Goal: Task Accomplishment & Management: Manage account settings

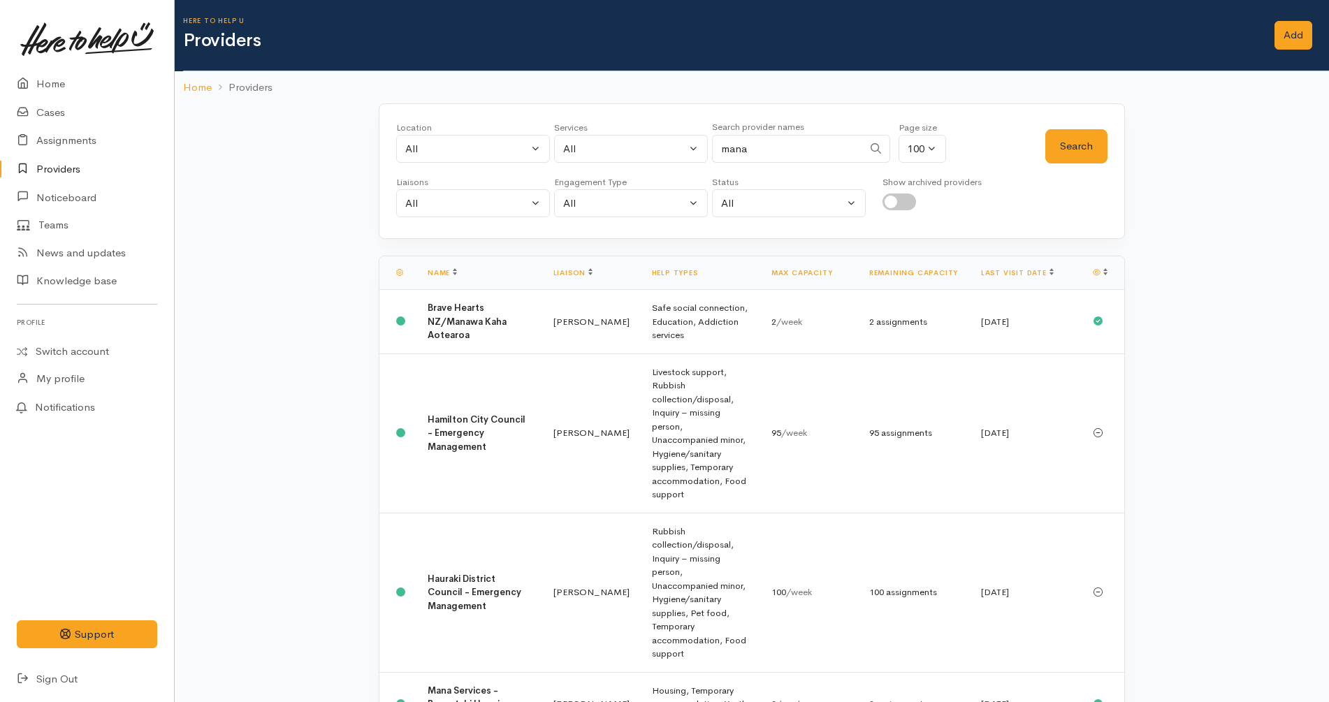
select select "null"
click at [910, 210] on div "Show archived providers" at bounding box center [931, 196] width 99 height 42
click at [913, 200] on input "checkbox" at bounding box center [899, 202] width 34 height 17
checkbox input "true"
click at [1119, 139] on div "Location All Tauranga Eastern Bay of Plenty - other Kawerau Ōhope Ōpōtiki Whaka…" at bounding box center [752, 171] width 746 height 136
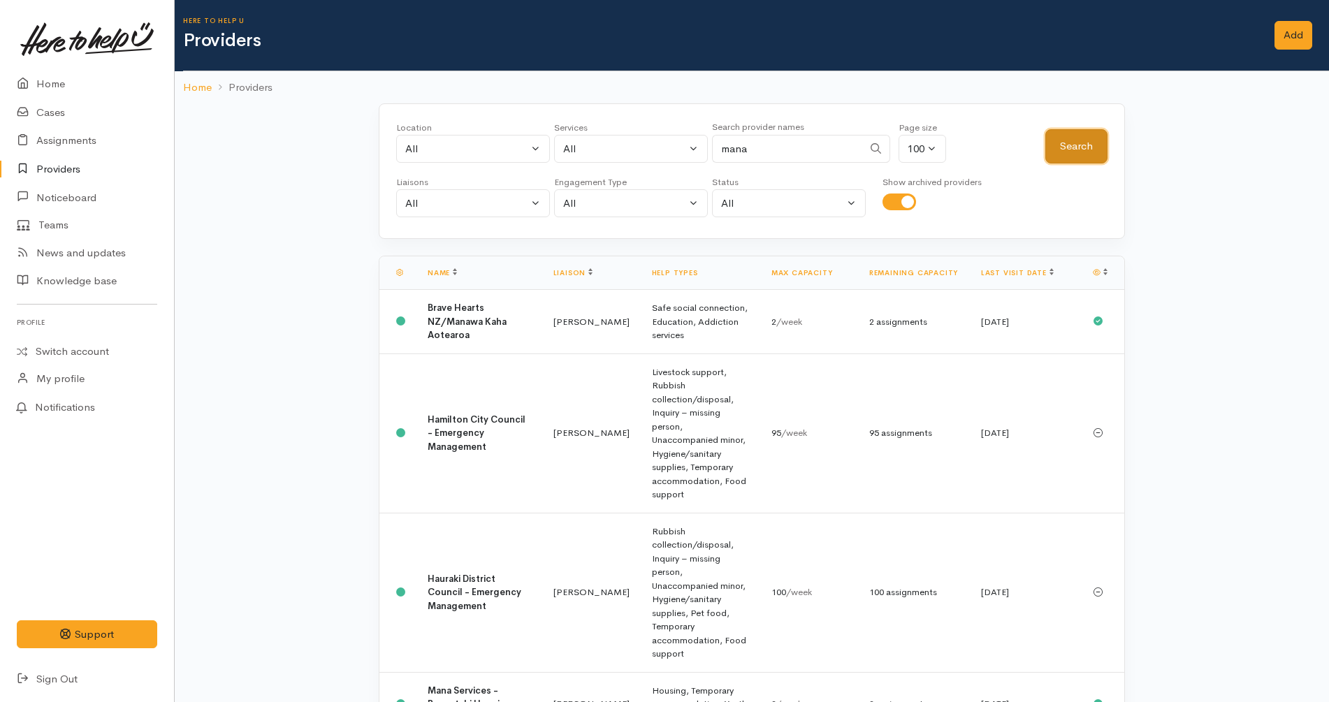
click at [1092, 138] on button "Search" at bounding box center [1076, 146] width 62 height 34
click at [994, 270] on link "Last visit date" at bounding box center [1017, 272] width 73 height 9
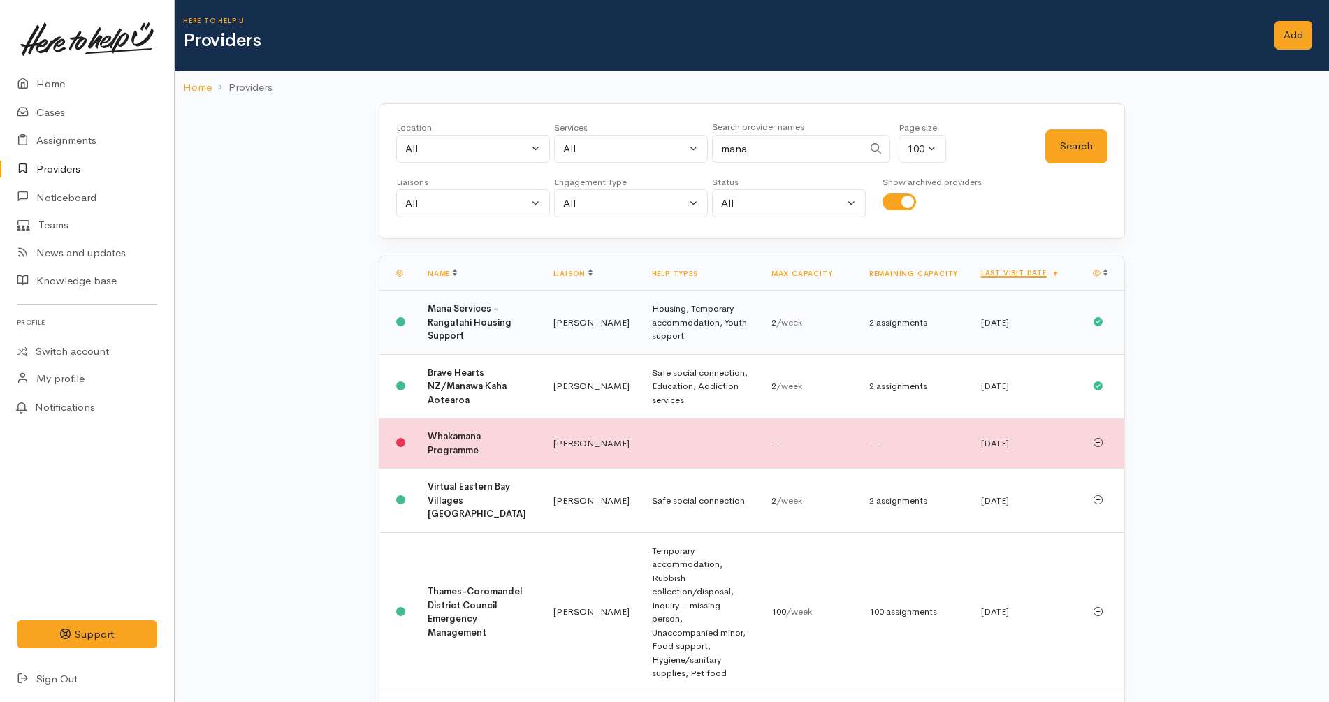
scroll to position [1, 0]
click at [785, 154] on input "mana" at bounding box center [787, 148] width 151 height 29
click at [756, 323] on td "Housing, Temporary accommodation, Youth support" at bounding box center [700, 322] width 119 height 64
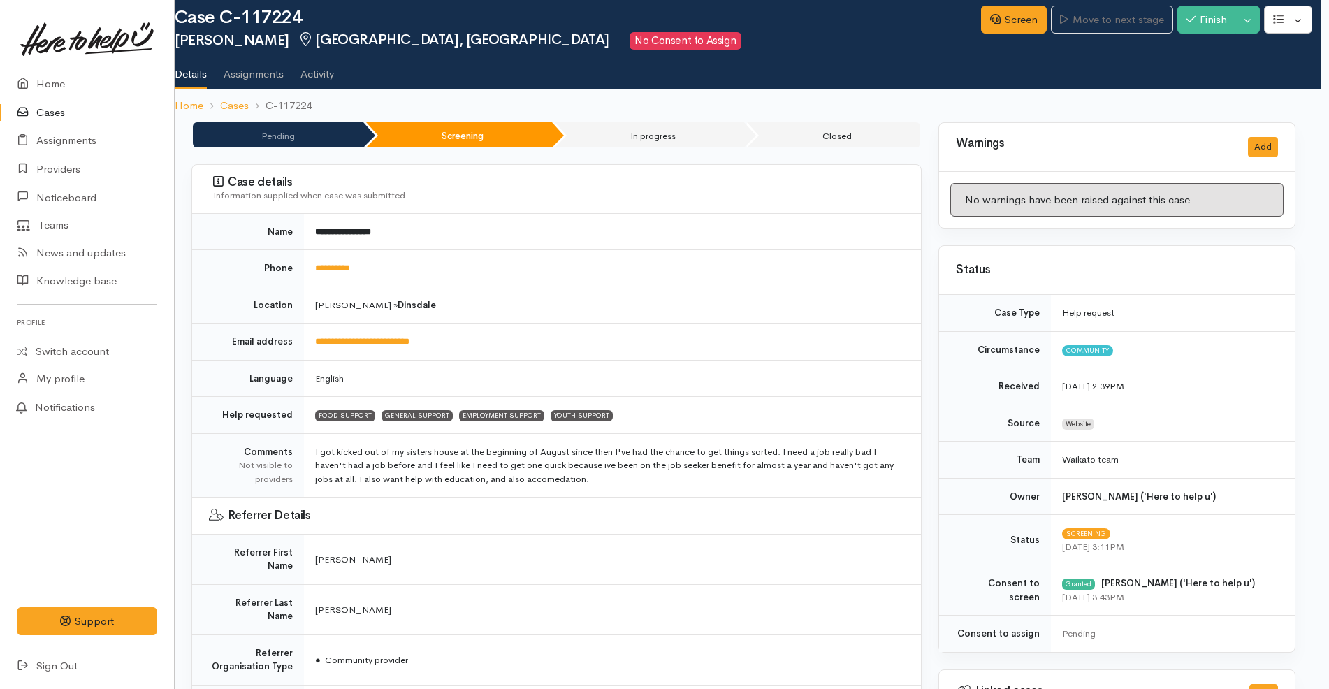
scroll to position [22, 8]
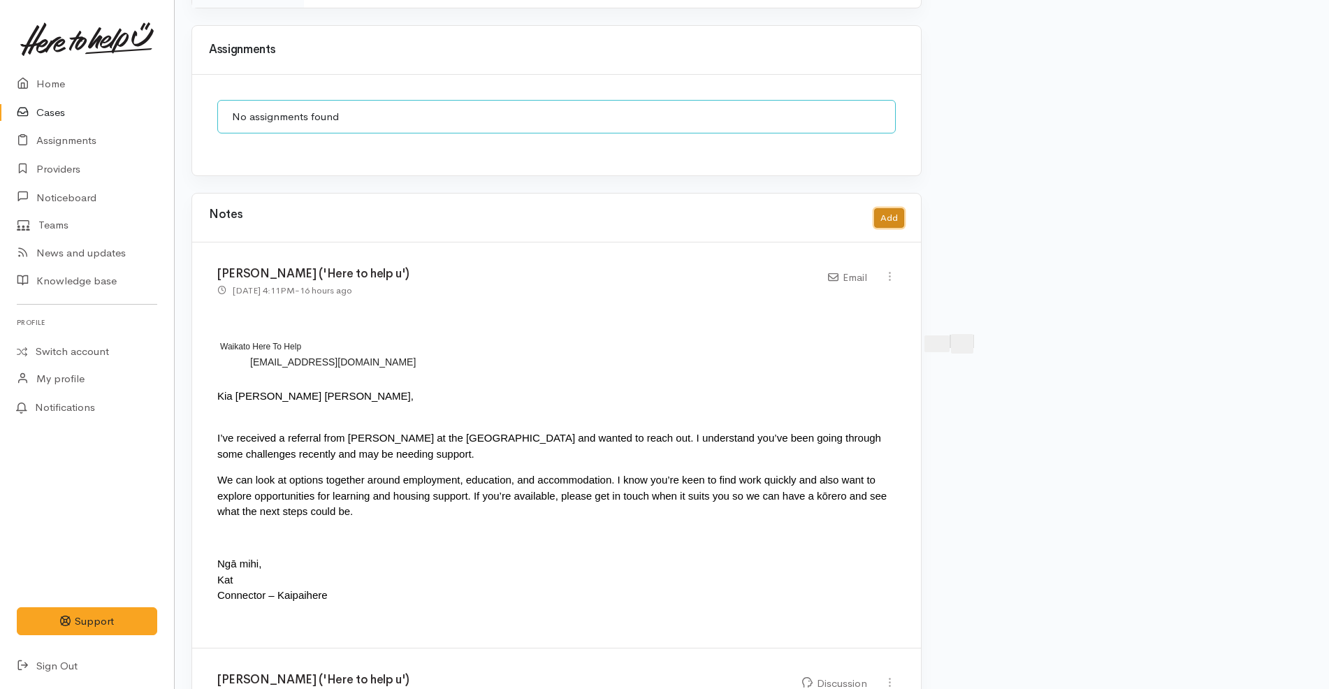
click at [898, 208] on button "Add" at bounding box center [889, 218] width 30 height 20
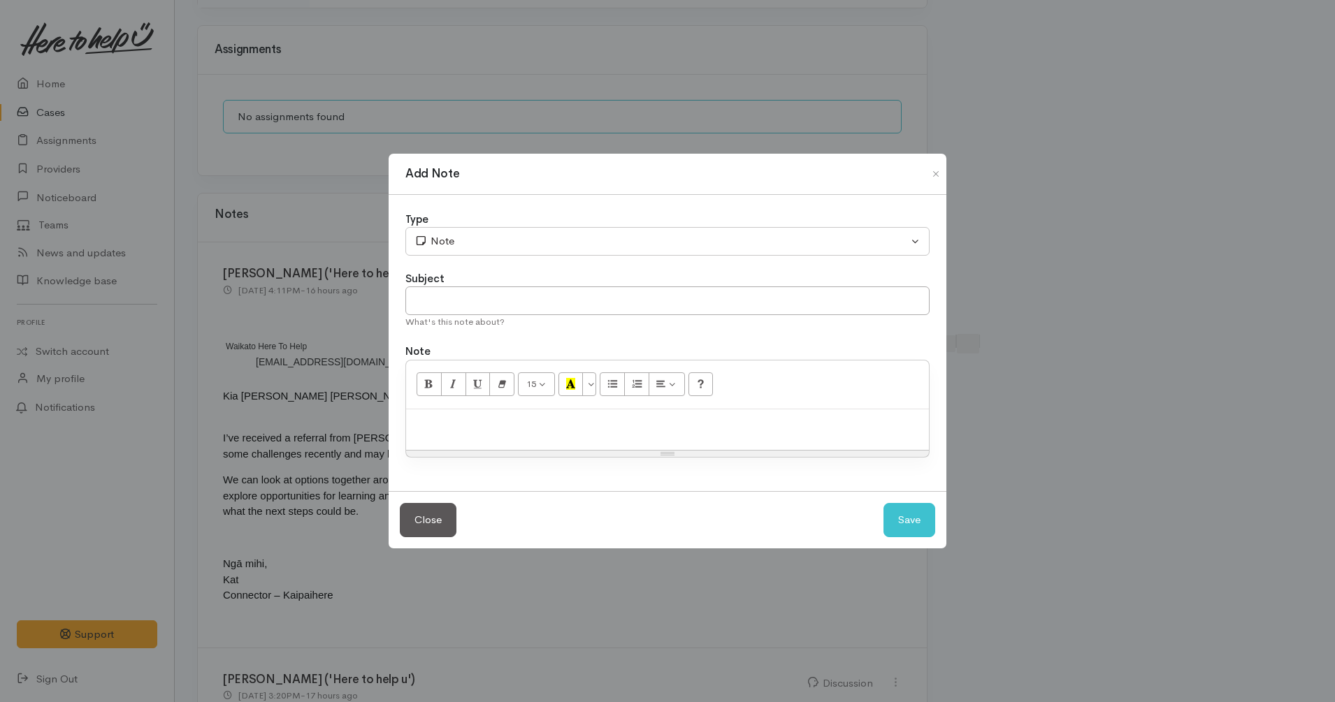
click at [667, 442] on div at bounding box center [667, 429] width 523 height 41
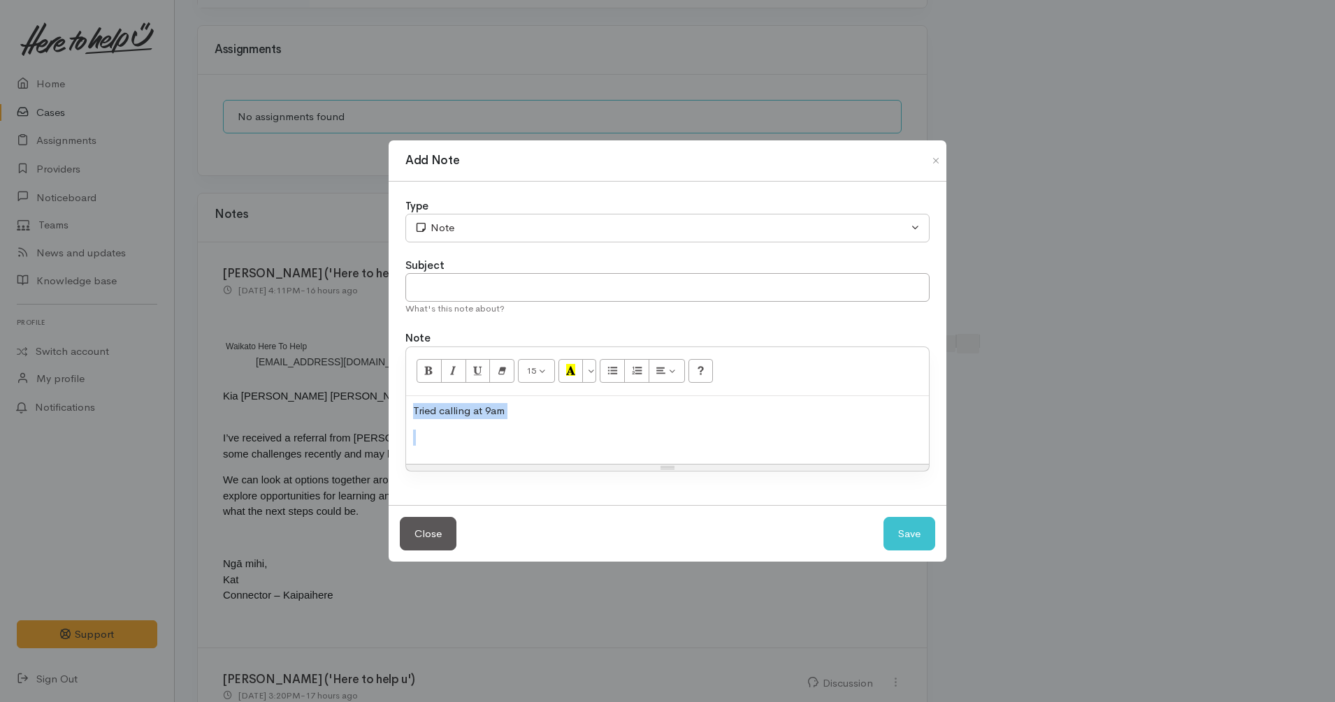
copy p "Tried calling at 9am"
click at [665, 442] on p "Tried calling at 12pm, sent text message via personal phone" at bounding box center [667, 438] width 509 height 16
click at [641, 439] on p "Tried calling at 12pm, sent text message via personal phone" at bounding box center [667, 438] width 509 height 16
click at [661, 416] on p "Tried calling at 9am" at bounding box center [667, 411] width 509 height 16
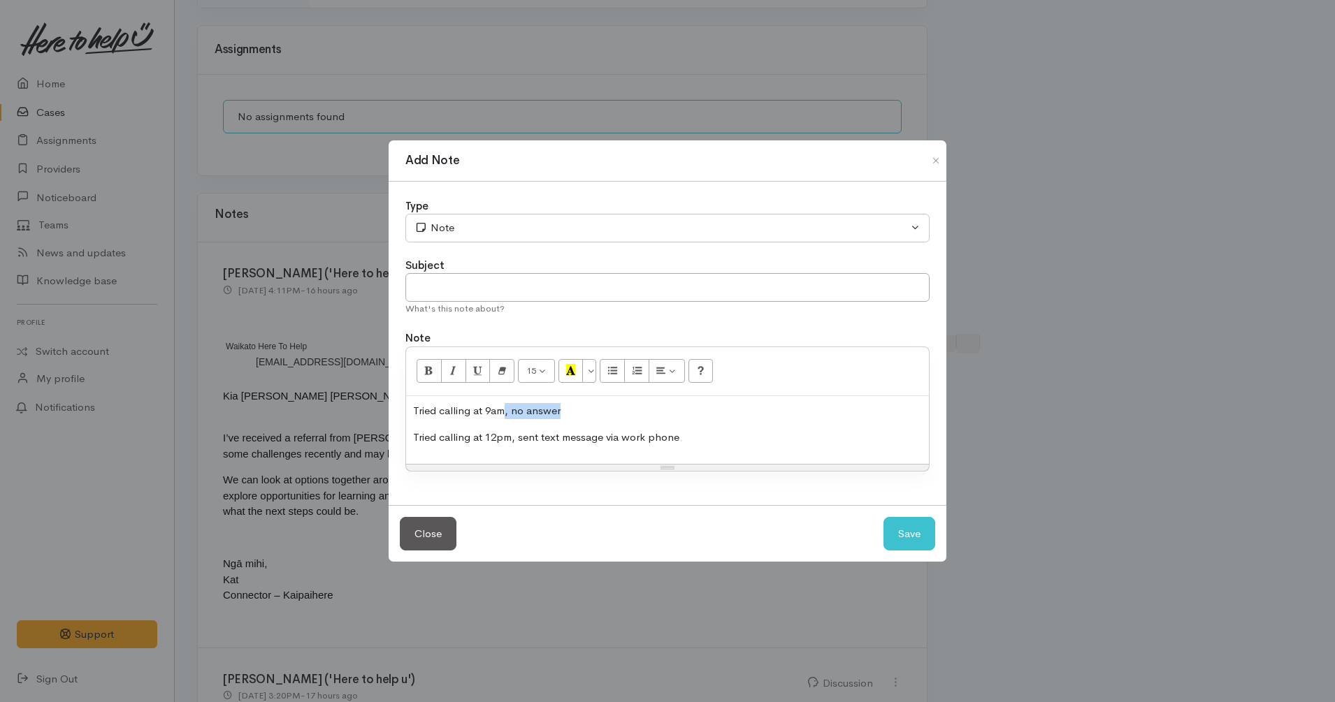
copy p ", no answer"
click at [748, 446] on div "Tried calling at 9am, no answer Tried calling at 12pm, no answer. Sent text mes…" at bounding box center [667, 430] width 523 height 68
click at [762, 440] on p "Tried calling at 12pm, no answer. Sent text message via work phone, no answer" at bounding box center [667, 438] width 509 height 16
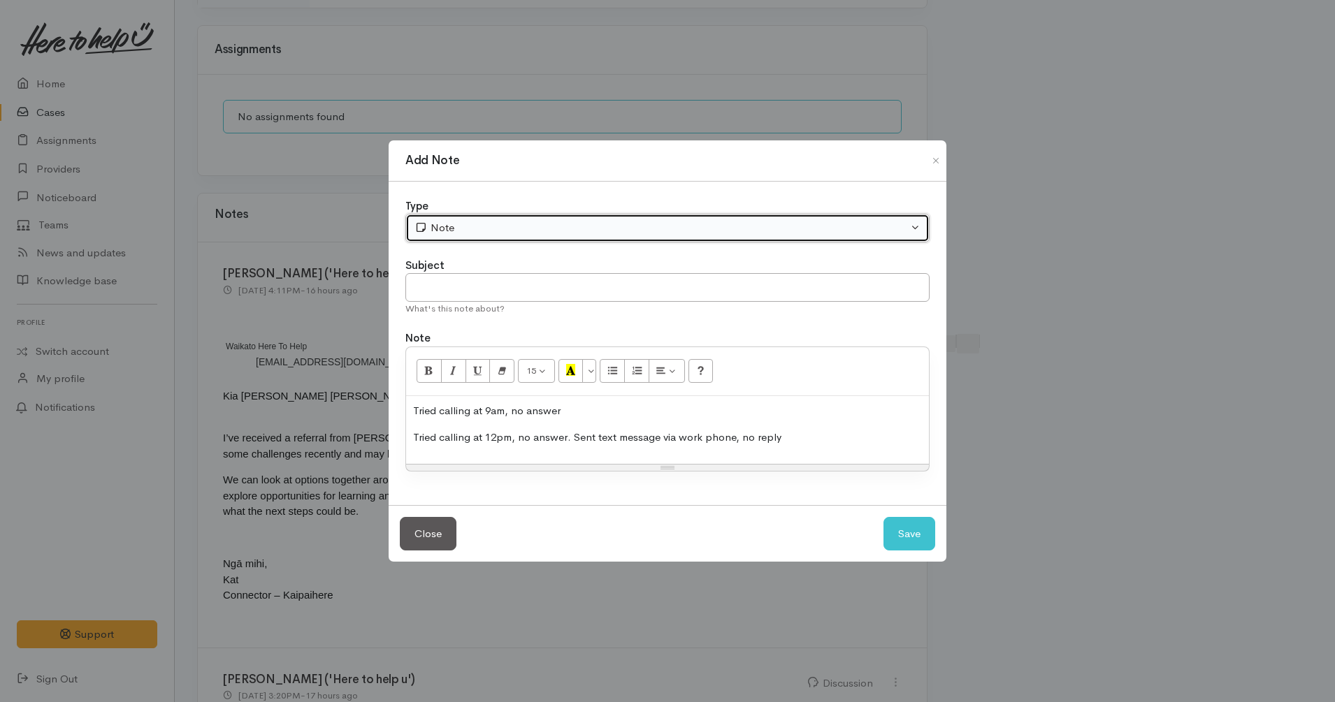
click at [708, 225] on div "Note" at bounding box center [660, 228] width 493 height 16
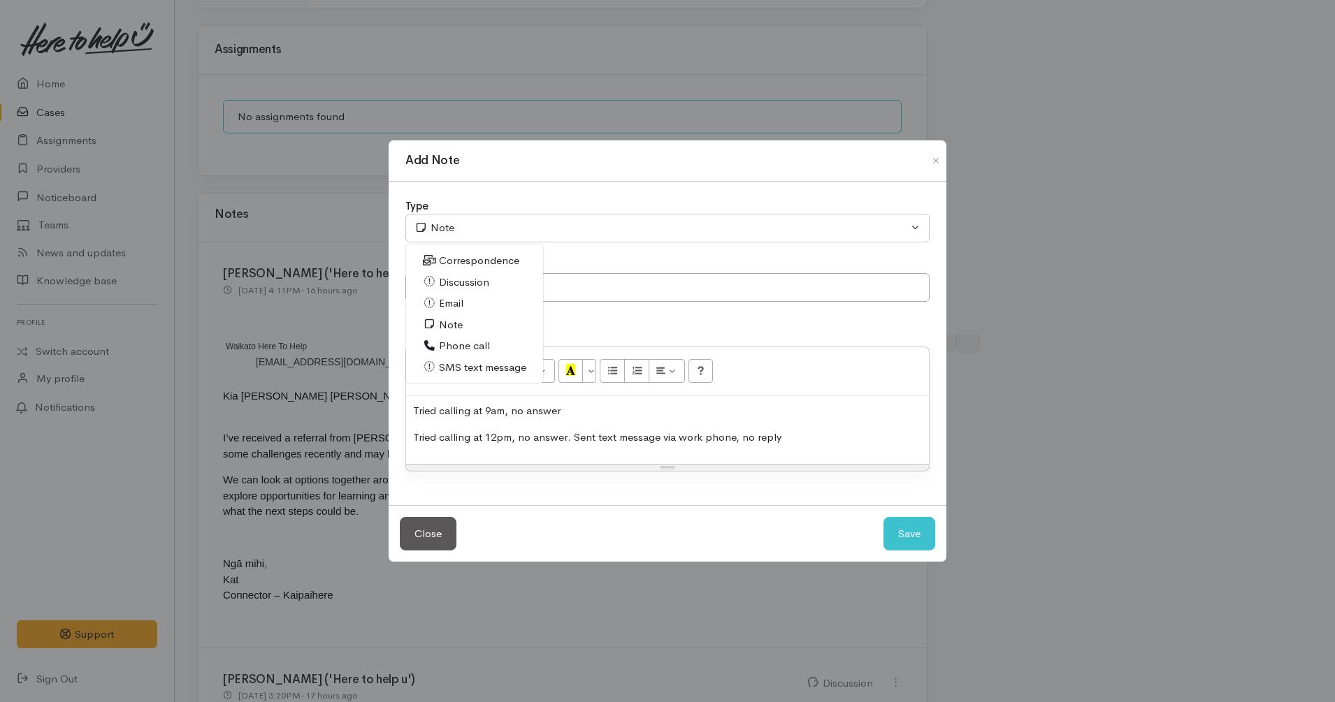
click at [453, 257] on span "Correspondence" at bounding box center [479, 261] width 80 height 16
click at [916, 528] on button "Save" at bounding box center [909, 534] width 52 height 34
select select "1"
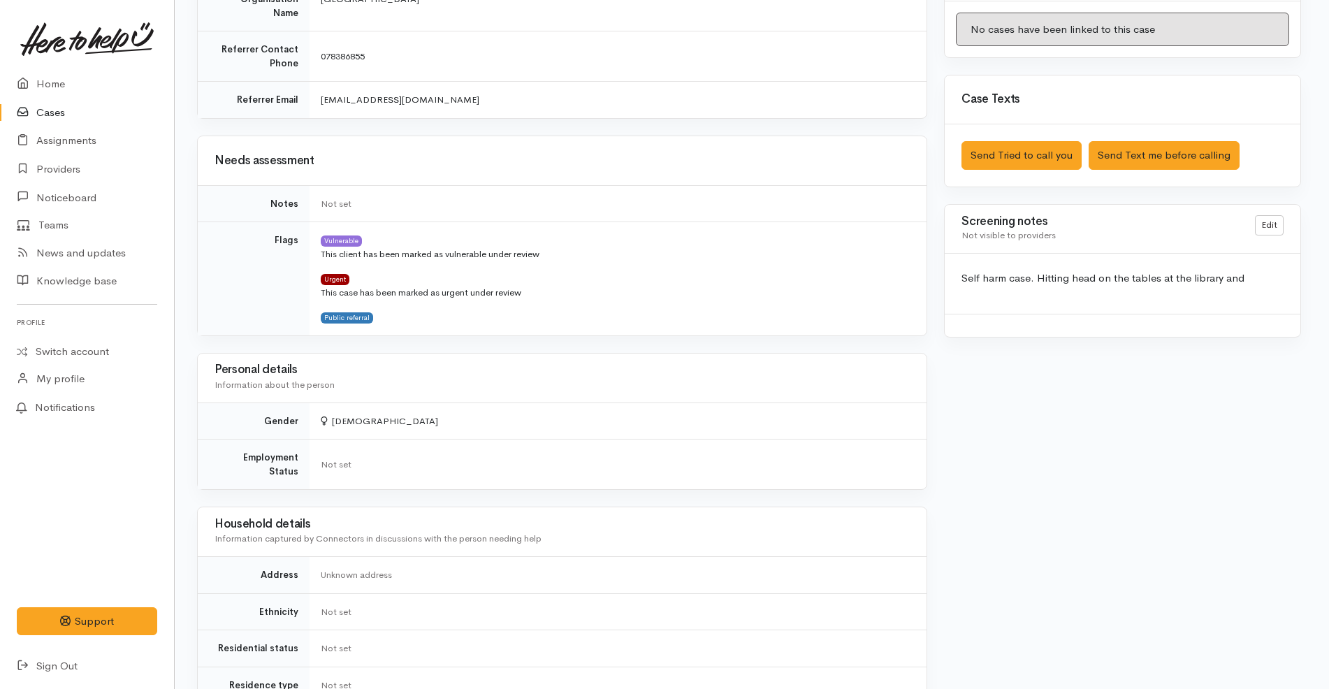
scroll to position [741, 3]
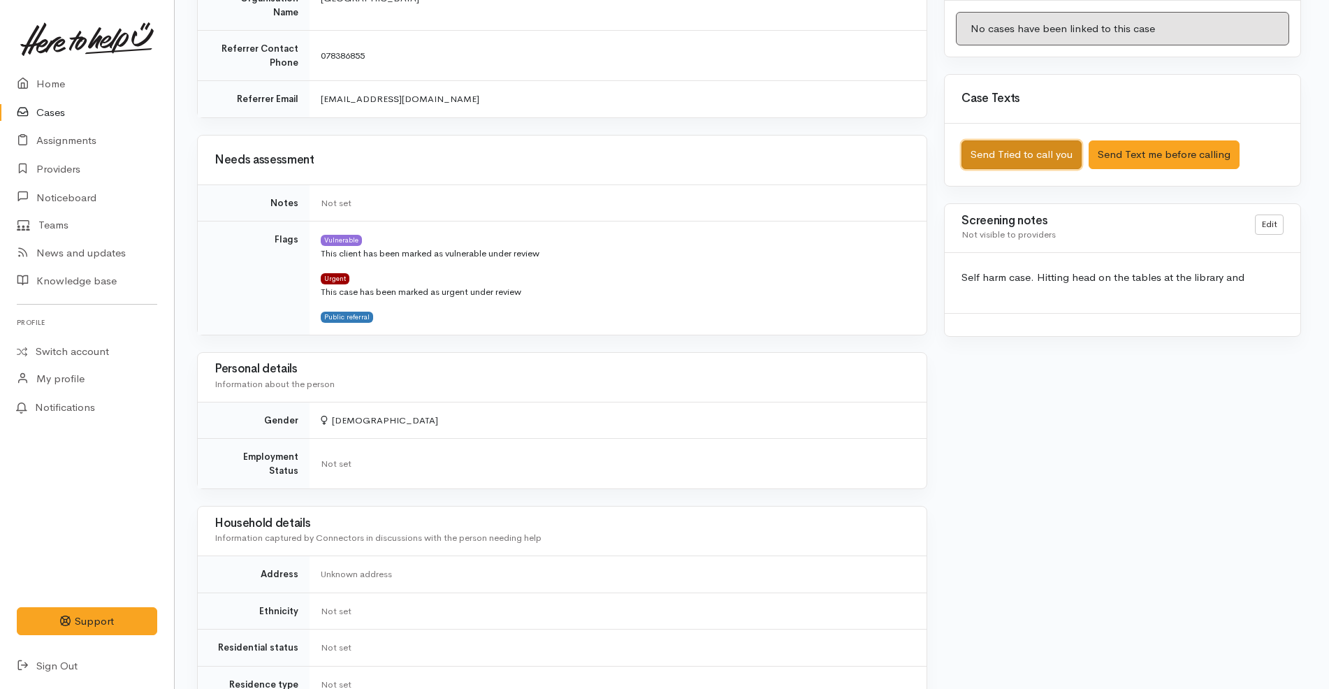
click at [1019, 150] on button "Send Tried to call you" at bounding box center [1021, 154] width 120 height 29
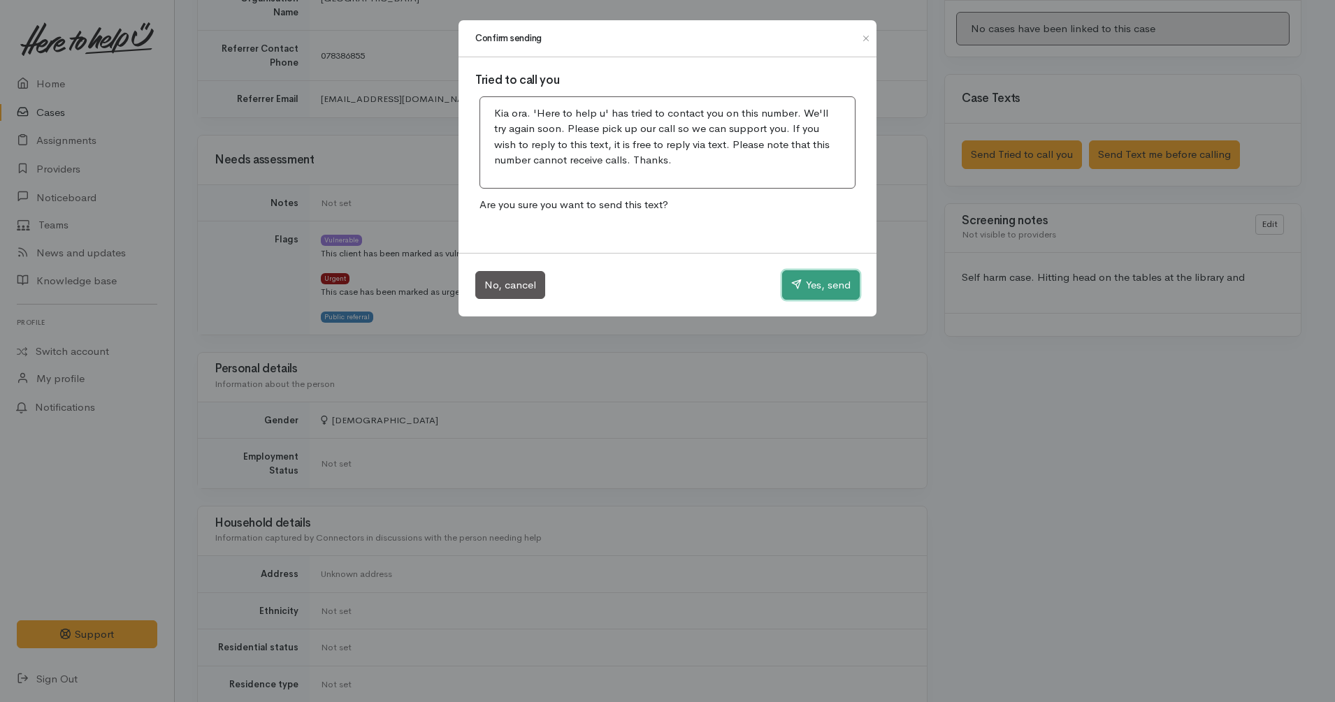
click at [805, 287] on button "Yes, send" at bounding box center [821, 284] width 78 height 29
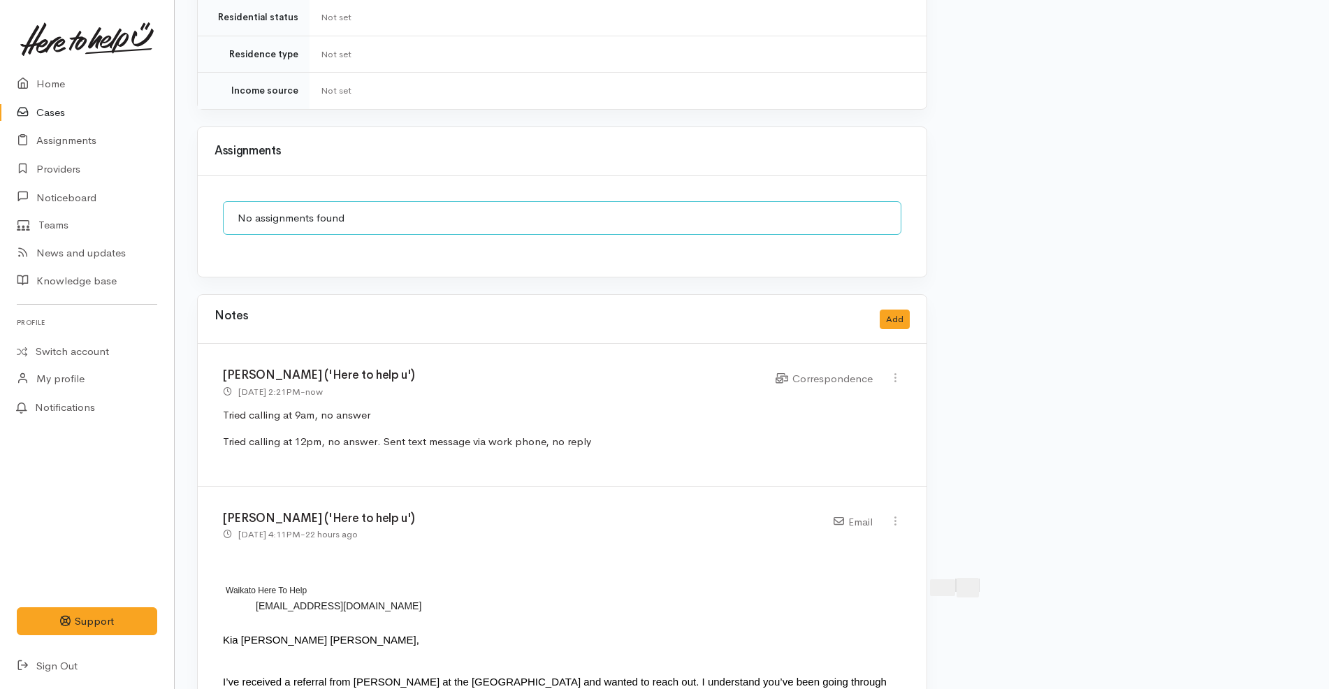
scroll to position [1373, 3]
click at [893, 370] on icon at bounding box center [895, 376] width 12 height 12
click at [822, 393] on link "Edit" at bounding box center [845, 404] width 110 height 22
select select "6"
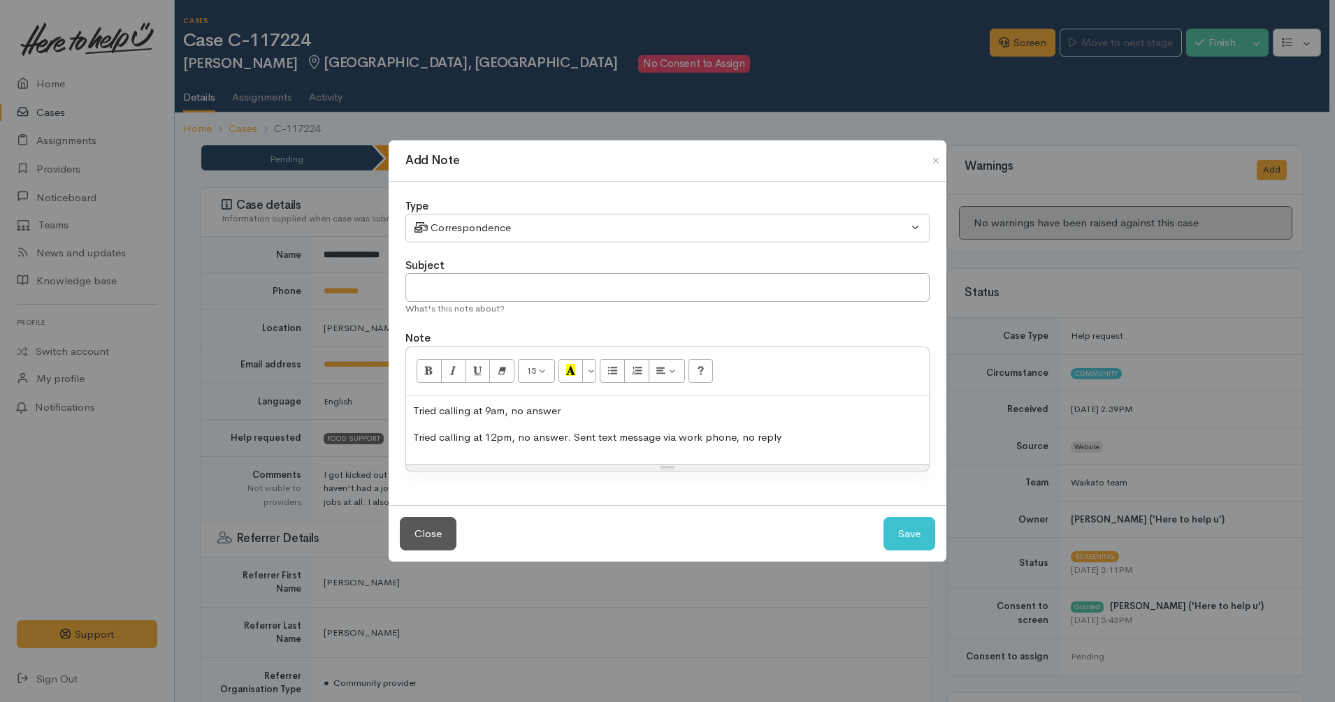
click at [805, 435] on p "Tried calling at 12pm, no answer. Sent text message via work phone, no reply" at bounding box center [667, 438] width 509 height 16
copy div "Tried calling at 12pm, no answer. Sent text message via work phone, no reply"
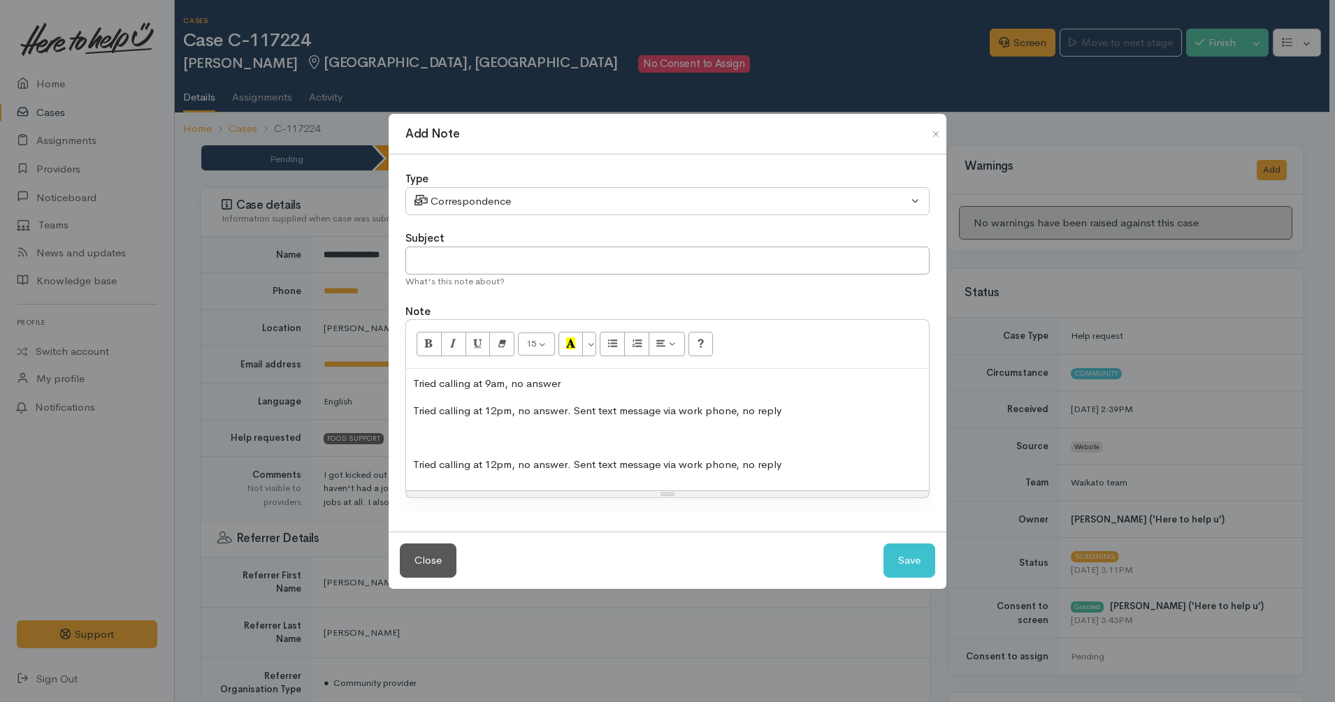
click at [507, 446] on div "Tried calling at 9am, no answer Tried calling at 12pm, no answer. Sent text mes…" at bounding box center [667, 430] width 523 height 122
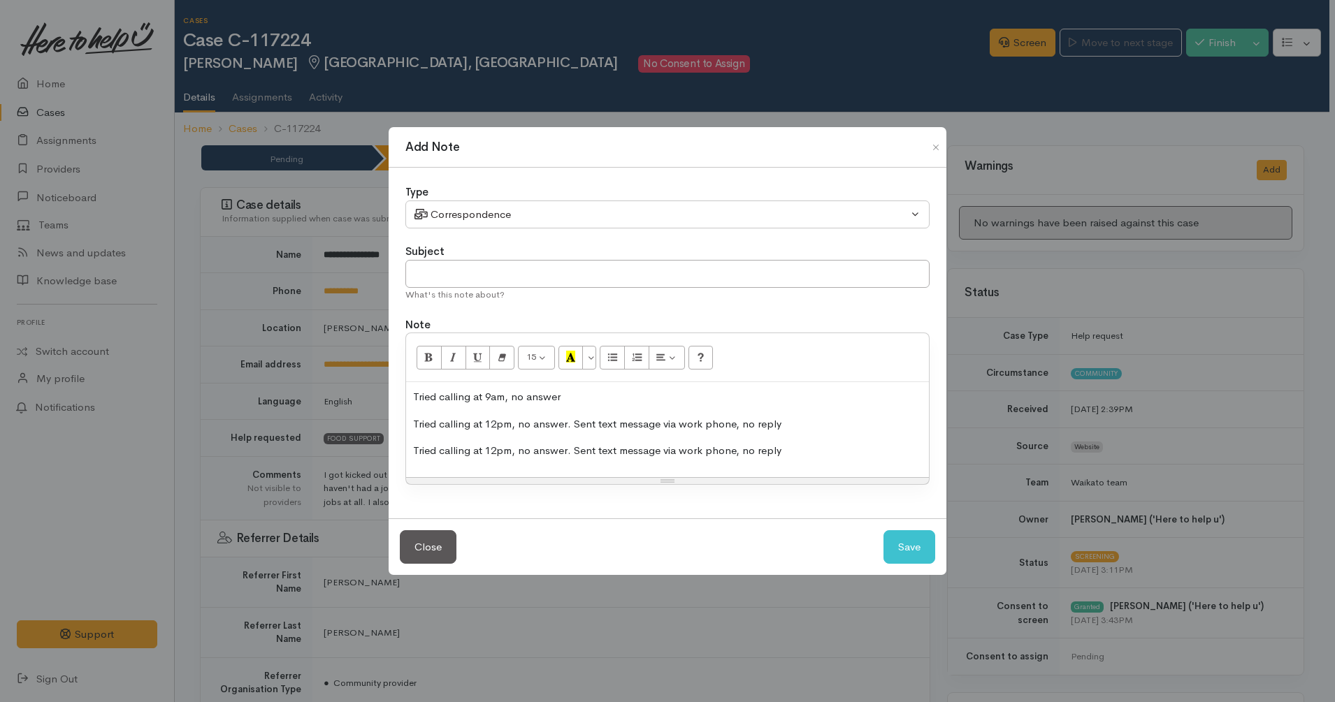
click at [490, 446] on p "Tried calling at 12pm, no answer. Sent text message via work phone, no reply" at bounding box center [667, 451] width 509 height 16
click at [591, 450] on p "Tried calling at 2pm, no answer. Sent text message via work phone, no reply" at bounding box center [667, 451] width 509 height 16
click at [915, 542] on button "Save" at bounding box center [909, 547] width 52 height 34
select select "1"
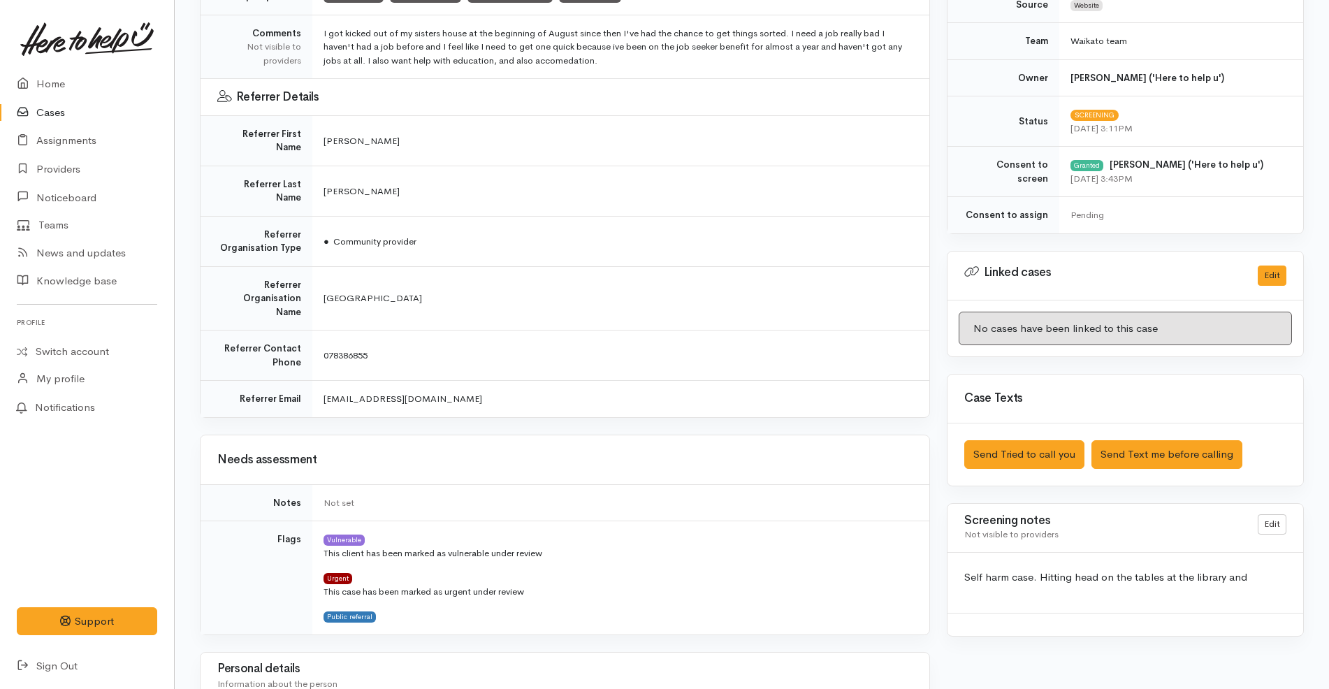
scroll to position [530, 0]
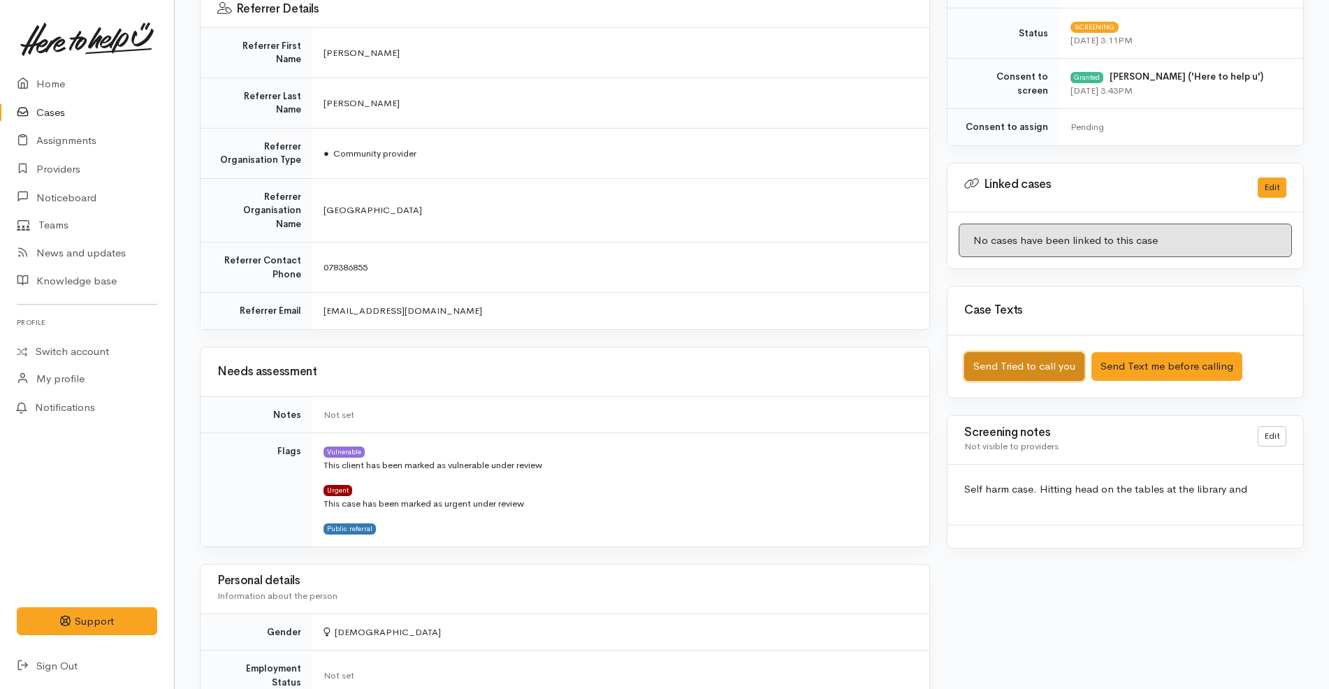
click at [1049, 362] on button "Send Tried to call you" at bounding box center [1024, 366] width 120 height 29
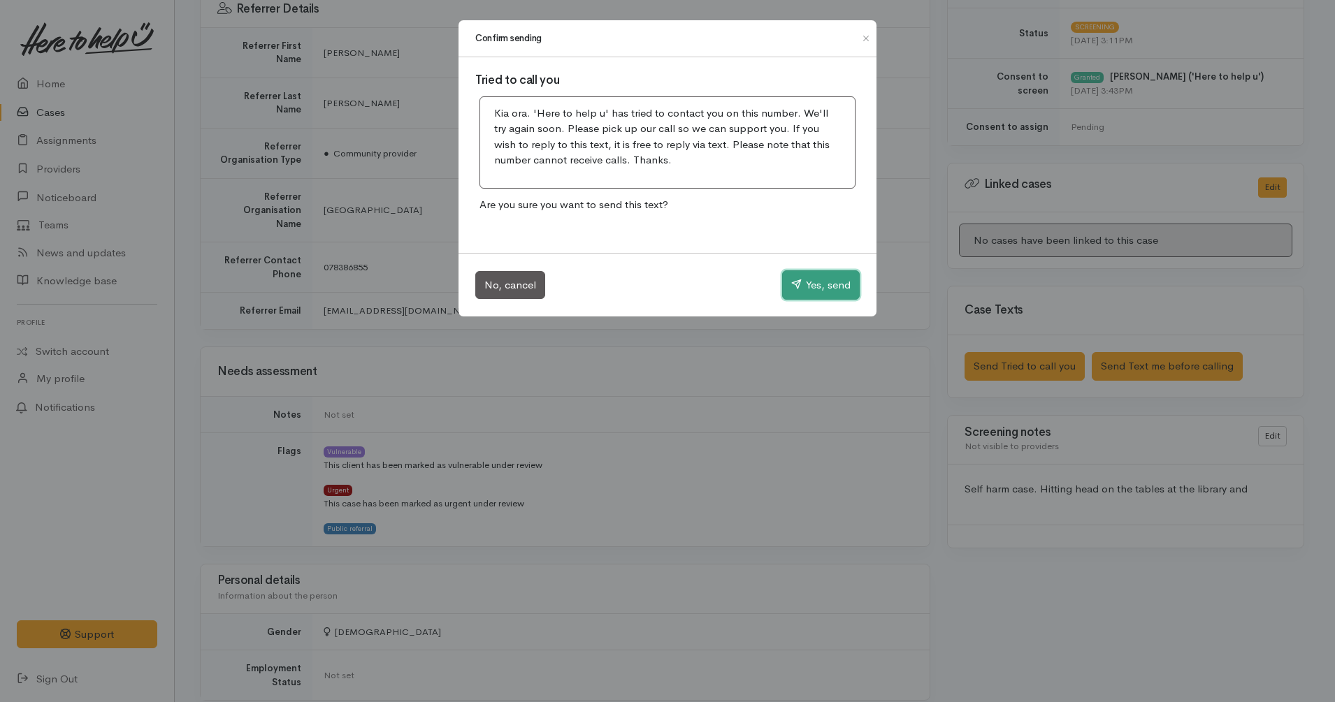
click at [836, 278] on button "Yes, send" at bounding box center [821, 284] width 78 height 29
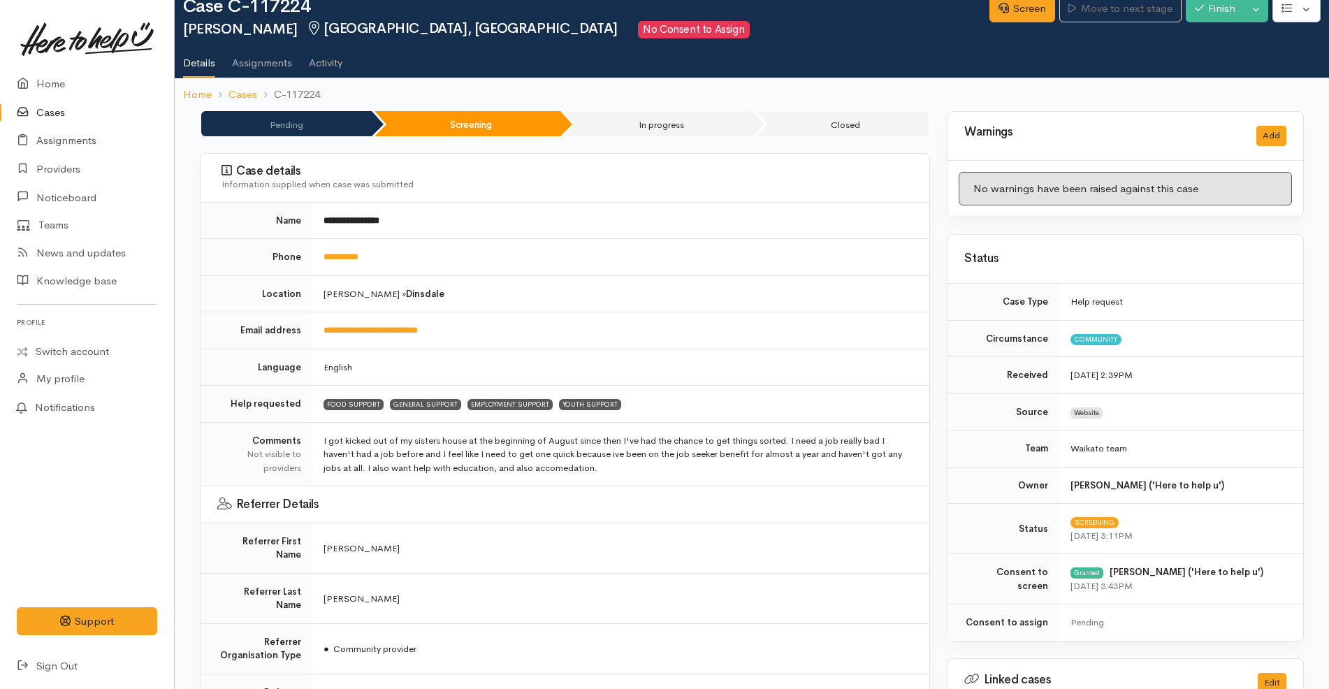
scroll to position [0, 0]
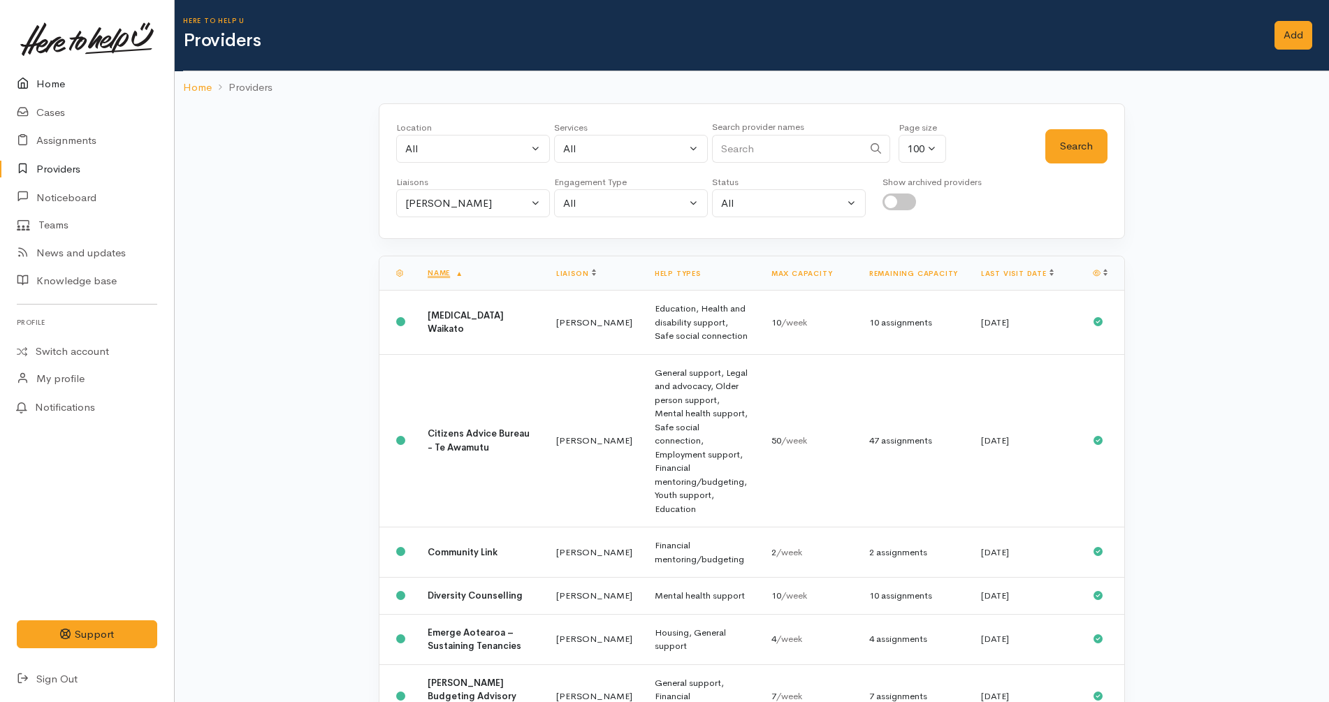
click at [79, 81] on link "Home" at bounding box center [87, 84] width 174 height 29
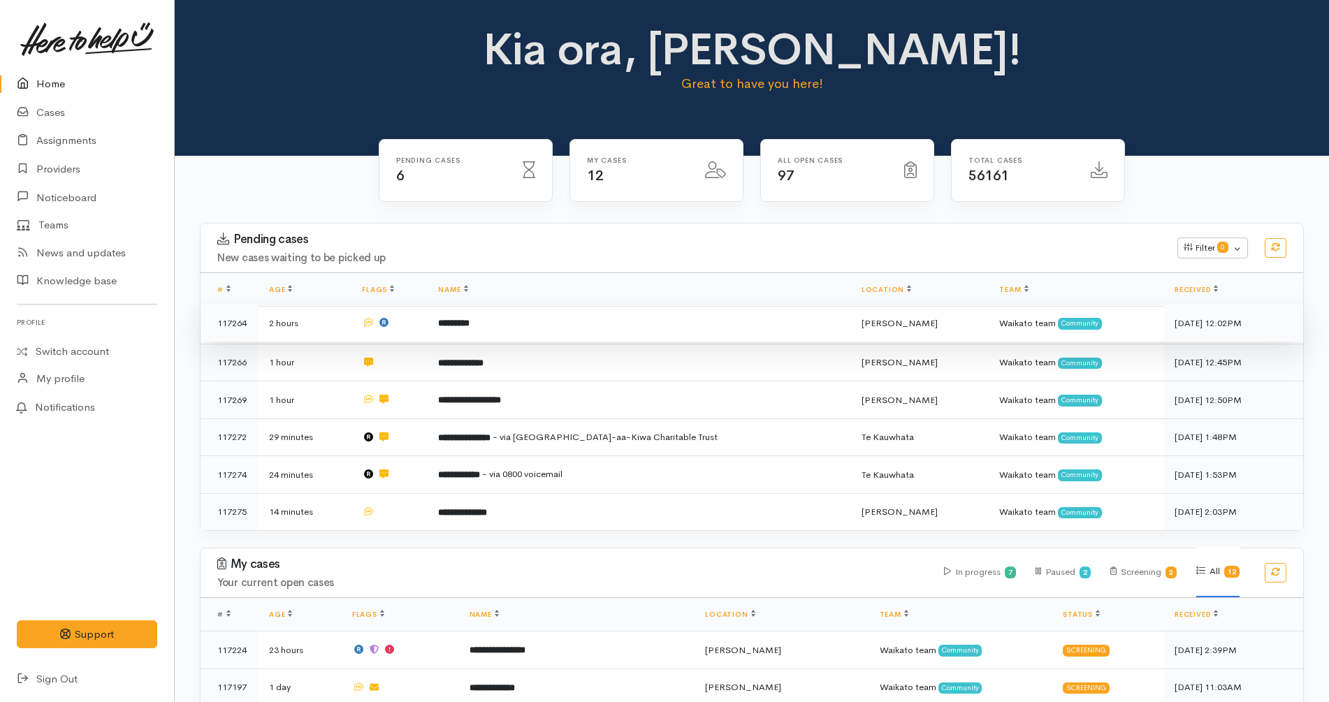
click at [470, 326] on b "*********" at bounding box center [453, 323] width 31 height 9
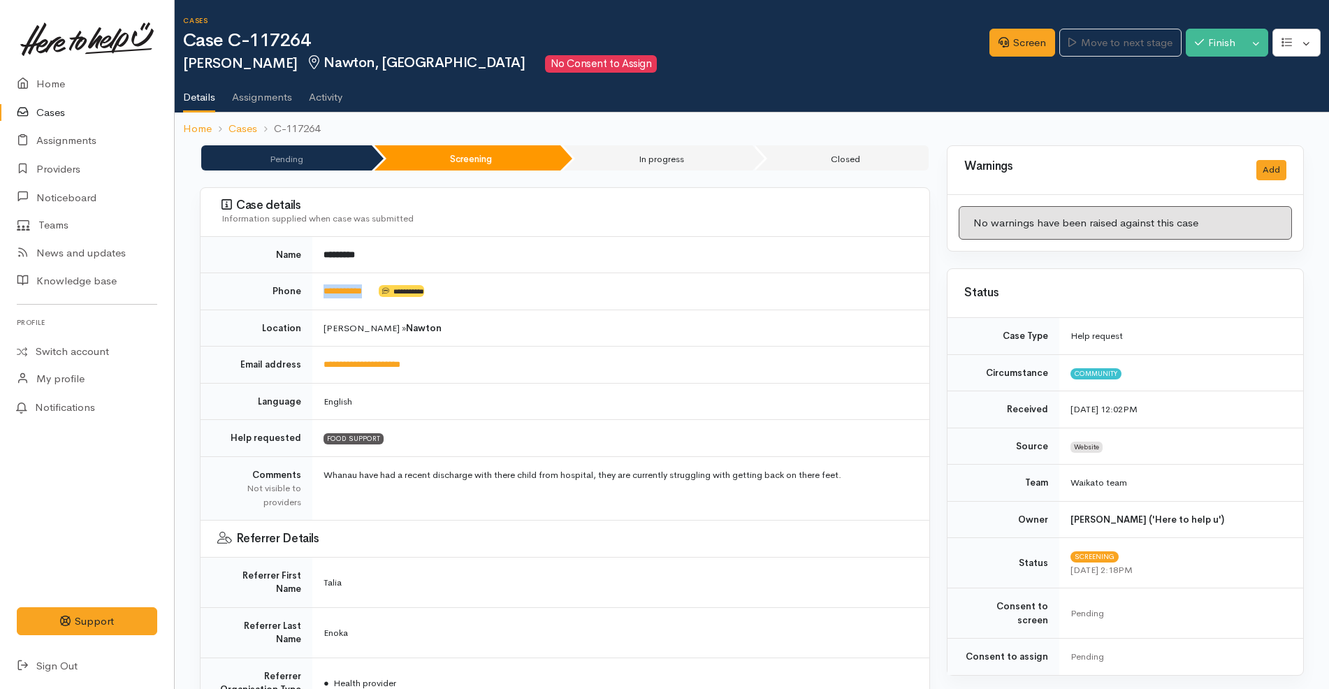
drag, startPoint x: 388, startPoint y: 295, endPoint x: 314, endPoint y: 283, distance: 75.7
click at [314, 283] on td "**********" at bounding box center [620, 291] width 617 height 37
copy td "**********"
click at [544, 330] on td "Hamilton » Nawton" at bounding box center [620, 328] width 617 height 37
drag, startPoint x: 384, startPoint y: 295, endPoint x: 315, endPoint y: 284, distance: 69.3
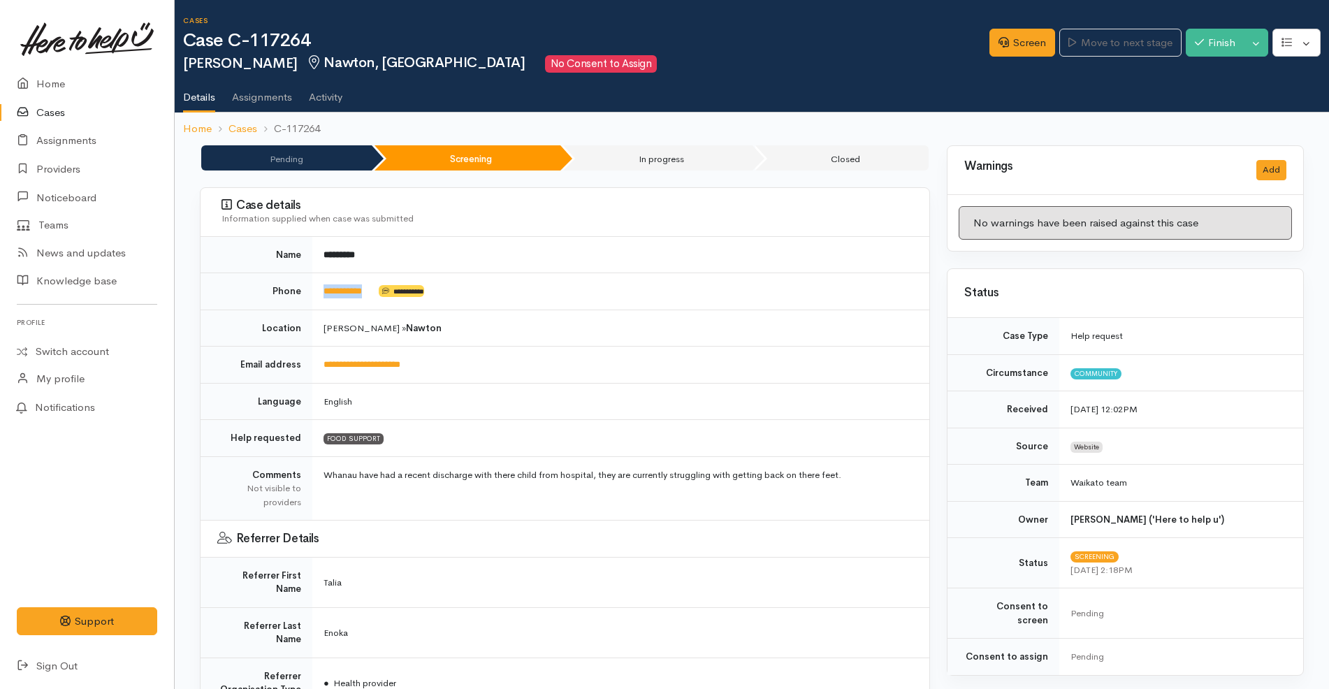
click at [315, 284] on td "**********" at bounding box center [620, 291] width 617 height 37
copy td "**********"
click at [566, 340] on td "Hamilton » Nawton" at bounding box center [620, 328] width 617 height 37
click at [1008, 38] on link "Screen" at bounding box center [1022, 43] width 66 height 29
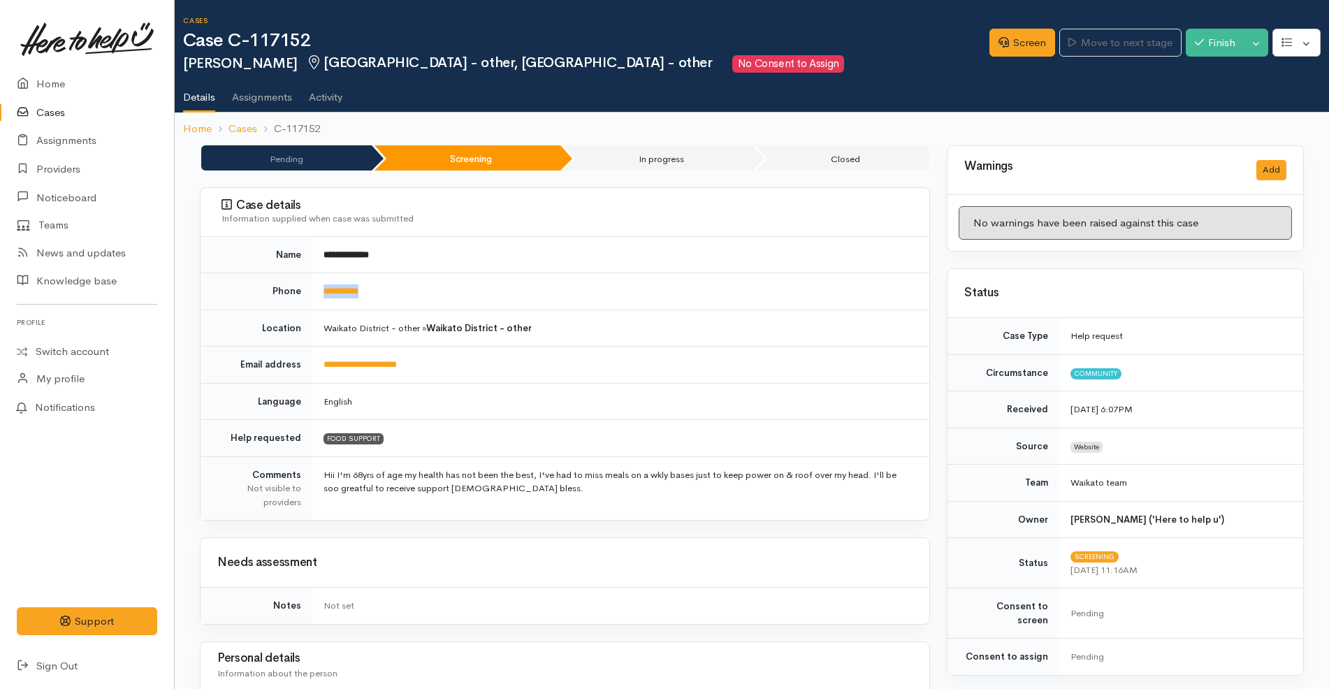
drag, startPoint x: 384, startPoint y: 286, endPoint x: 317, endPoint y: 288, distance: 67.1
click at [317, 288] on td "**********" at bounding box center [620, 291] width 617 height 37
copy link "**********"
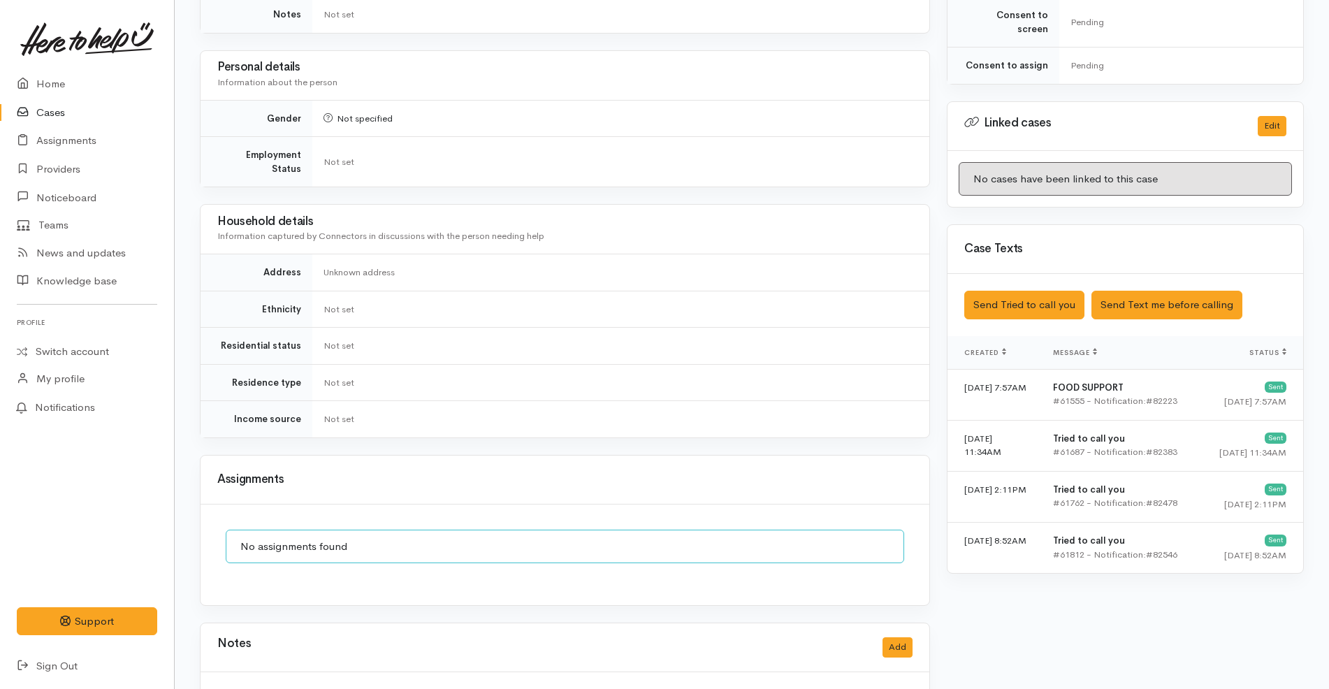
scroll to position [594, 0]
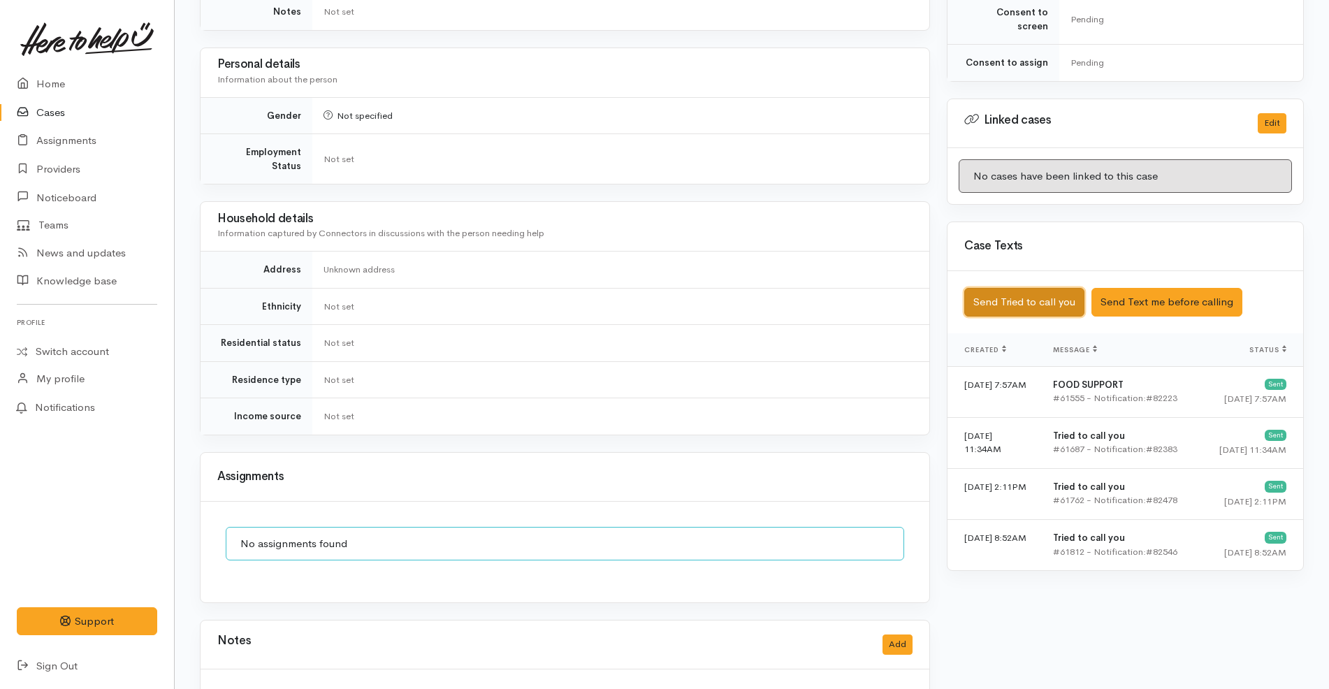
click at [1066, 292] on button "Send Tried to call you" at bounding box center [1024, 302] width 120 height 29
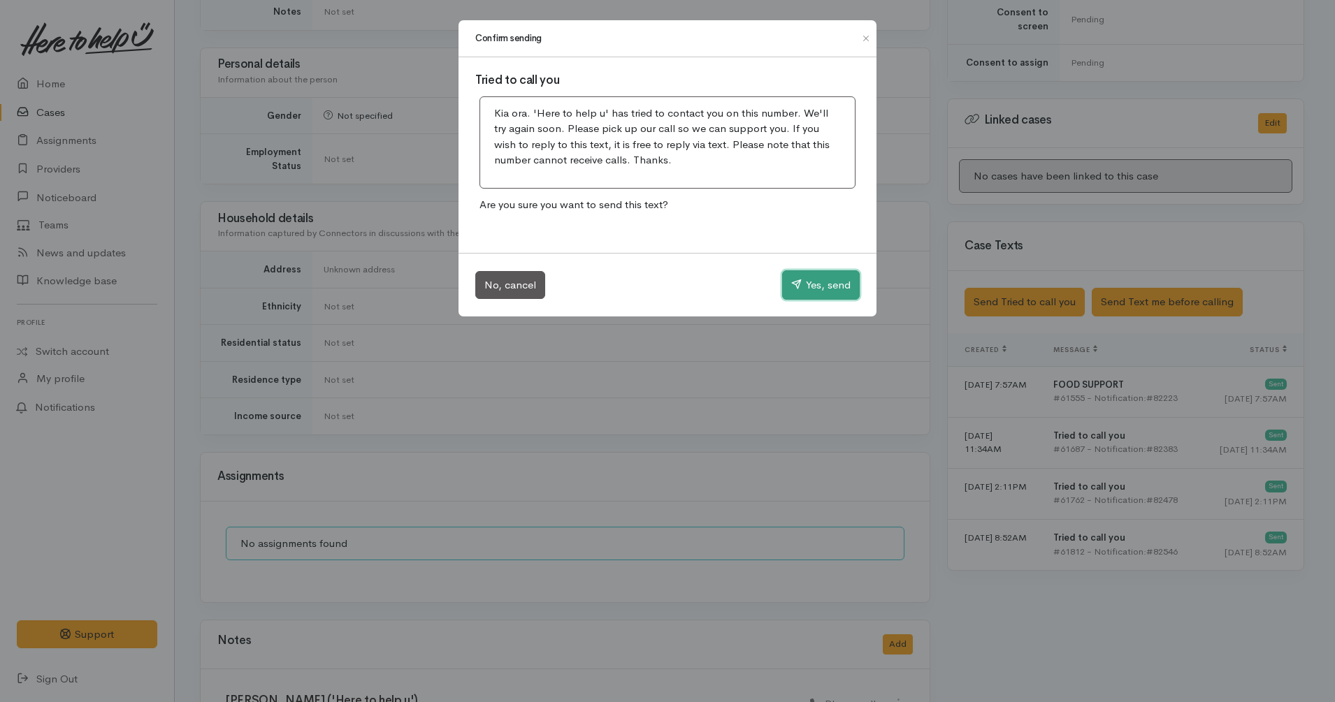
click at [836, 289] on button "Yes, send" at bounding box center [821, 284] width 78 height 29
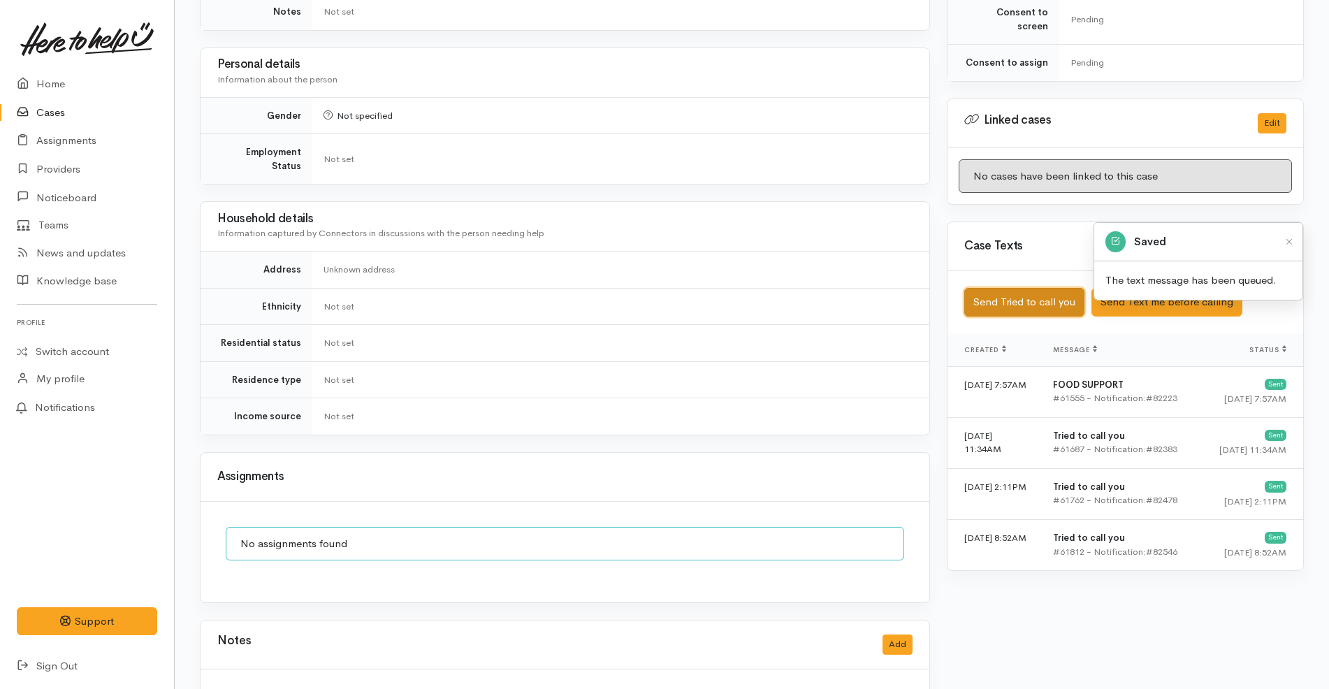
scroll to position [952, 0]
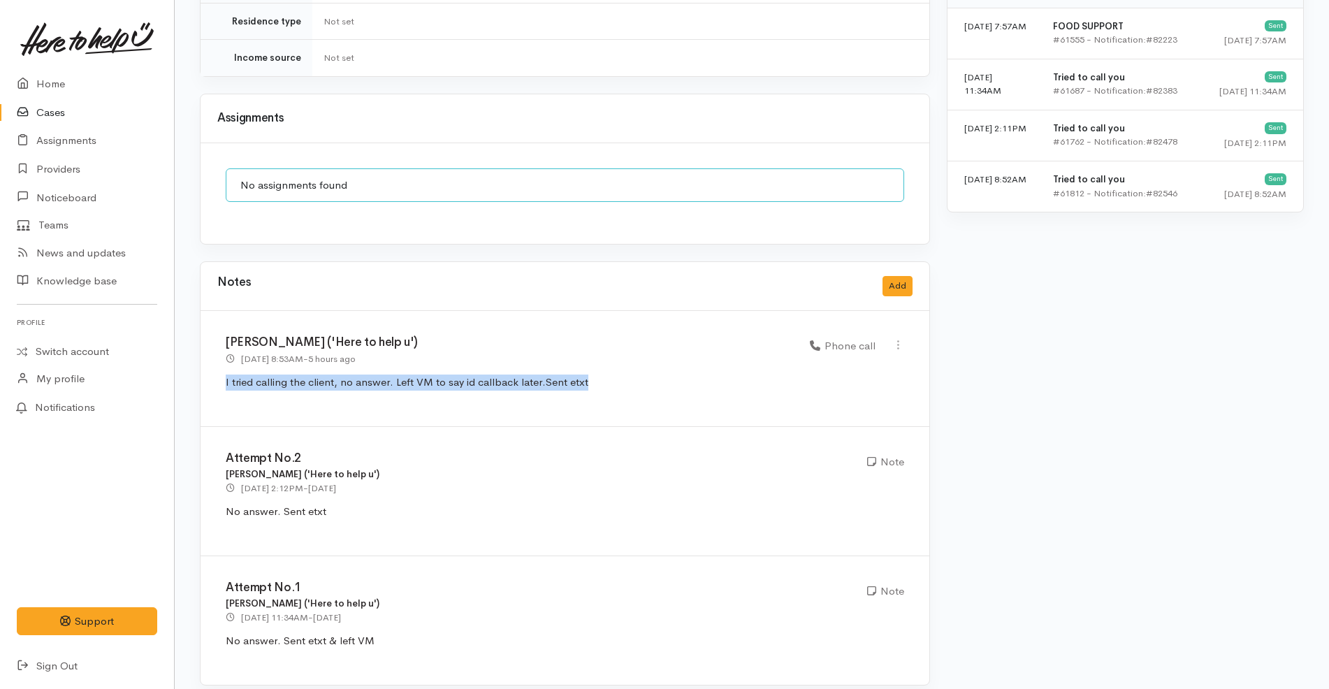
drag, startPoint x: 613, startPoint y: 387, endPoint x: 217, endPoint y: 369, distance: 396.6
click at [217, 369] on div "Katarina Daly ('Here to help u') 2 Sep 2025 8:53AM - 5 hours ago Phone call" at bounding box center [565, 369] width 729 height 116
copy p "I tried calling the client, no answer. Left VM to say id callback later. Sent e…"
click at [900, 276] on button "Add" at bounding box center [897, 286] width 30 height 20
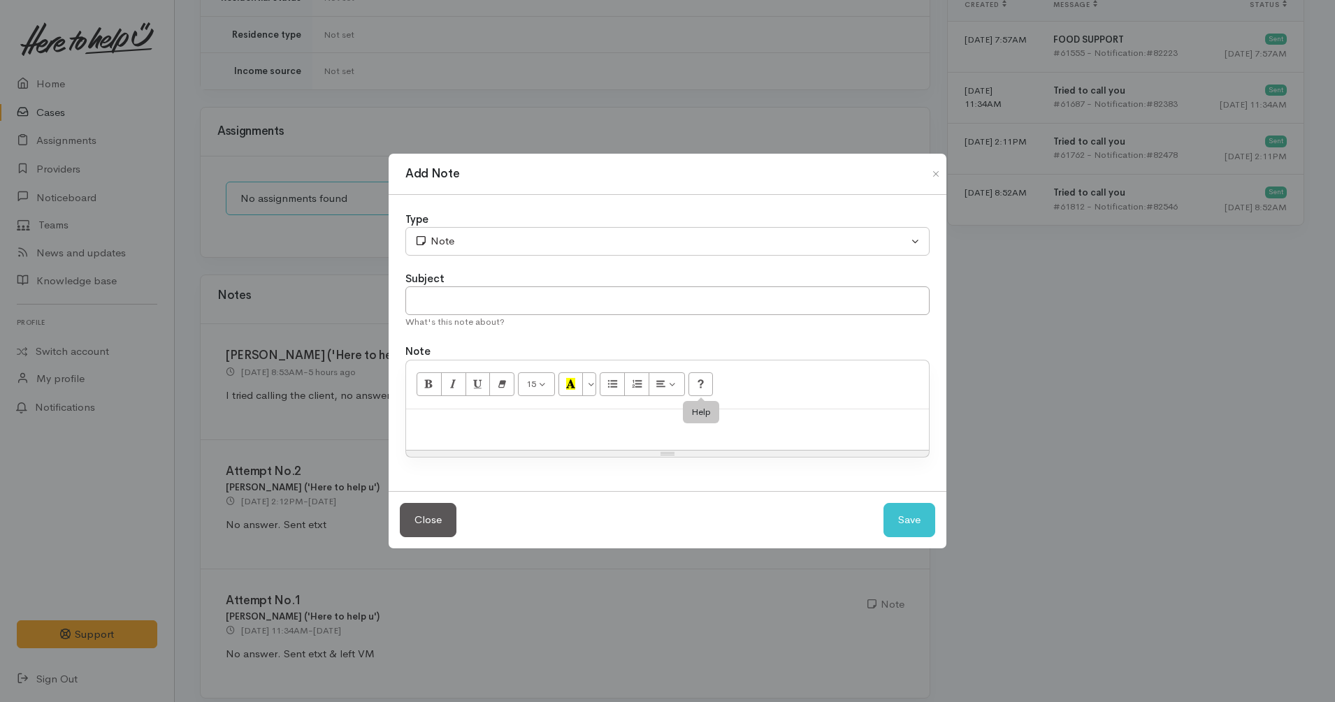
click at [662, 433] on div at bounding box center [667, 429] width 523 height 41
paste div
click at [714, 426] on span "I tried calling the client, no answer. Left VM to say id callback later." at bounding box center [573, 423] width 320 height 13
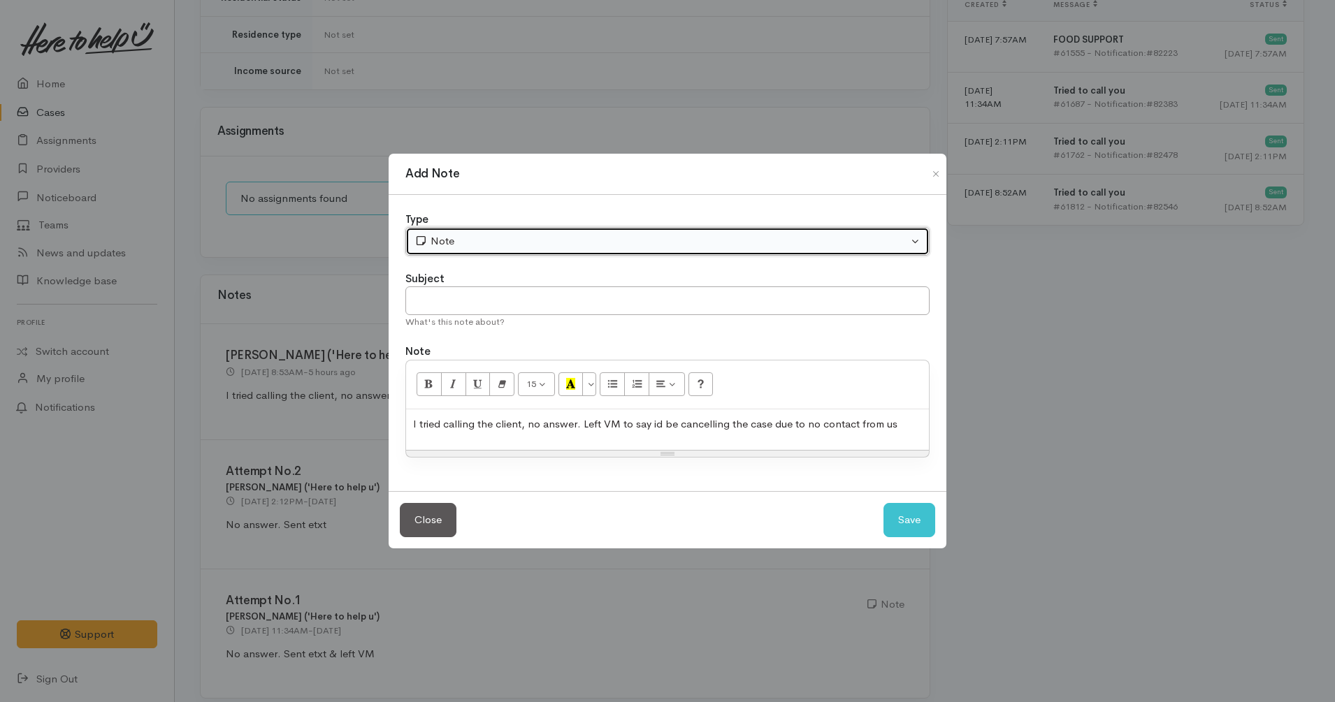
click at [630, 231] on button "Note" at bounding box center [667, 241] width 524 height 29
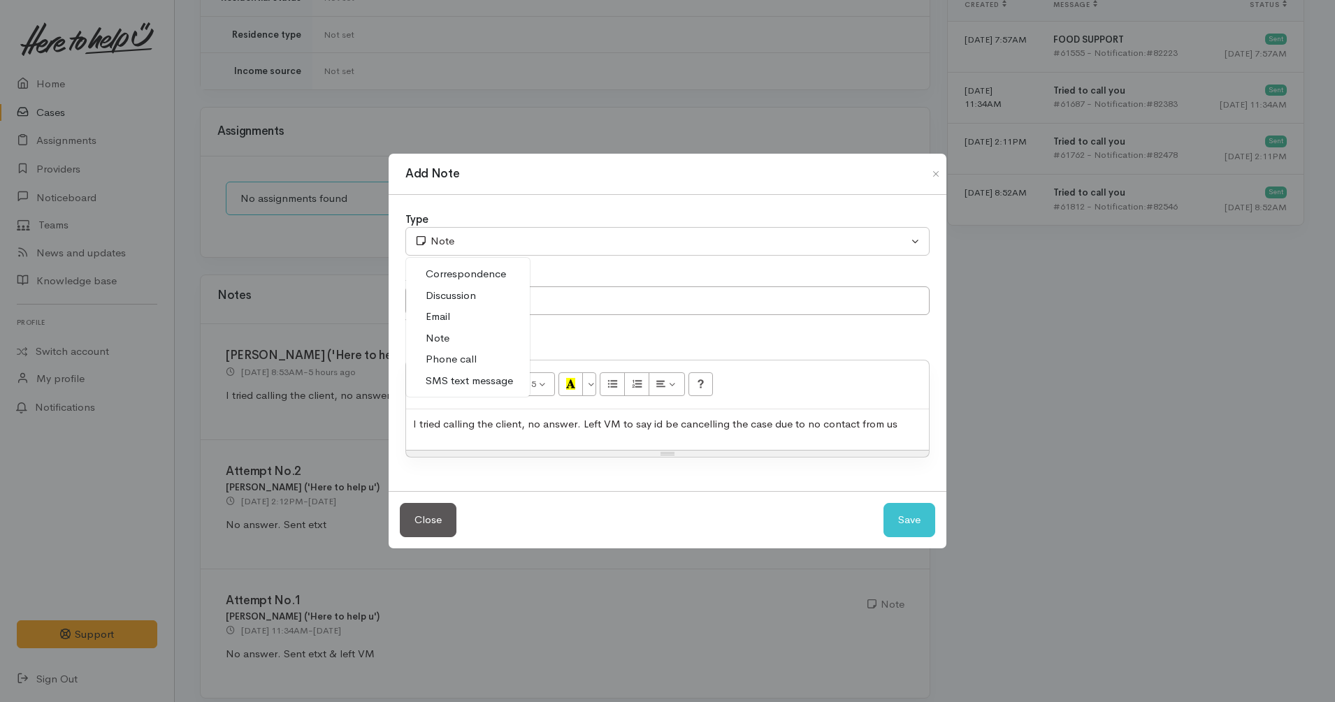
click at [466, 356] on span "Phone call" at bounding box center [451, 359] width 51 height 16
click at [910, 529] on button "Save" at bounding box center [909, 520] width 52 height 34
select select "1"
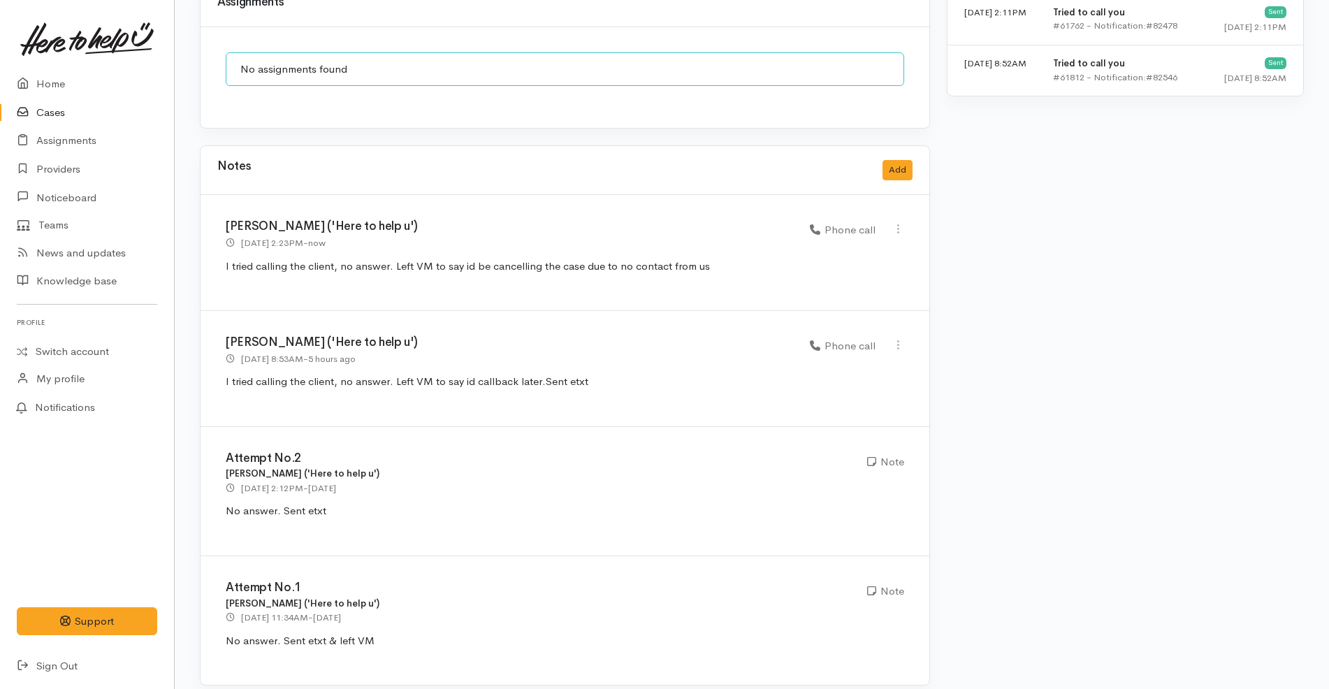
scroll to position [0, 0]
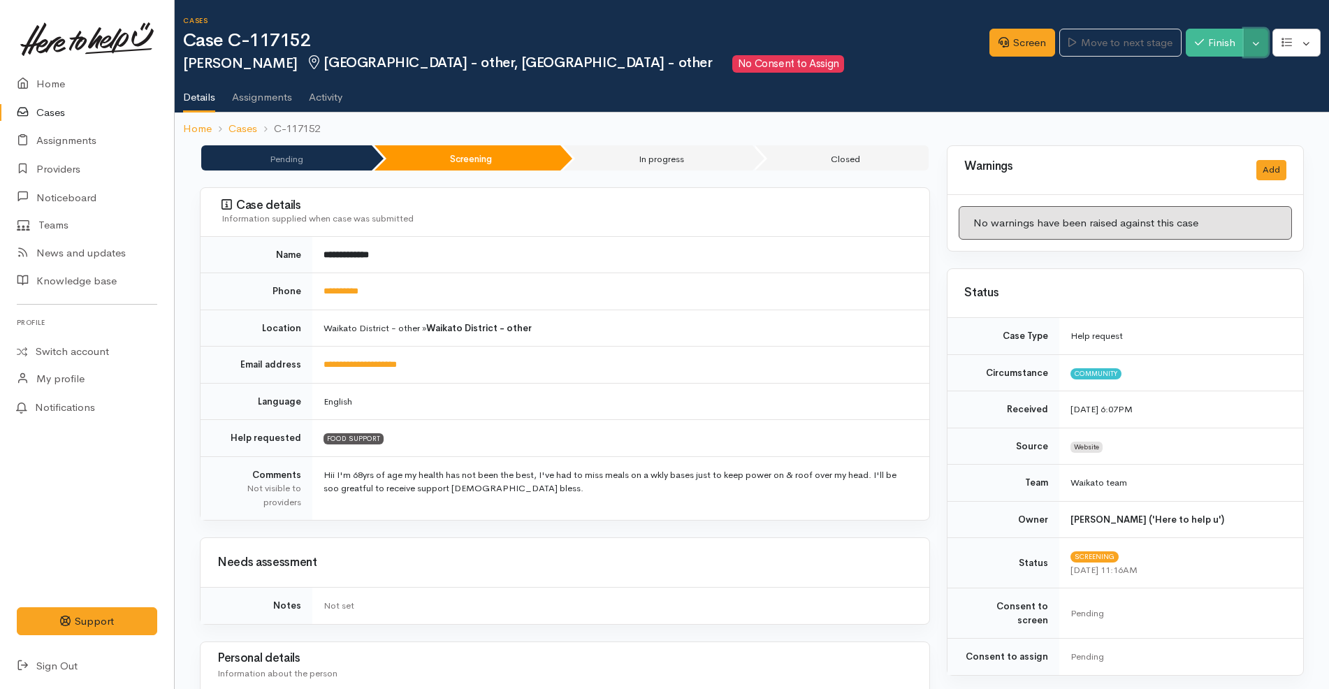
click at [1255, 51] on button "Toggle Dropdown" at bounding box center [1256, 43] width 24 height 29
click at [1185, 104] on link "Cancel" at bounding box center [1212, 97] width 110 height 22
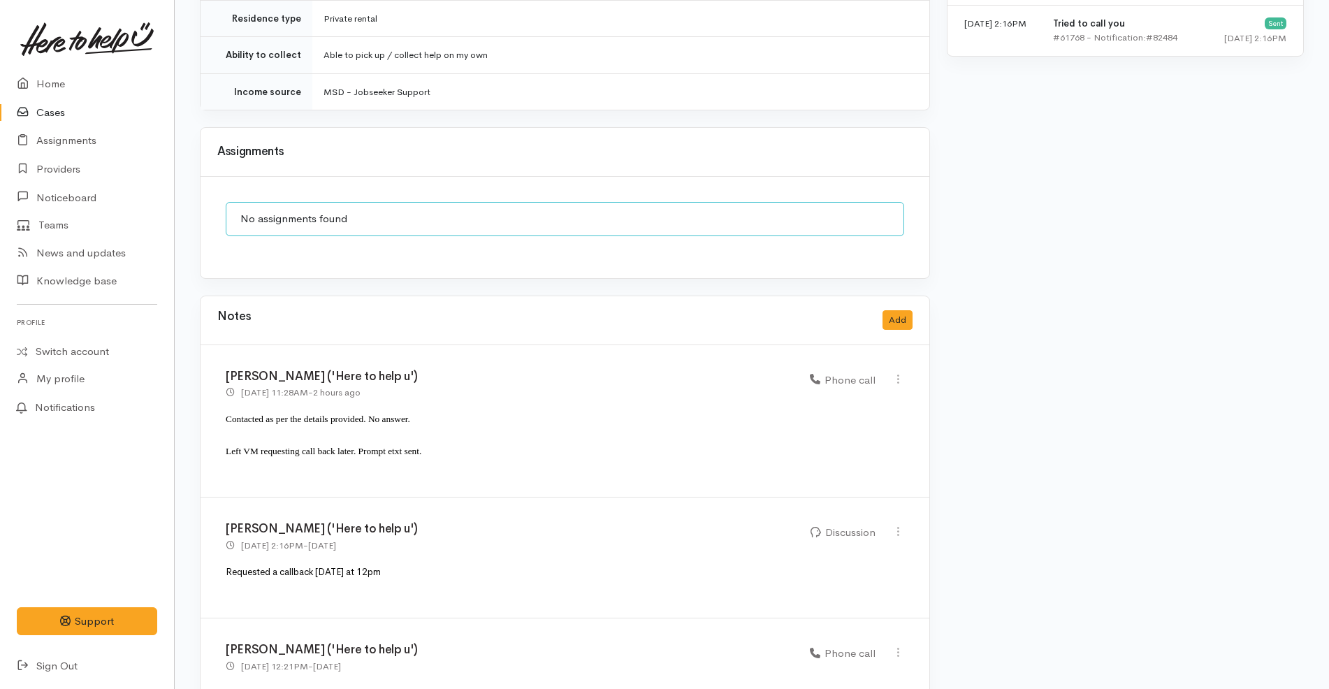
scroll to position [1126, 0]
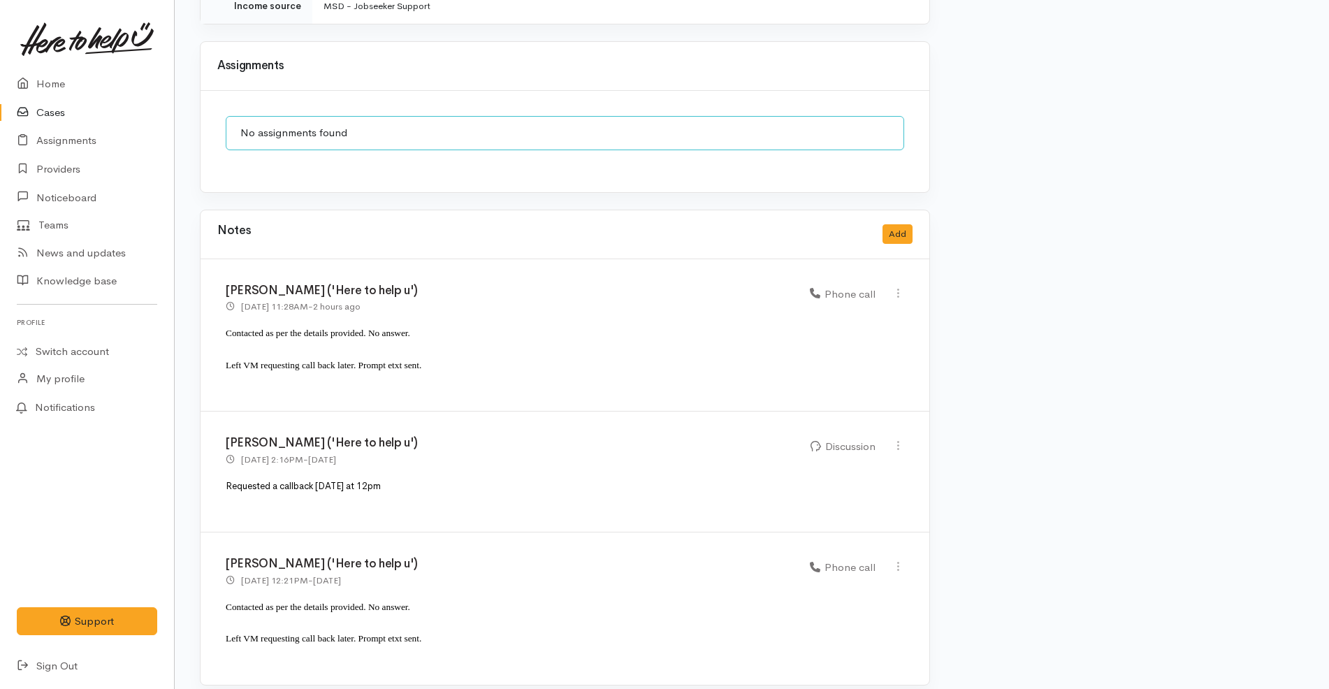
click at [91, 110] on link "Cases" at bounding box center [87, 113] width 174 height 29
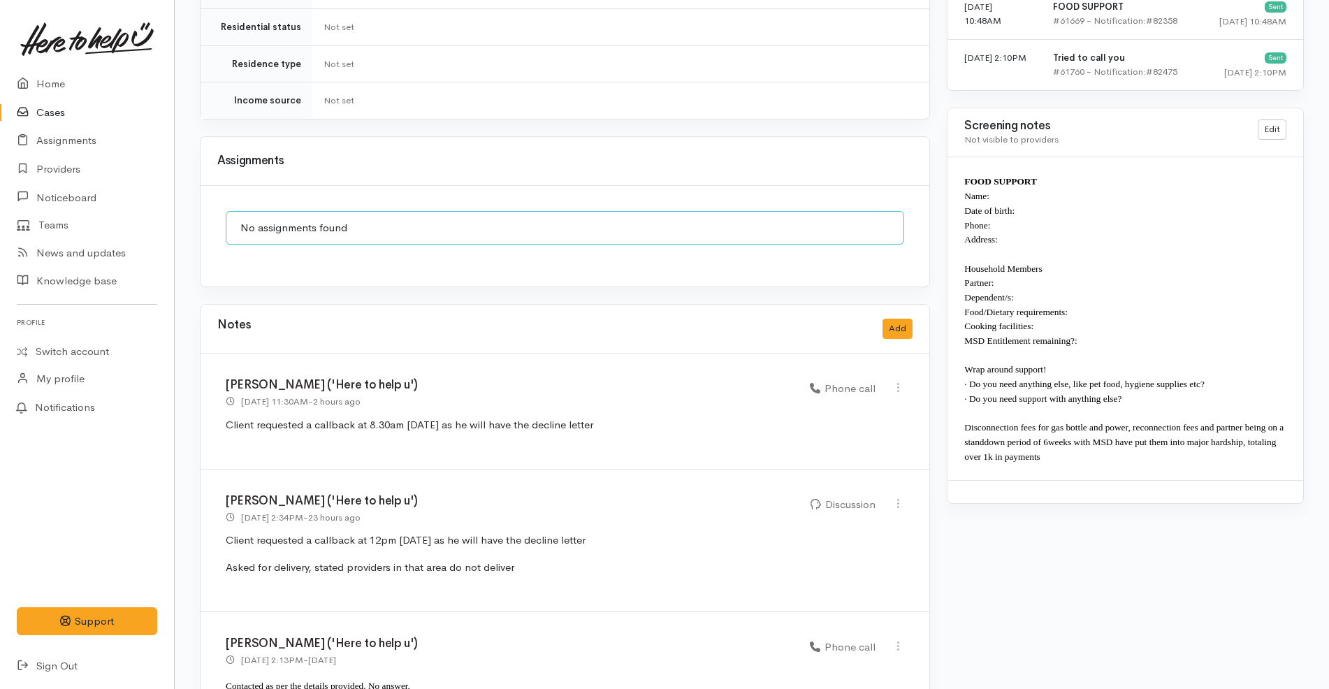
scroll to position [1127, 0]
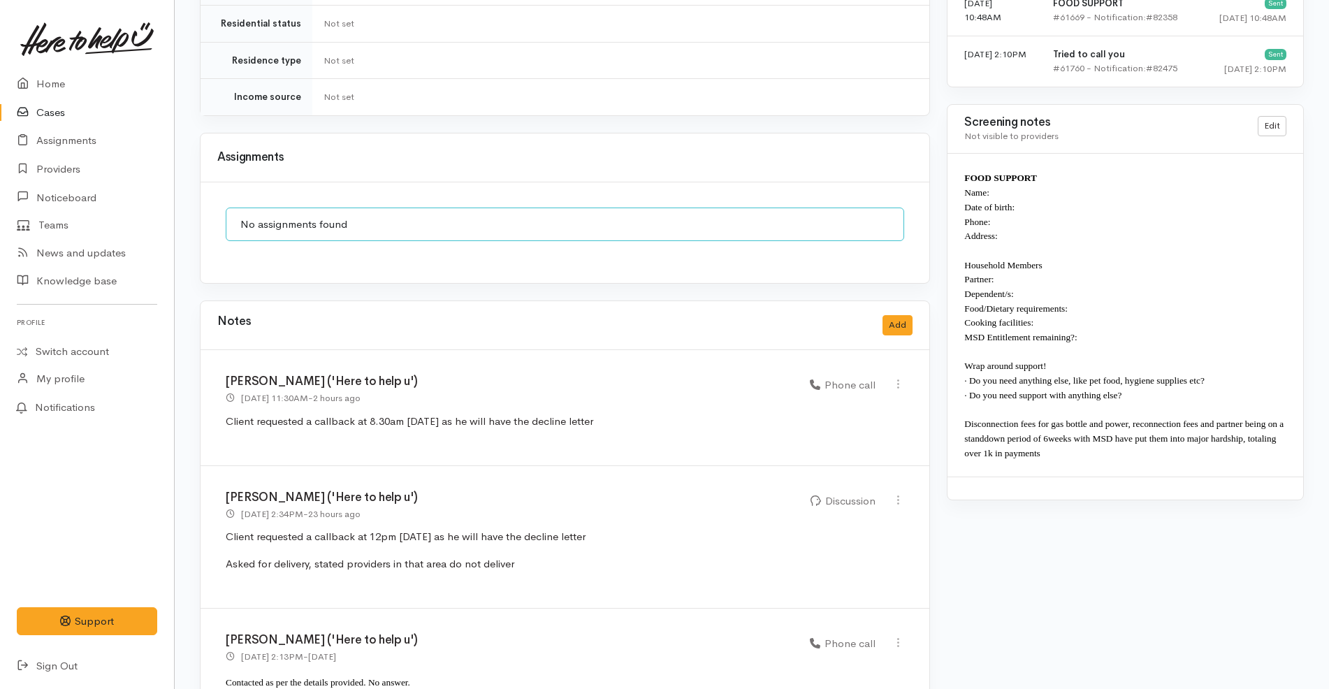
click at [67, 114] on link "Cases" at bounding box center [87, 113] width 174 height 29
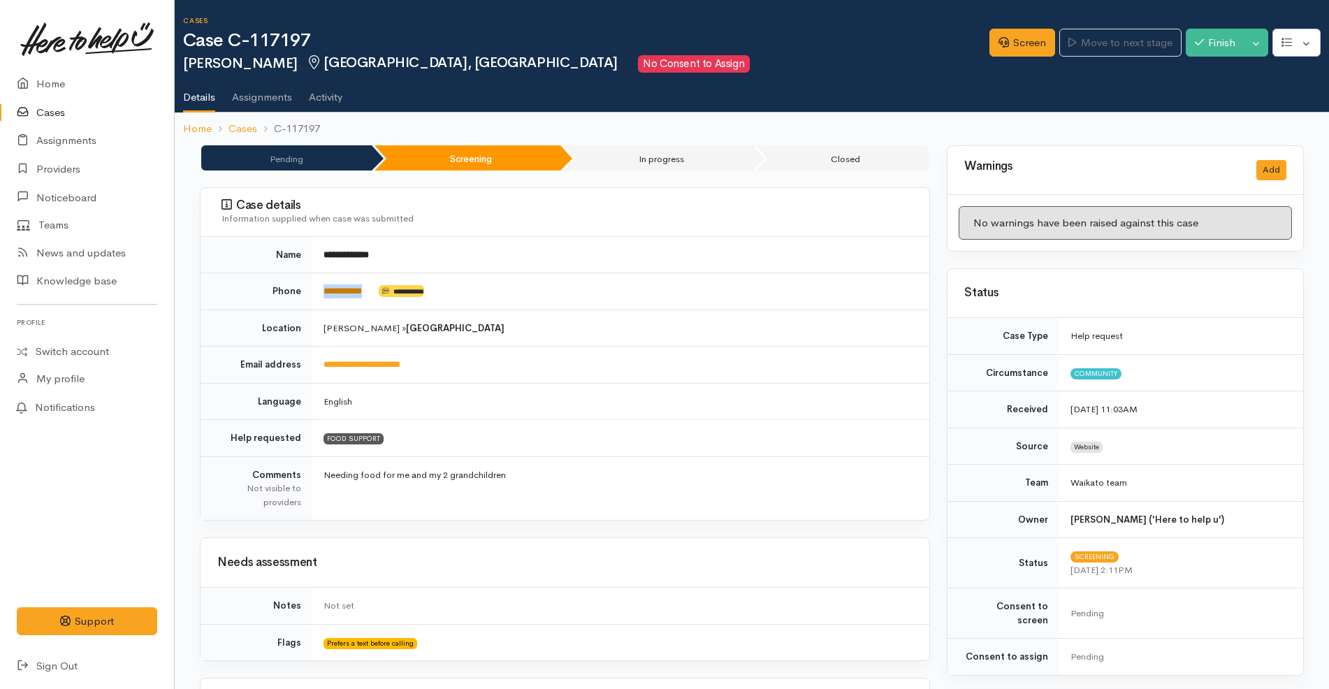
drag, startPoint x: 391, startPoint y: 296, endPoint x: 324, endPoint y: 285, distance: 68.0
click at [324, 285] on td "**********" at bounding box center [620, 291] width 617 height 37
click at [613, 224] on div "Information supplied when case was submitted" at bounding box center [566, 219] width 691 height 14
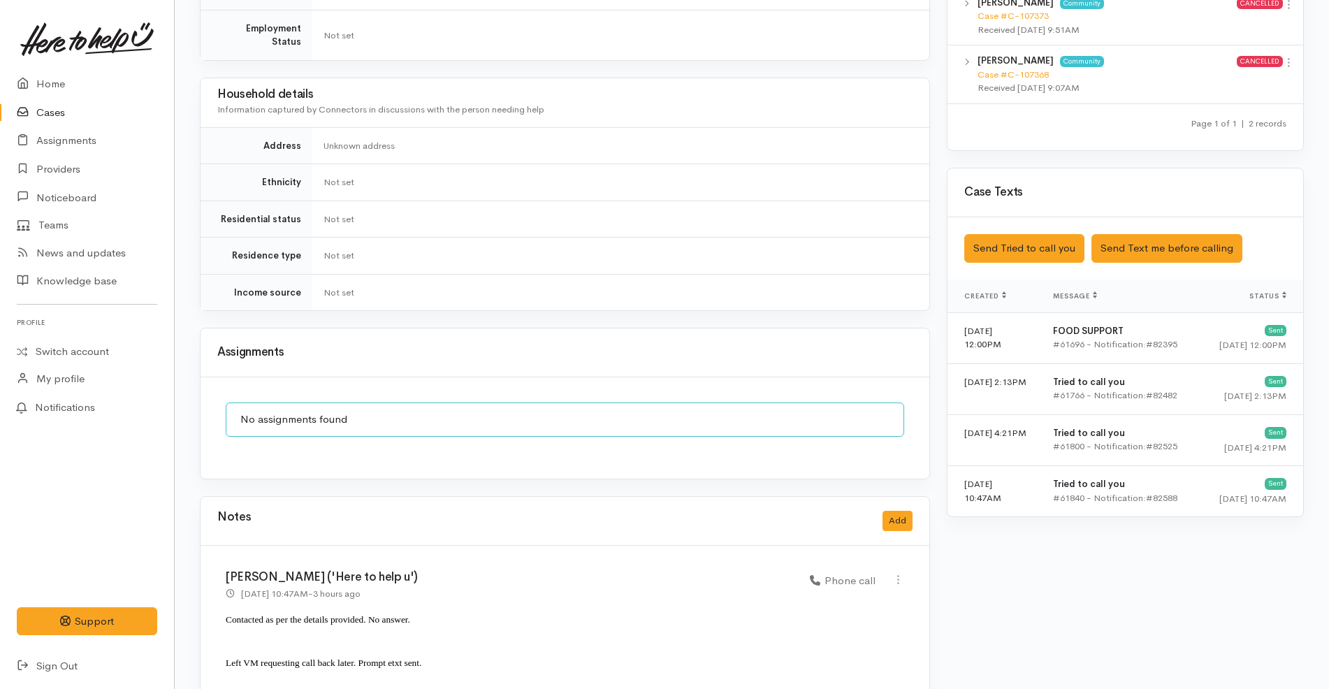
scroll to position [1107, 0]
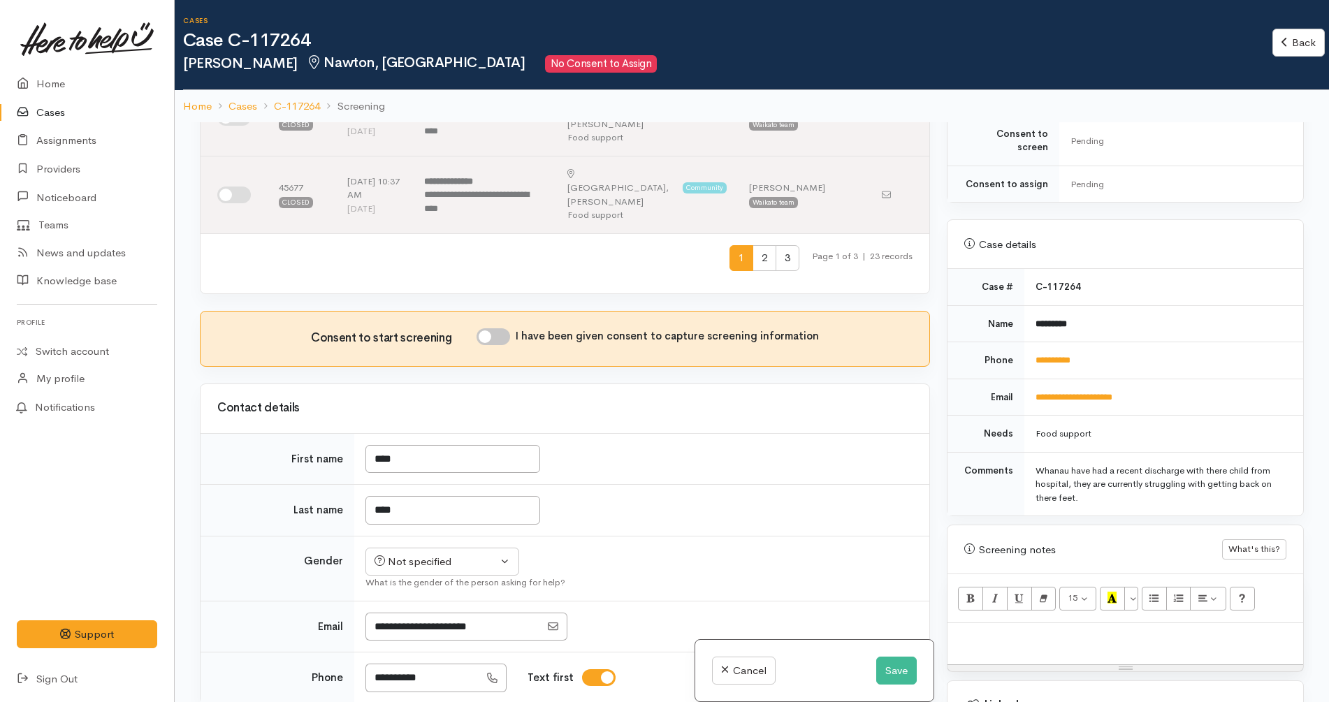
scroll to position [762, 0]
click at [433, 495] on input "****" at bounding box center [452, 509] width 175 height 29
type input "**********"
click at [444, 418] on div "Related cases There are other cases potentially from the same person, address o…" at bounding box center [564, 473] width 747 height 702
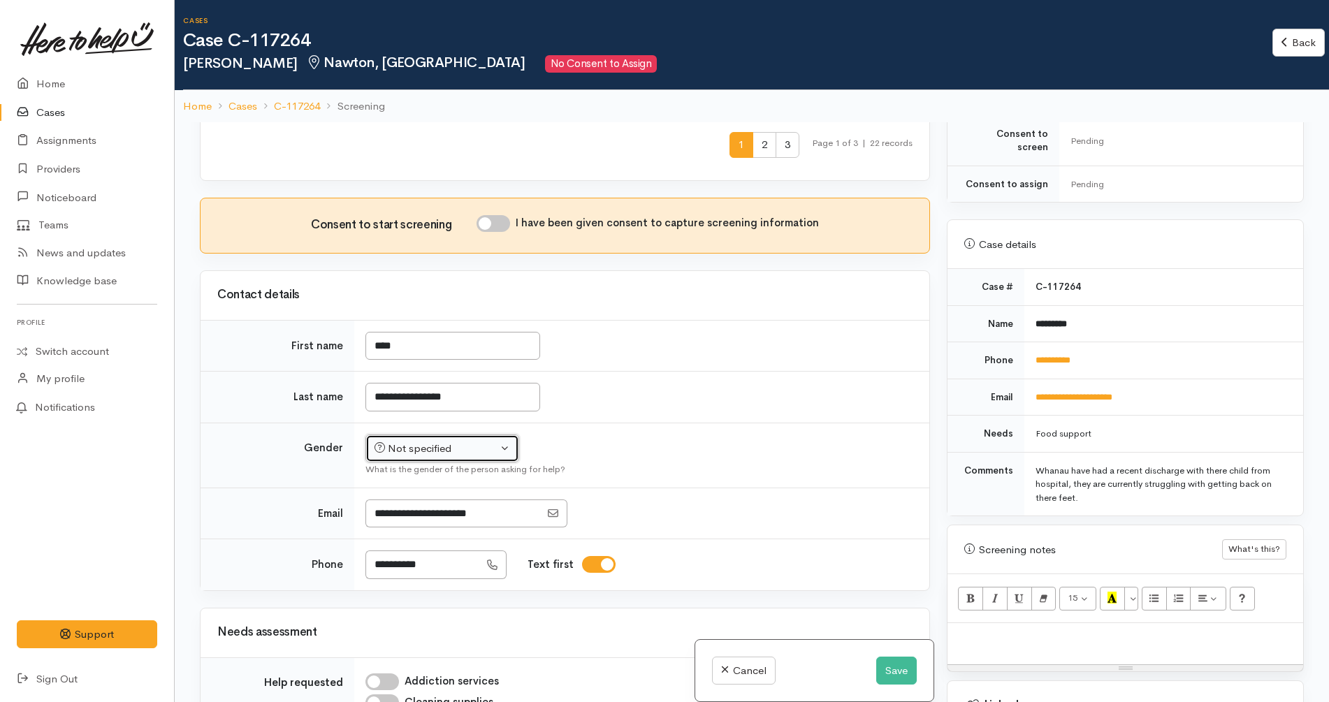
scroll to position [873, 0]
click at [426, 442] on div "Not specified" at bounding box center [436, 450] width 123 height 16
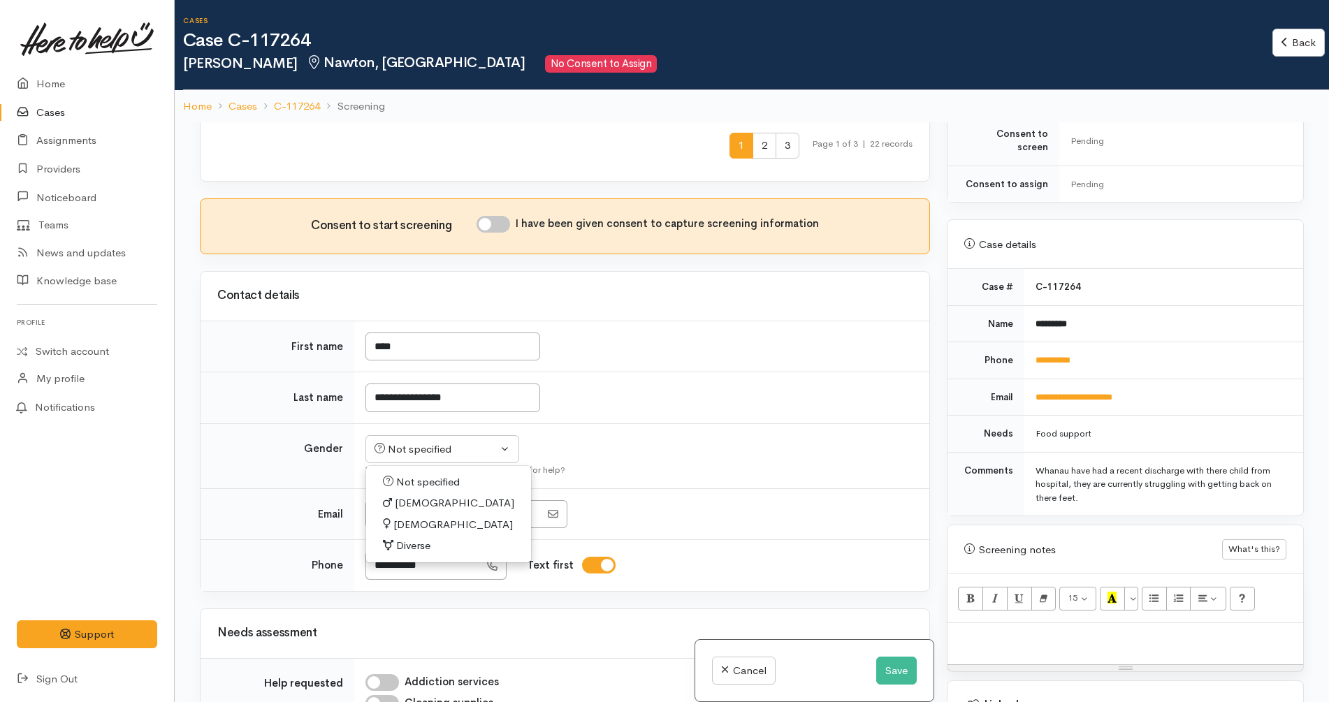
click at [422, 517] on span "[DEMOGRAPHIC_DATA]" at bounding box center [452, 525] width 119 height 16
select select "[DEMOGRAPHIC_DATA]"
click at [883, 671] on button "Save" at bounding box center [896, 671] width 41 height 29
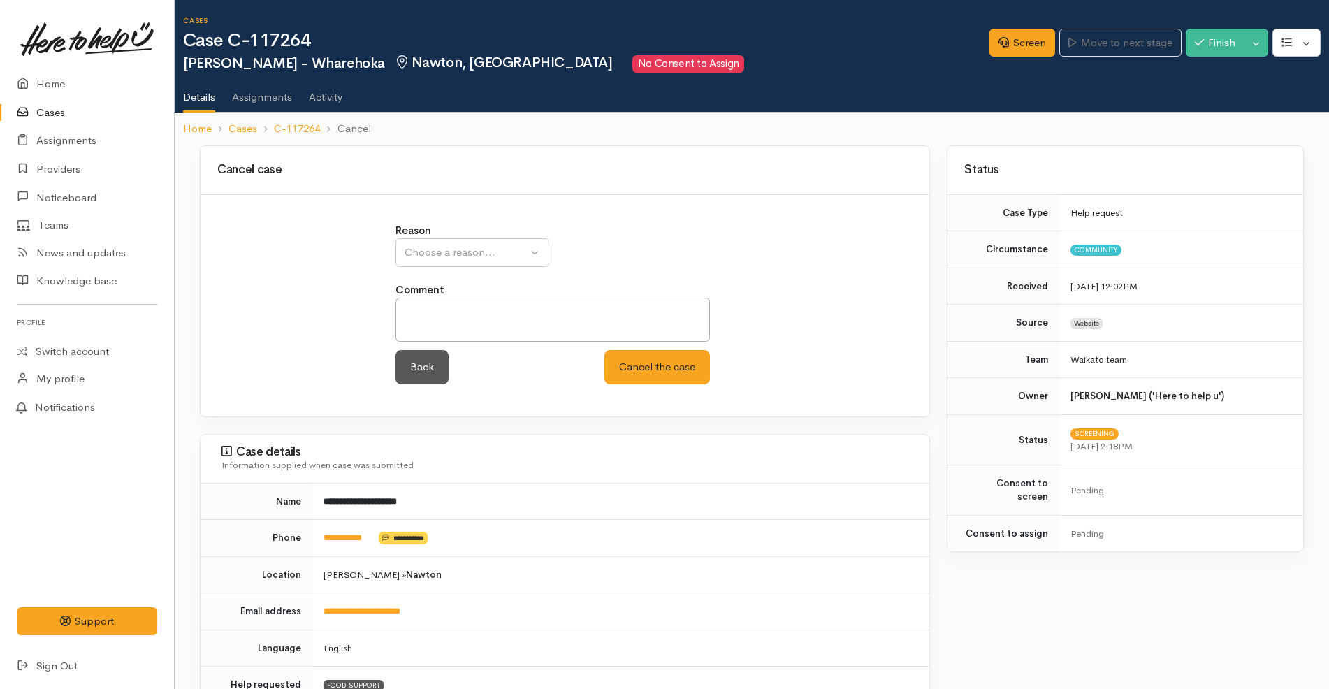
click at [479, 252] on div "Choose a reason..." at bounding box center [466, 253] width 123 height 16
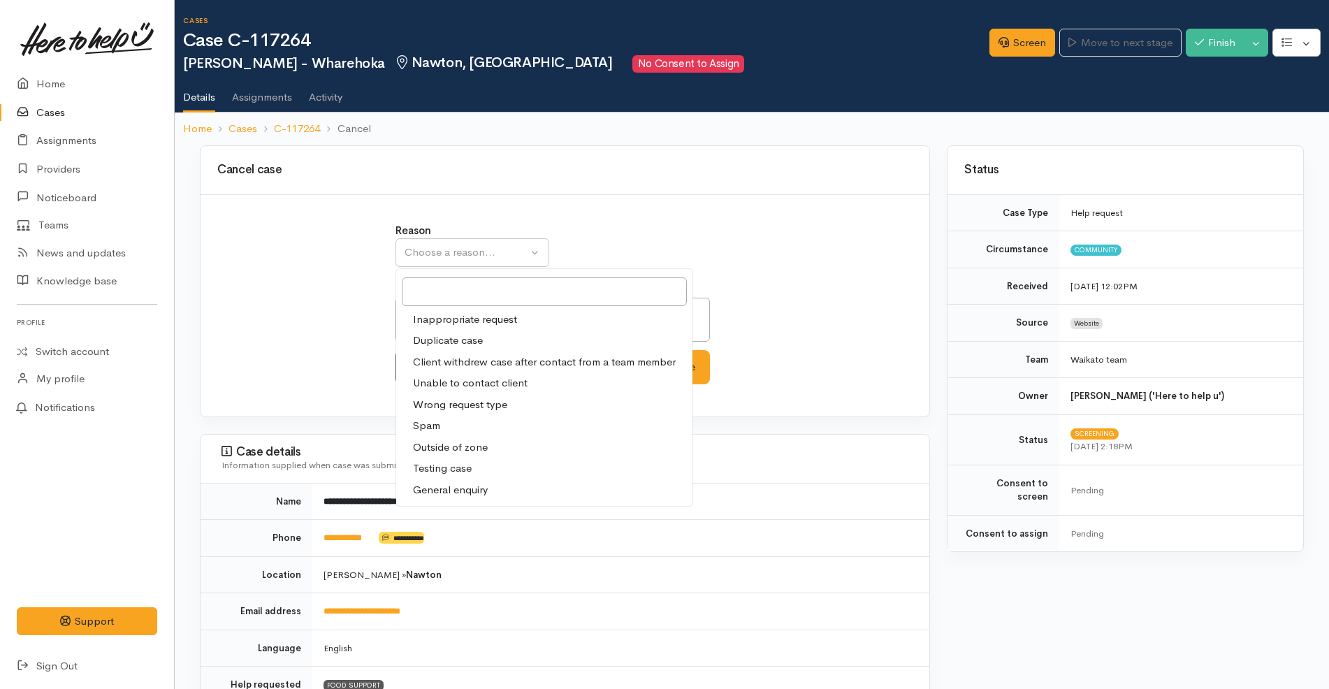
click at [486, 365] on span "Client withdrew case after contact from a team member" at bounding box center [544, 362] width 263 height 16
select select "3"
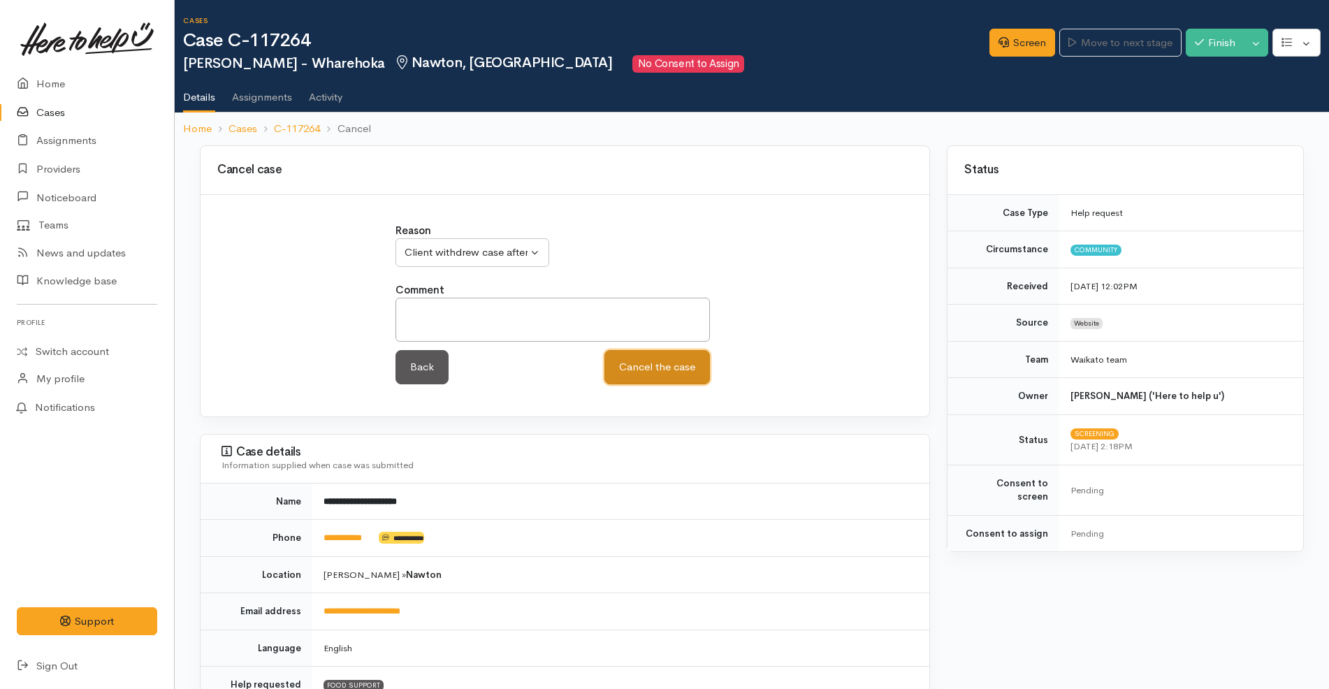
click at [646, 372] on button "Cancel the case" at bounding box center [657, 367] width 106 height 34
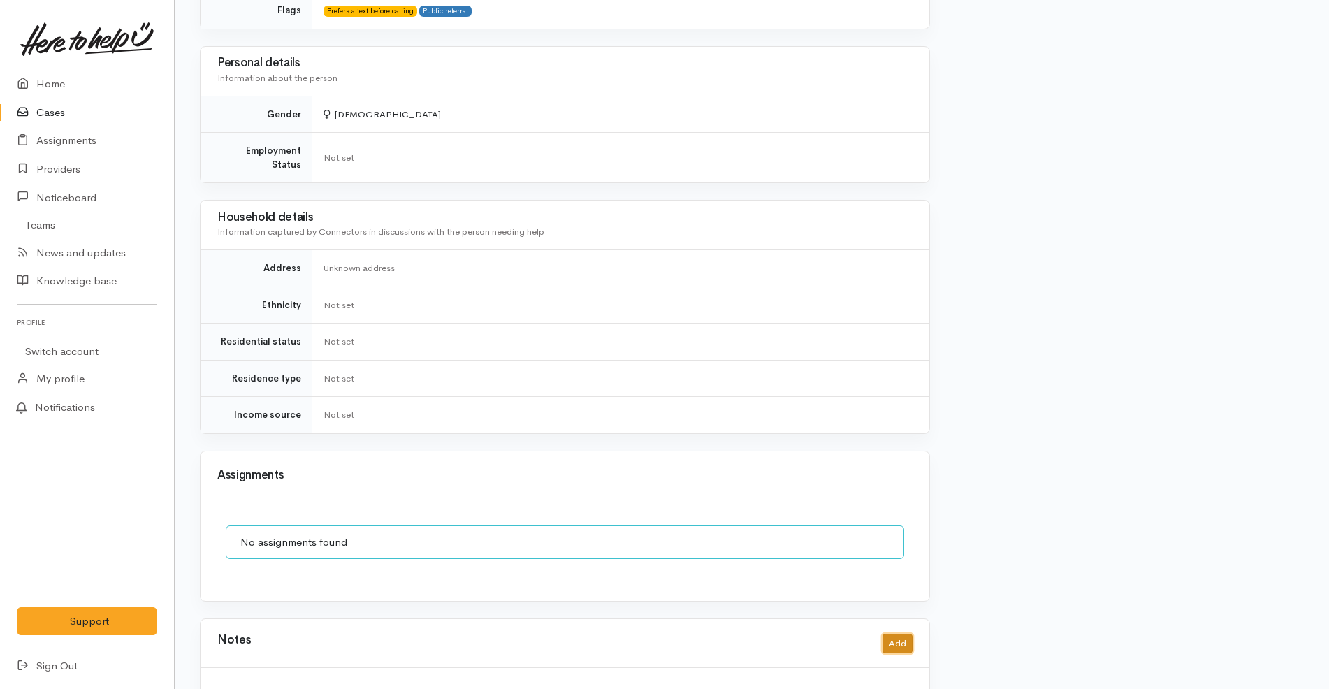
click at [903, 634] on button "Add" at bounding box center [897, 644] width 30 height 20
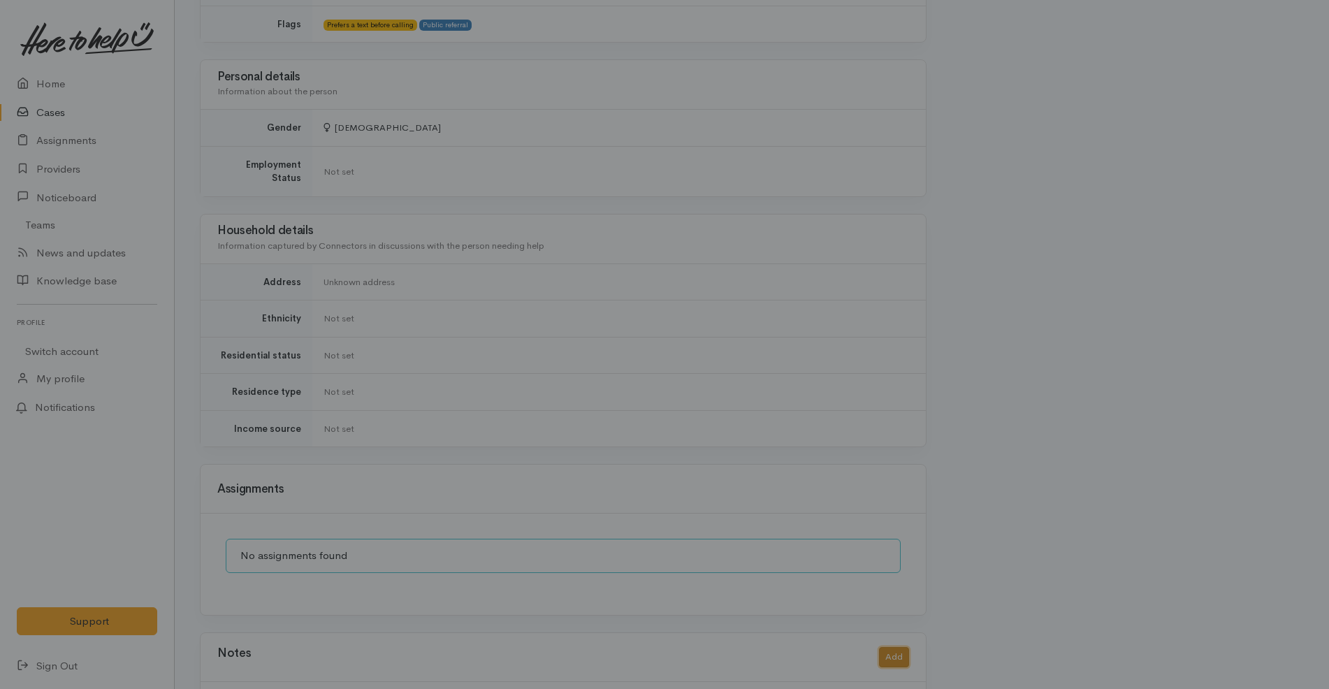
scroll to position [915, 0]
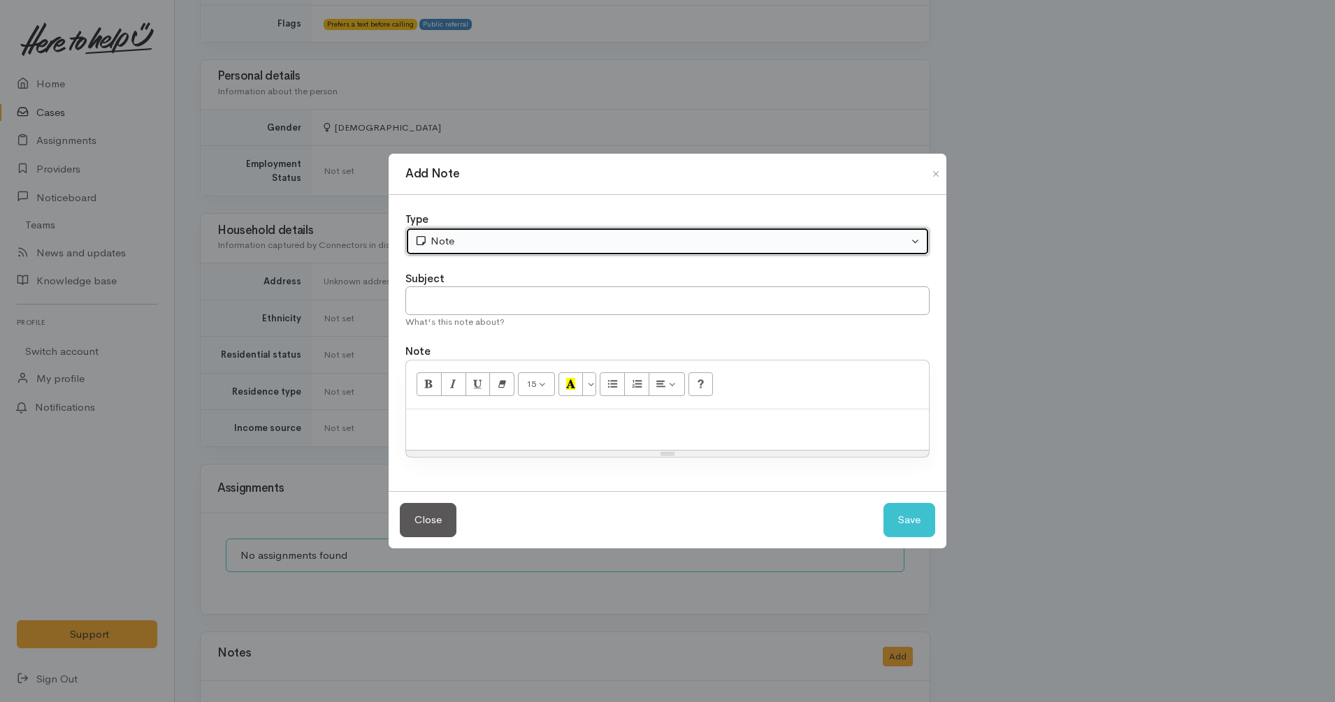
click at [539, 247] on div "Note" at bounding box center [660, 241] width 493 height 16
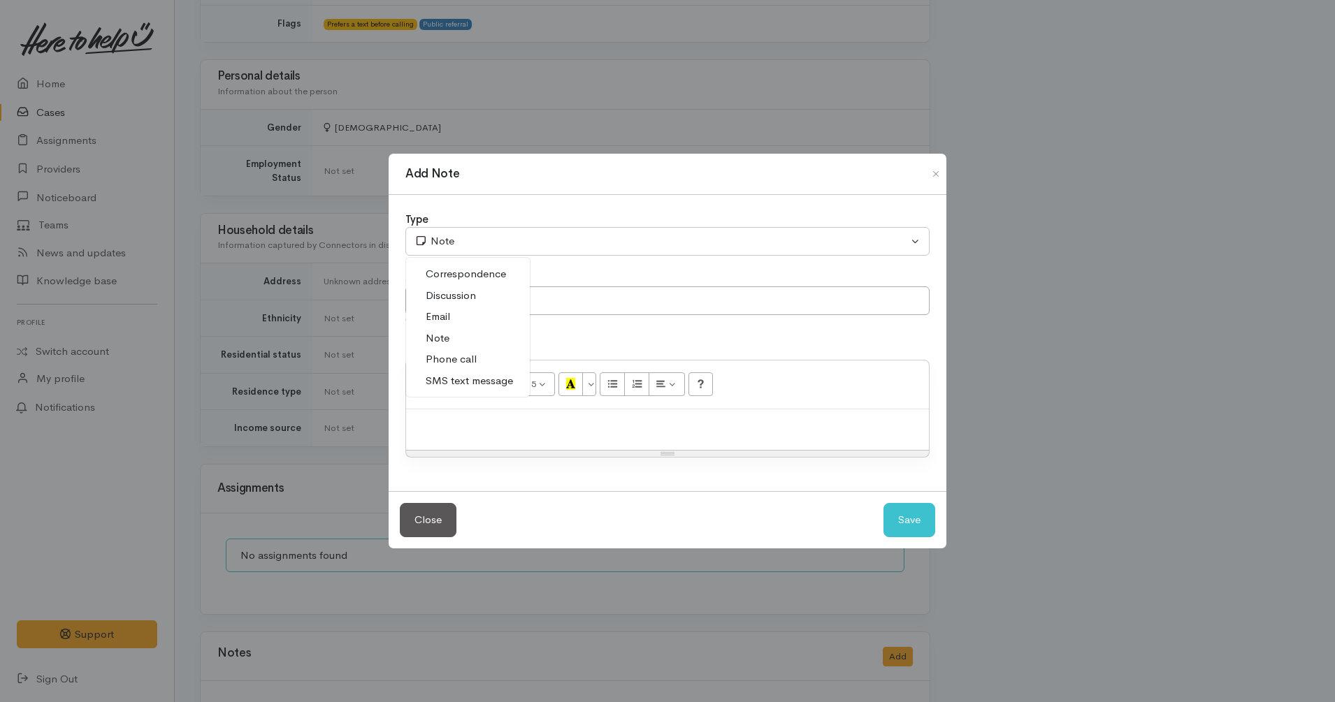
click at [467, 296] on span "Discussion" at bounding box center [451, 296] width 50 height 16
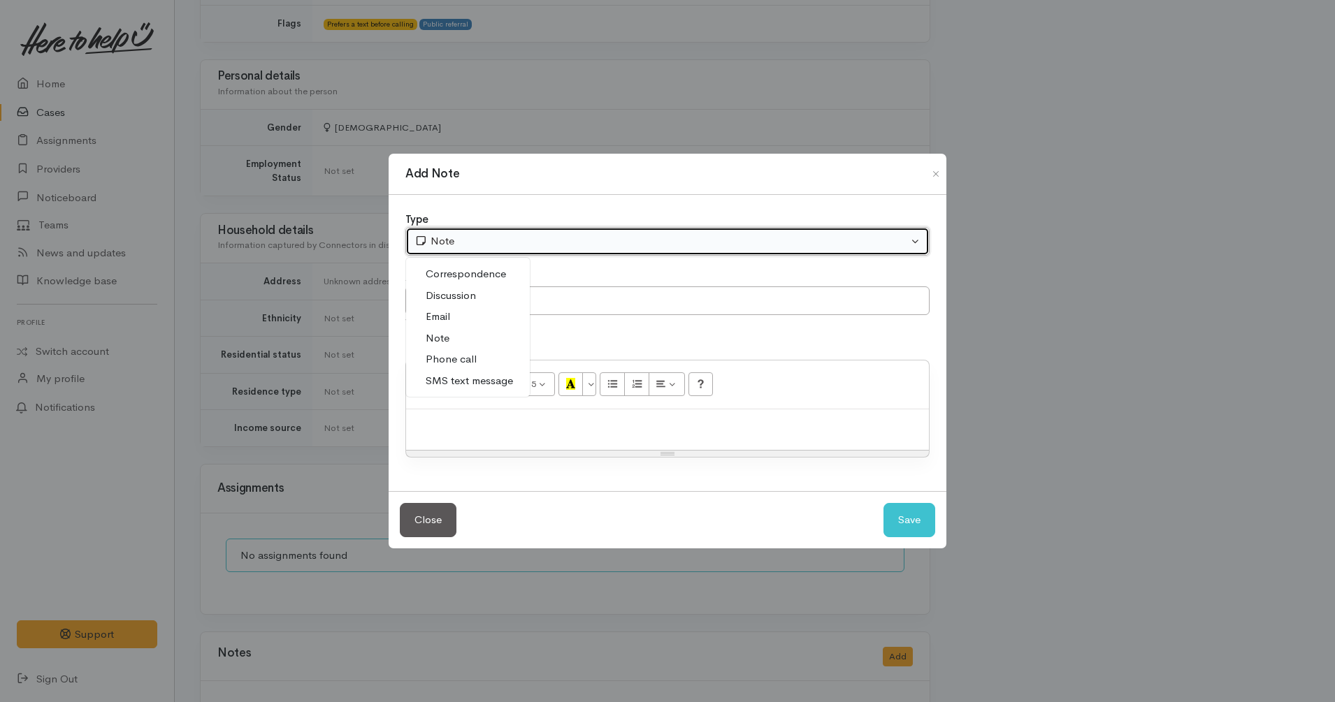
select select "4"
click at [510, 452] on div "Resize" at bounding box center [667, 454] width 523 height 6
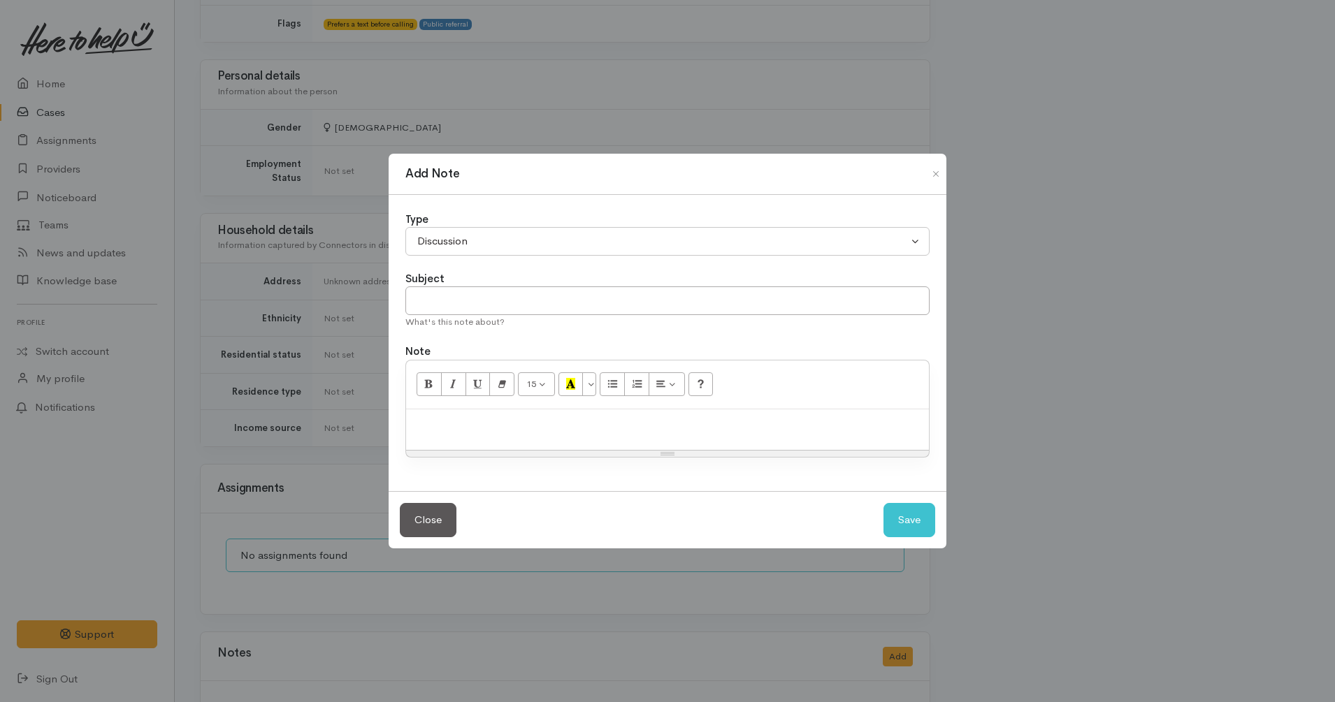
click at [486, 407] on div "15 8 9 10 11 12 14 18 24 36 Background Color Transparent Select #ffff00 Text Co…" at bounding box center [667, 385] width 523 height 49
click at [510, 442] on div at bounding box center [667, 429] width 523 height 41
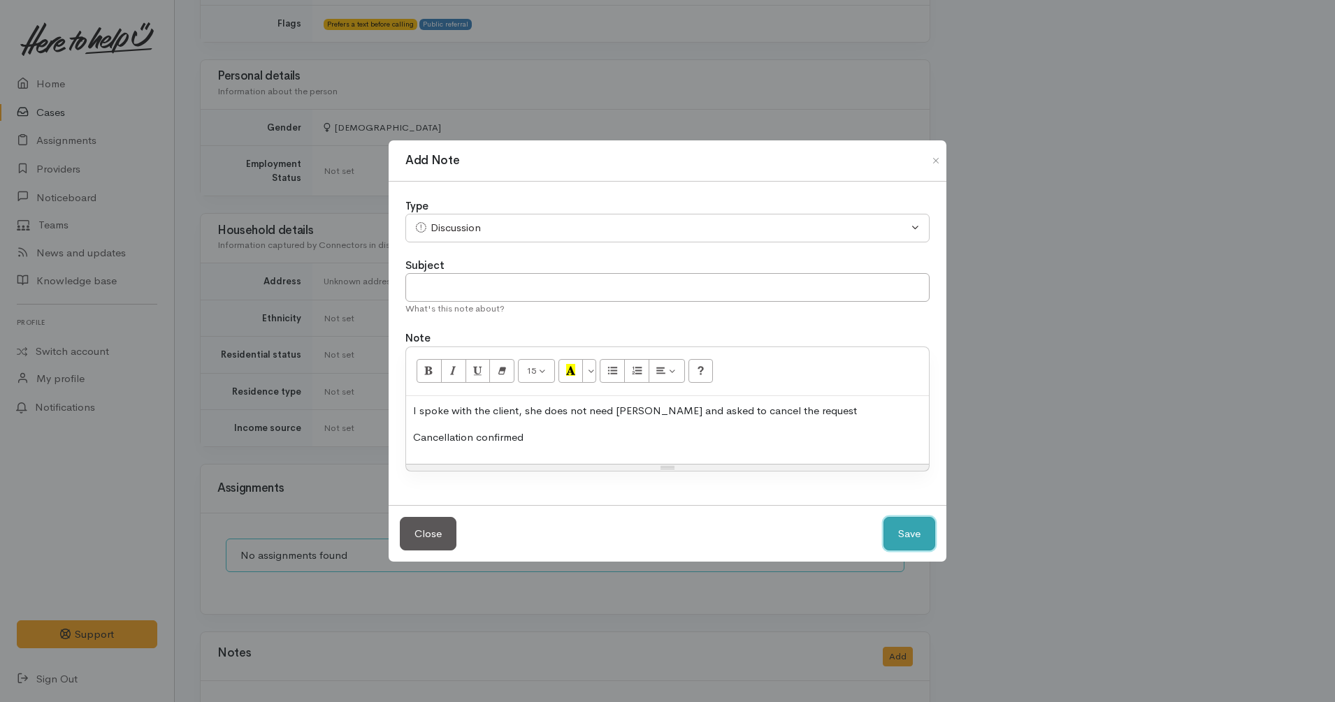
click at [903, 522] on button "Save" at bounding box center [909, 534] width 52 height 34
select select "1"
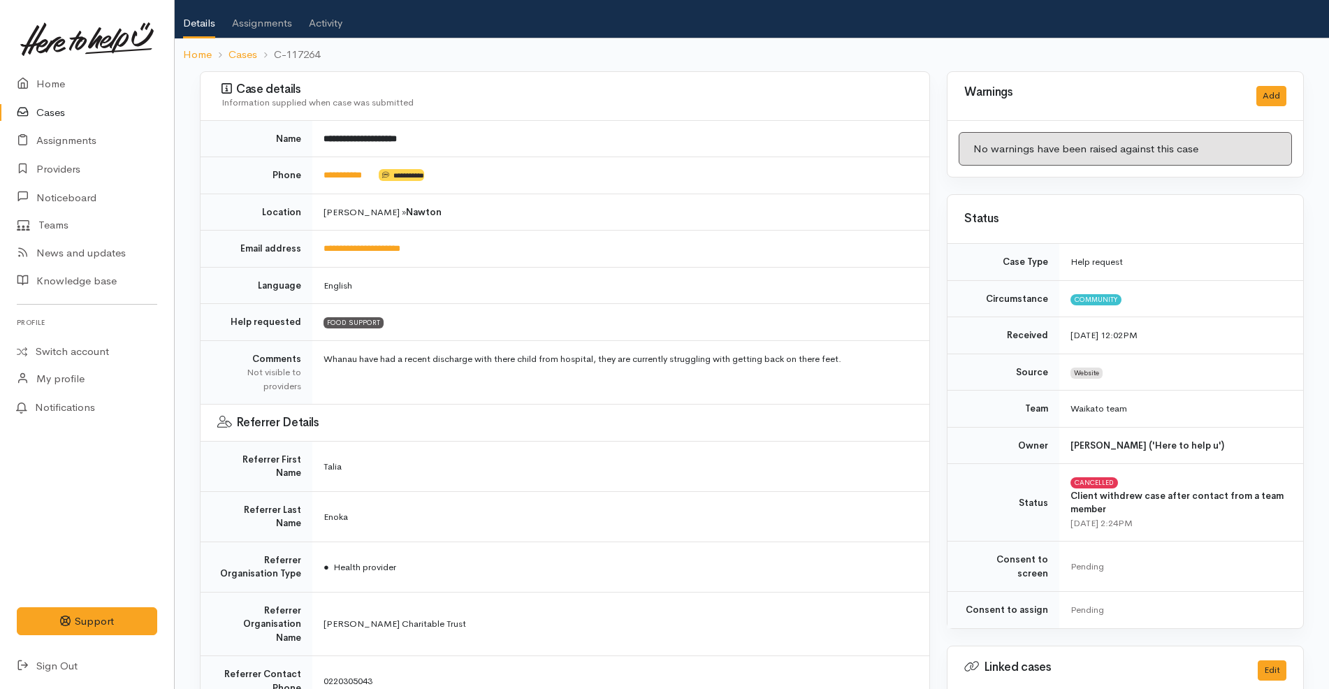
scroll to position [0, 0]
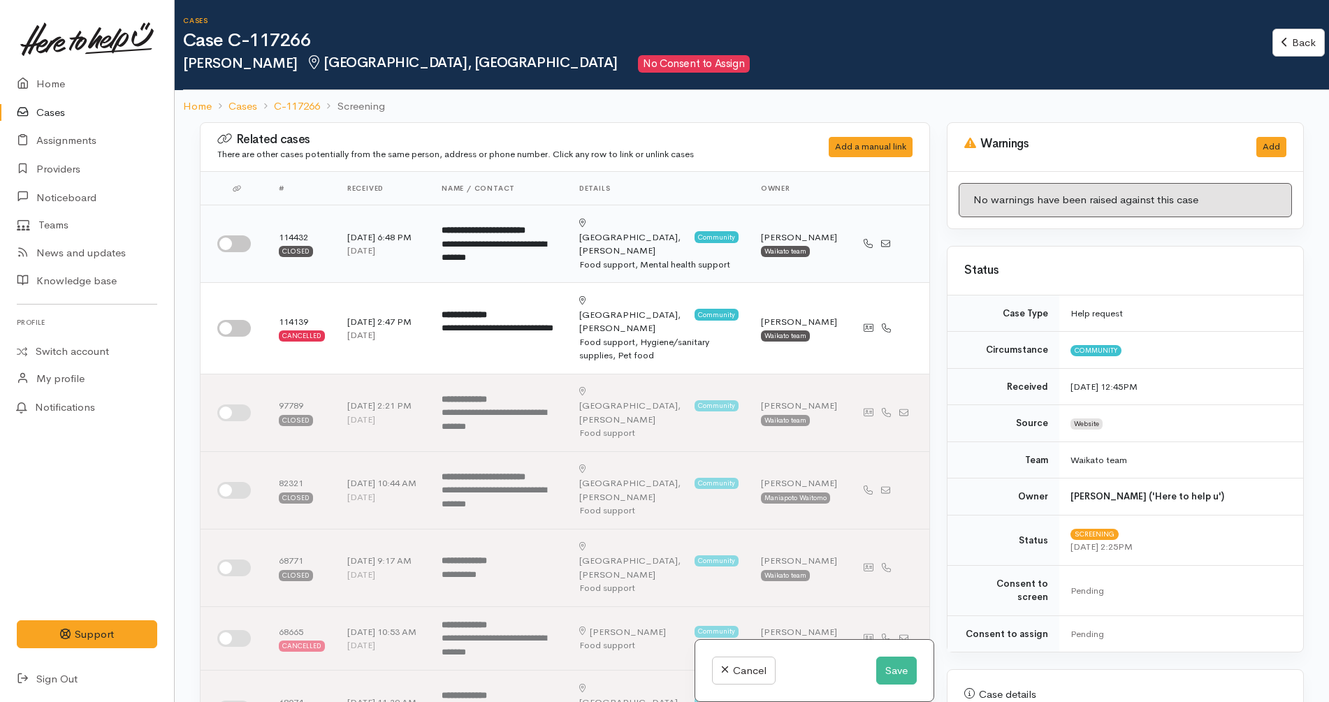
click at [231, 236] on input "checkbox" at bounding box center [234, 243] width 34 height 17
checkbox input "true"
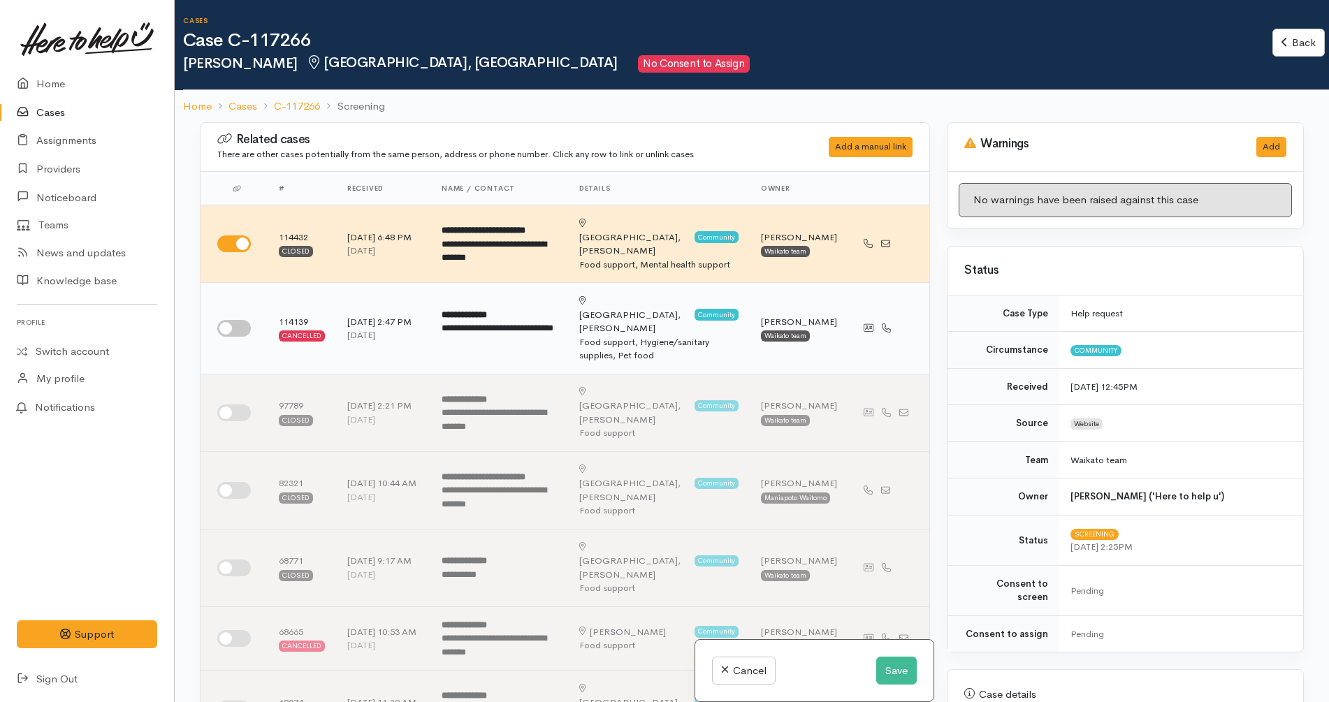
click at [233, 320] on input "checkbox" at bounding box center [234, 328] width 34 height 17
checkbox input "true"
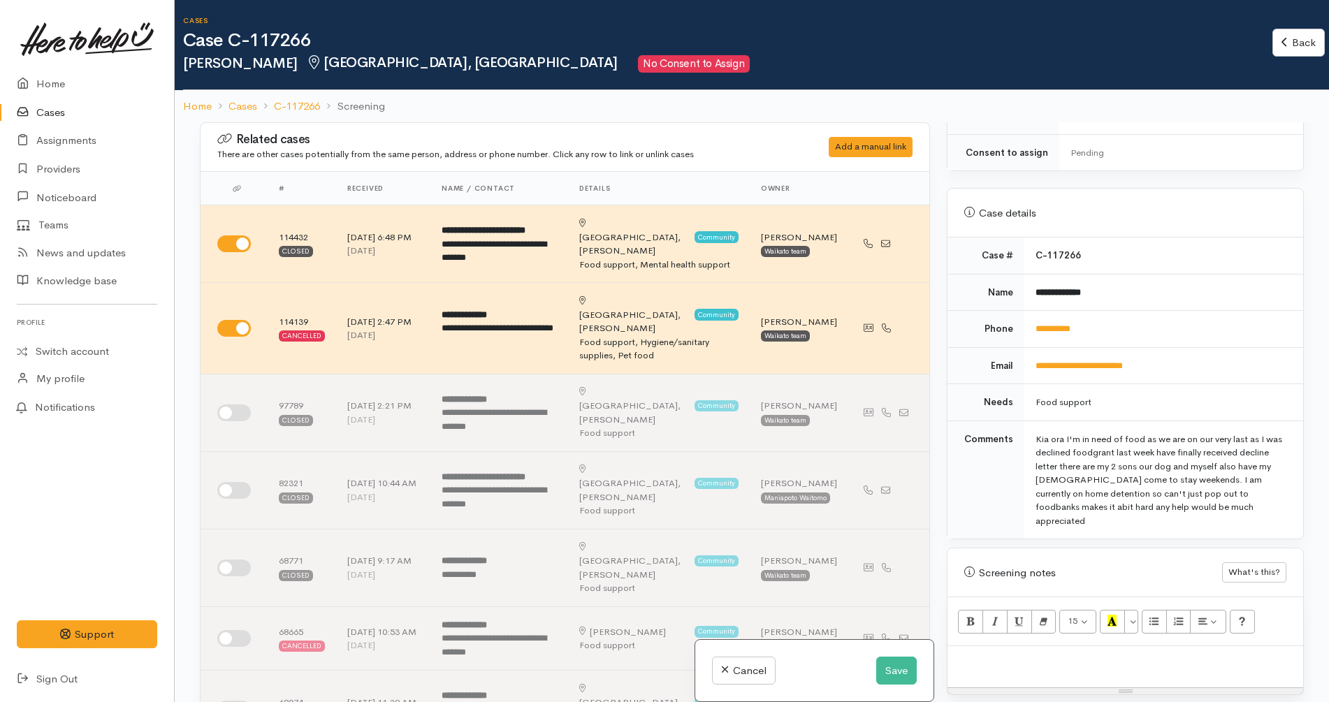
scroll to position [483, 0]
click at [899, 669] on button "Save" at bounding box center [896, 671] width 41 height 29
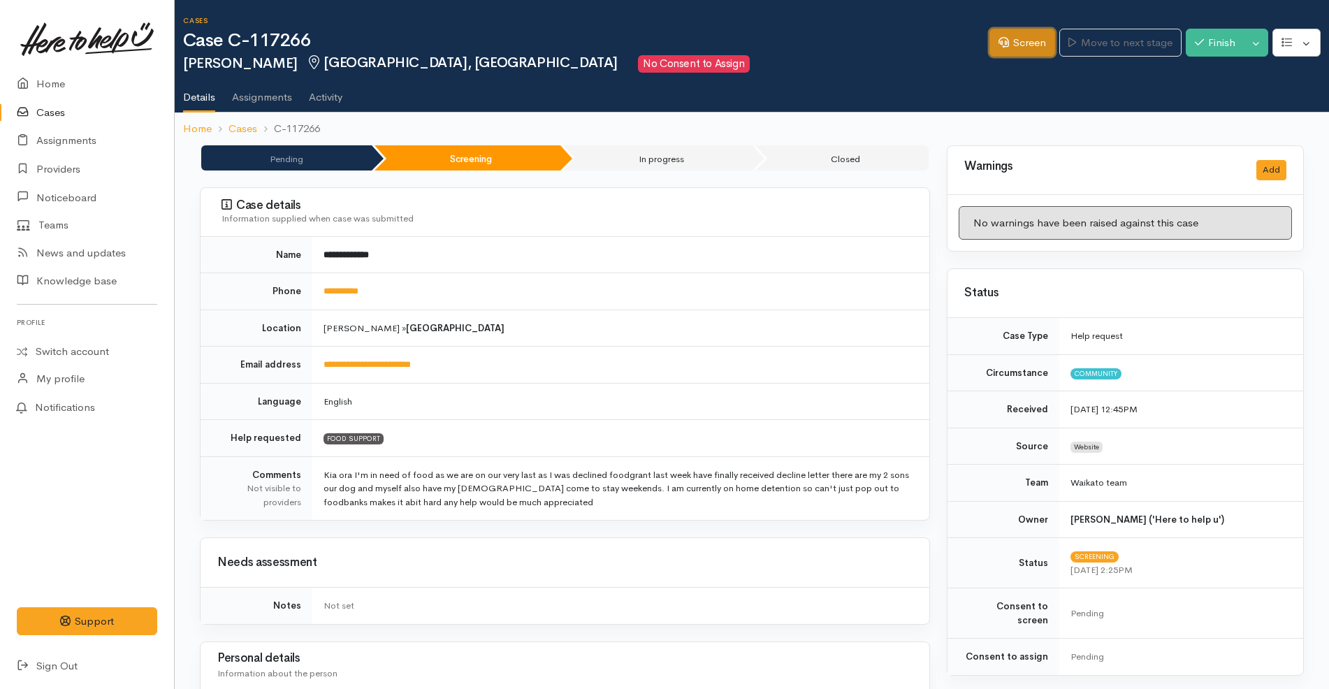
click at [1032, 50] on link "Screen" at bounding box center [1022, 43] width 66 height 29
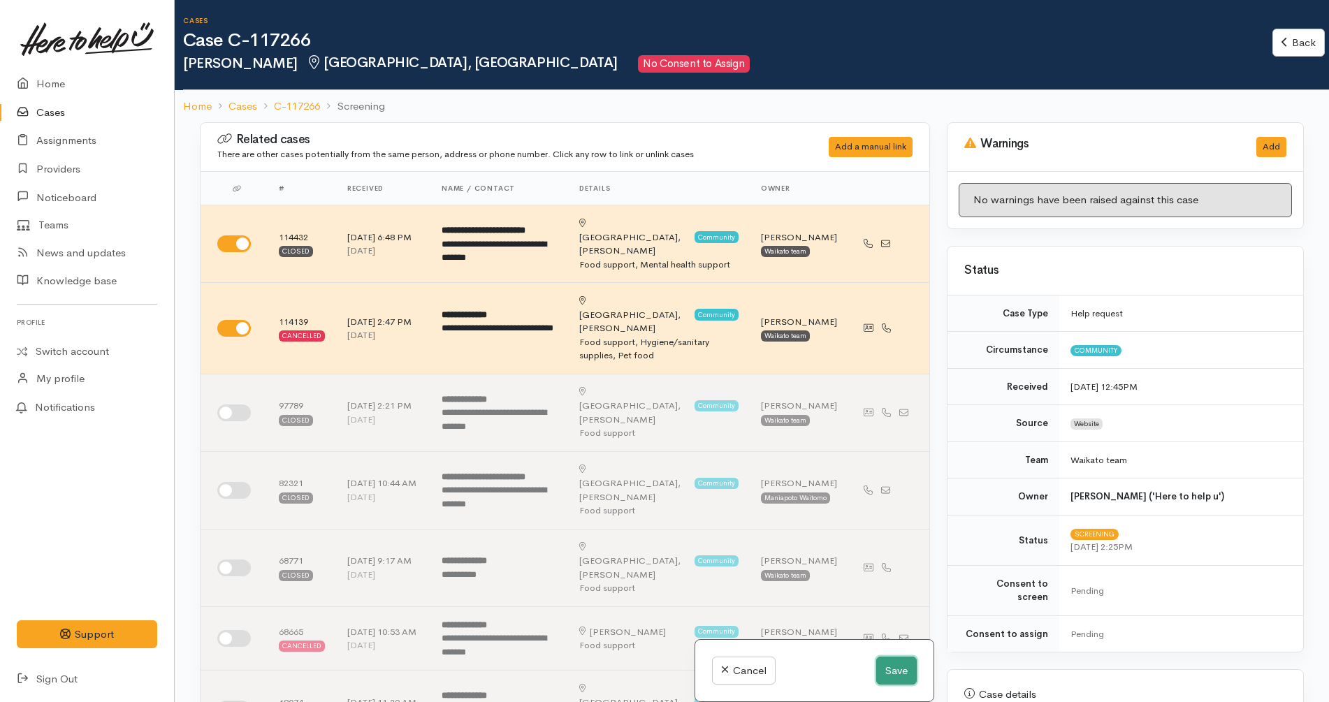
click at [894, 671] on button "Save" at bounding box center [896, 671] width 41 height 29
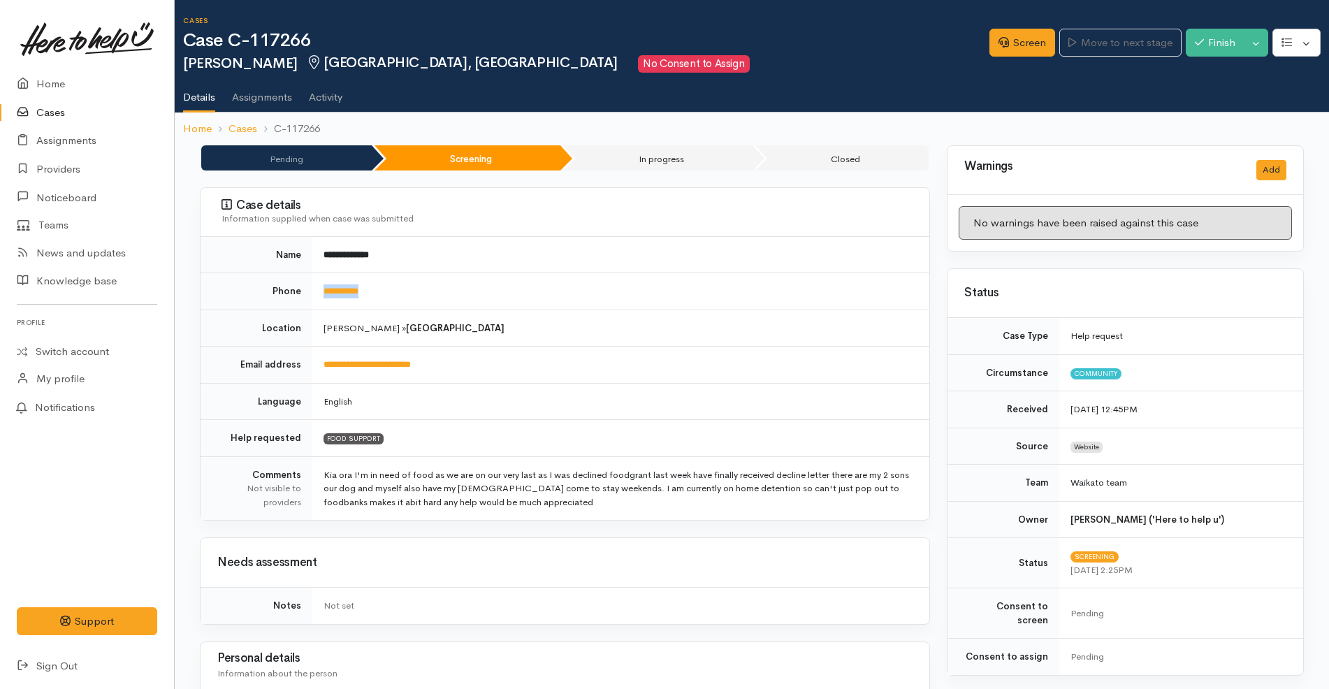
drag, startPoint x: 409, startPoint y: 300, endPoint x: 312, endPoint y: 289, distance: 97.7
click at [312, 289] on td "**********" at bounding box center [620, 291] width 617 height 37
copy link "**********"
click at [1029, 40] on link "Screen" at bounding box center [1022, 43] width 66 height 29
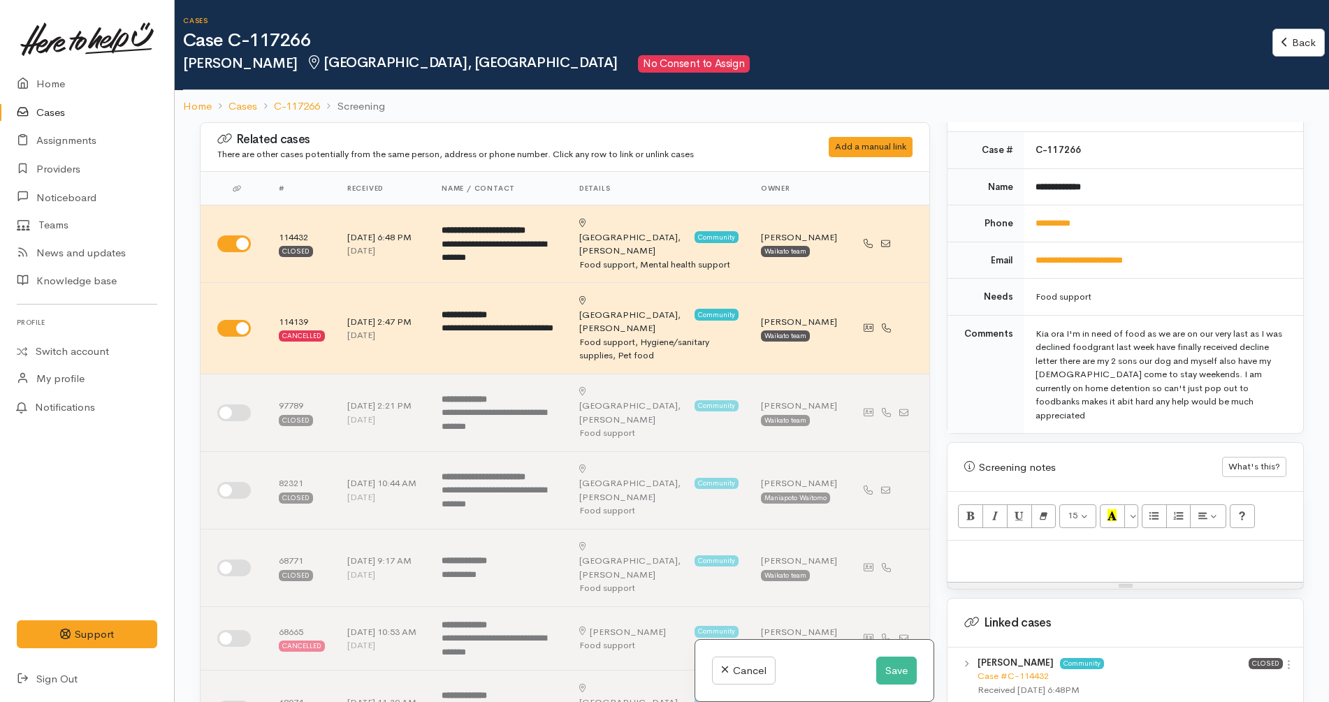
scroll to position [822, 0]
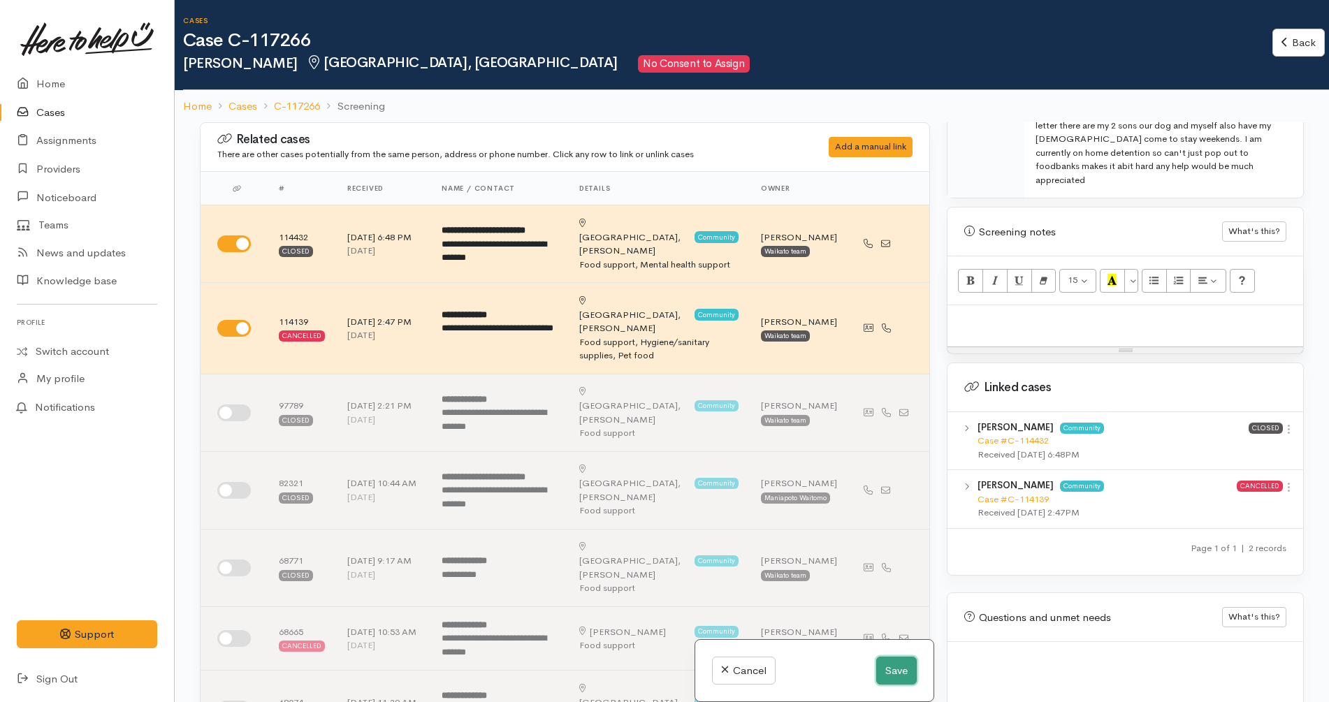
click at [892, 668] on button "Save" at bounding box center [896, 671] width 41 height 29
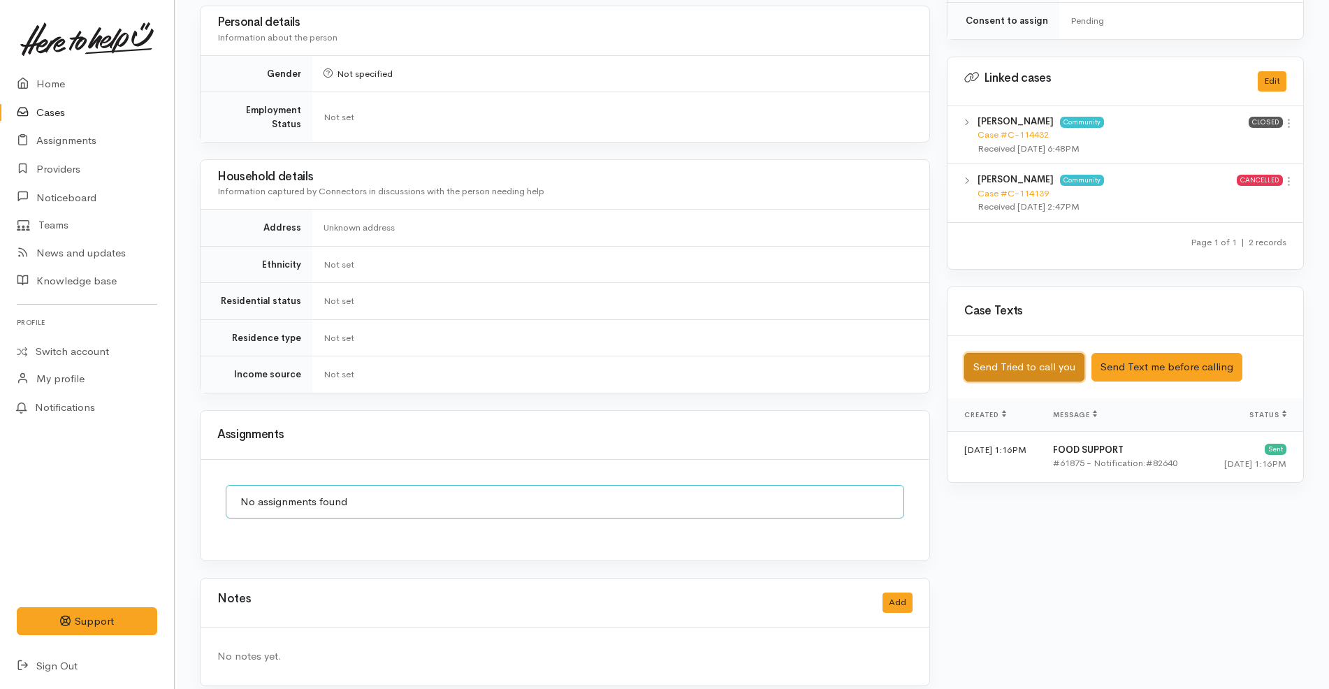
click at [1054, 353] on button "Send Tried to call you" at bounding box center [1024, 367] width 120 height 29
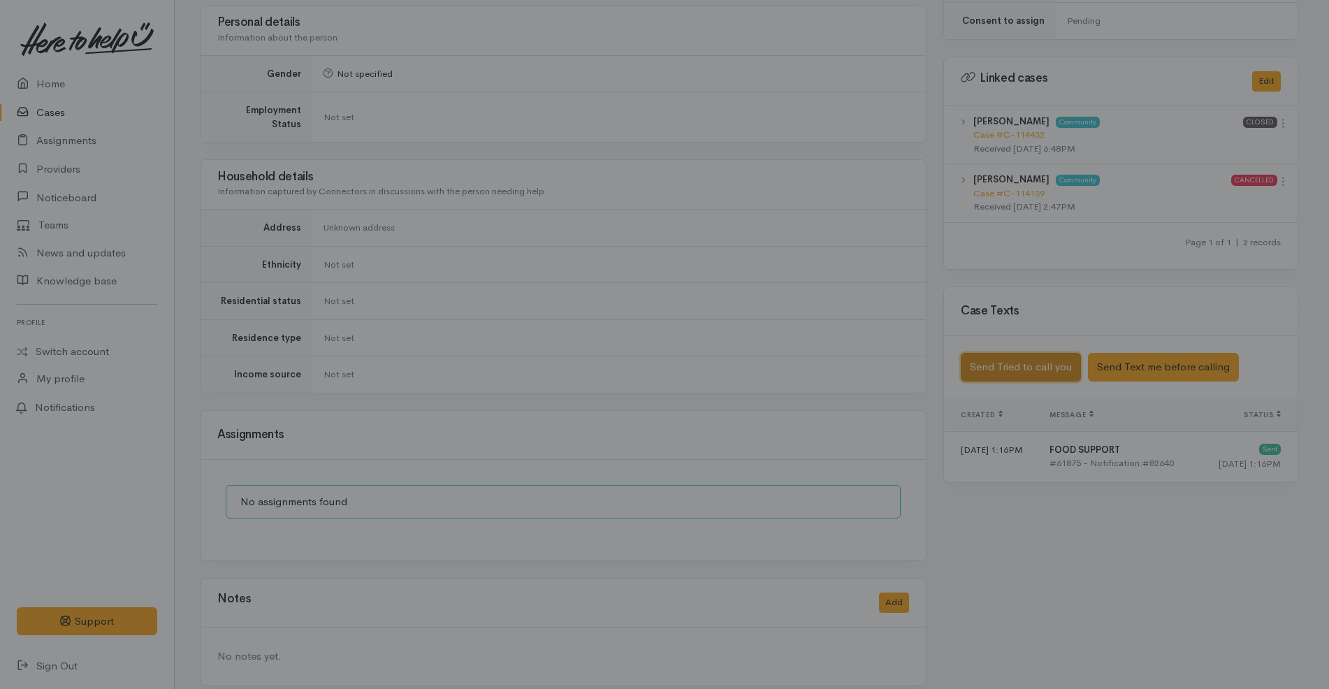
scroll to position [623, 0]
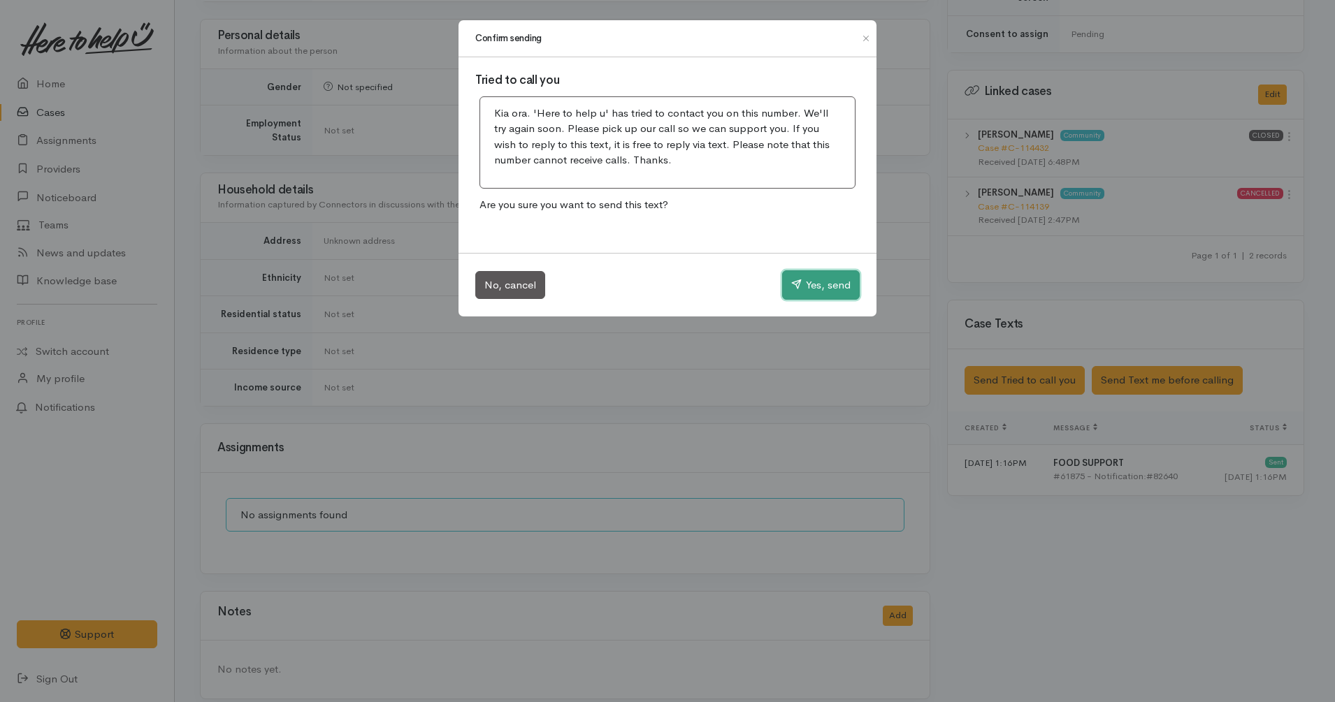
click at [817, 284] on button "Yes, send" at bounding box center [821, 284] width 78 height 29
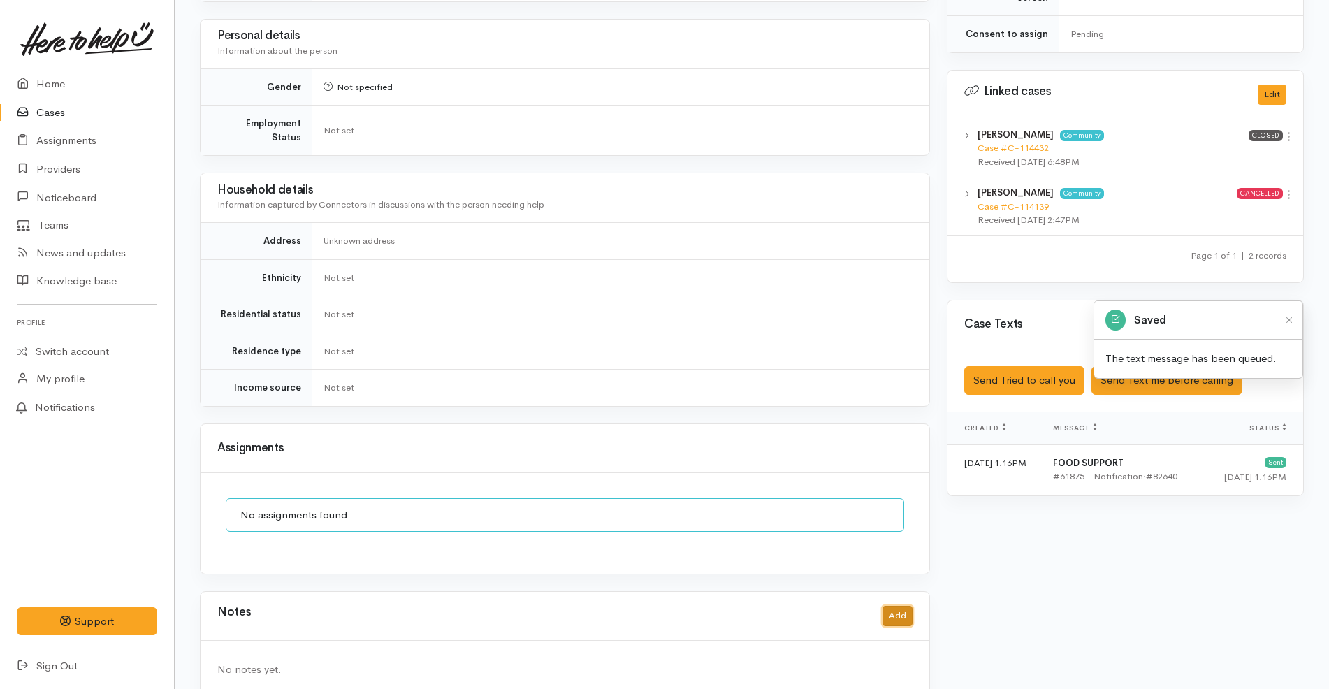
click at [893, 611] on button "Add" at bounding box center [897, 616] width 30 height 20
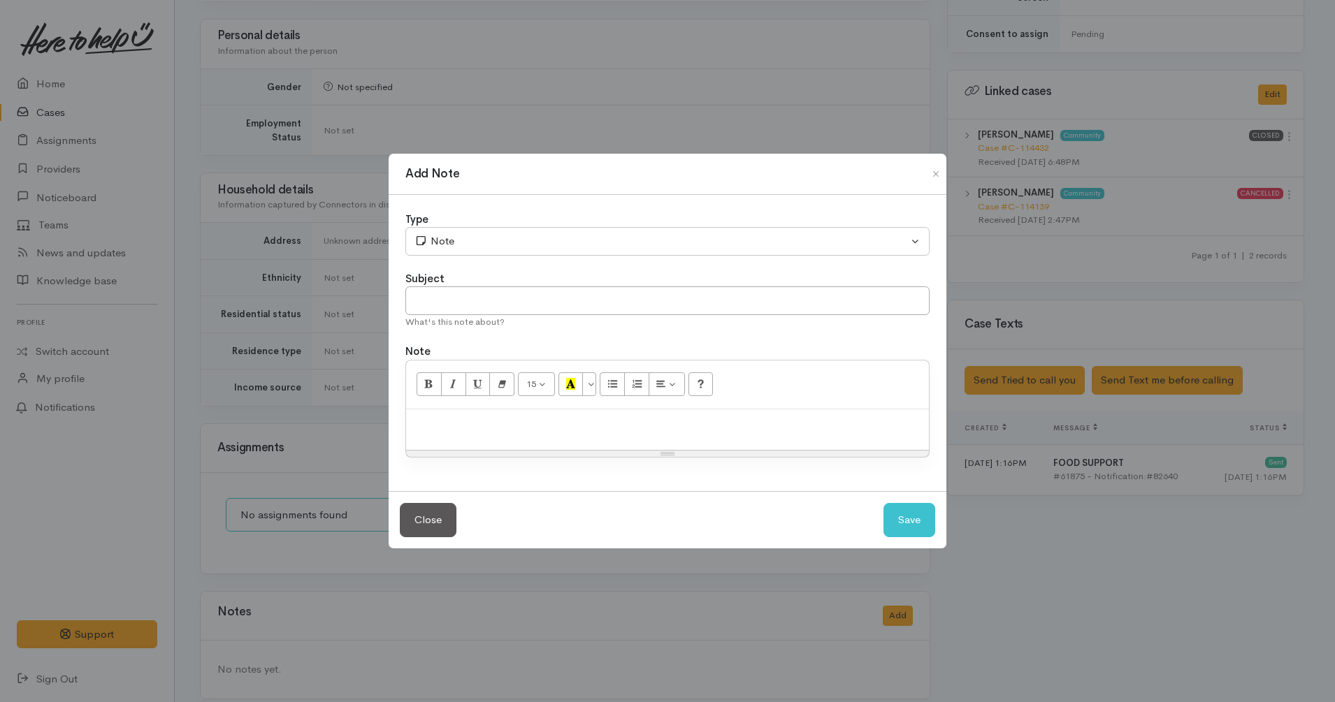
click at [585, 416] on p at bounding box center [667, 424] width 509 height 16
paste div
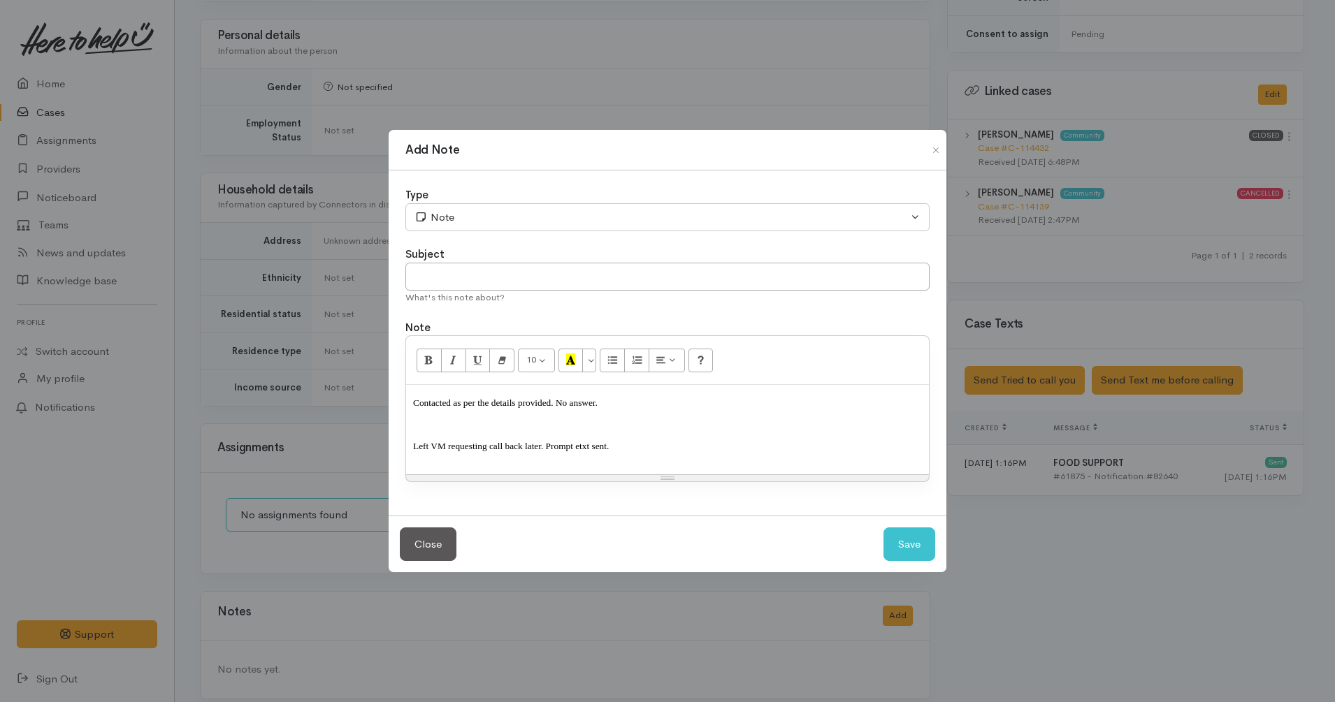
click at [517, 428] on div "Contacted as per the details provided. No answer. Left VM requesting call back …" at bounding box center [667, 429] width 523 height 89
click at [412, 439] on div "Contacted as per the details provided. No answer. Left VM requesting call back …" at bounding box center [667, 429] width 523 height 89
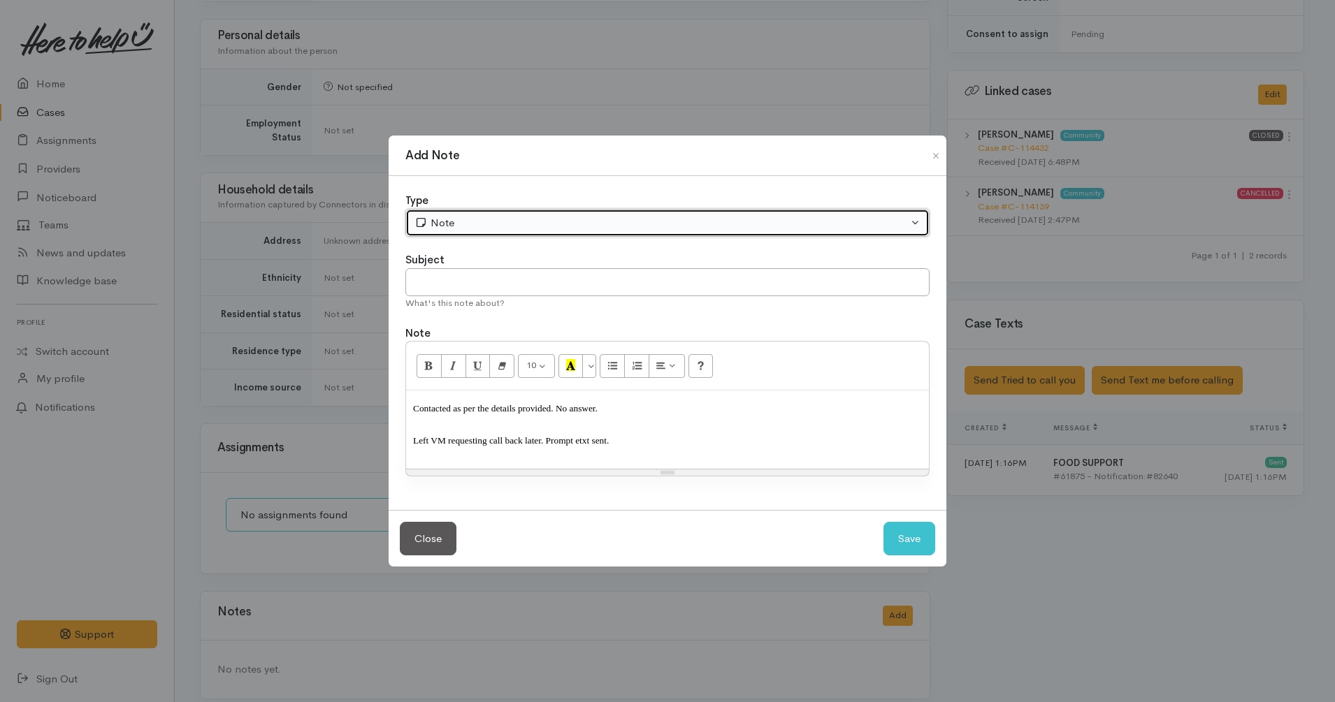
click at [546, 223] on div "Note" at bounding box center [660, 223] width 493 height 16
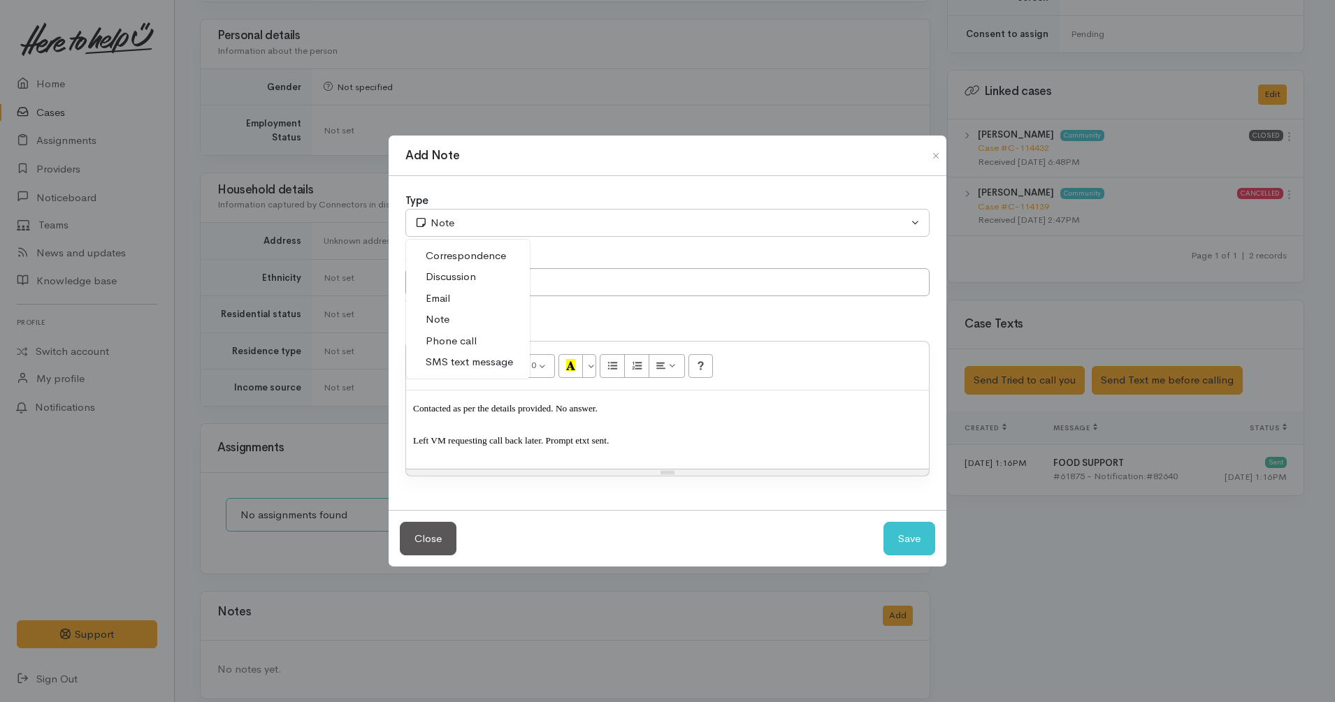
click at [484, 344] on link "Phone call" at bounding box center [468, 341] width 124 height 22
click at [922, 535] on button "Save" at bounding box center [909, 539] width 52 height 34
select select "1"
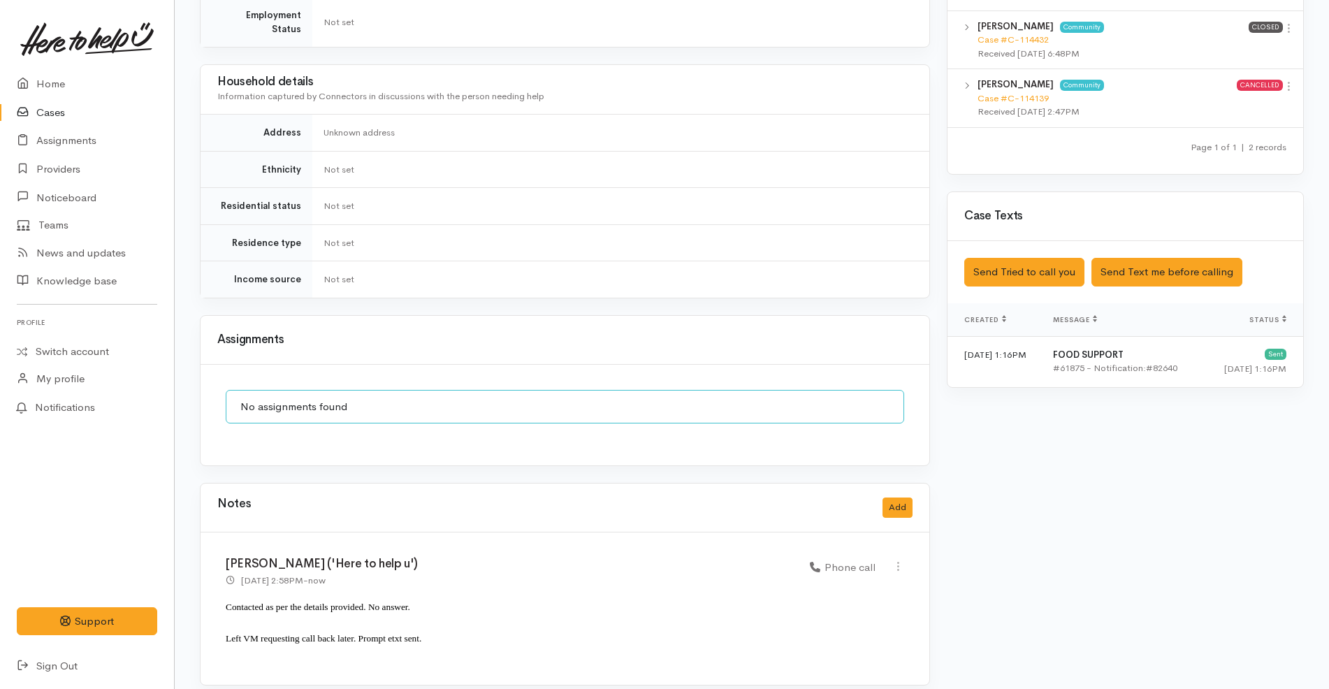
scroll to position [730, 0]
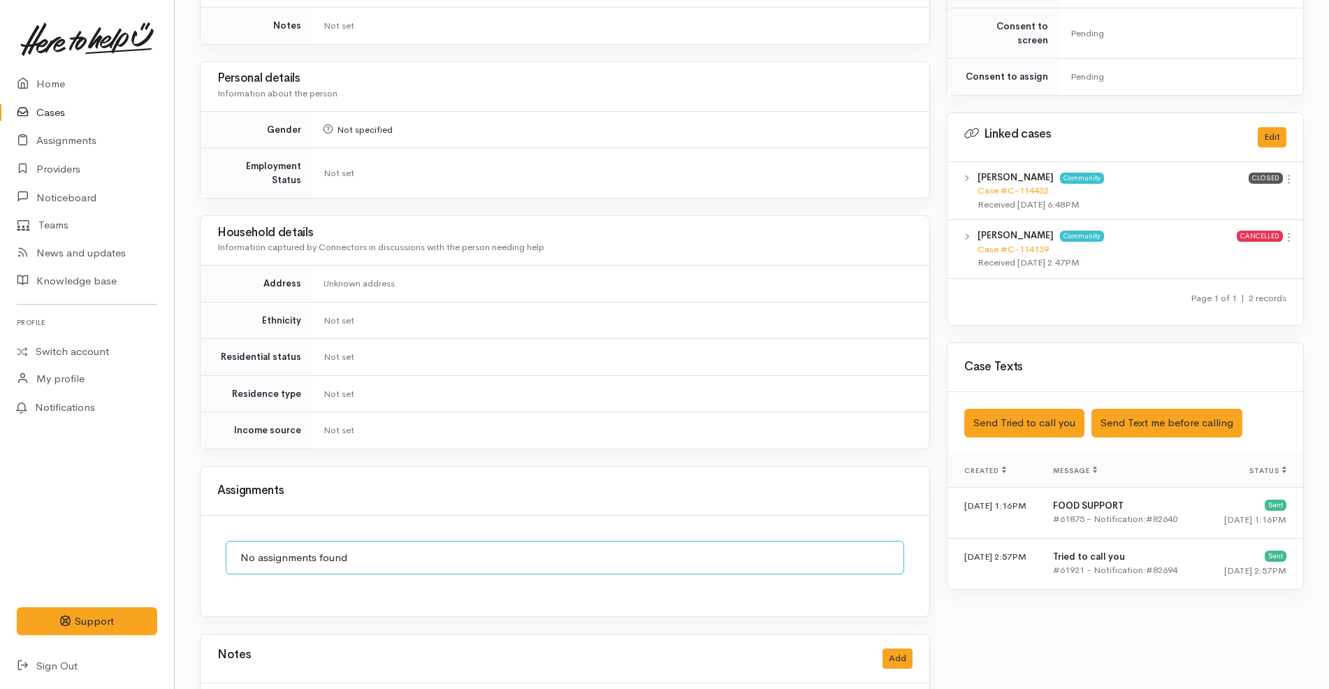
scroll to position [731, 0]
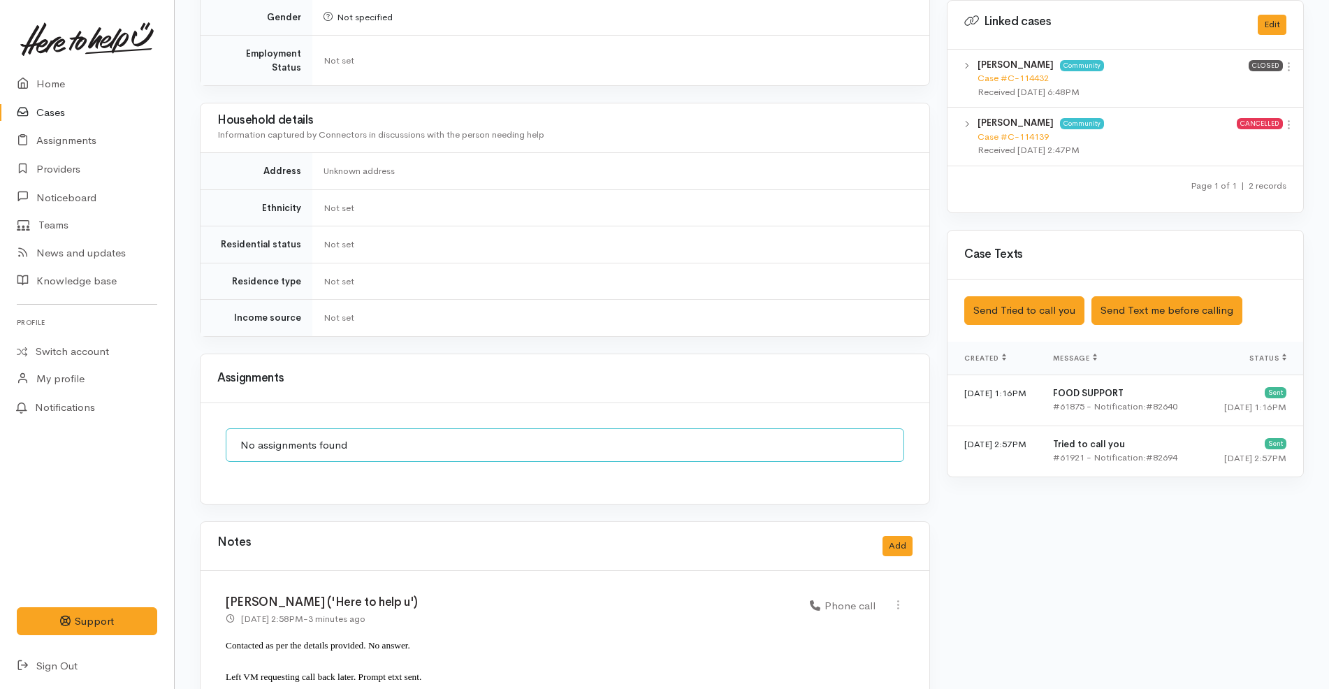
scroll to position [713, 0]
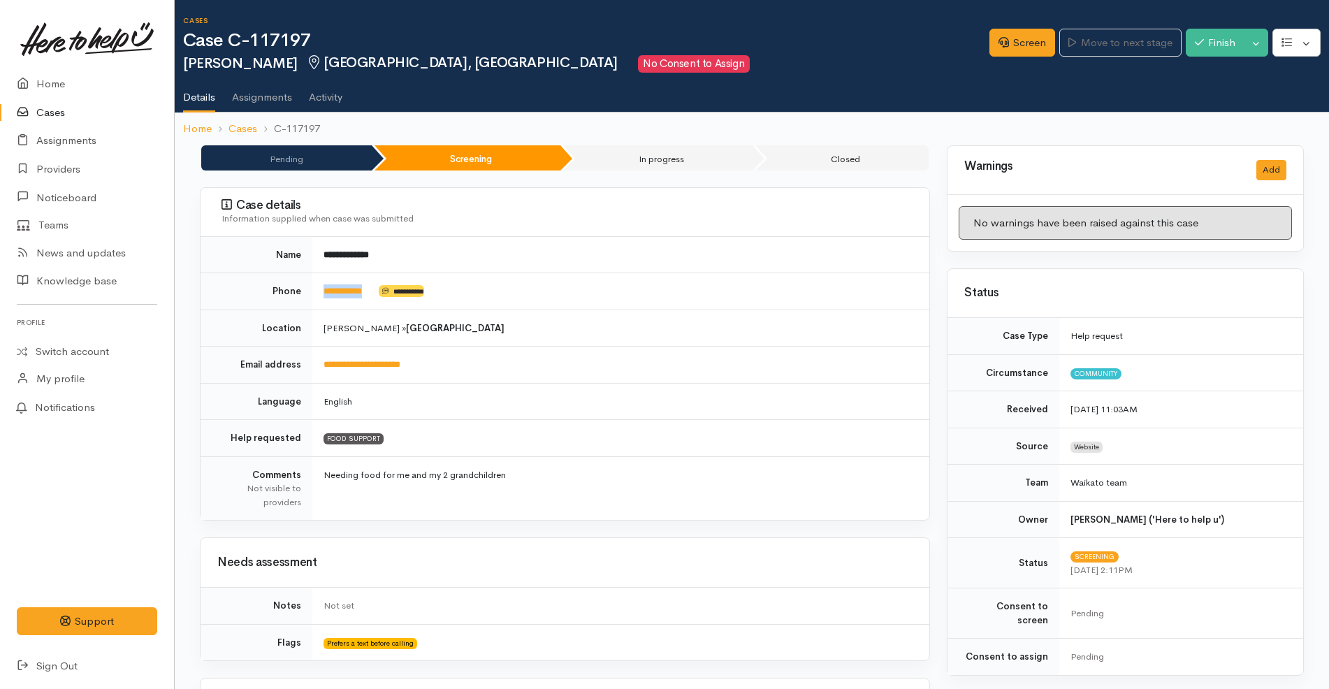
drag, startPoint x: 388, startPoint y: 298, endPoint x: 319, endPoint y: 291, distance: 68.8
click at [319, 291] on td "**********" at bounding box center [620, 291] width 617 height 37
copy td "**********"
click at [548, 358] on td "**********" at bounding box center [620, 365] width 617 height 37
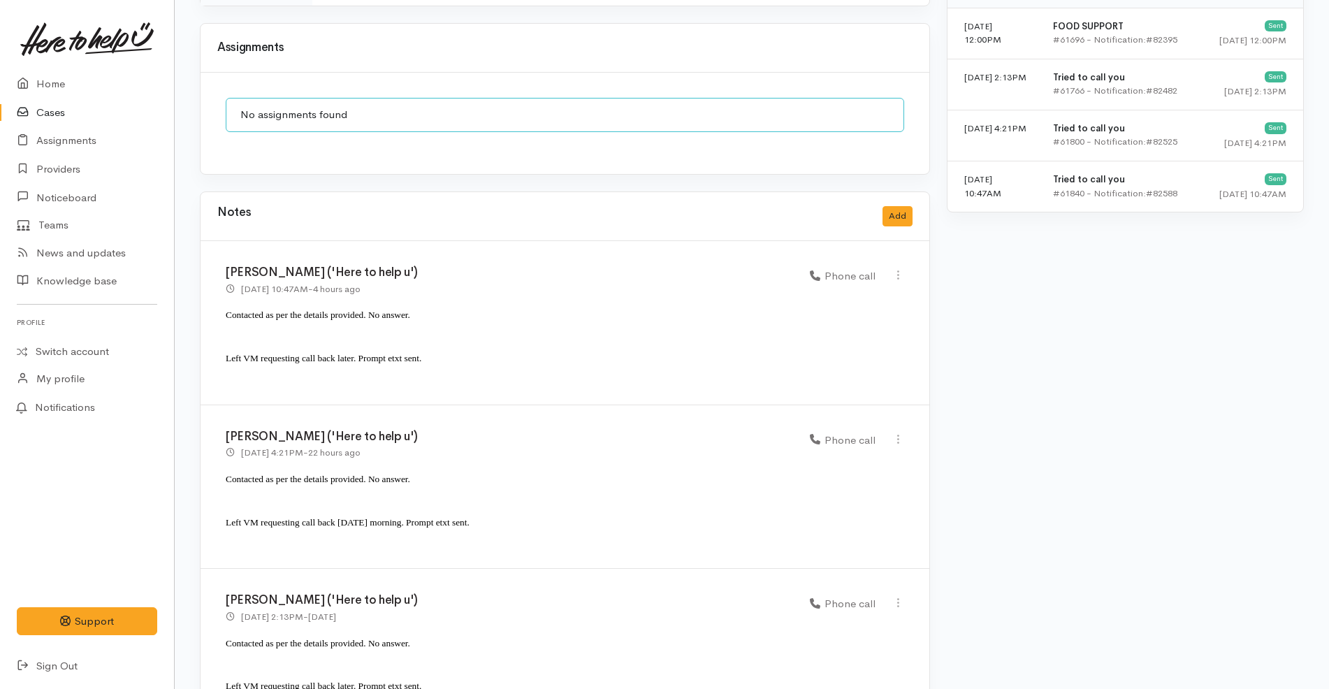
scroll to position [1061, 0]
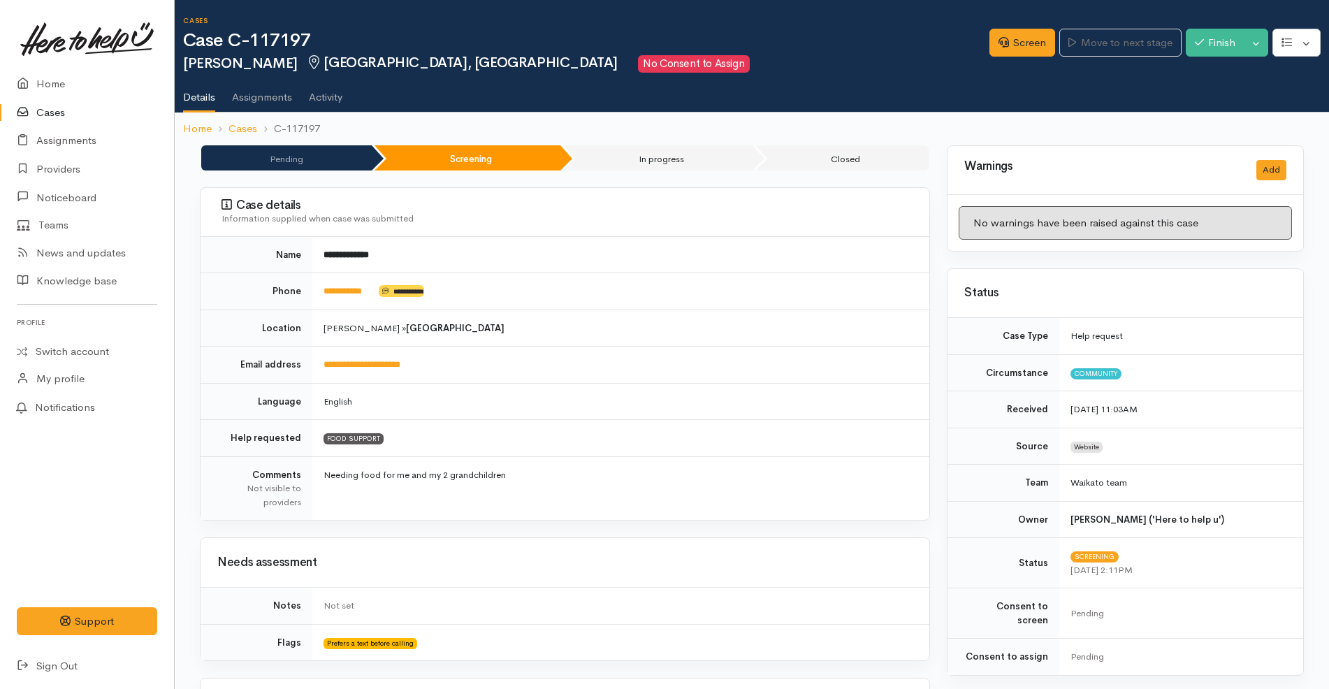
scroll to position [1107, 0]
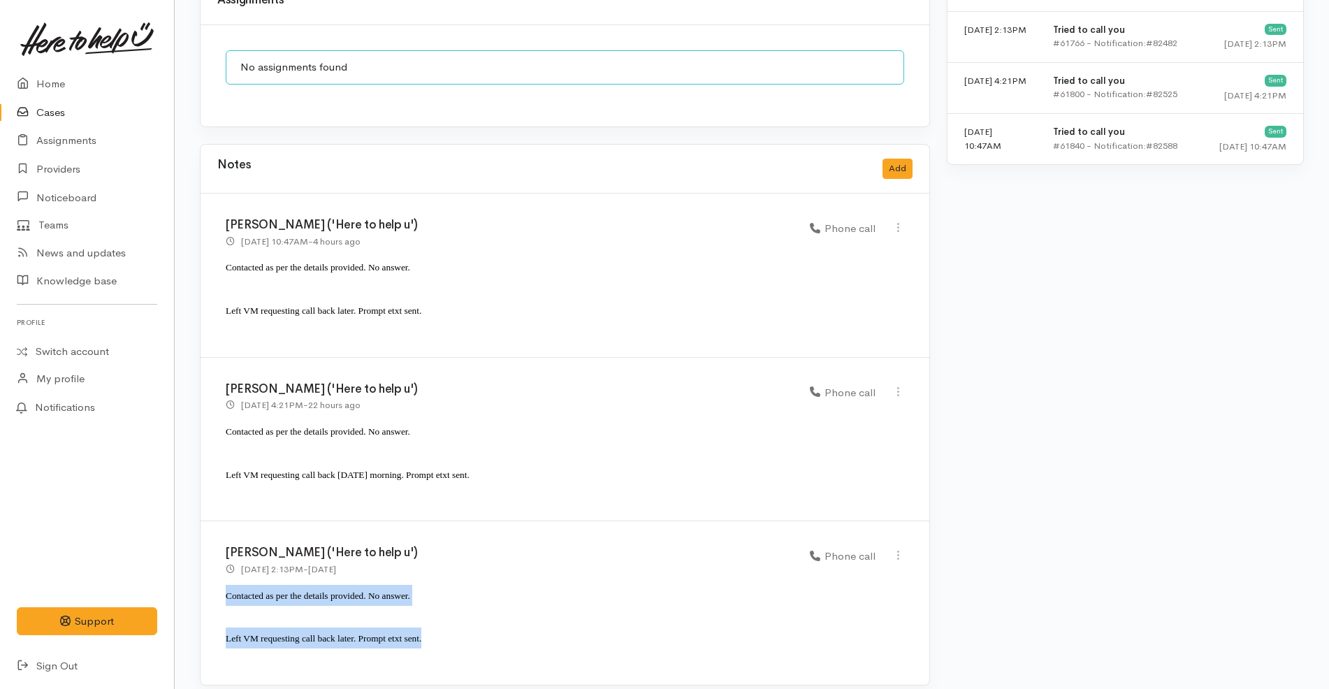
drag, startPoint x: 442, startPoint y: 620, endPoint x: 212, endPoint y: 579, distance: 233.5
click at [212, 579] on div "Katarina Daly ('Here to help u') 1 Sep 2025 2:13PM - yesterday Phone call" at bounding box center [565, 602] width 729 height 163
copy div "Contacted as per the details provided. No answer. Left VM requesting call back …"
click at [905, 159] on button "Add" at bounding box center [897, 169] width 30 height 20
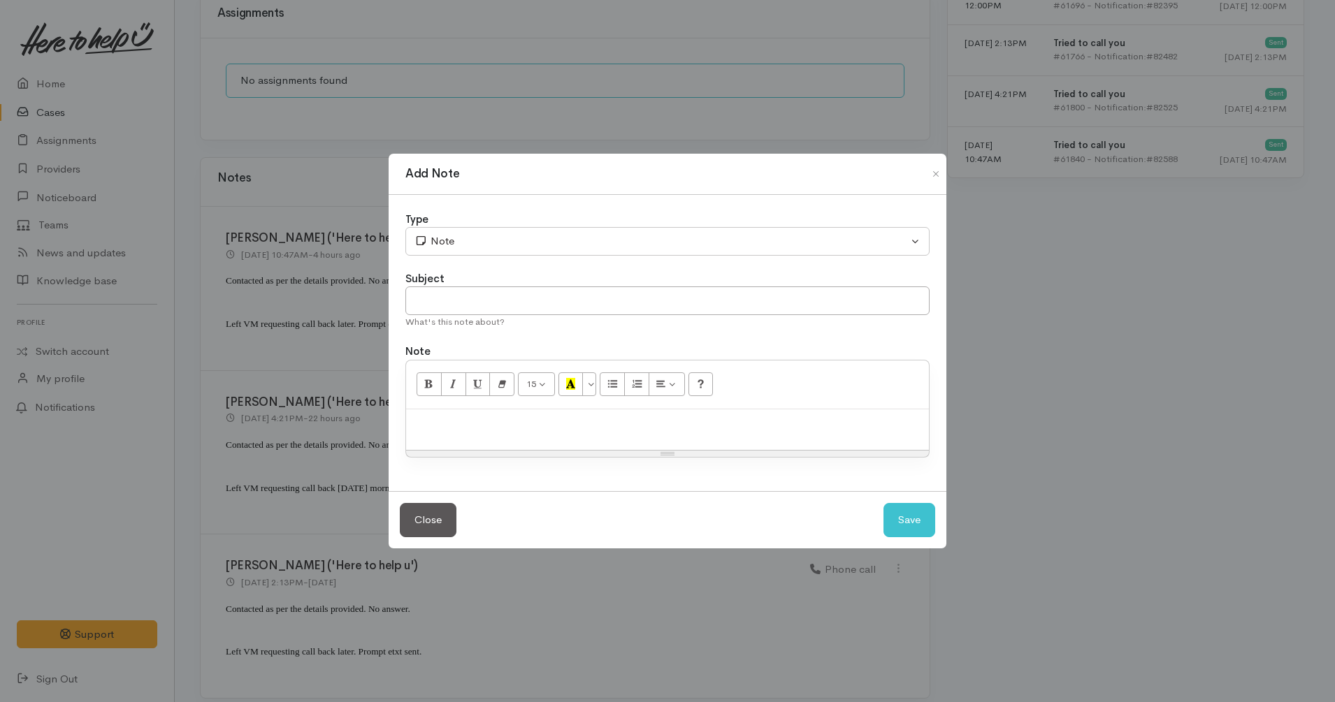
click at [690, 423] on p at bounding box center [667, 424] width 509 height 16
paste div
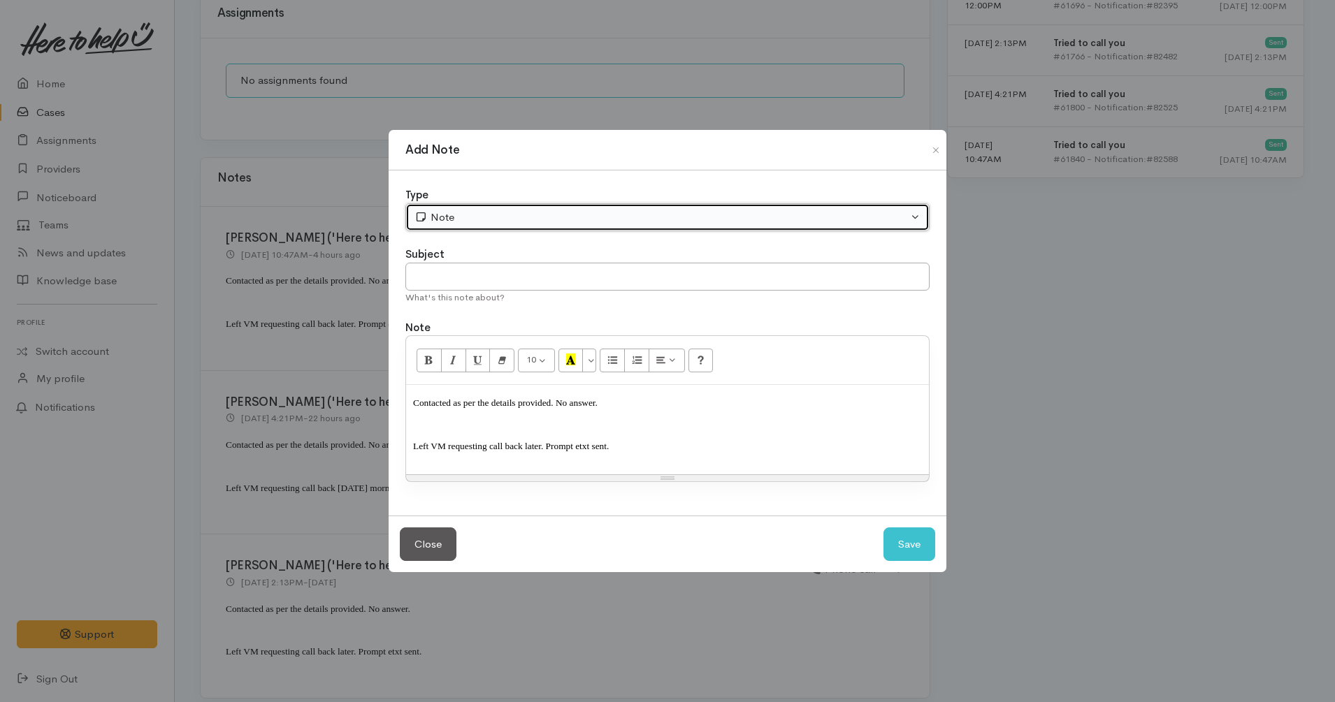
click at [533, 228] on button "Note" at bounding box center [667, 217] width 524 height 29
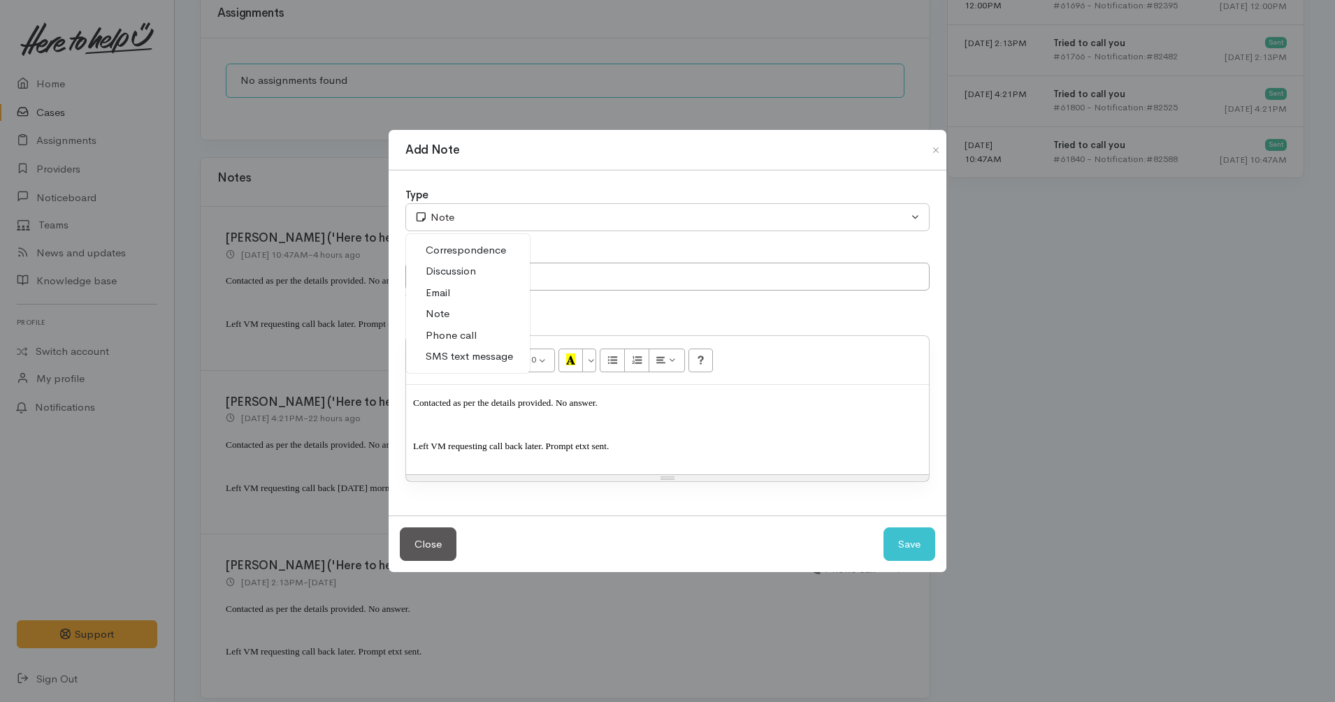
click at [491, 336] on link "Phone call" at bounding box center [468, 336] width 124 height 22
drag, startPoint x: 647, startPoint y: 445, endPoint x: 497, endPoint y: 451, distance: 149.6
click at [497, 451] on p "Left VM requesting call back later. Prompt etxt sent." at bounding box center [667, 445] width 509 height 21
drag, startPoint x: 565, startPoint y: 451, endPoint x: 358, endPoint y: 440, distance: 207.8
click at [358, 440] on div "Add Note Type Correspondence Discussion Email Note Phone call SMS text message …" at bounding box center [667, 351] width 1335 height 702
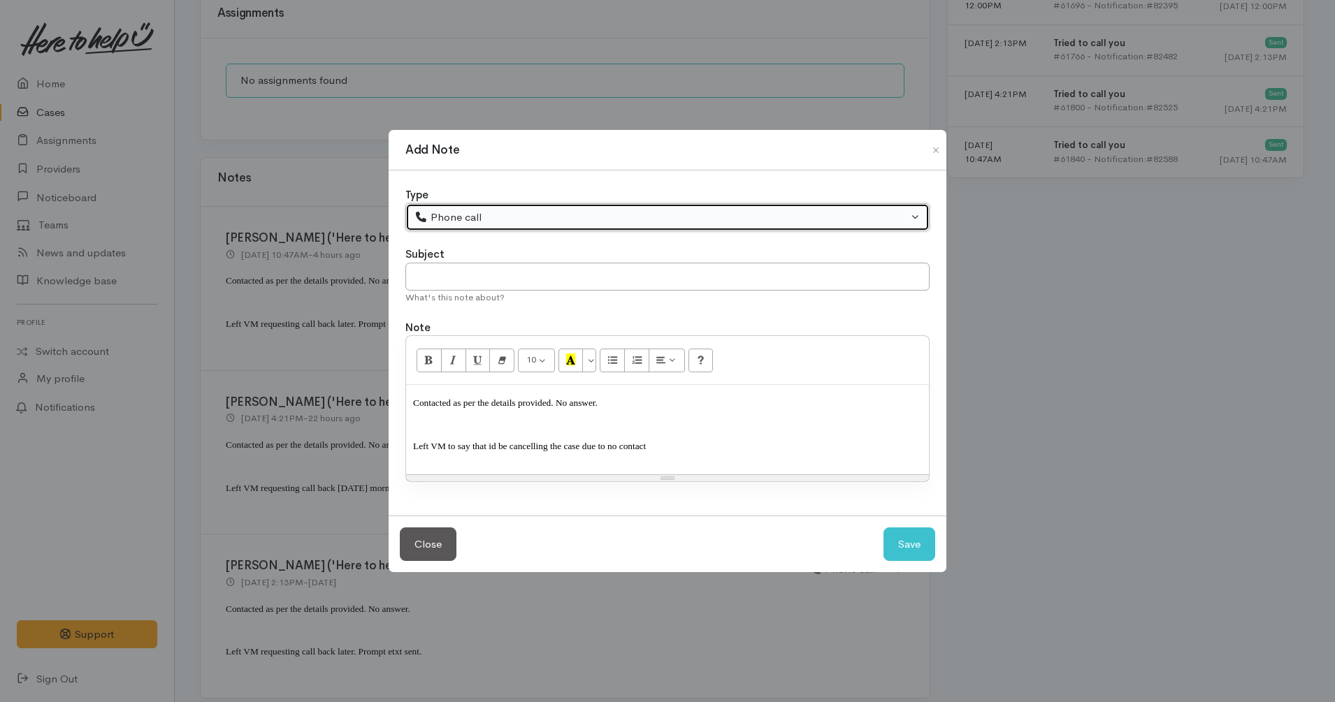
click at [461, 218] on div "Phone call" at bounding box center [660, 218] width 493 height 16
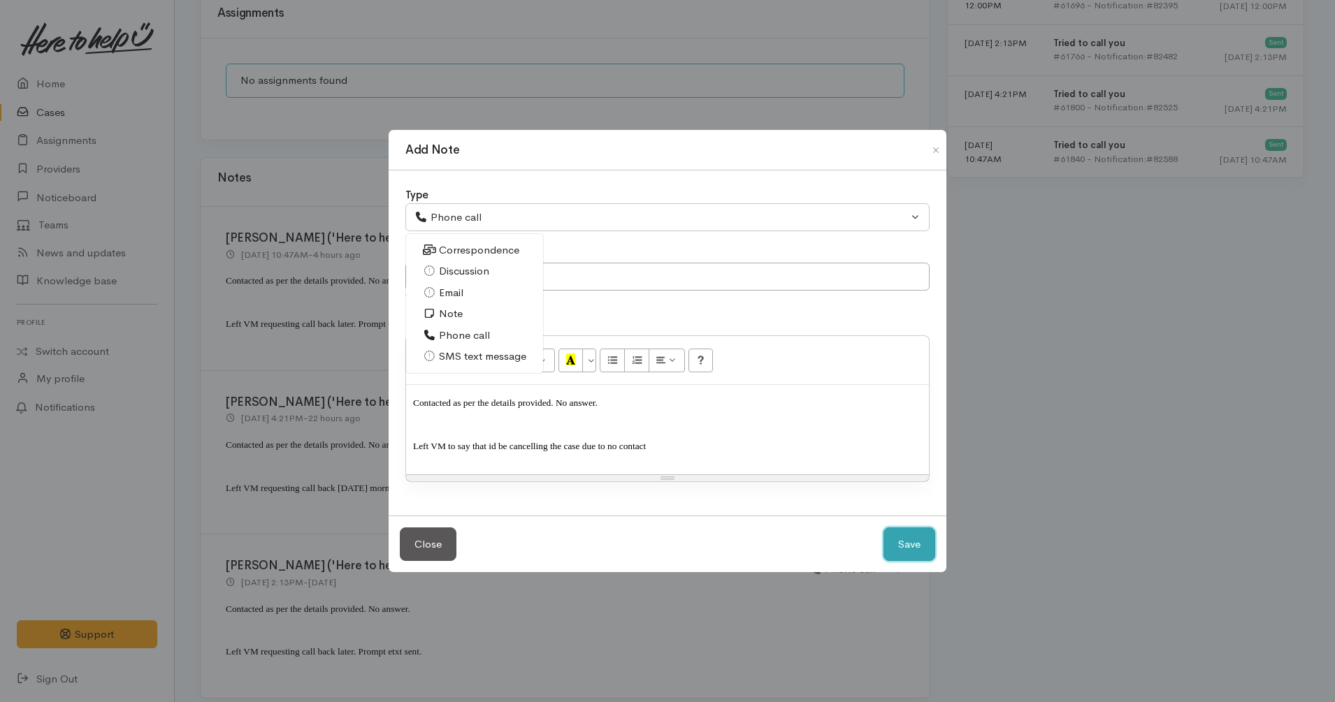
click at [901, 549] on button "Save" at bounding box center [909, 545] width 52 height 34
select select "1"
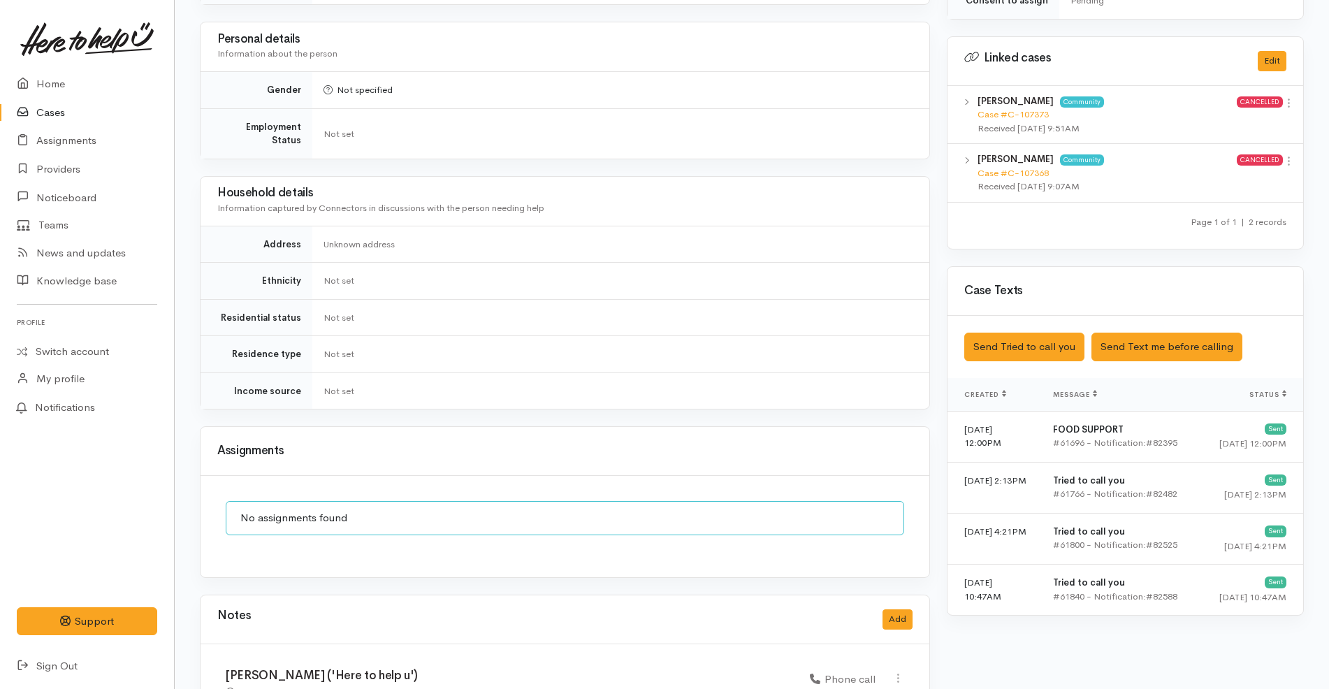
scroll to position [655, 0]
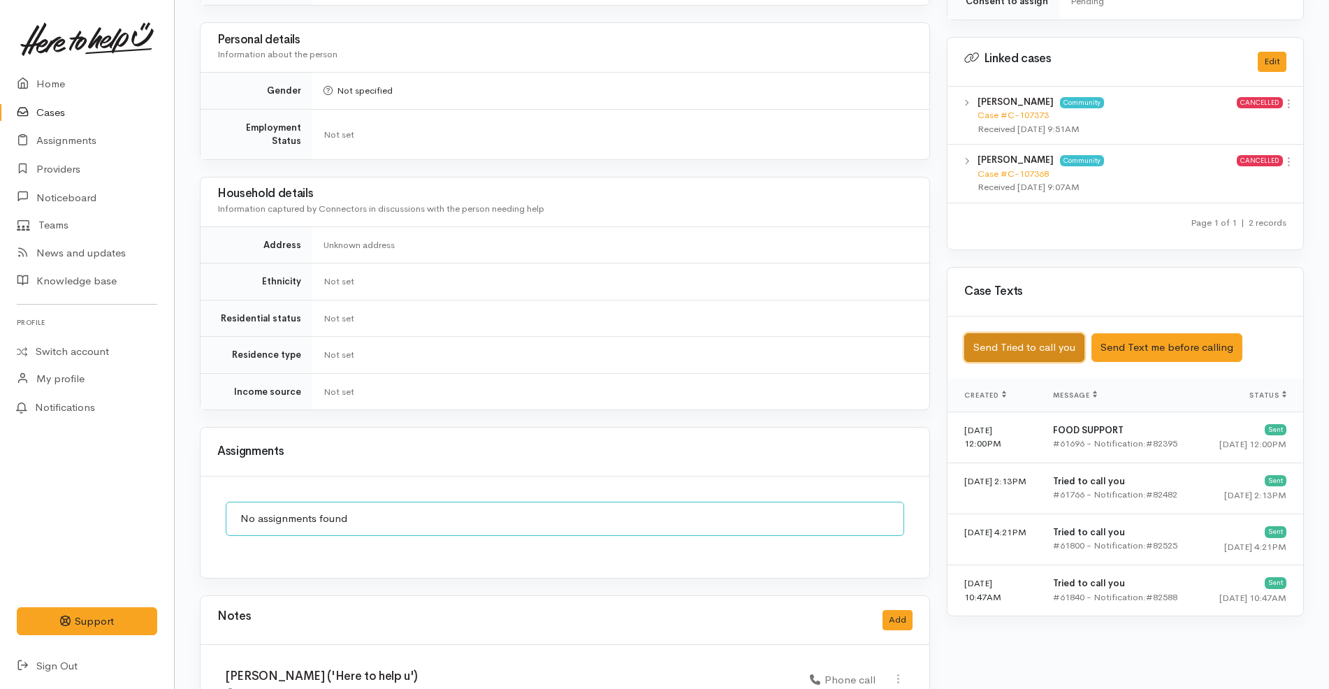
click at [1018, 333] on button "Send Tried to call you" at bounding box center [1024, 347] width 120 height 29
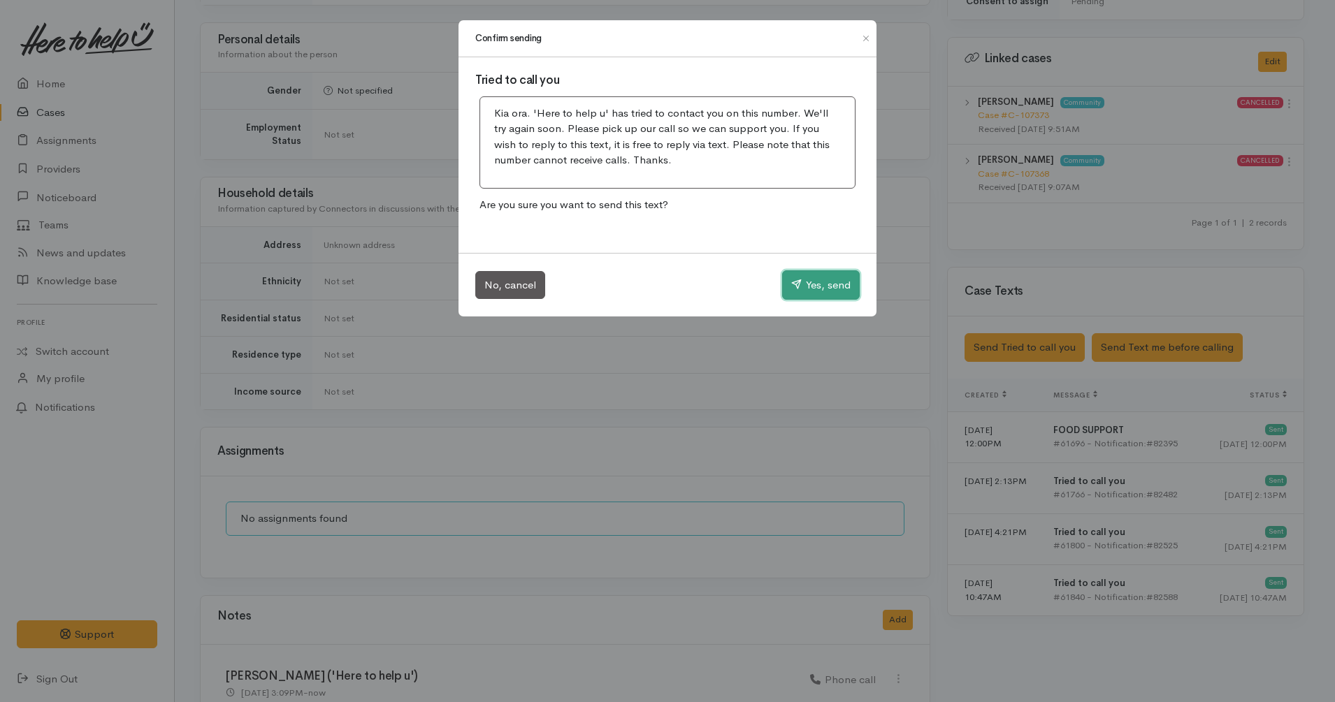
click at [827, 284] on button "Yes, send" at bounding box center [821, 284] width 78 height 29
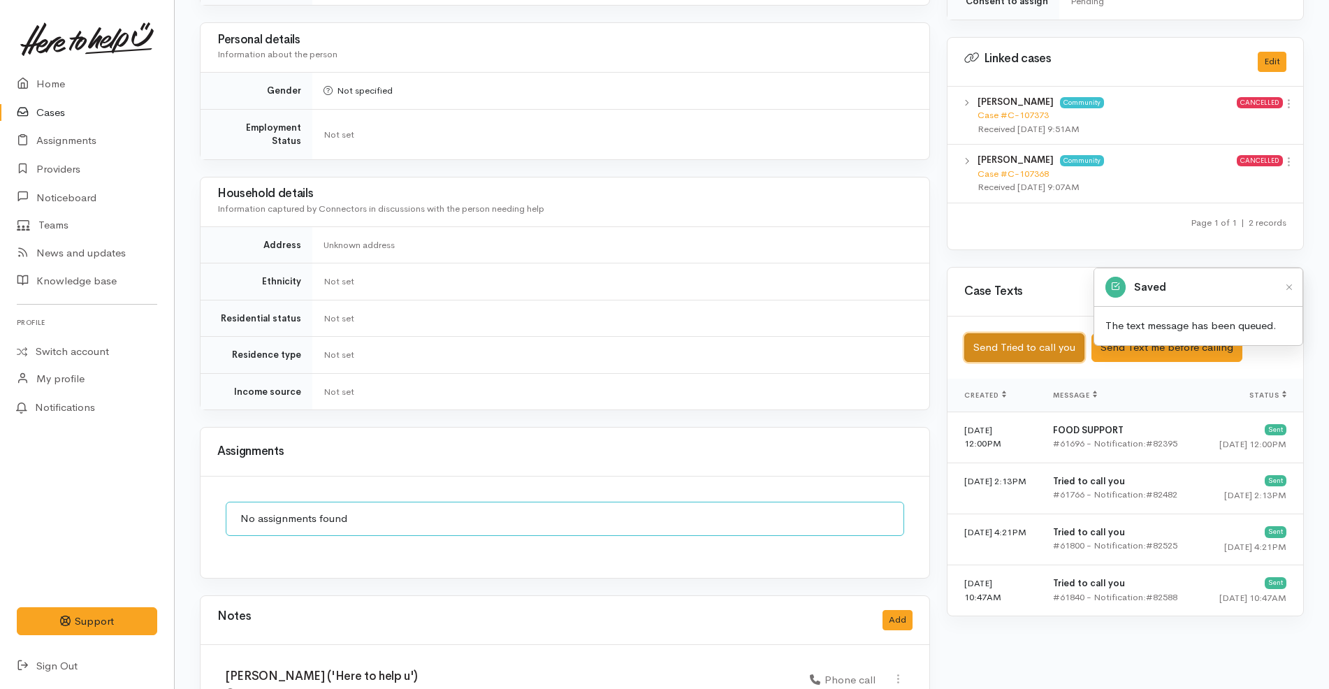
scroll to position [0, 0]
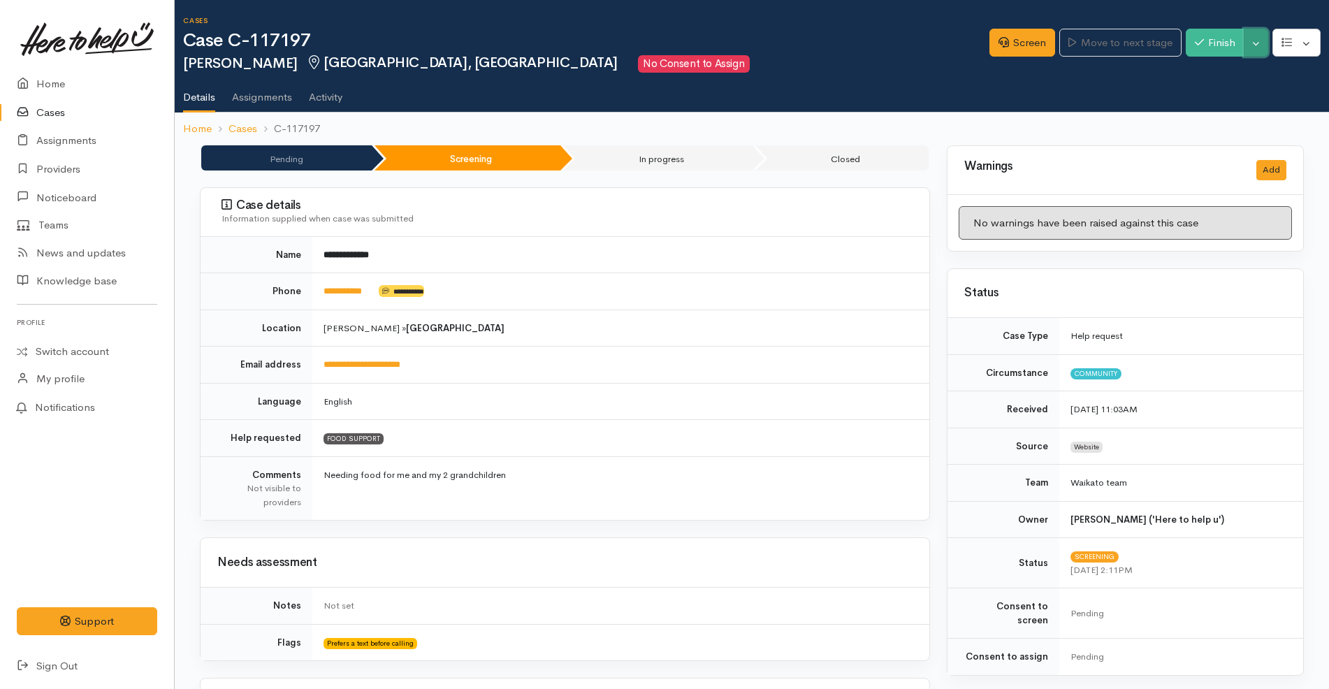
click at [1254, 46] on button "Toggle Dropdown" at bounding box center [1256, 43] width 24 height 29
click at [1214, 92] on link "Cancel" at bounding box center [1212, 97] width 110 height 22
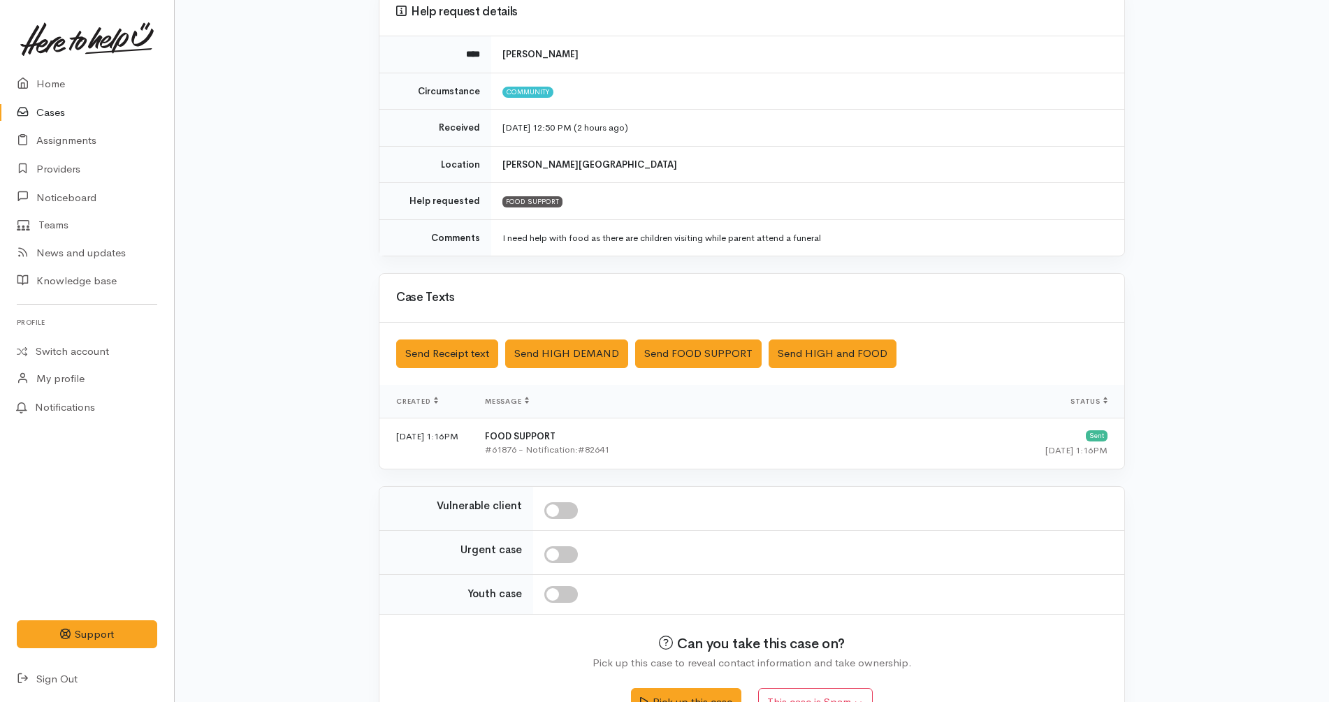
scroll to position [175, 0]
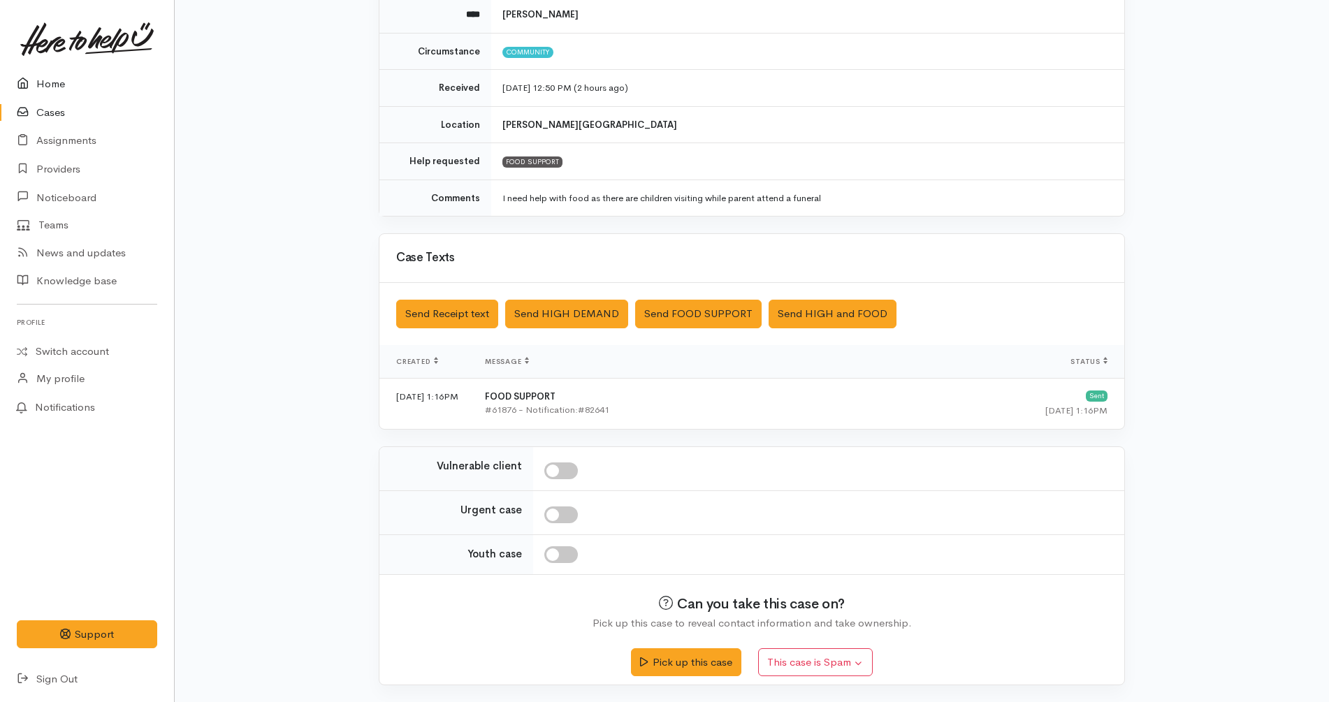
click at [107, 81] on link "Home" at bounding box center [87, 84] width 174 height 29
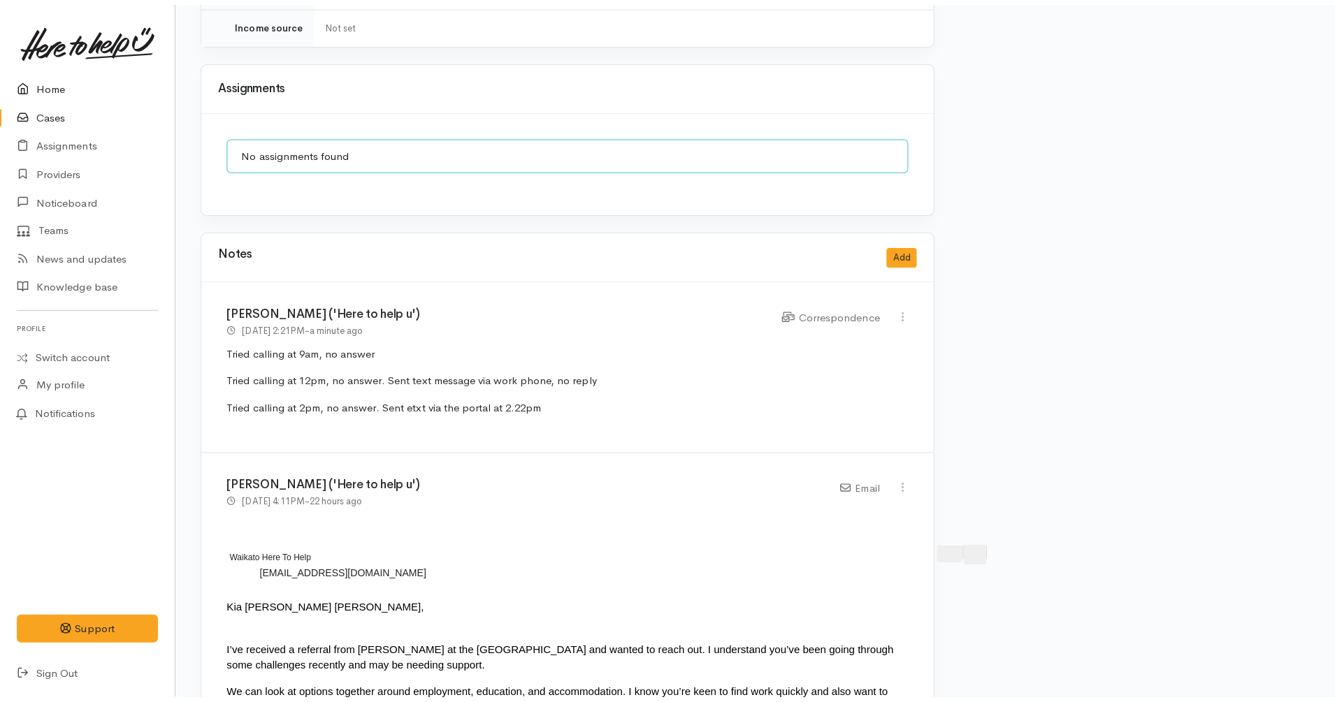
scroll to position [1433, 0]
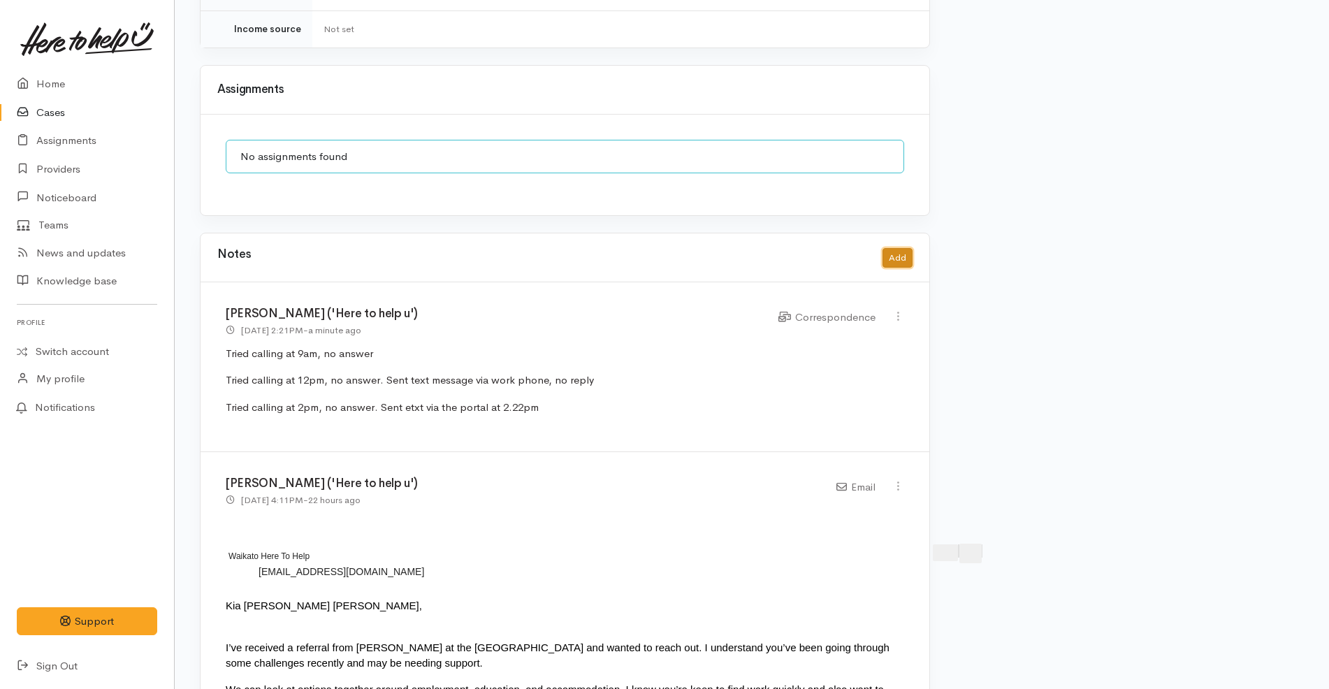
click at [898, 248] on button "Add" at bounding box center [897, 258] width 30 height 20
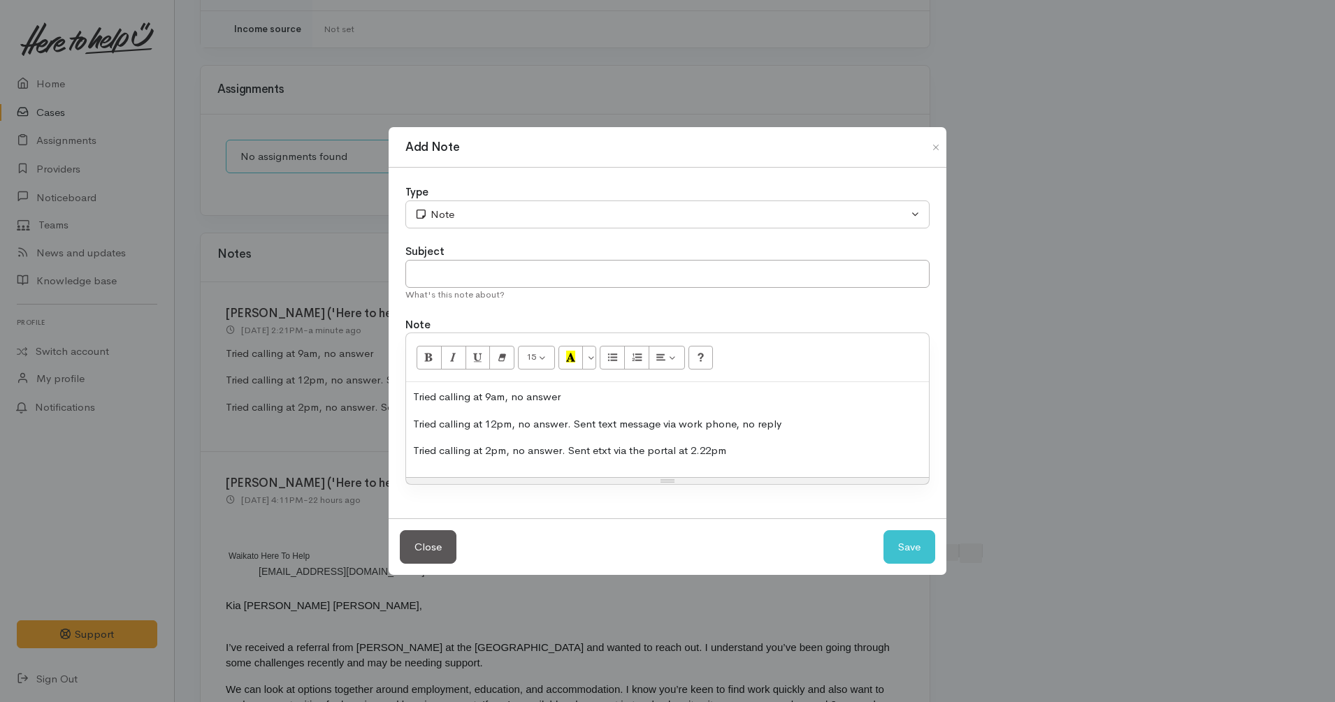
click at [657, 421] on p "Tried calling at 12pm, no answer. Sent text message via work phone, no reply" at bounding box center [667, 424] width 509 height 16
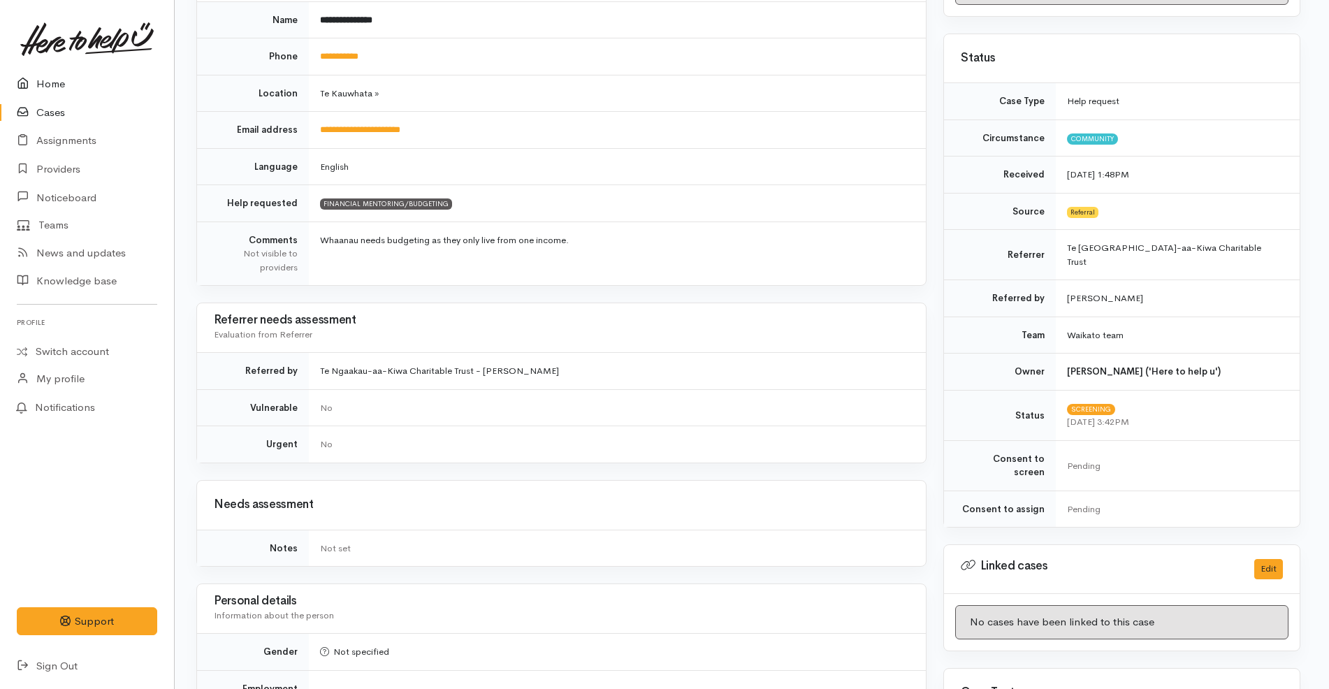
scroll to position [0, 3]
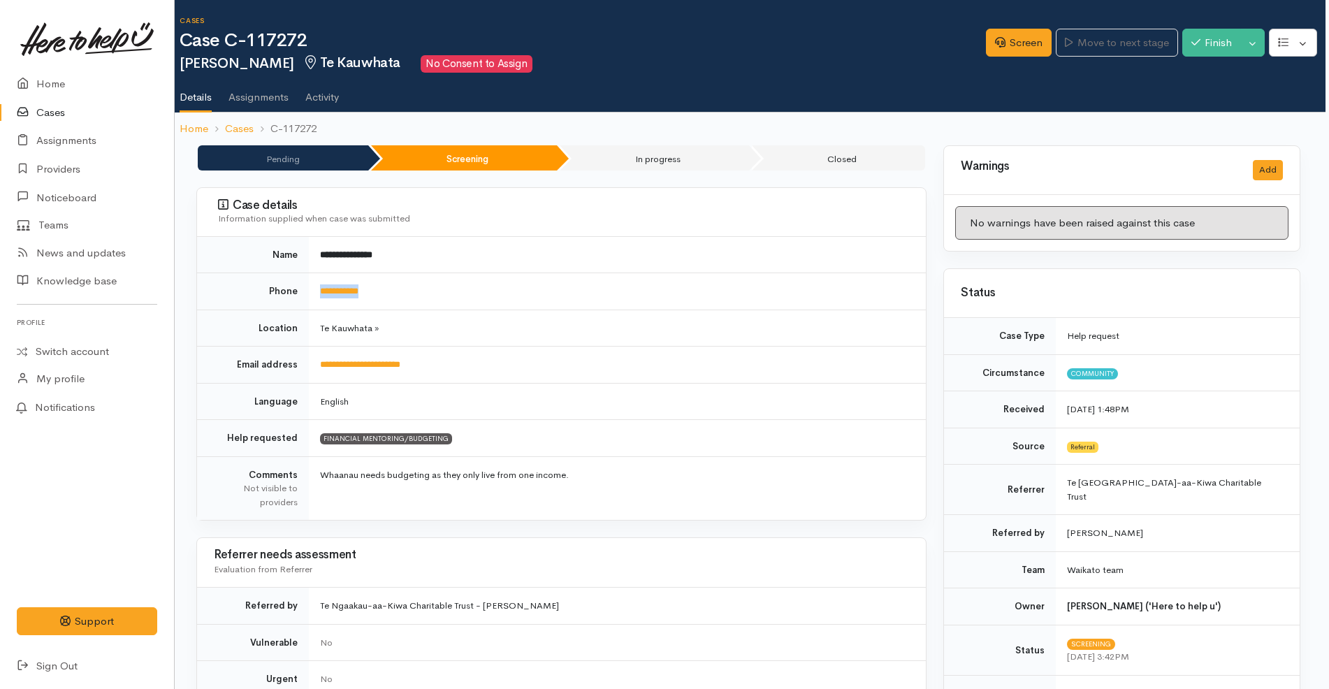
drag, startPoint x: 412, startPoint y: 292, endPoint x: 311, endPoint y: 280, distance: 102.0
click at [311, 280] on td "**********" at bounding box center [617, 291] width 617 height 37
copy link "**********"
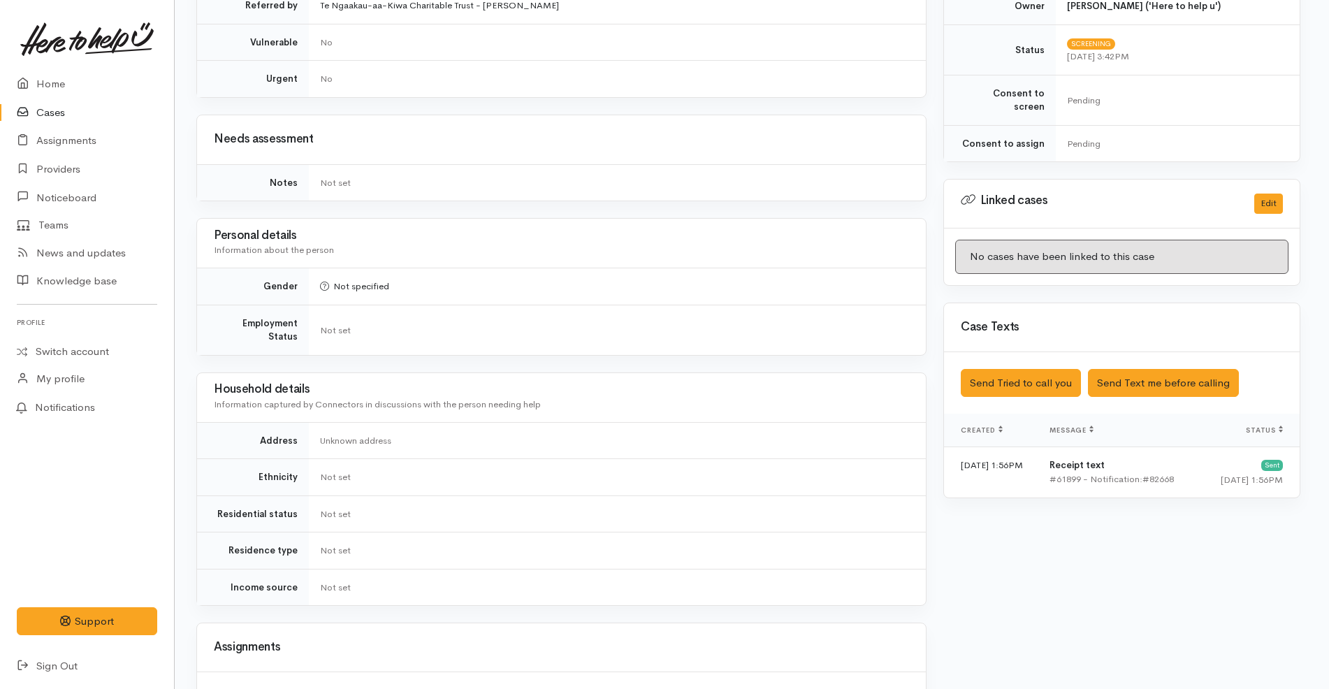
scroll to position [813, 3]
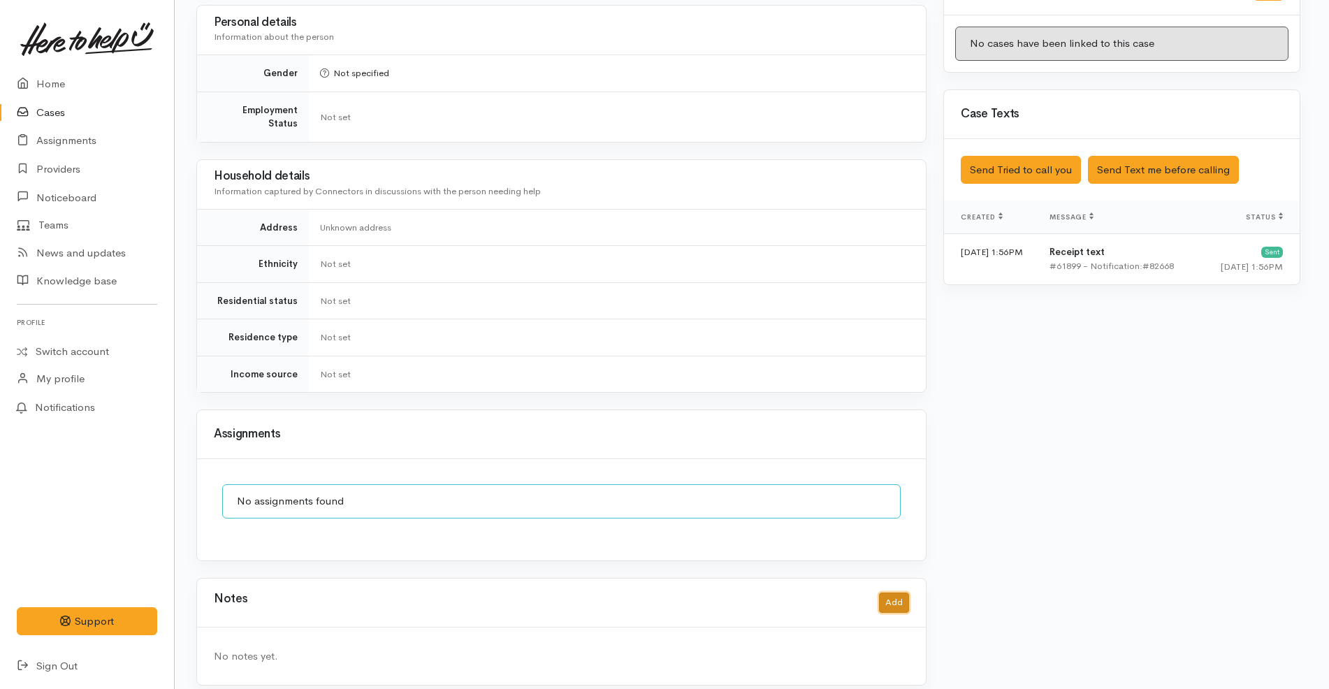
click at [894, 593] on button "Add" at bounding box center [894, 603] width 30 height 20
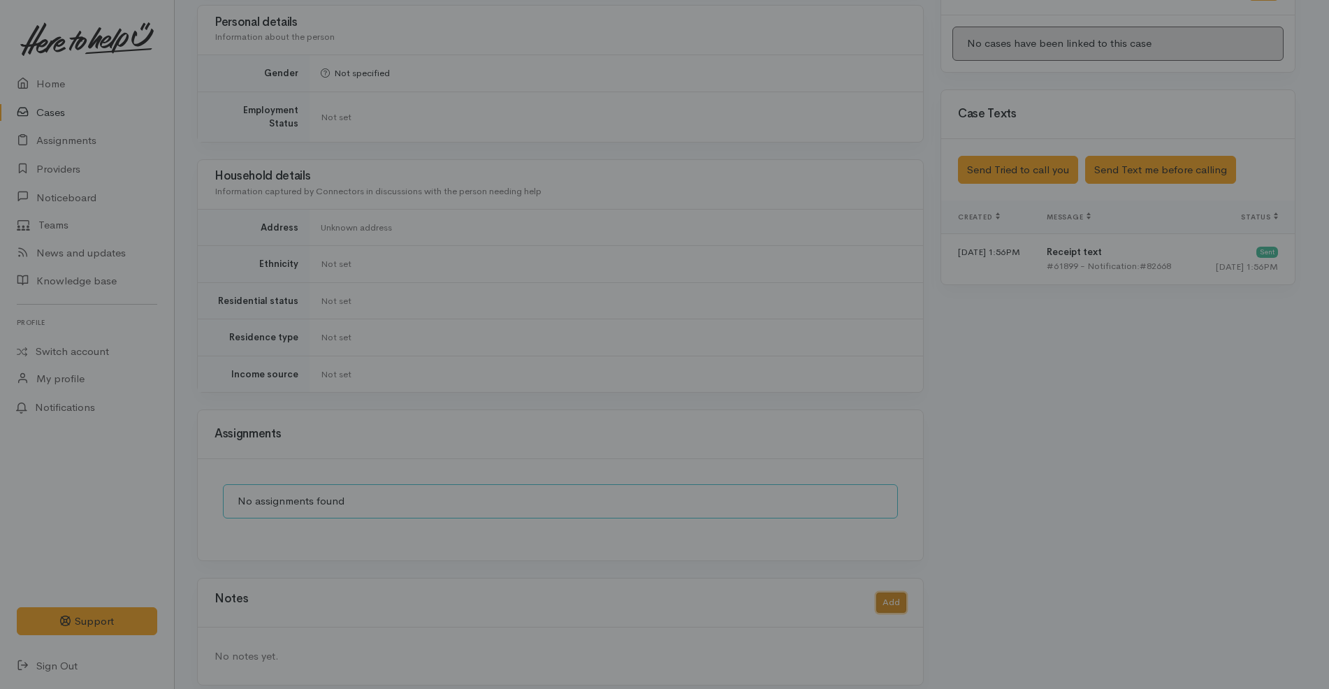
scroll to position [800, 3]
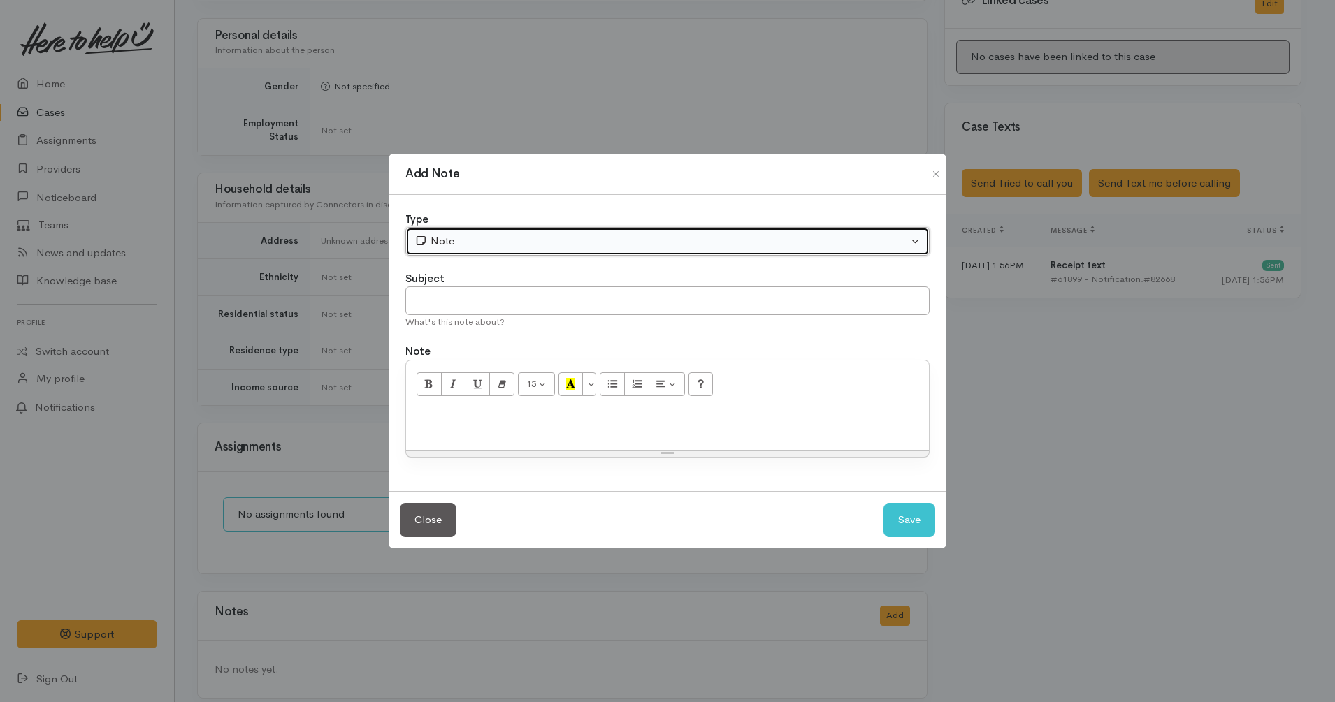
click at [494, 241] on div "Note" at bounding box center [660, 241] width 493 height 16
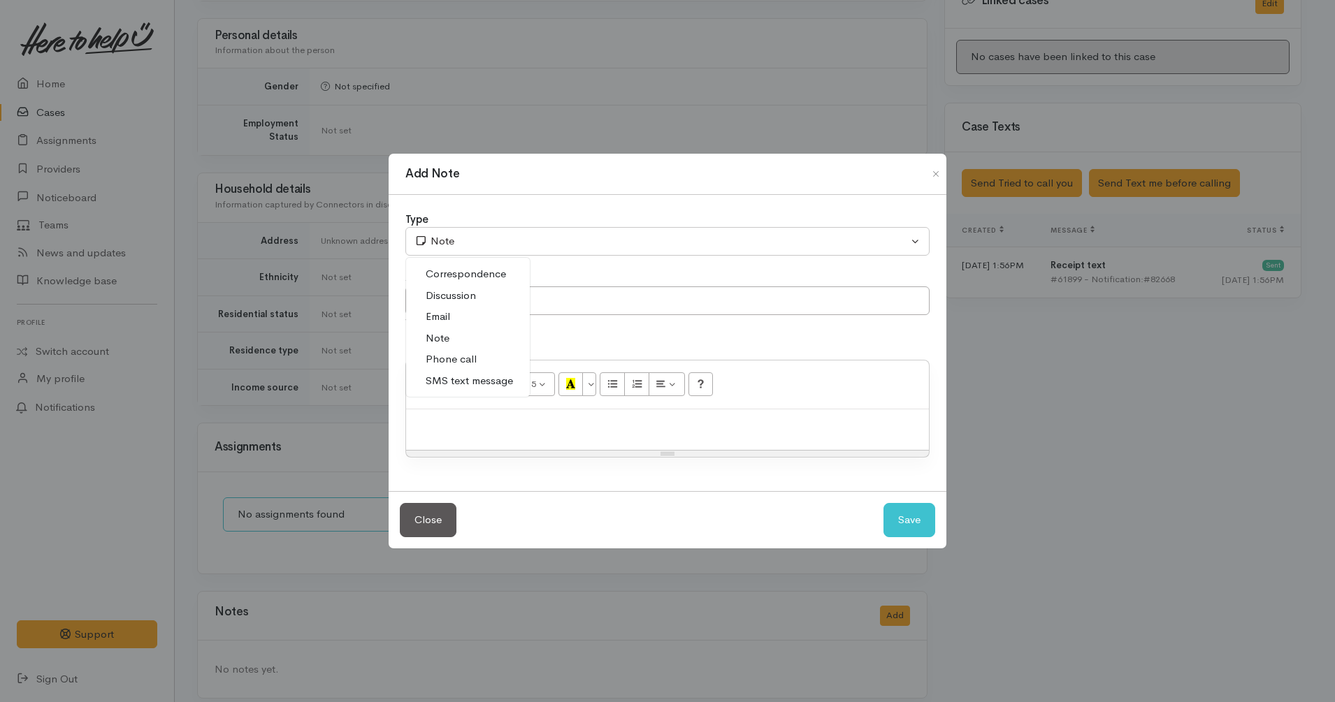
click at [465, 356] on span "Phone call" at bounding box center [451, 359] width 51 height 16
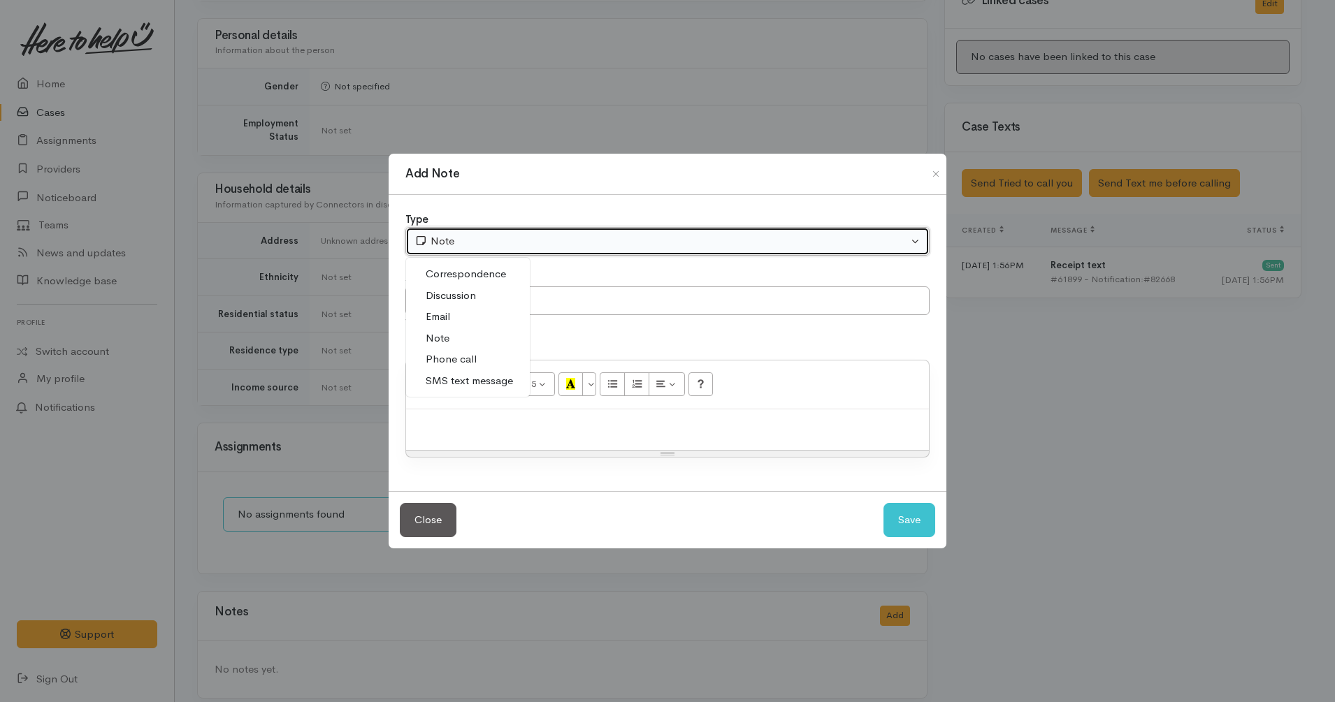
select select "3"
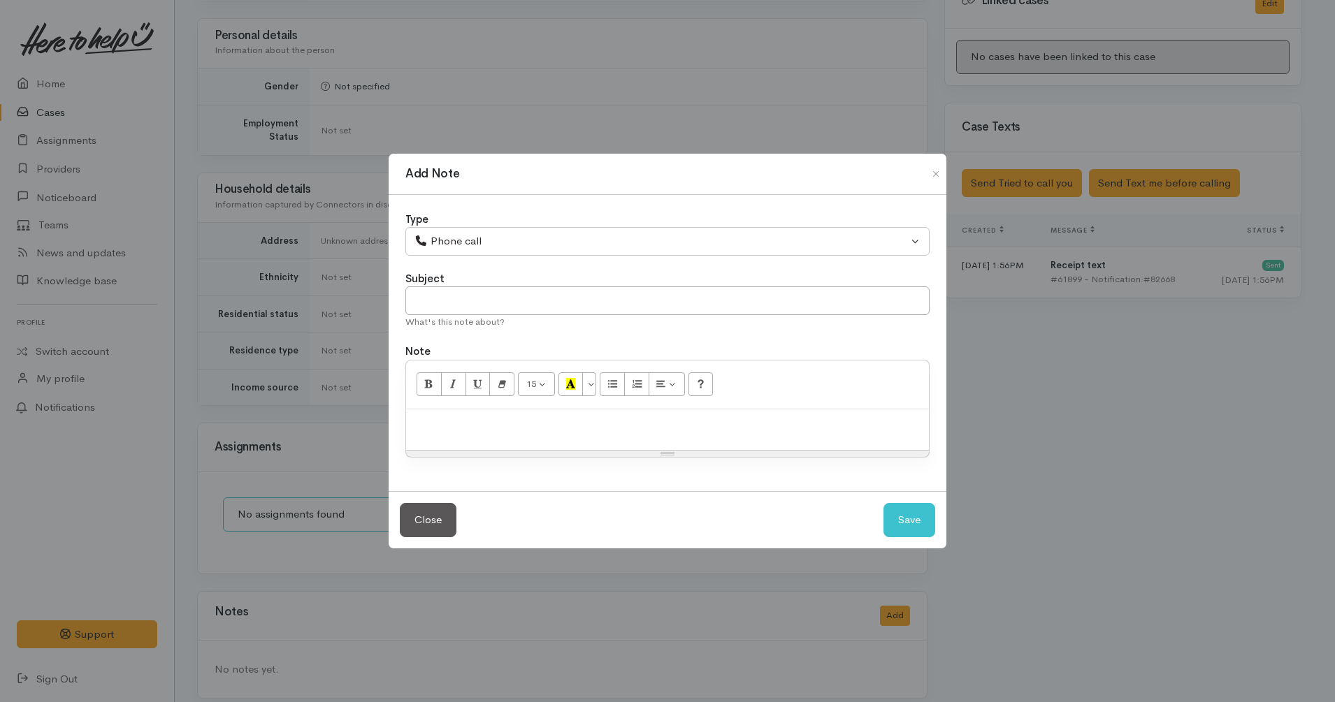
click at [563, 426] on p at bounding box center [667, 424] width 509 height 16
paste div
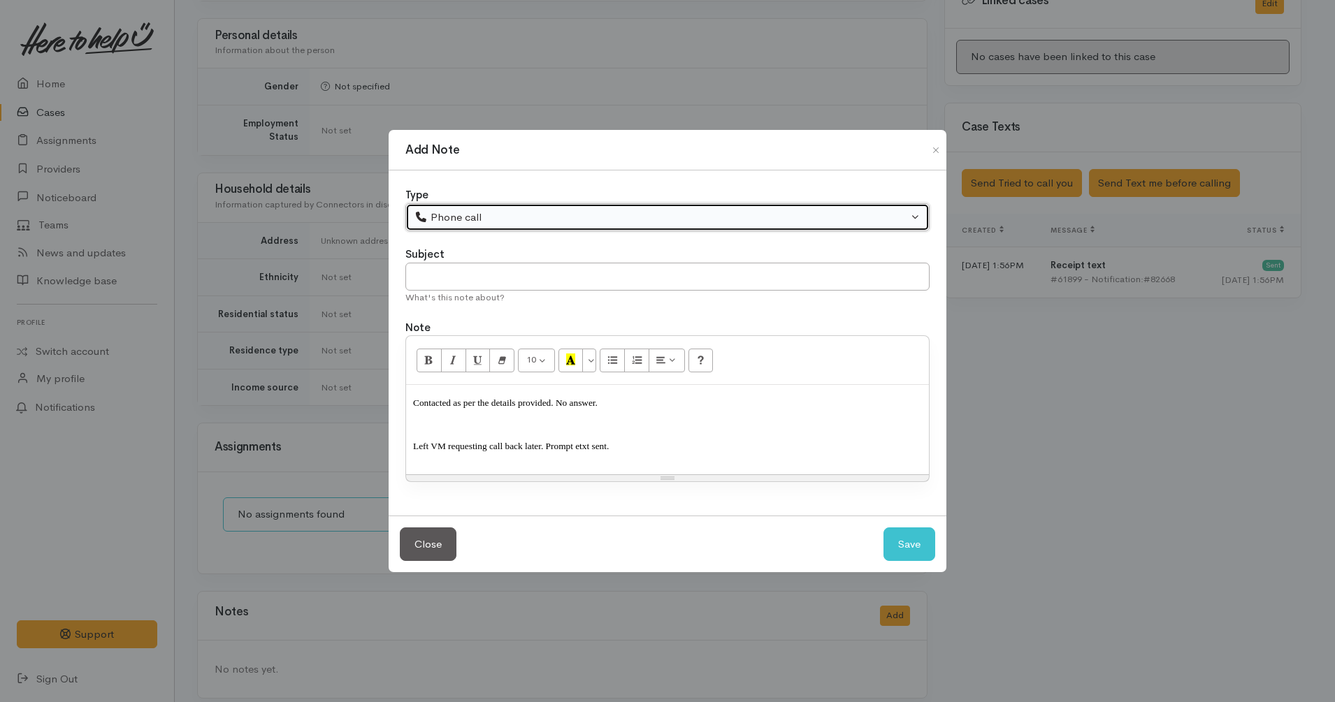
click at [492, 217] on div "Phone call" at bounding box center [660, 218] width 493 height 16
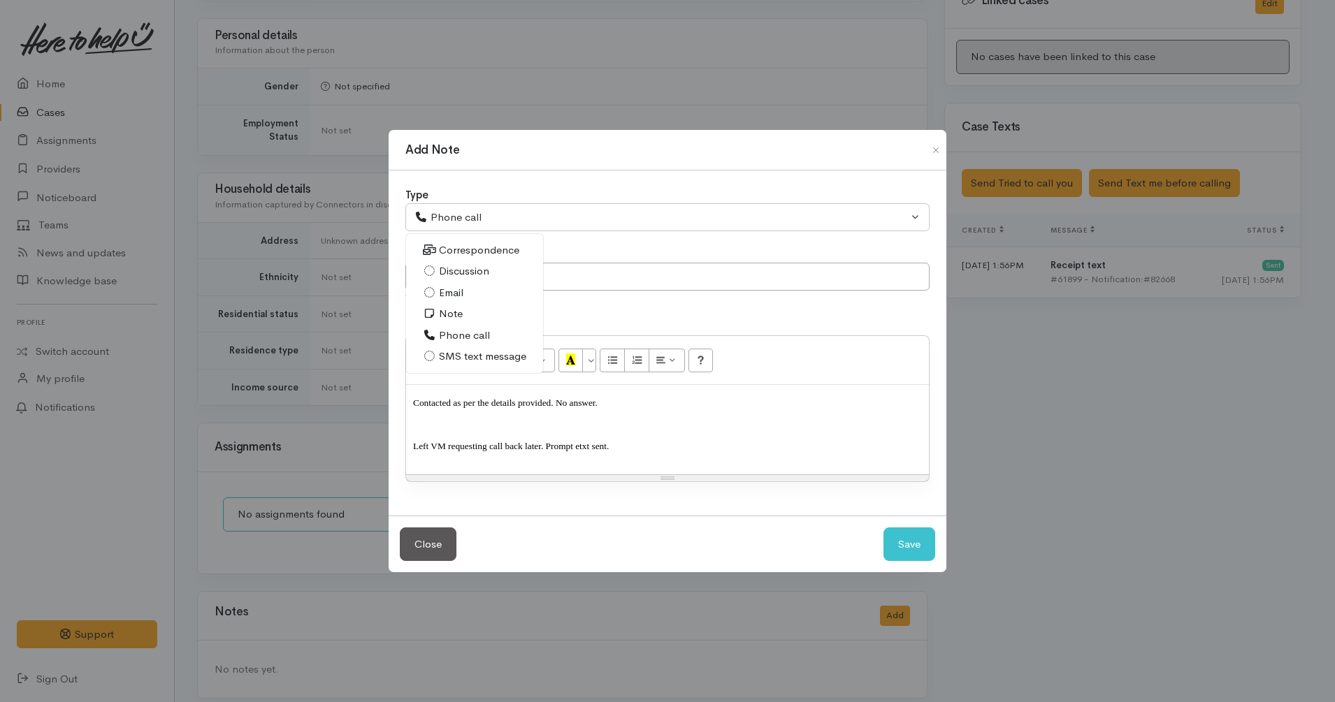
click at [488, 336] on span "Phone call" at bounding box center [464, 336] width 51 height 16
click at [902, 557] on button "Save" at bounding box center [909, 545] width 52 height 34
select select "1"
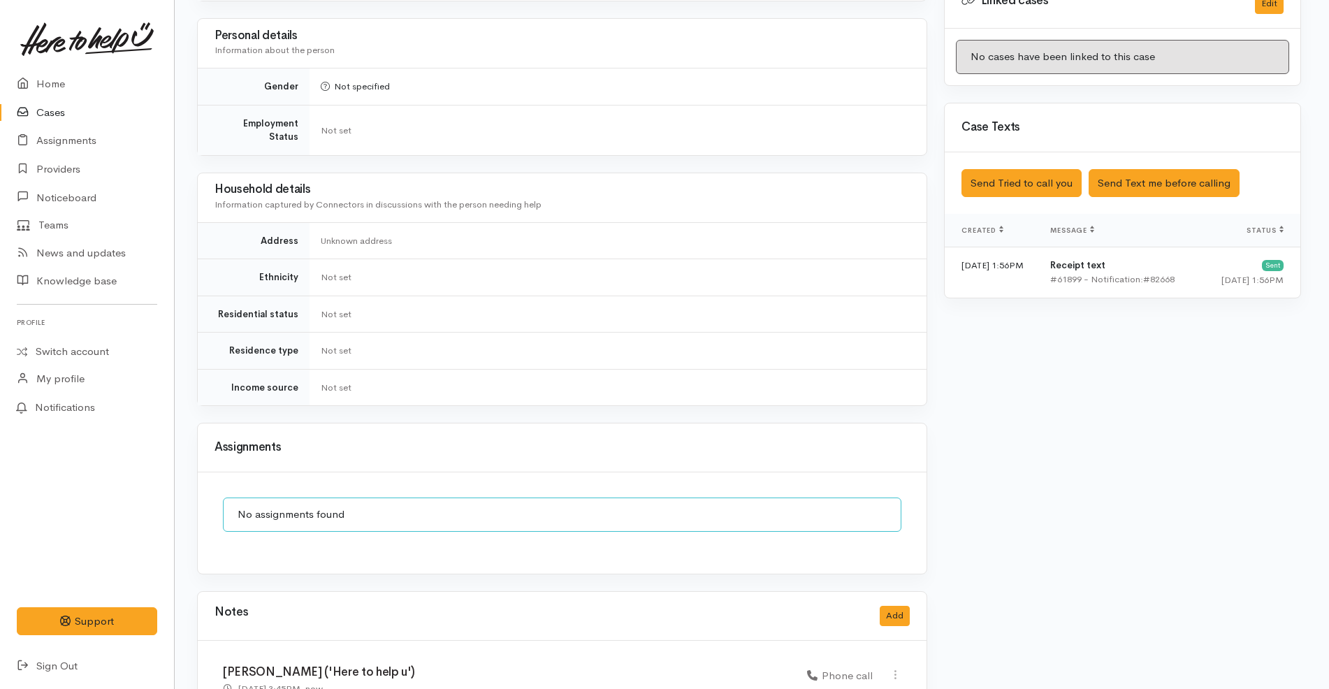
scroll to position [919, 3]
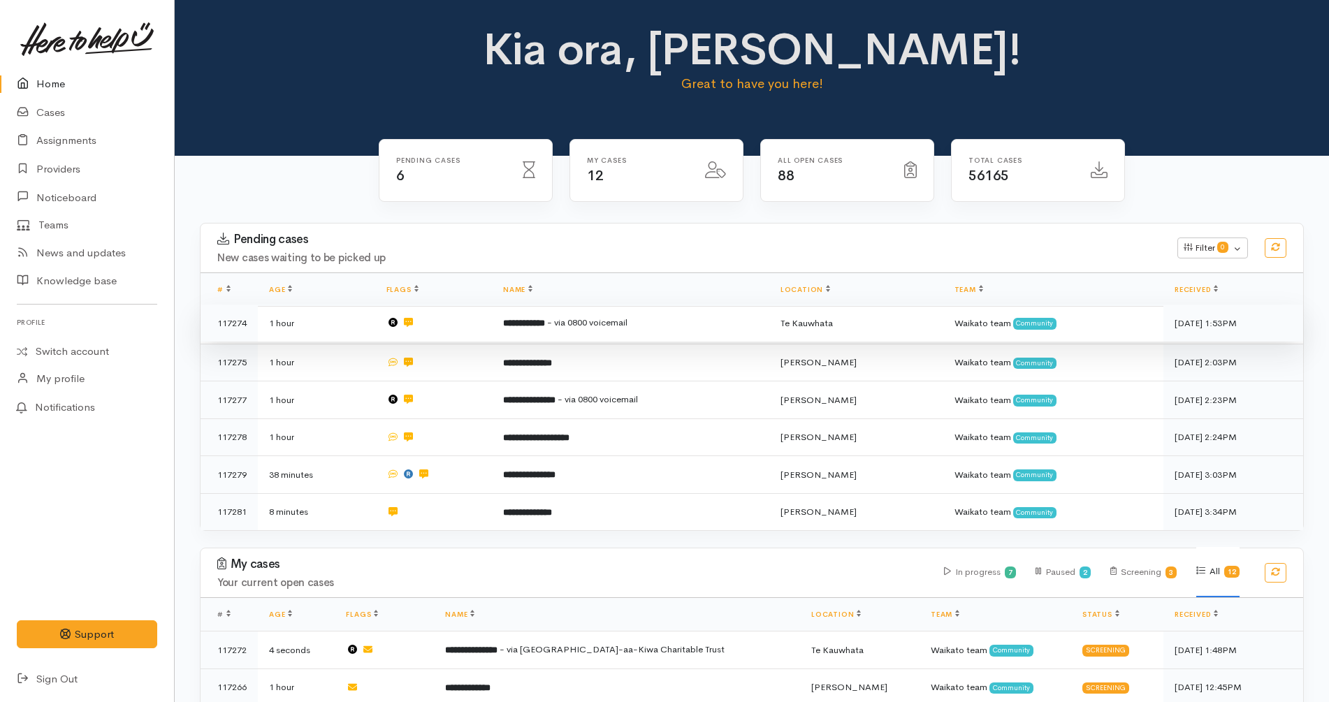
click at [612, 321] on span "- via 0800 voicemail" at bounding box center [587, 323] width 80 height 12
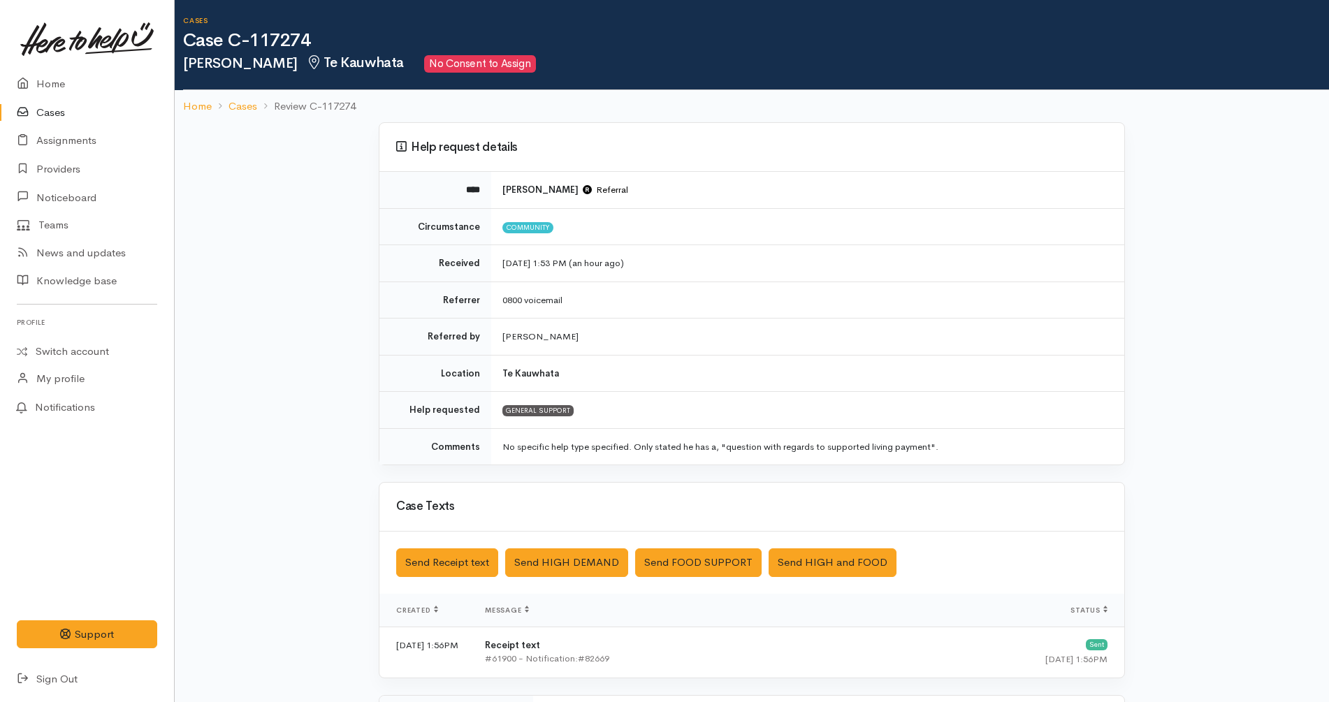
scroll to position [249, 0]
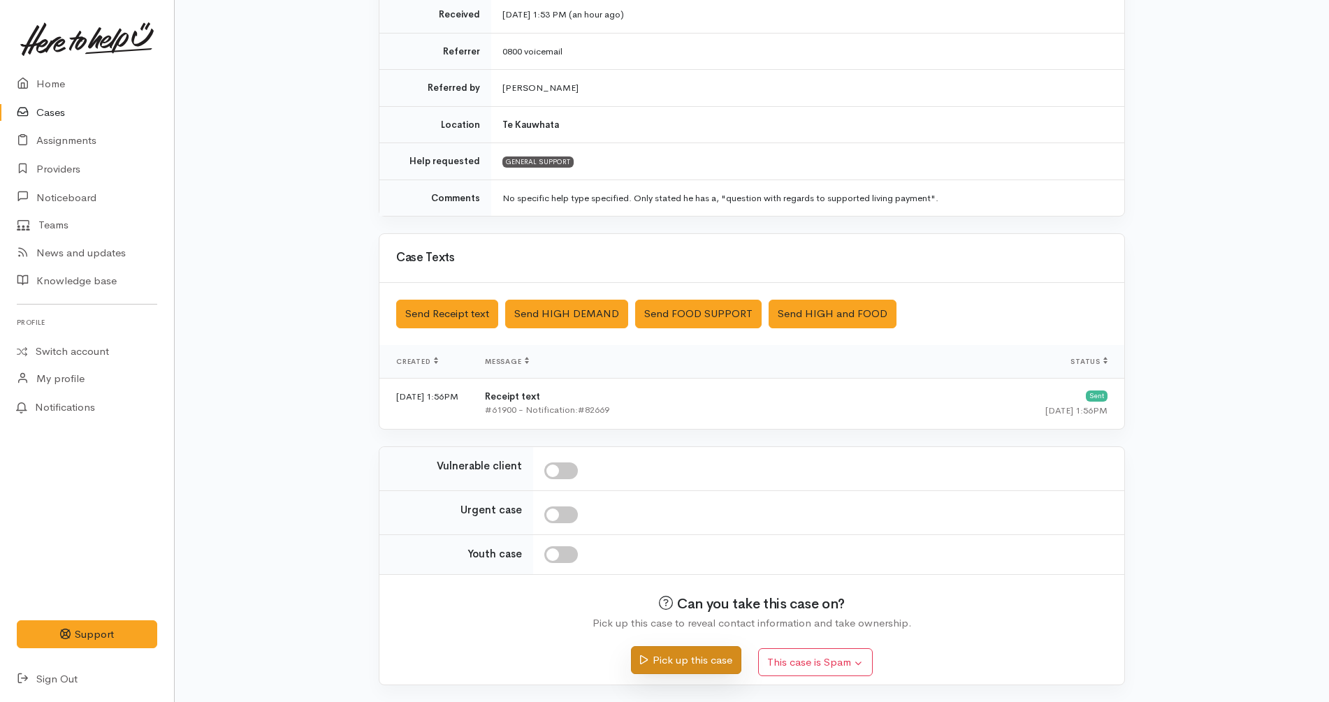
click at [711, 659] on button "Pick up this case" at bounding box center [686, 660] width 110 height 29
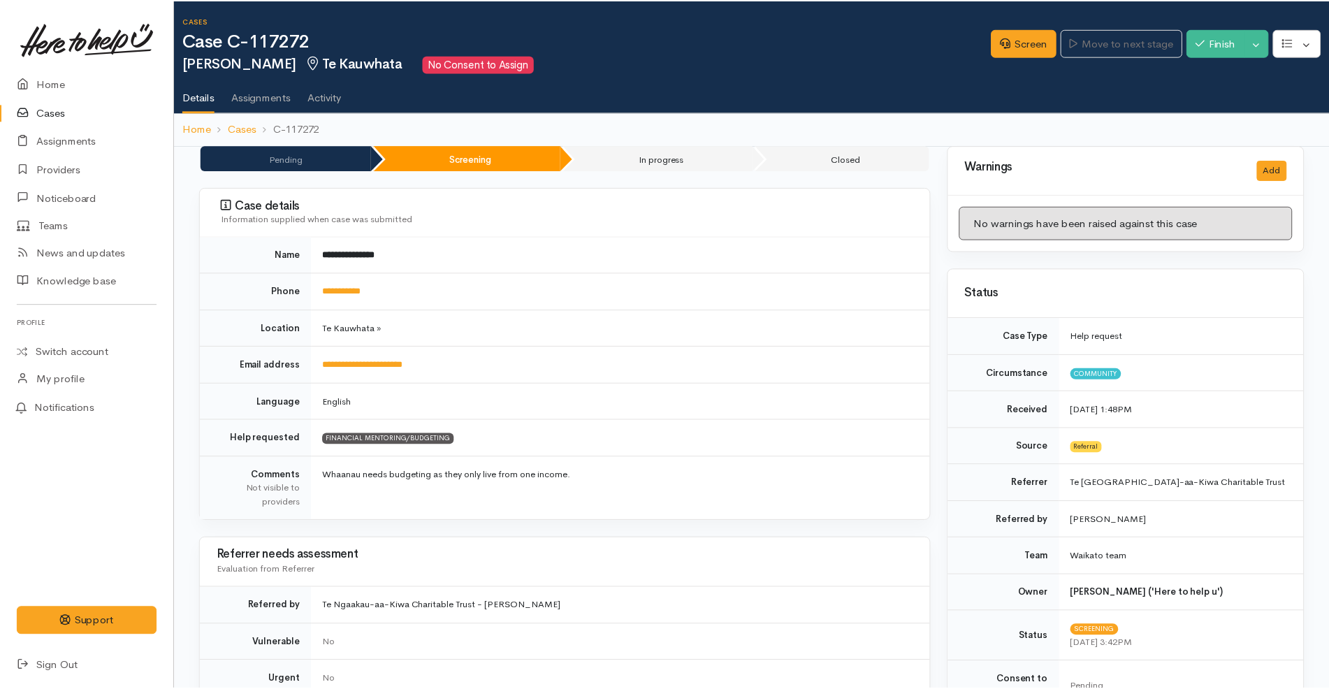
scroll to position [711, 0]
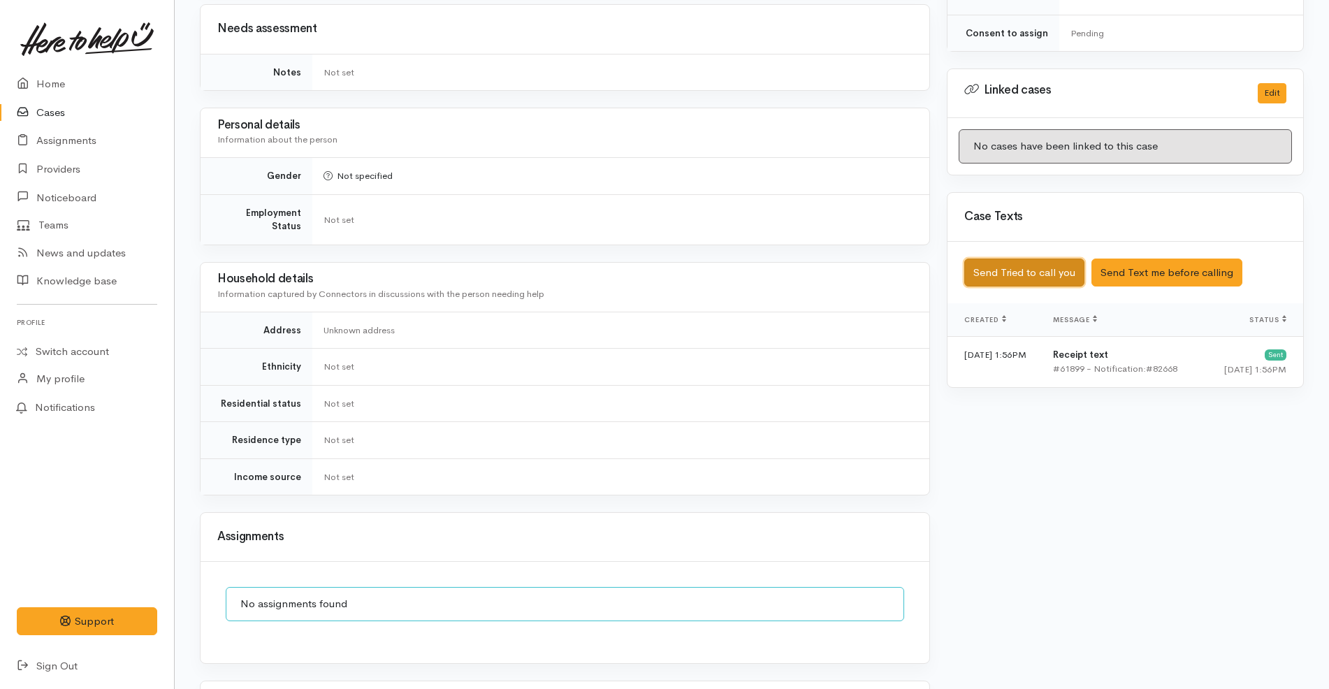
click at [1047, 259] on button "Send Tried to call you" at bounding box center [1024, 273] width 120 height 29
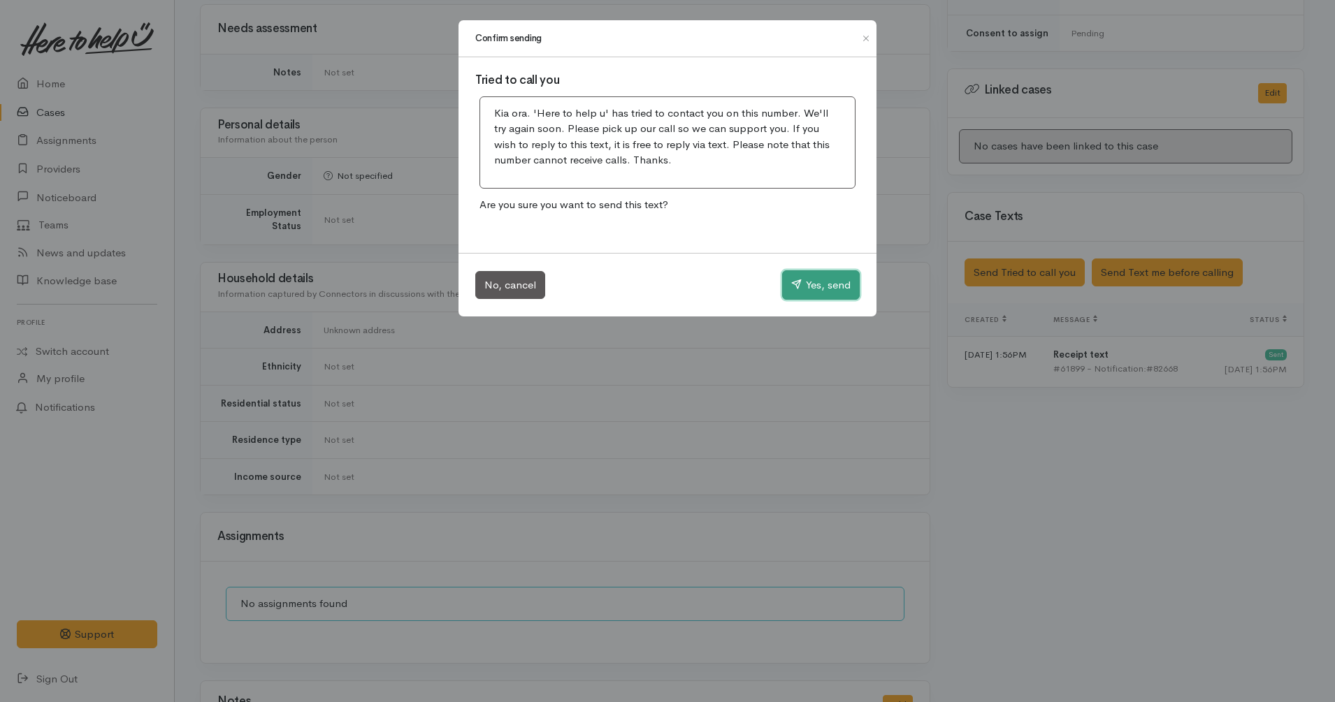
click at [824, 277] on button "Yes, send" at bounding box center [821, 284] width 78 height 29
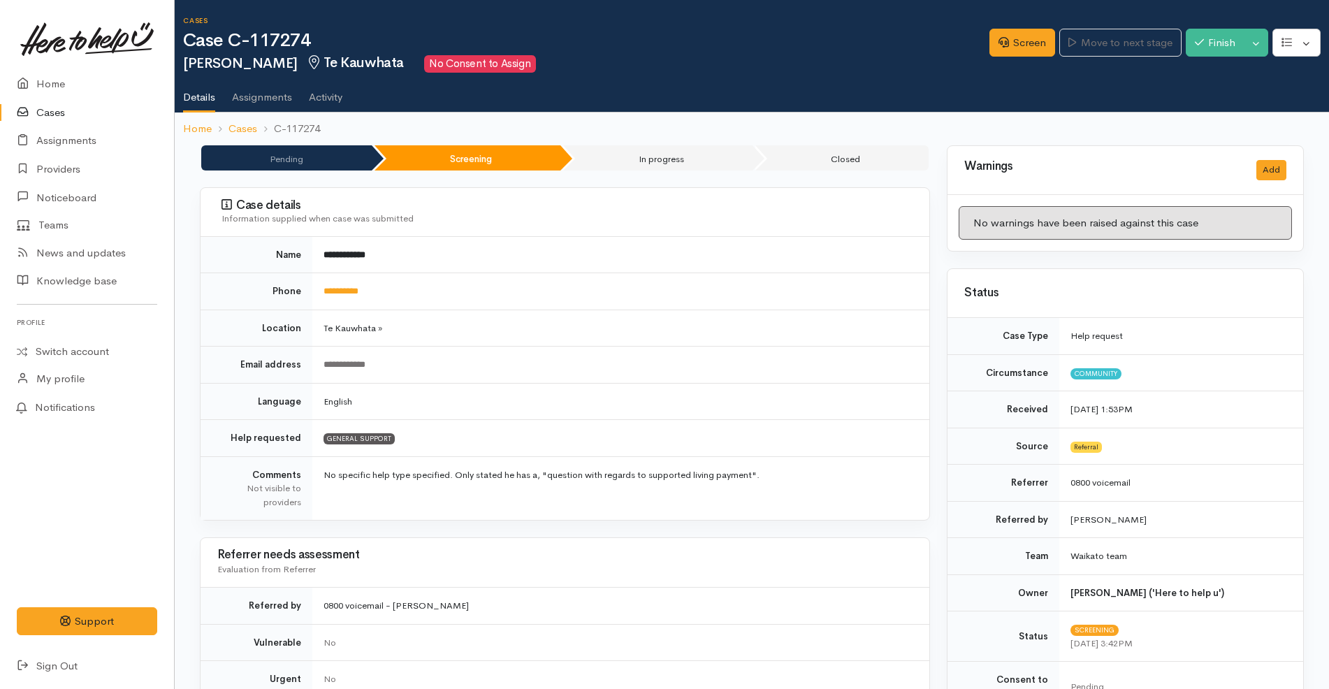
click at [519, 304] on td "**********" at bounding box center [620, 291] width 617 height 37
click at [1017, 40] on link "Screen" at bounding box center [1022, 43] width 66 height 29
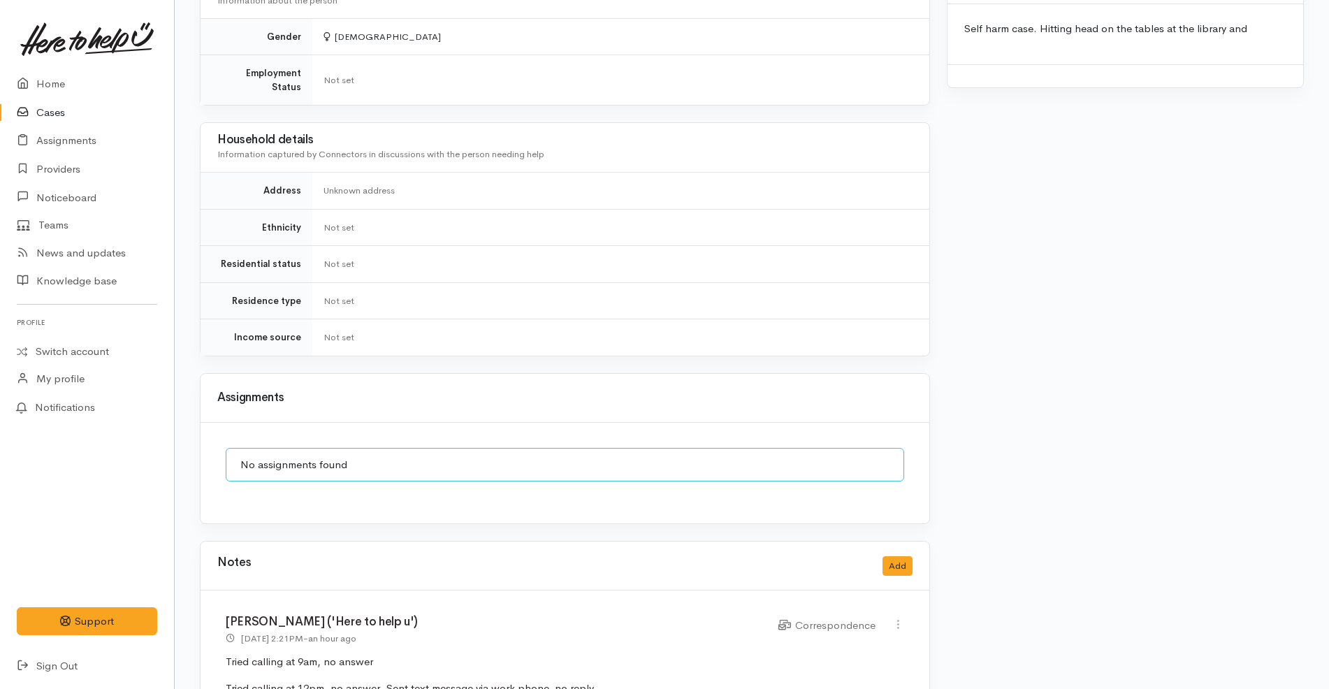
scroll to position [1453, 0]
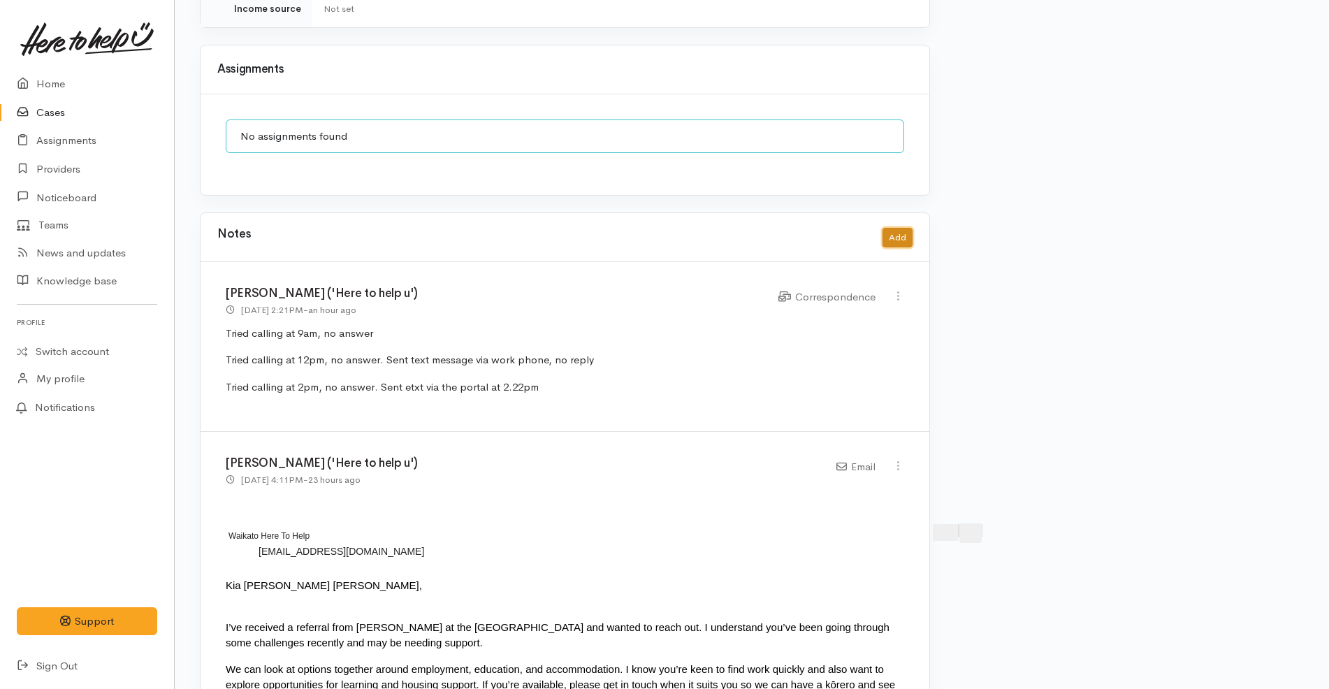
click at [903, 228] on button "Add" at bounding box center [897, 238] width 30 height 20
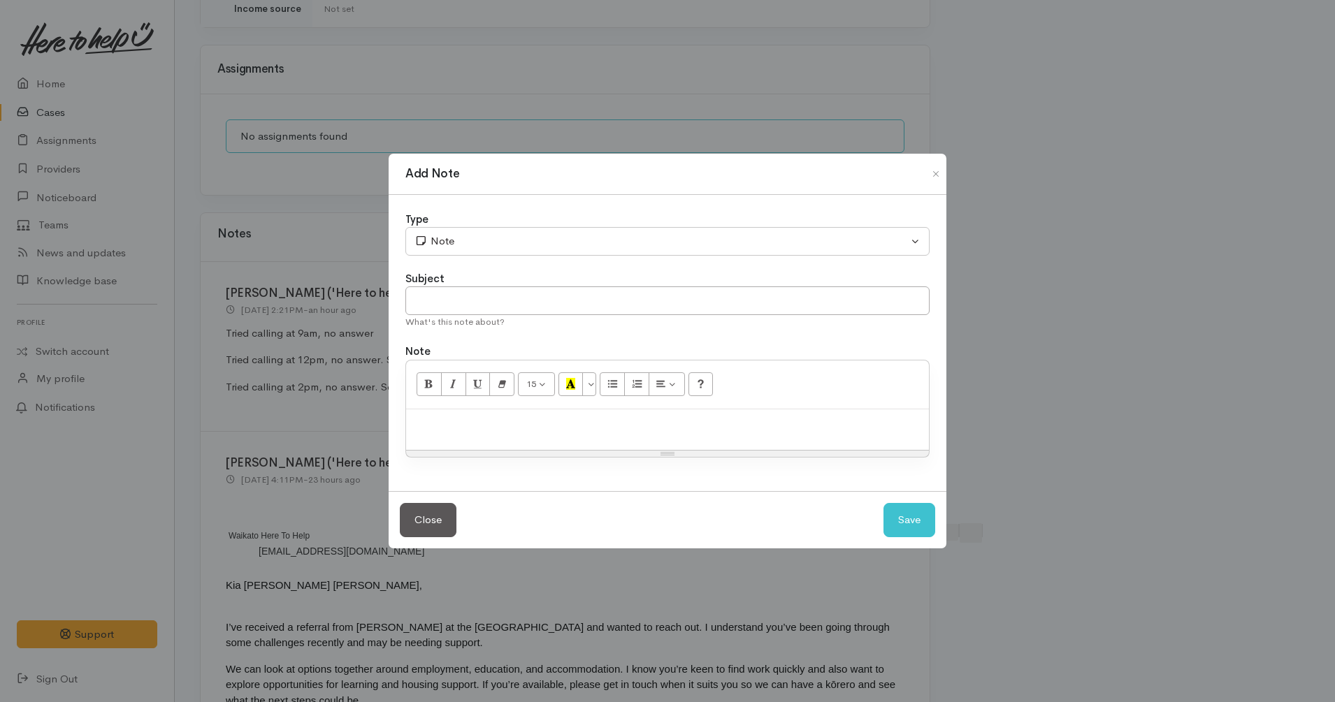
click at [720, 420] on p at bounding box center [667, 424] width 509 height 16
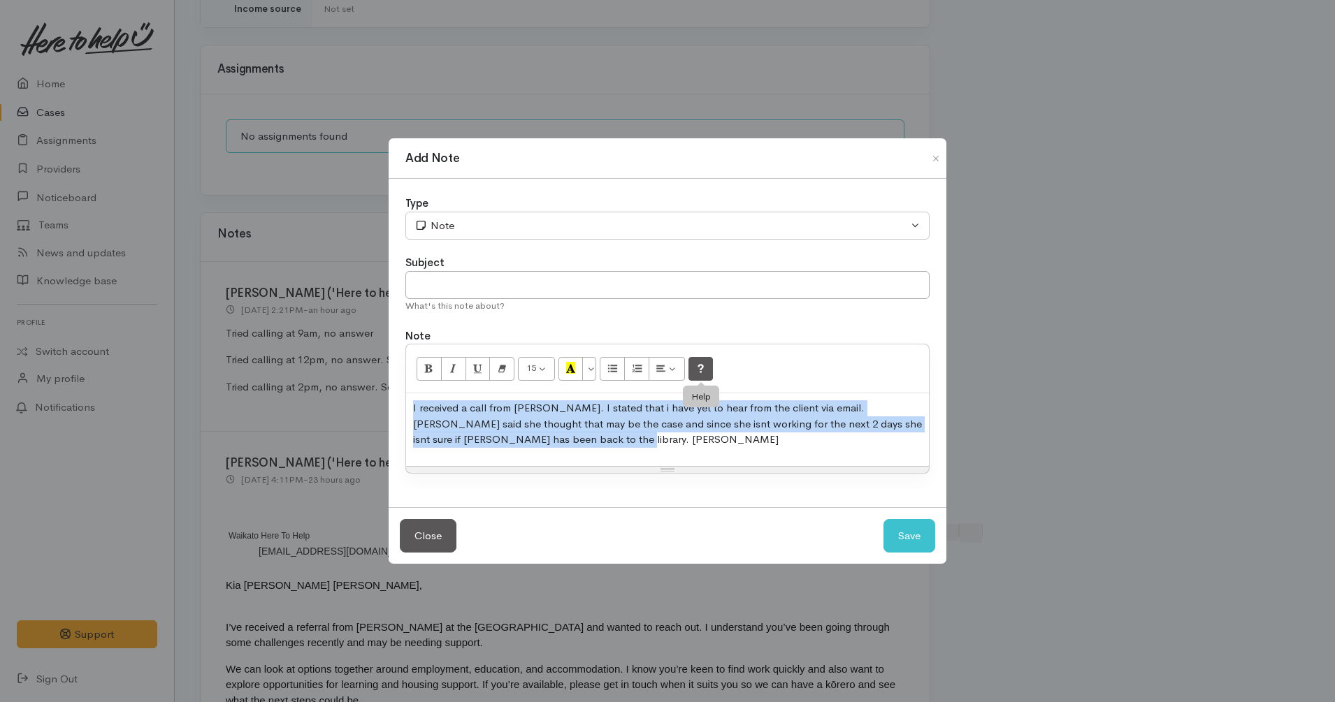
copy p "I received a call from Natasha. I stated that i have yet to hear from the clien…"
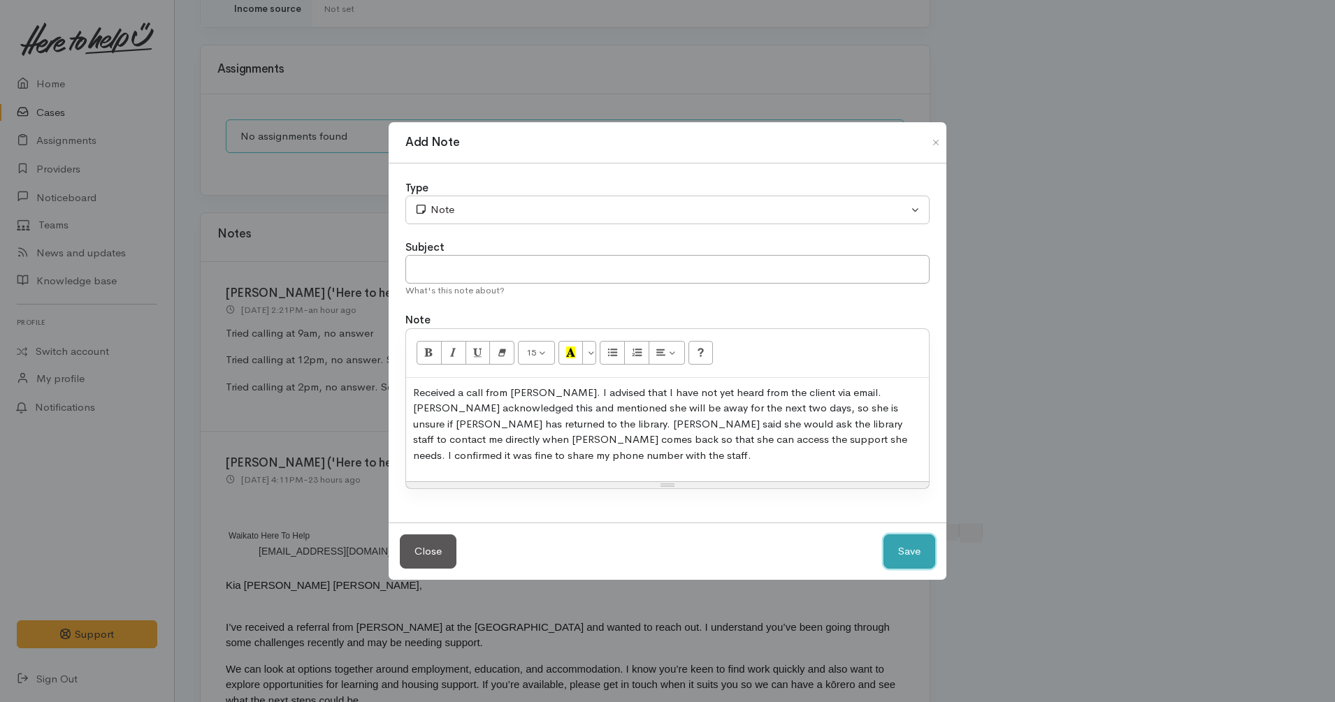
click at [907, 542] on button "Save" at bounding box center [909, 552] width 52 height 34
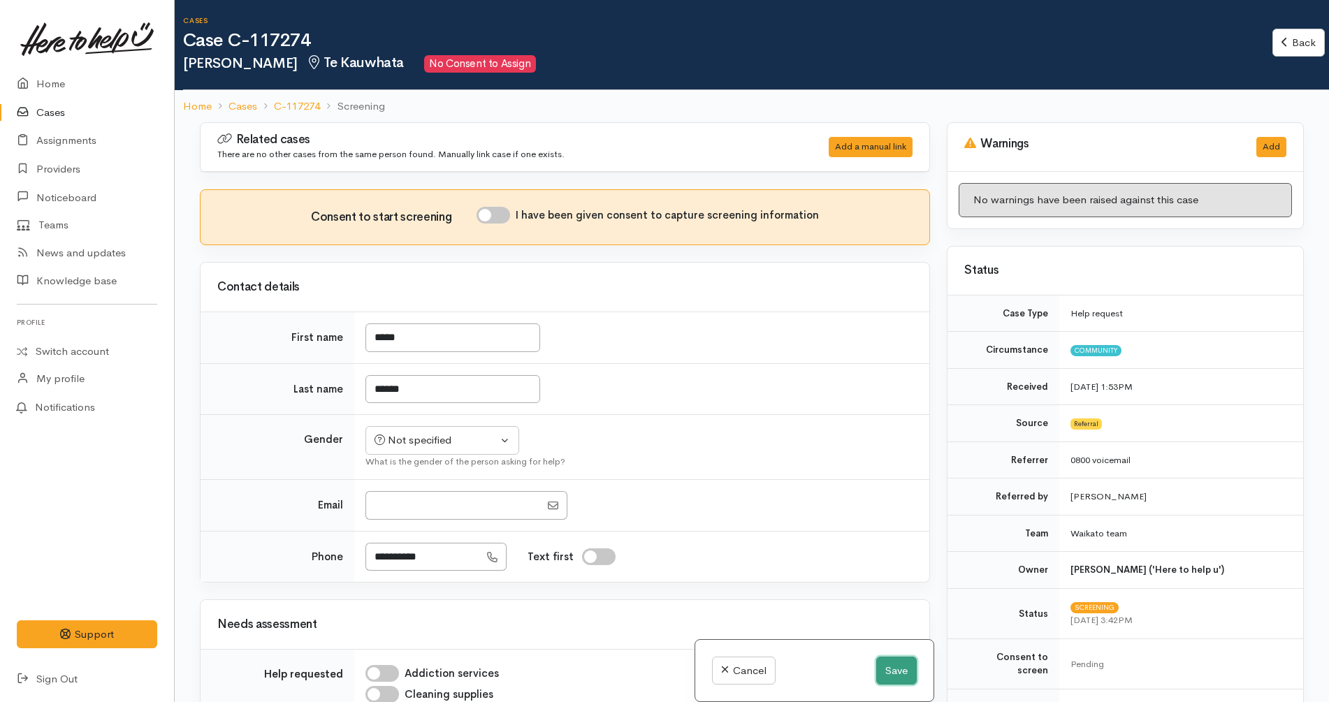
click at [892, 664] on button "Save" at bounding box center [896, 671] width 41 height 29
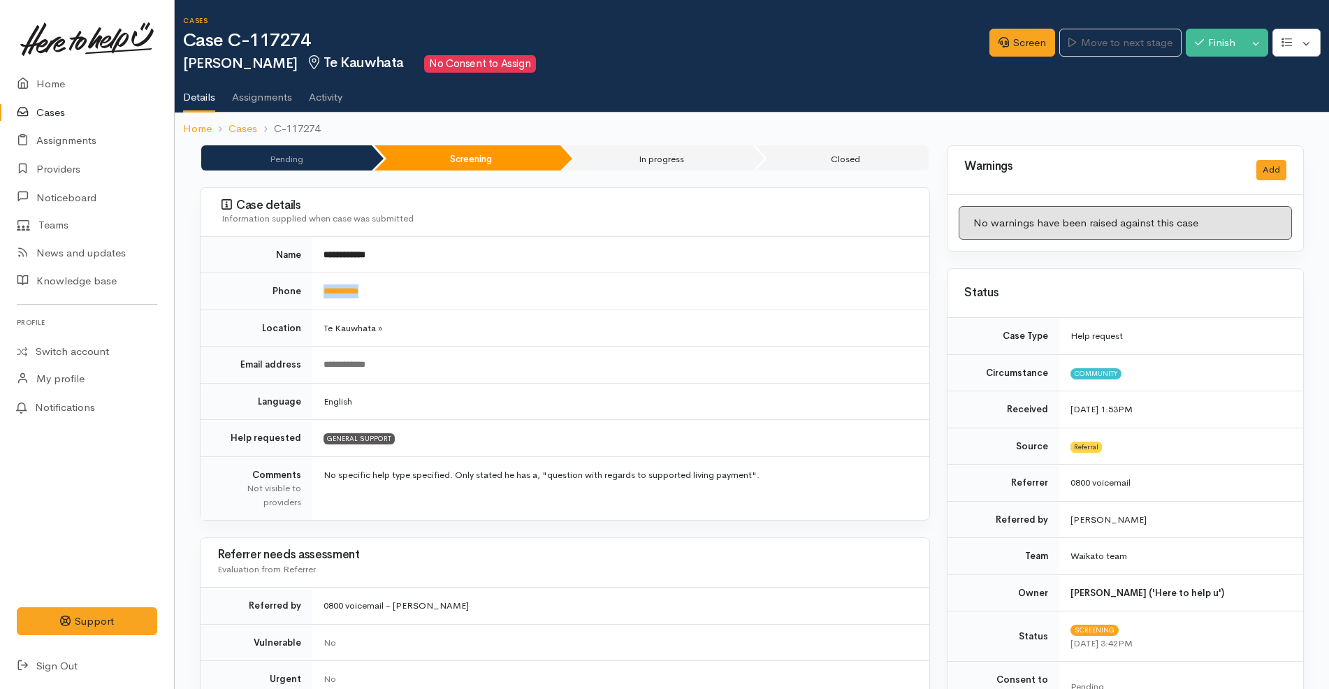
drag, startPoint x: 409, startPoint y: 286, endPoint x: 317, endPoint y: 280, distance: 92.4
click at [317, 280] on td "**********" at bounding box center [620, 291] width 617 height 37
copy link "**********"
click at [518, 303] on td "**********" at bounding box center [620, 291] width 617 height 37
click at [1022, 36] on link "Screen" at bounding box center [1022, 43] width 66 height 29
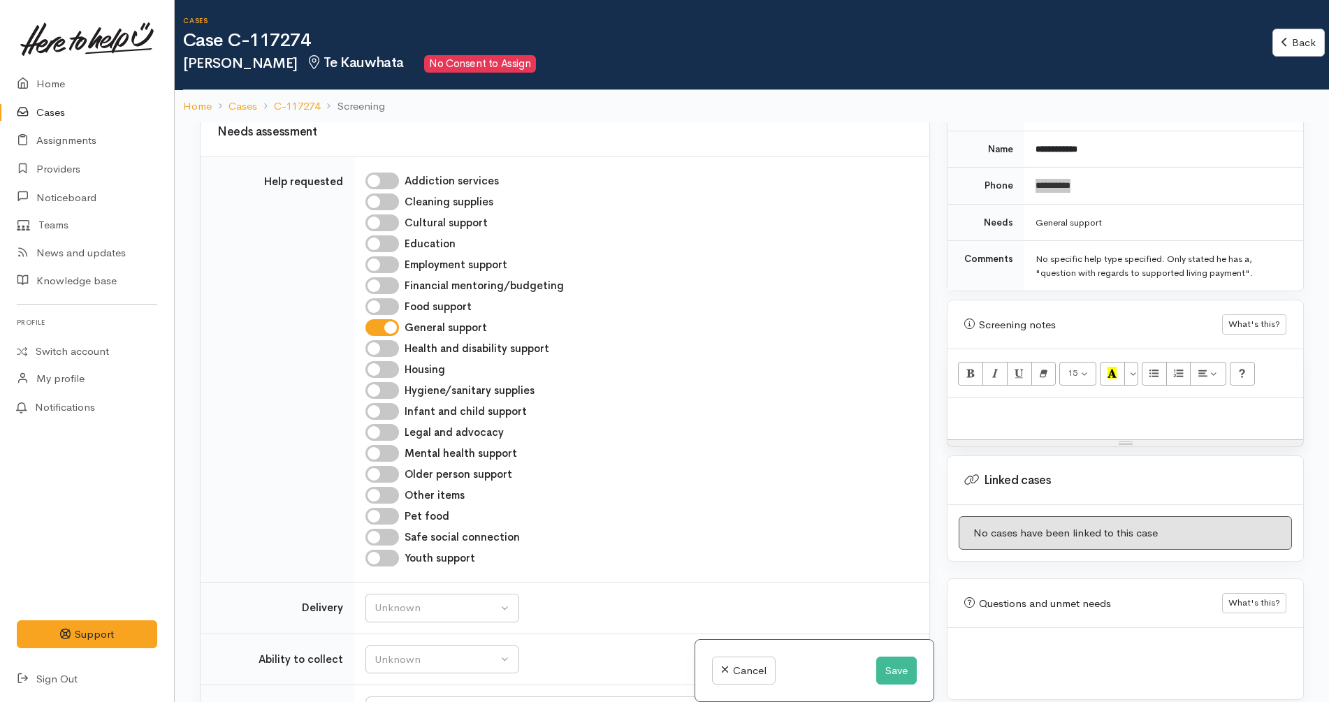
scroll to position [231, 0]
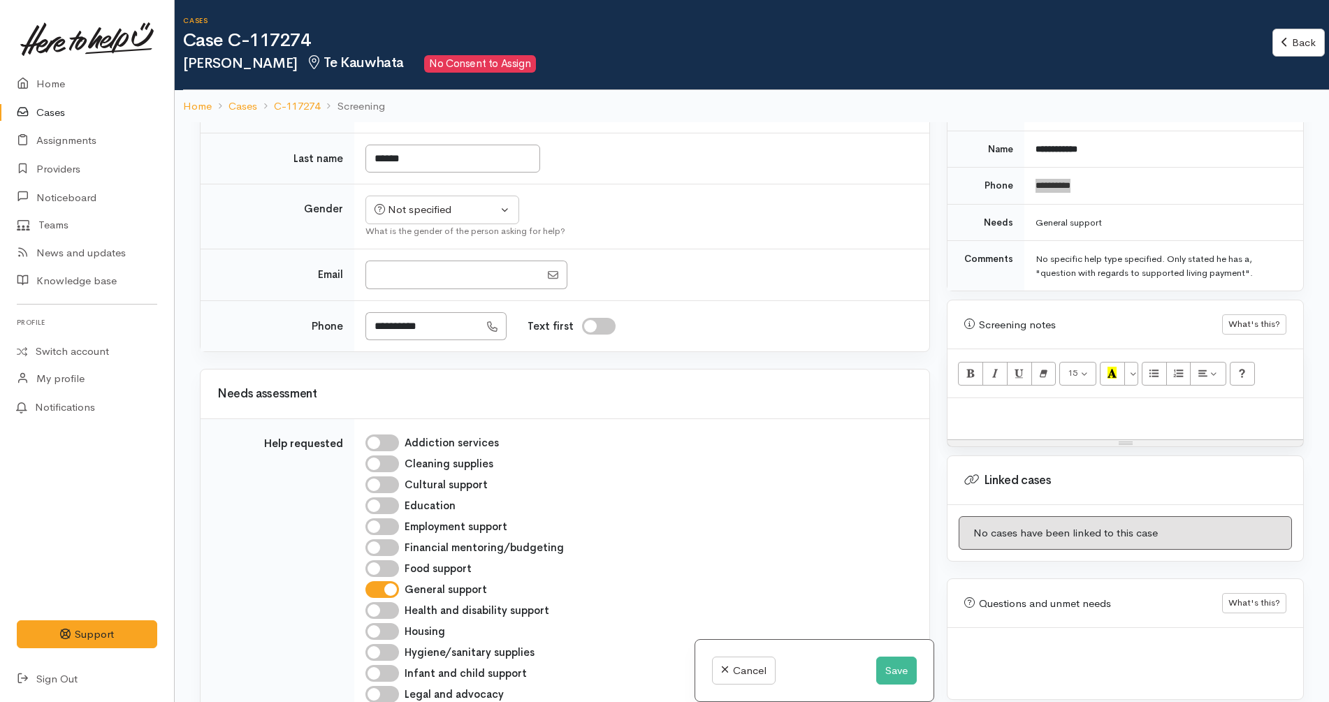
click at [1141, 176] on td "**********" at bounding box center [1163, 186] width 279 height 37
drag, startPoint x: 1098, startPoint y: 177, endPoint x: 1028, endPoint y: 166, distance: 71.4
click at [1028, 168] on td "**********" at bounding box center [1163, 186] width 279 height 37
copy link "**********"
click at [1226, 252] on div "No specific help type specified. Only stated he has a, "question with regards t…" at bounding box center [1160, 265] width 251 height 27
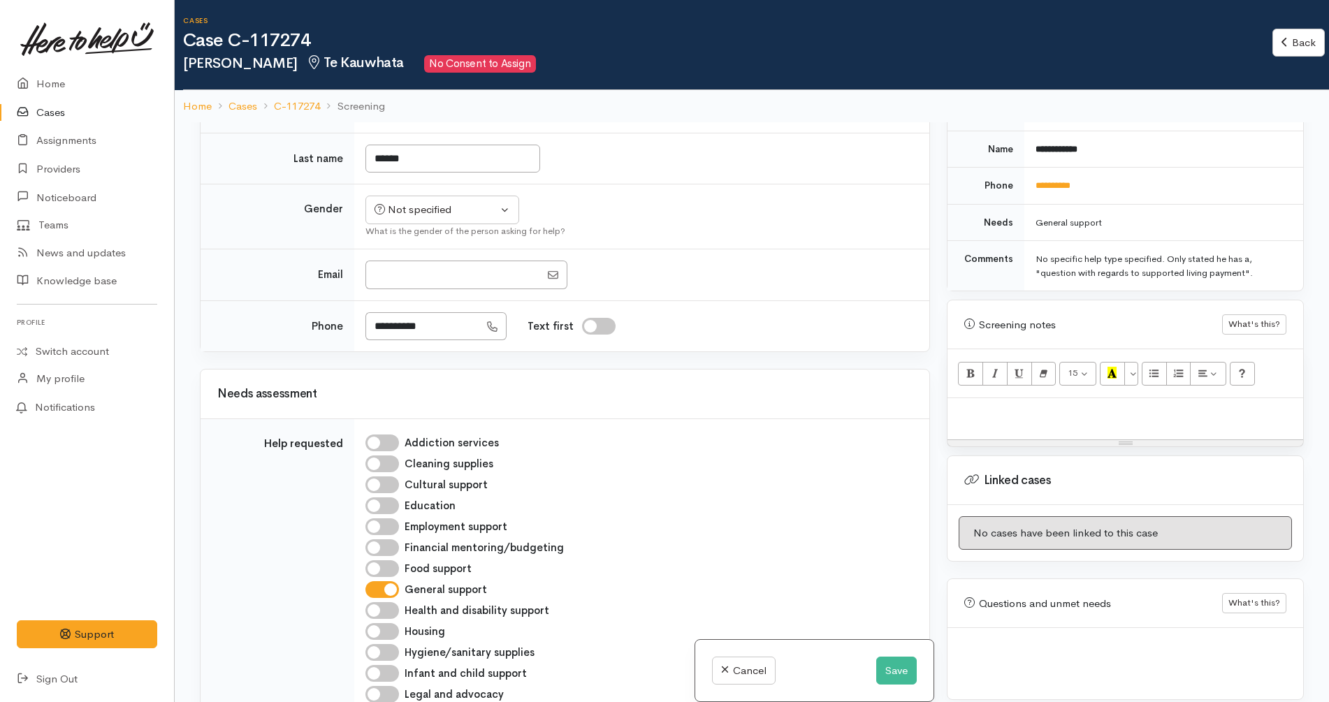
click at [1209, 204] on td "General support" at bounding box center [1163, 222] width 279 height 37
drag, startPoint x: 1209, startPoint y: 198, endPoint x: 1196, endPoint y: 170, distance: 30.6
click at [1196, 170] on td "**********" at bounding box center [1163, 186] width 279 height 37
click at [461, 200] on button "Not specified" at bounding box center [442, 210] width 154 height 29
click at [432, 264] on link "[DEMOGRAPHIC_DATA]" at bounding box center [448, 265] width 165 height 22
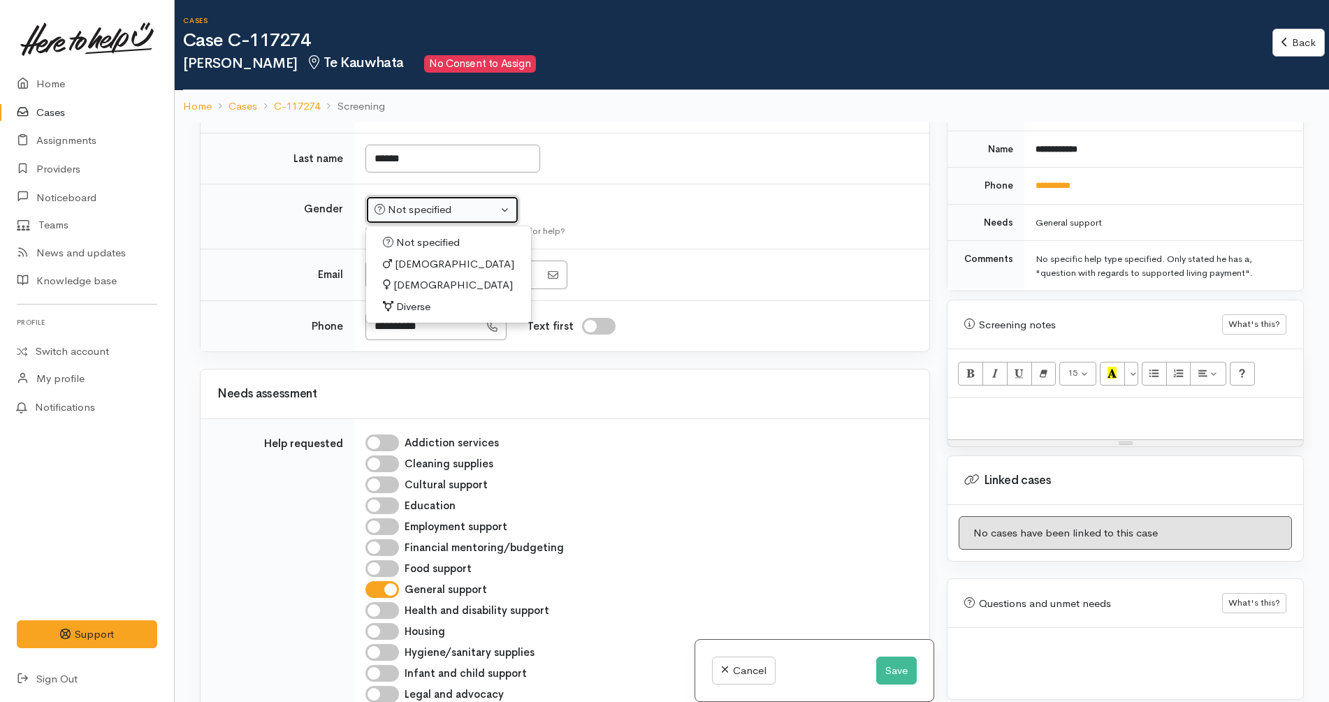
select select "Male"
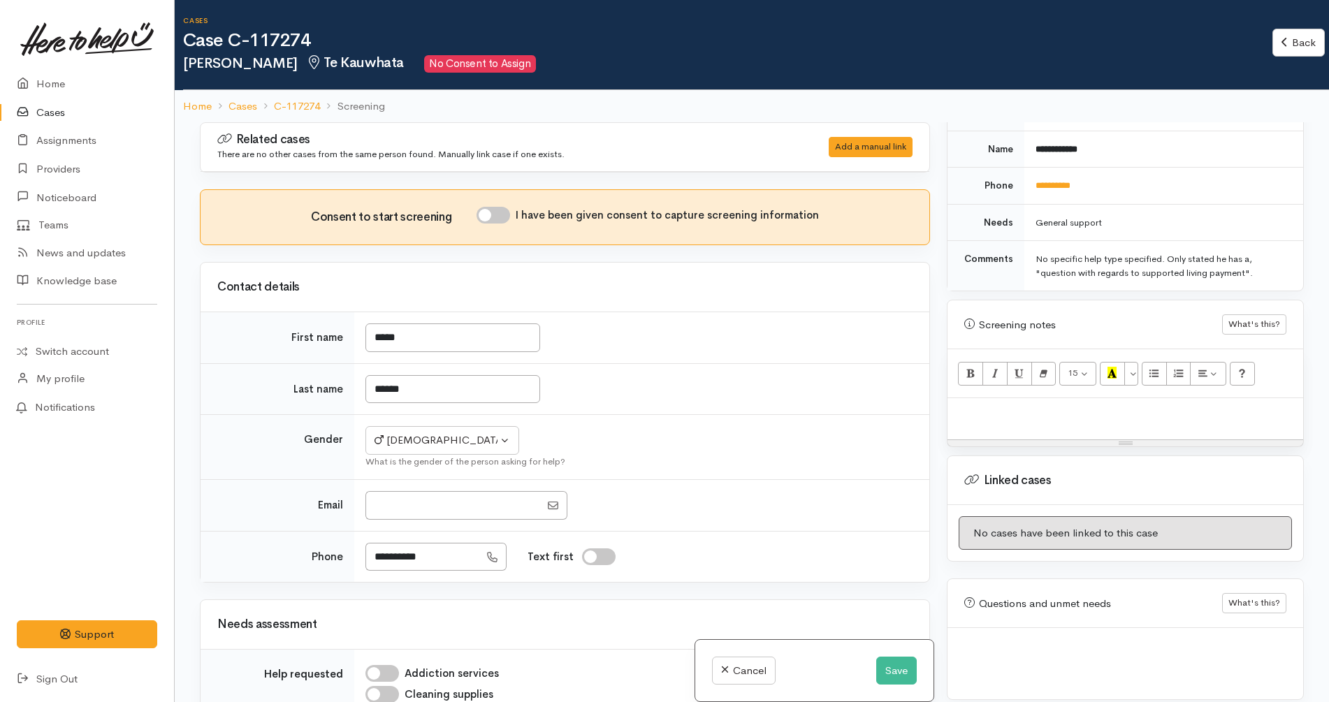
click at [486, 219] on input "I have been given consent to capture screening information" at bounding box center [494, 215] width 34 height 17
checkbox input "true"
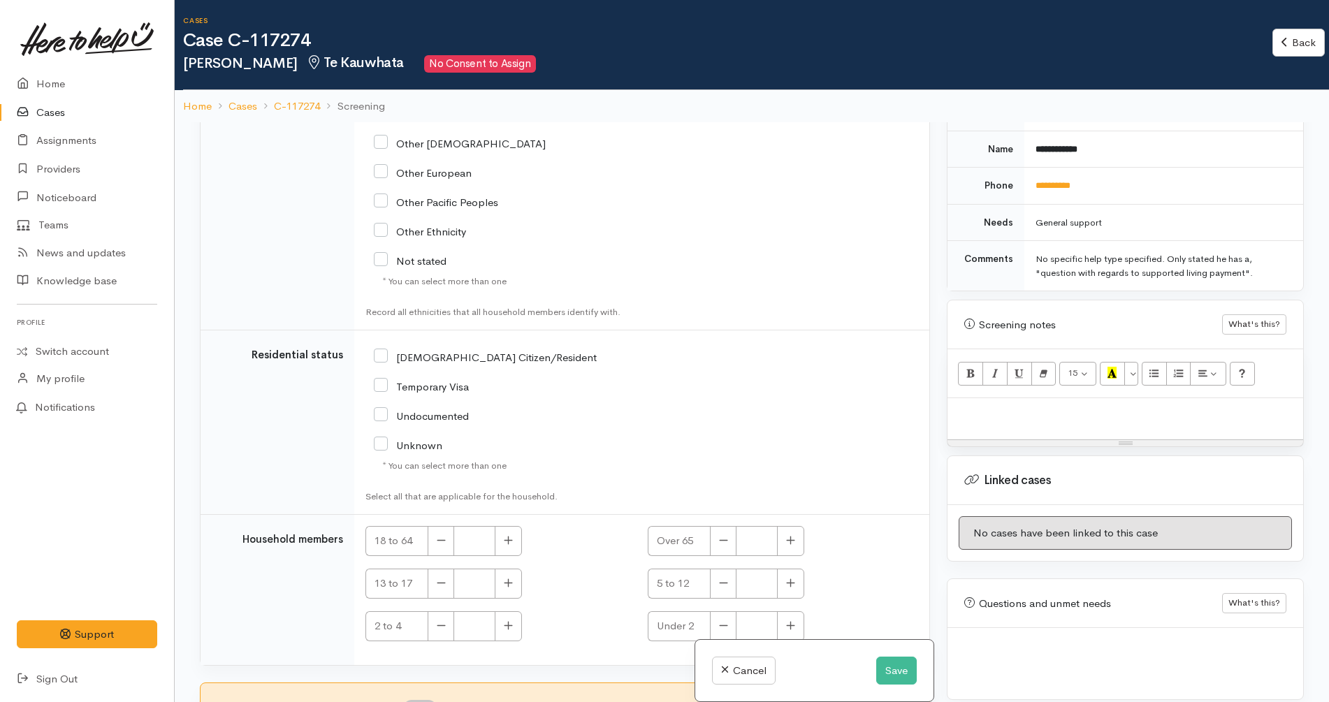
scroll to position [122, 0]
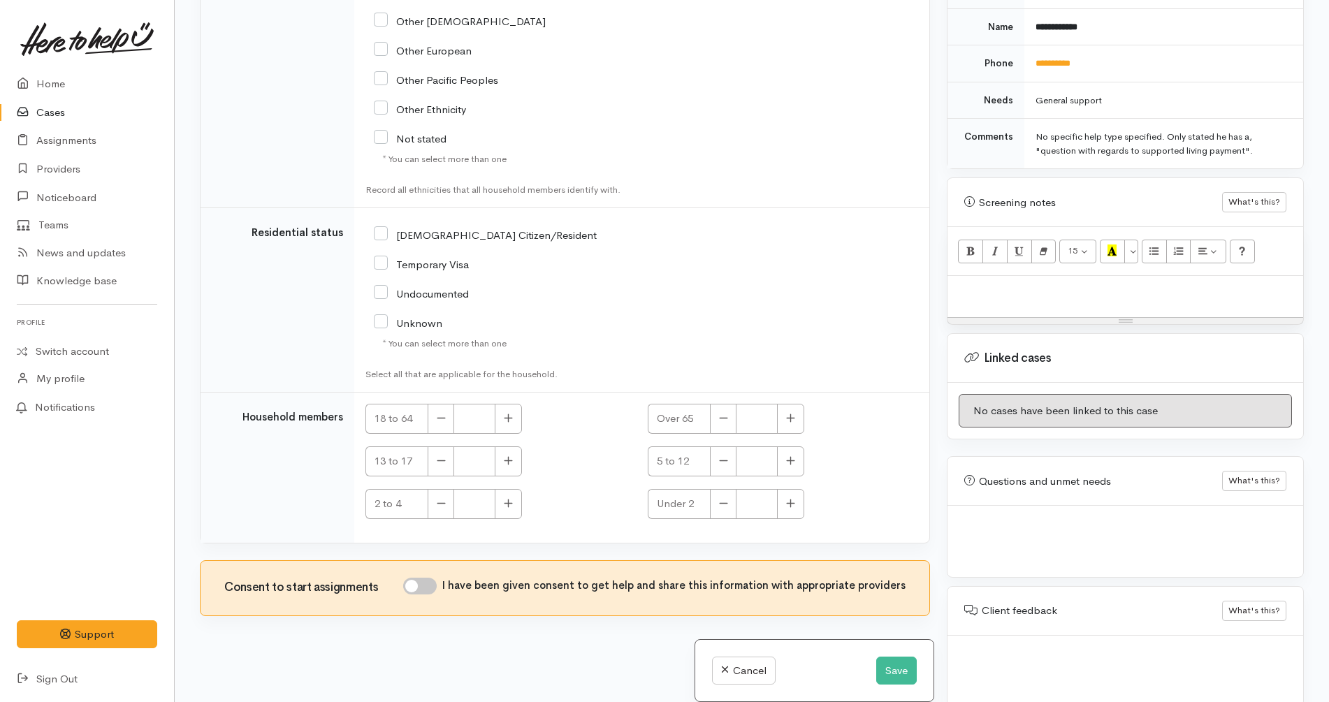
click at [415, 593] on input "I have been given consent to get help and share this information with appropria…" at bounding box center [420, 586] width 34 height 17
checkbox input "true"
click at [890, 664] on button "Save" at bounding box center [896, 671] width 41 height 29
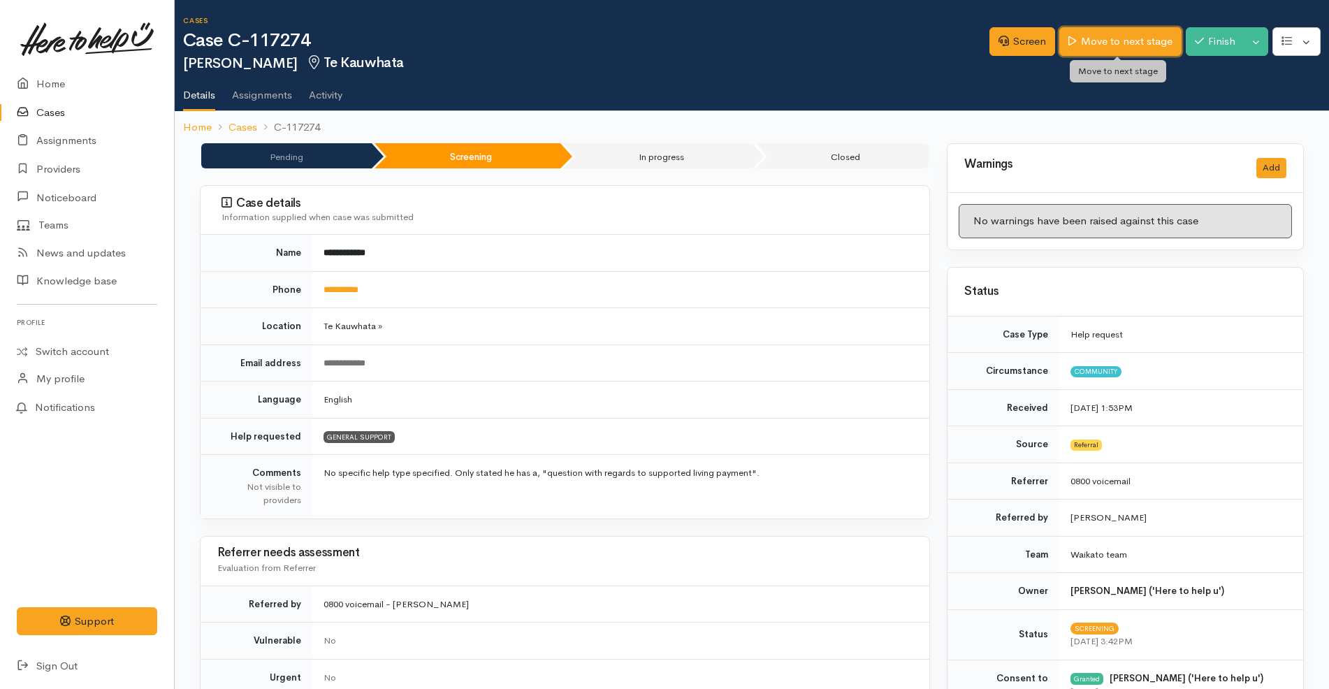
click at [1113, 37] on link "Move to next stage" at bounding box center [1120, 41] width 122 height 29
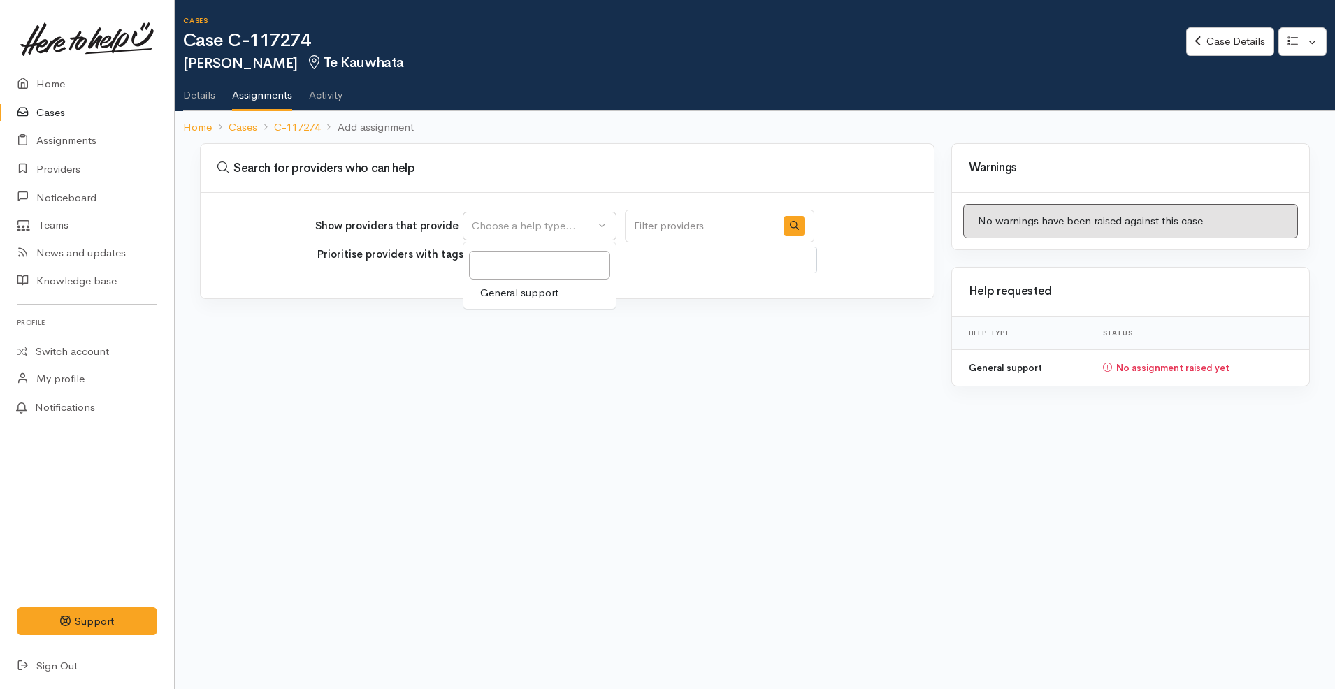
select select
click at [575, 292] on link "General support" at bounding box center [539, 293] width 152 height 22
select select "4"
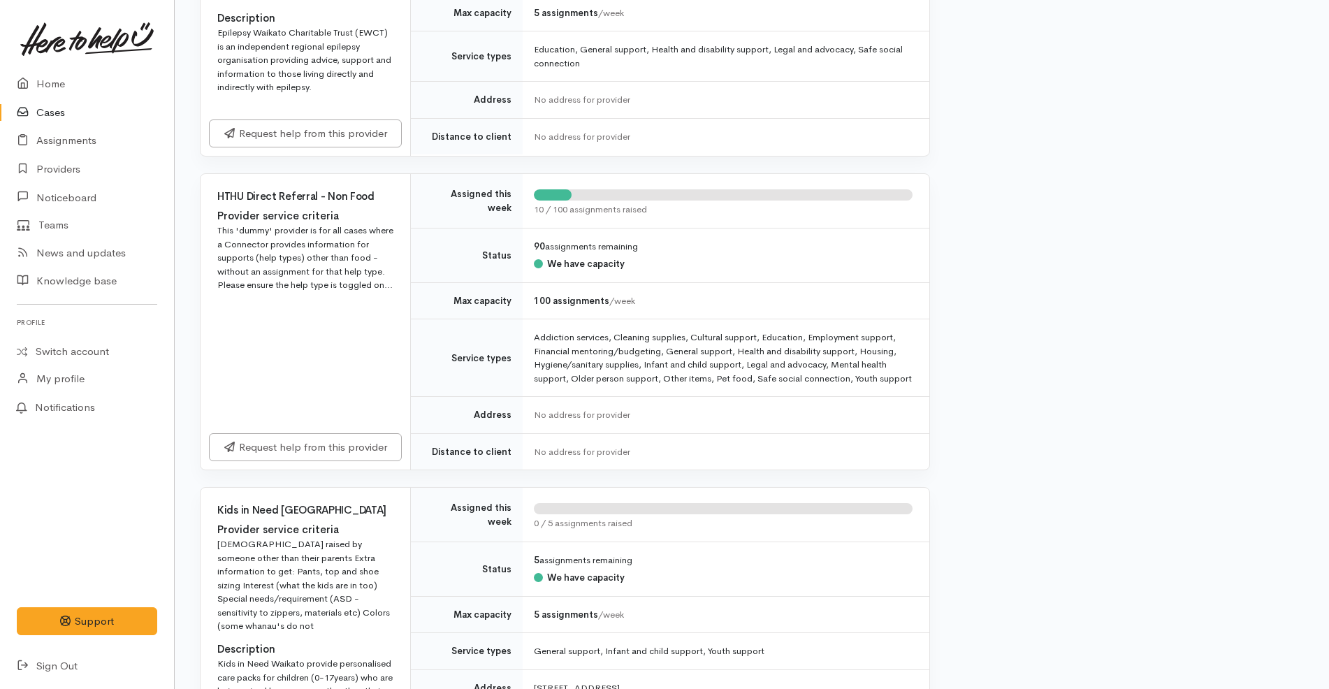
scroll to position [1141, 0]
click at [338, 430] on link "Request help from this provider" at bounding box center [305, 444] width 193 height 29
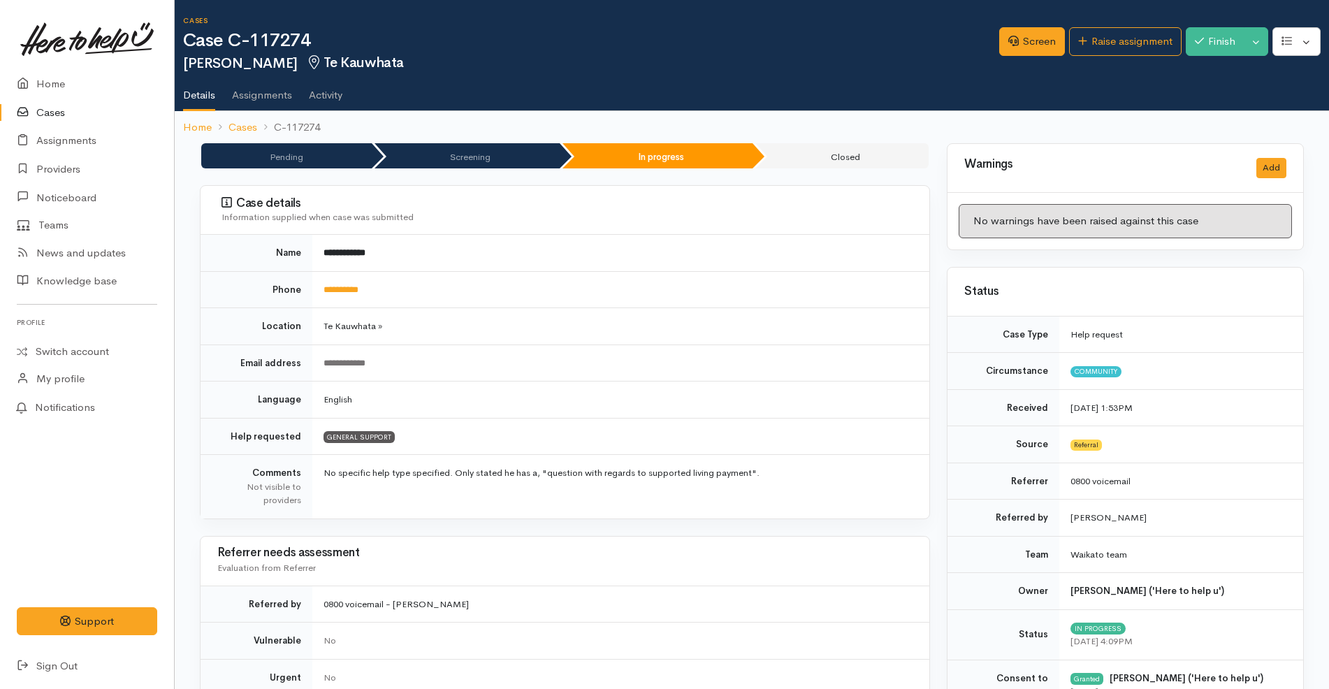
scroll to position [998, 0]
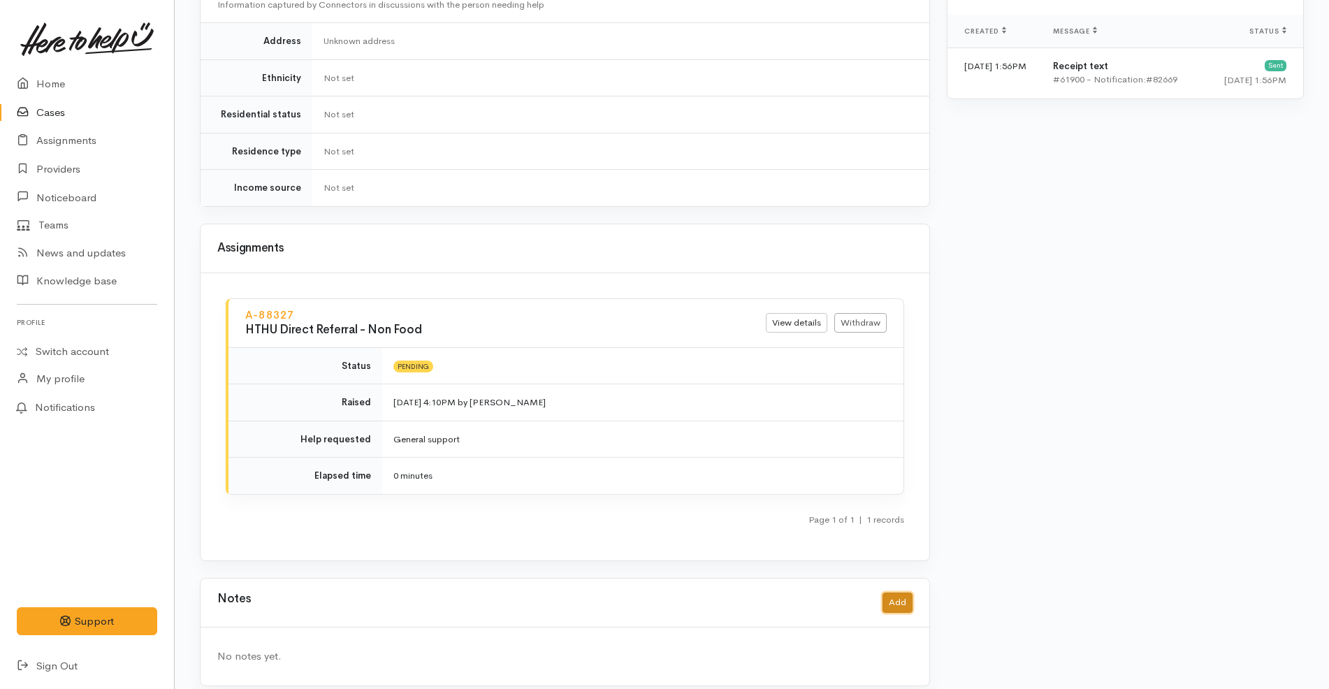
click at [895, 593] on button "Add" at bounding box center [897, 603] width 30 height 20
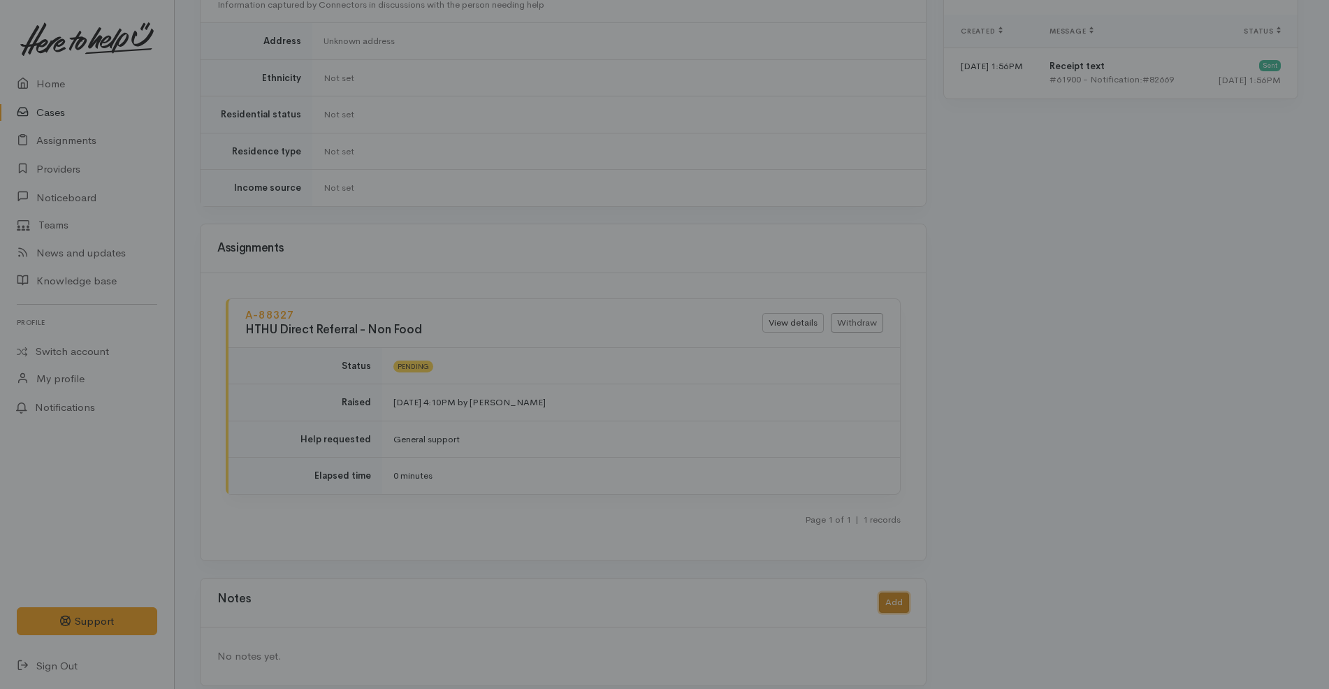
scroll to position [984, 0]
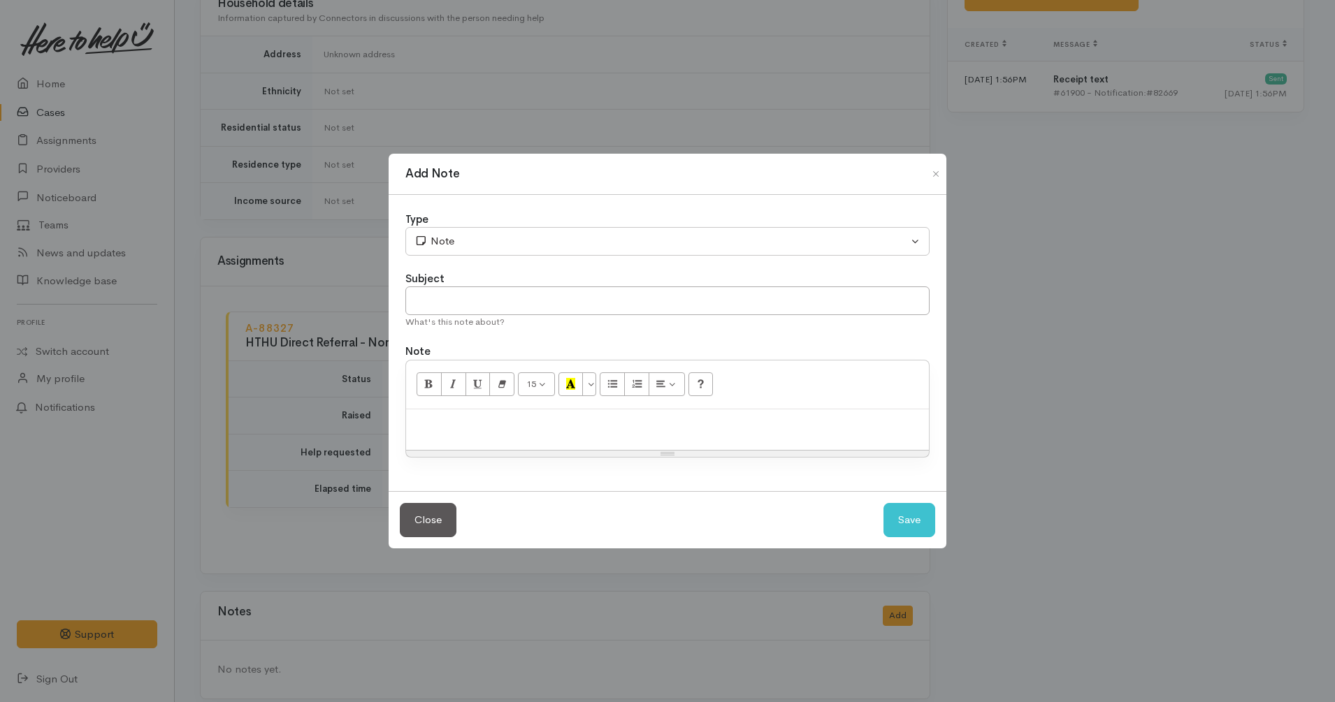
click at [768, 418] on p at bounding box center [667, 424] width 509 height 16
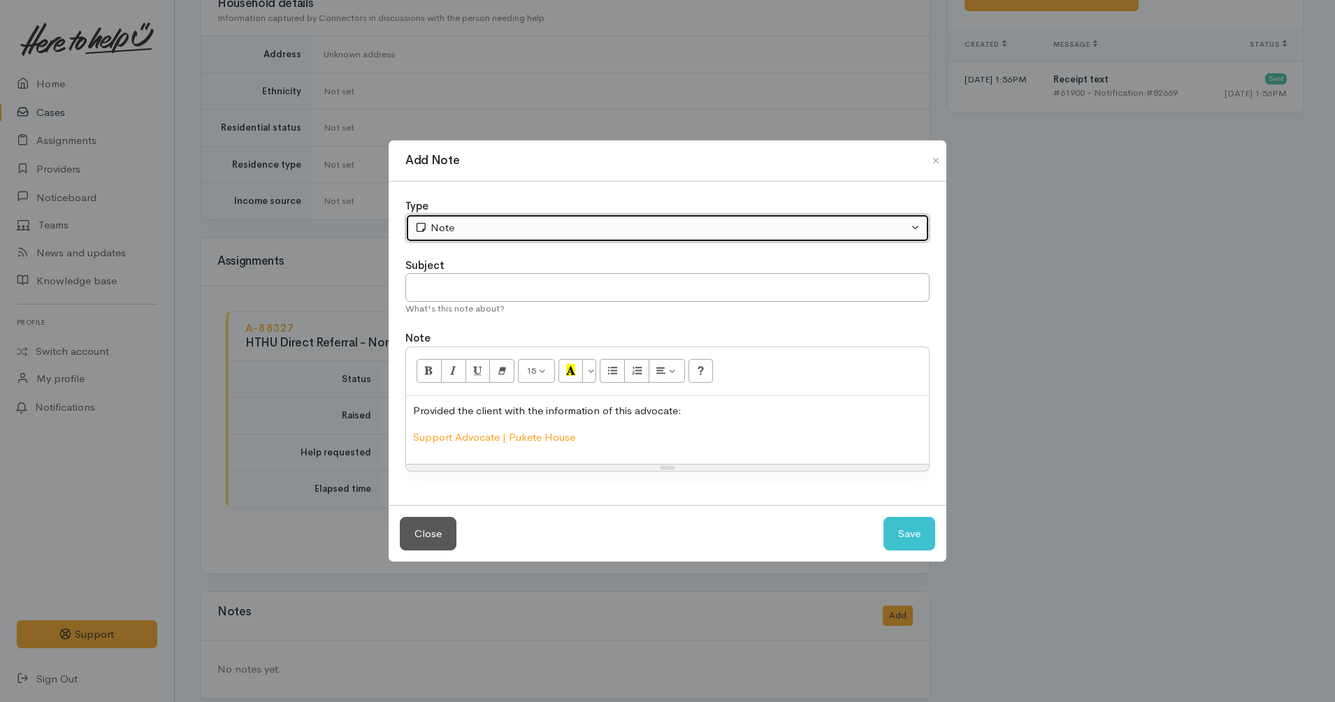
click at [604, 214] on button "Note" at bounding box center [667, 228] width 524 height 29
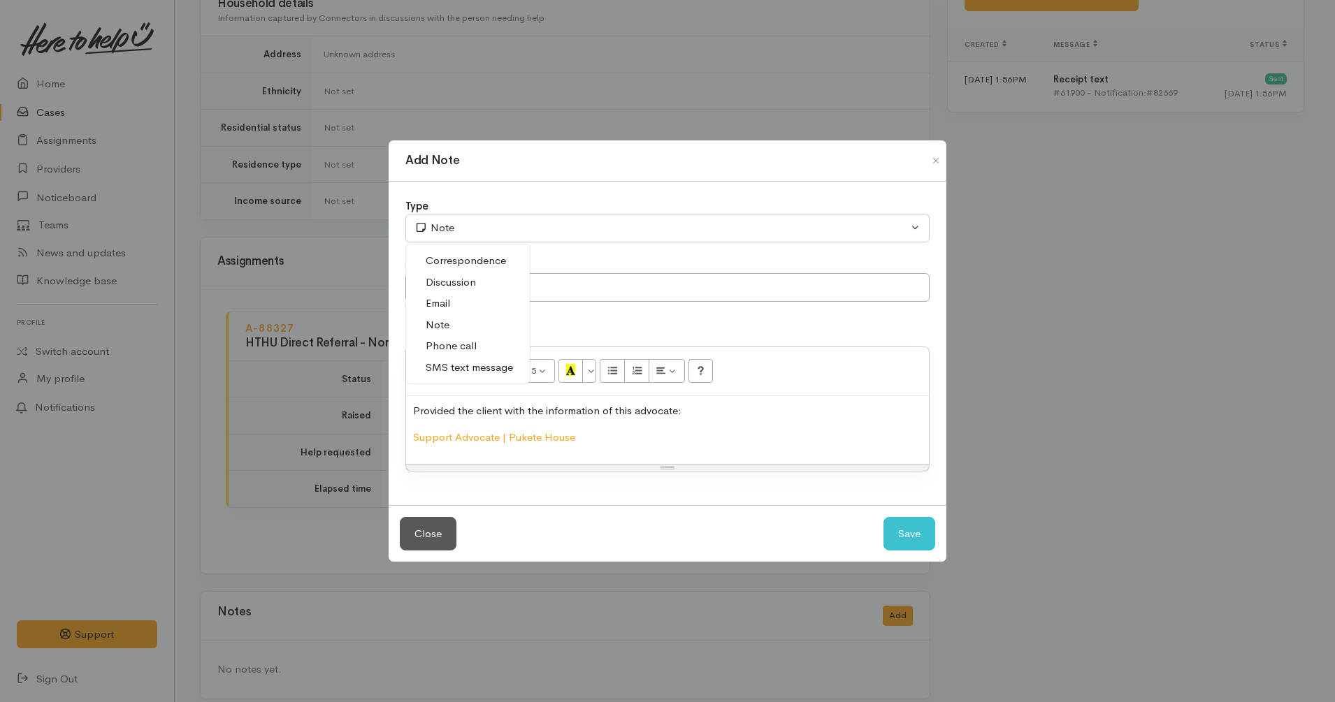
click at [472, 277] on span "Discussion" at bounding box center [451, 283] width 50 height 16
click at [415, 410] on p "Provided the client with the information of this advocate:" at bounding box center [667, 411] width 509 height 16
click at [671, 408] on p "I spoke to the client over the phone and provided the client with the informati…" at bounding box center [667, 411] width 509 height 16
click at [767, 415] on p "I spoke to the client over the phone and provided him with the information of t…" at bounding box center [667, 411] width 509 height 16
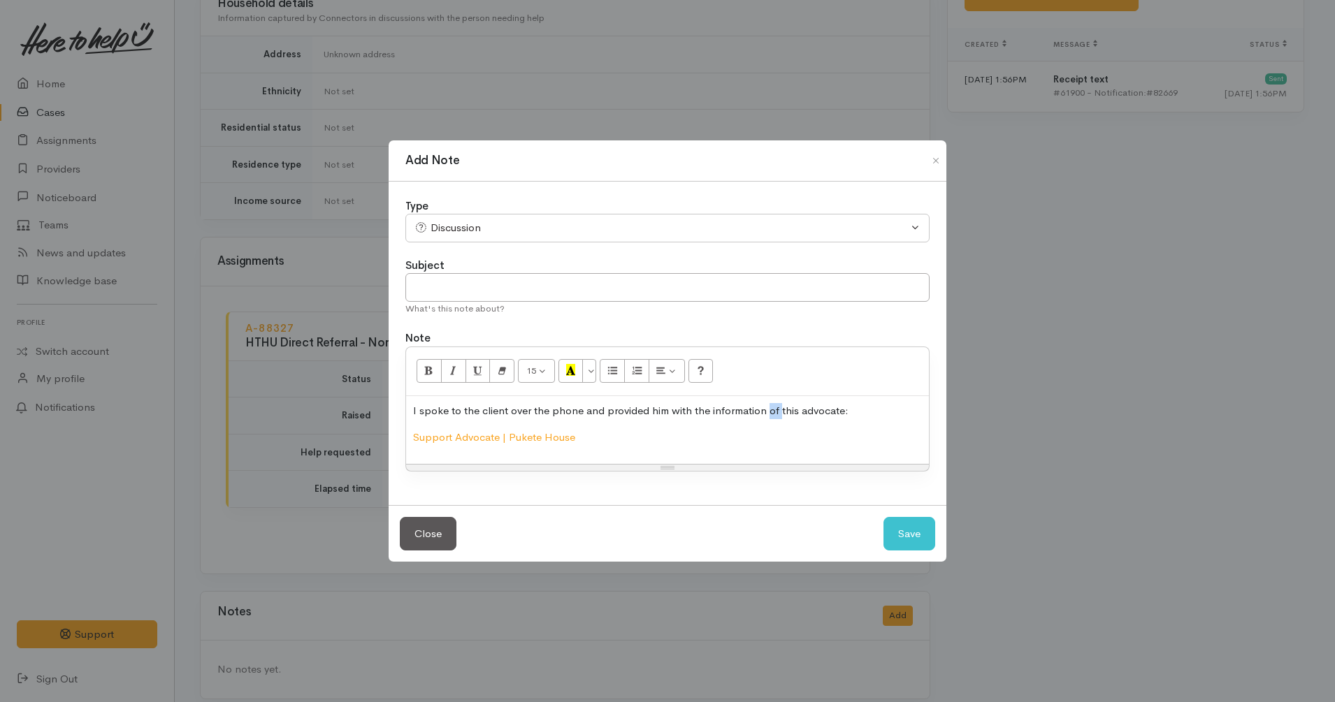
click at [767, 415] on p "I spoke to the client over the phone and provided him with the information of t…" at bounding box center [667, 411] width 509 height 16
click at [906, 529] on button "Save" at bounding box center [909, 534] width 52 height 34
select select "1"
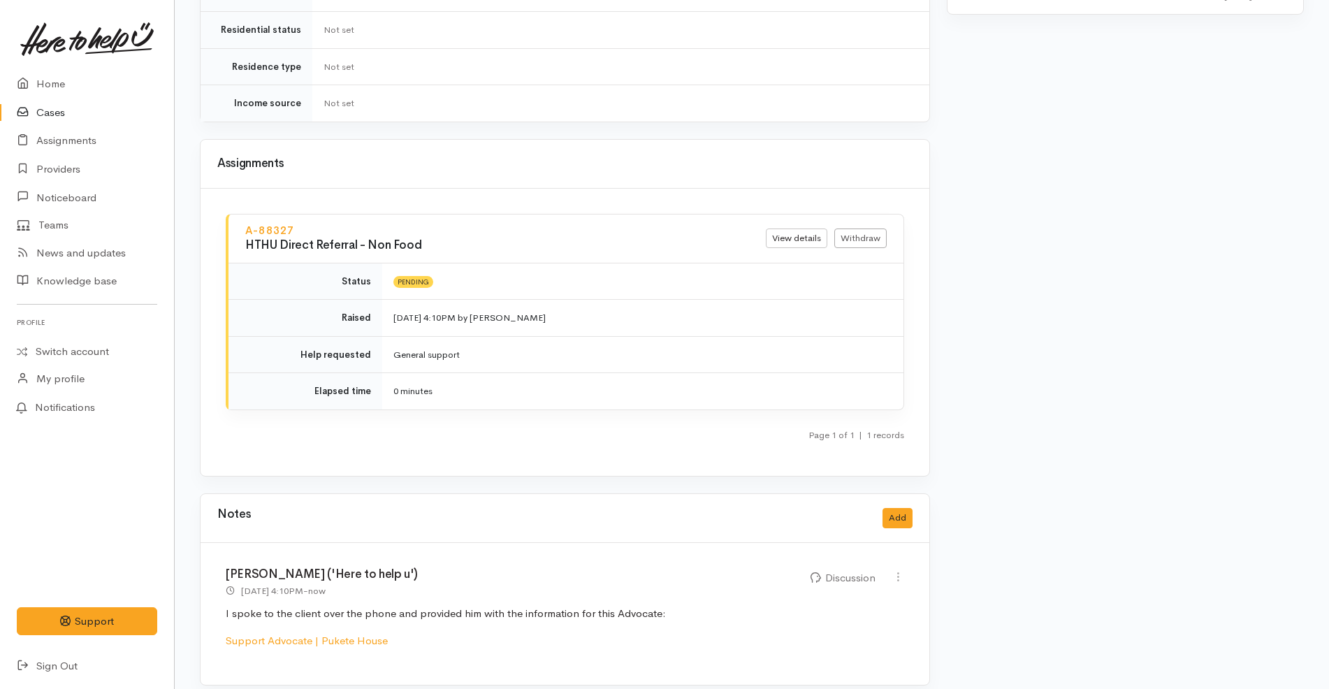
scroll to position [0, 0]
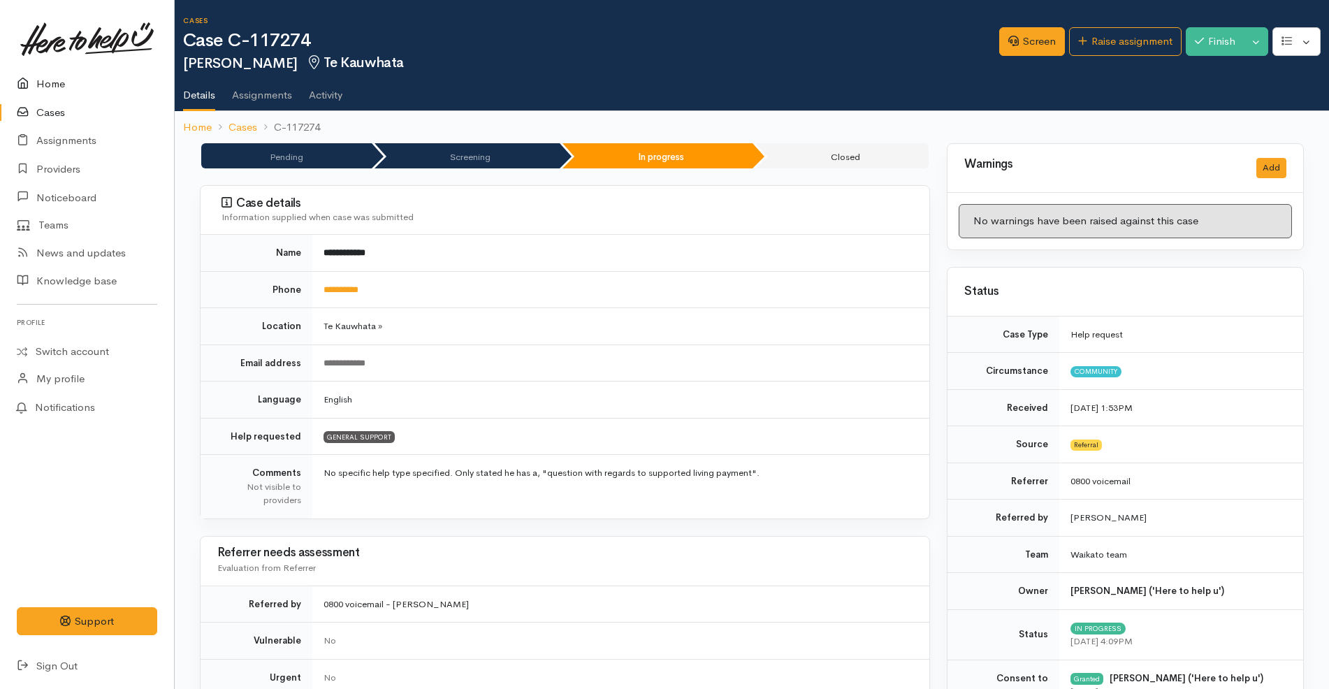
click at [67, 93] on link "Home" at bounding box center [87, 84] width 174 height 29
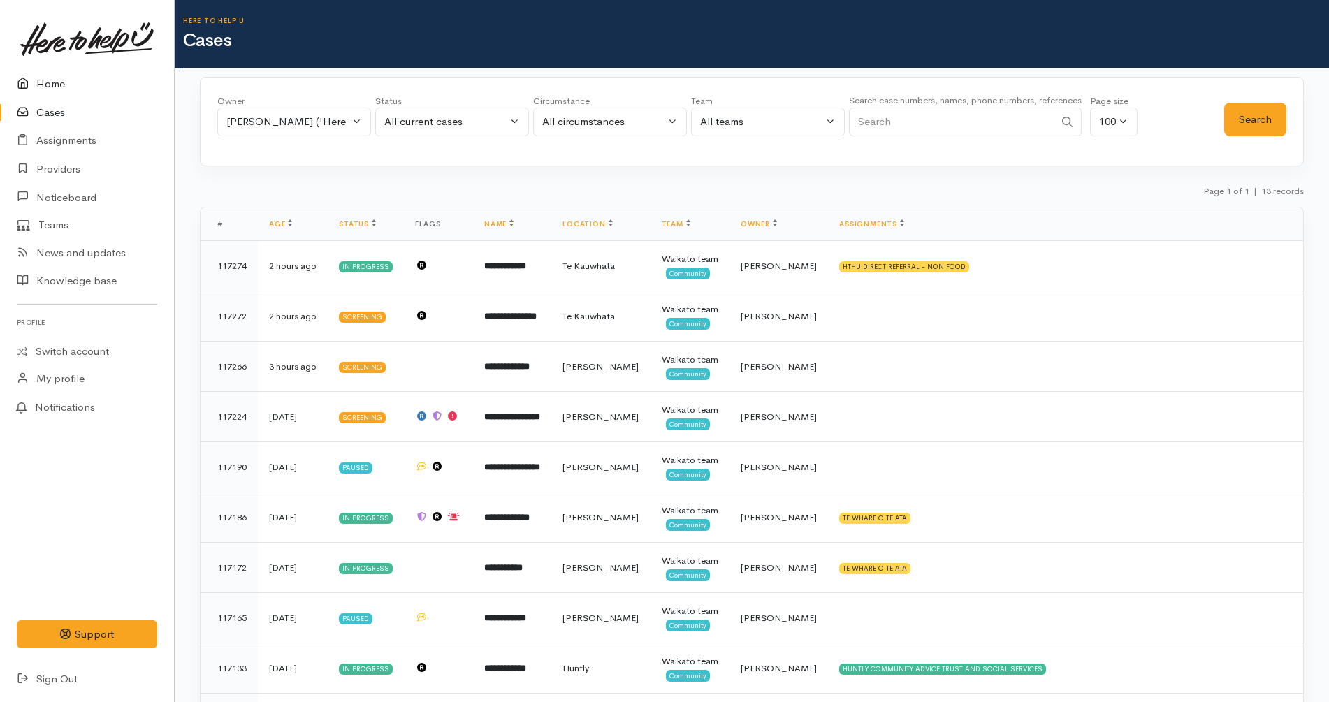
click at [88, 80] on link "Home" at bounding box center [87, 84] width 174 height 29
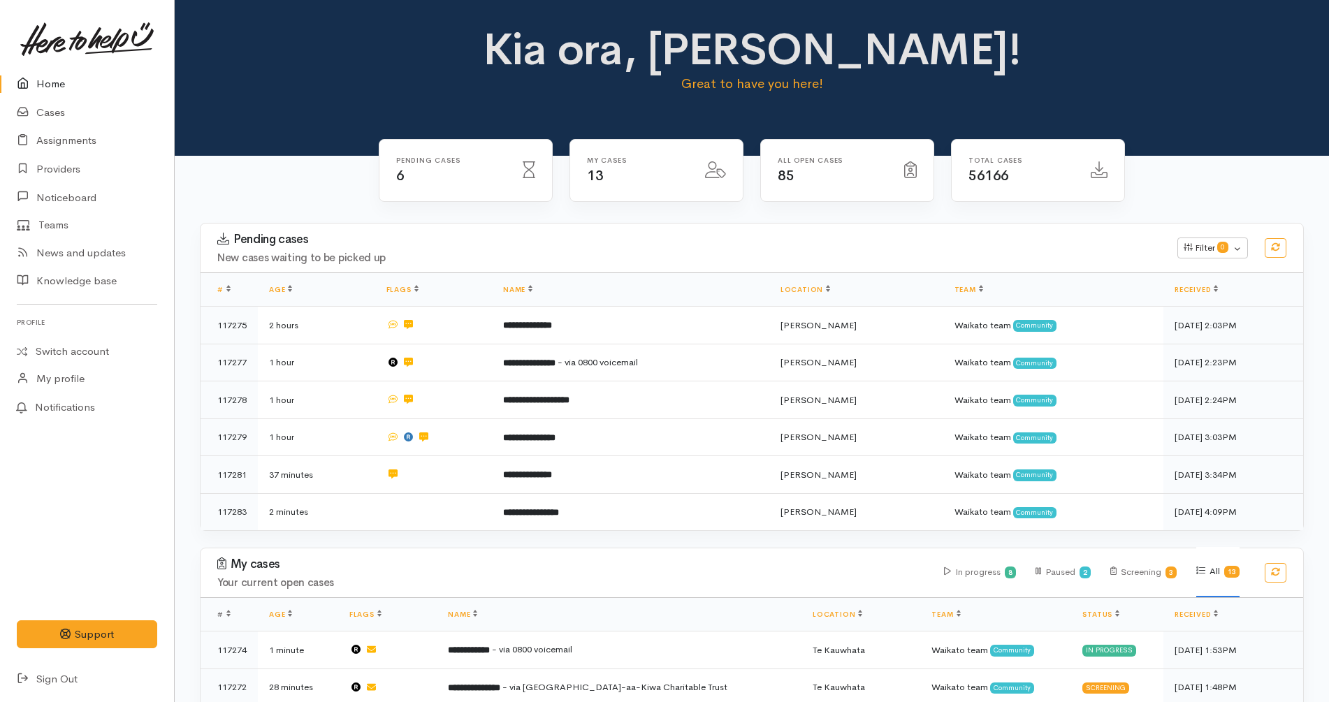
click at [75, 83] on link "Home" at bounding box center [87, 84] width 174 height 29
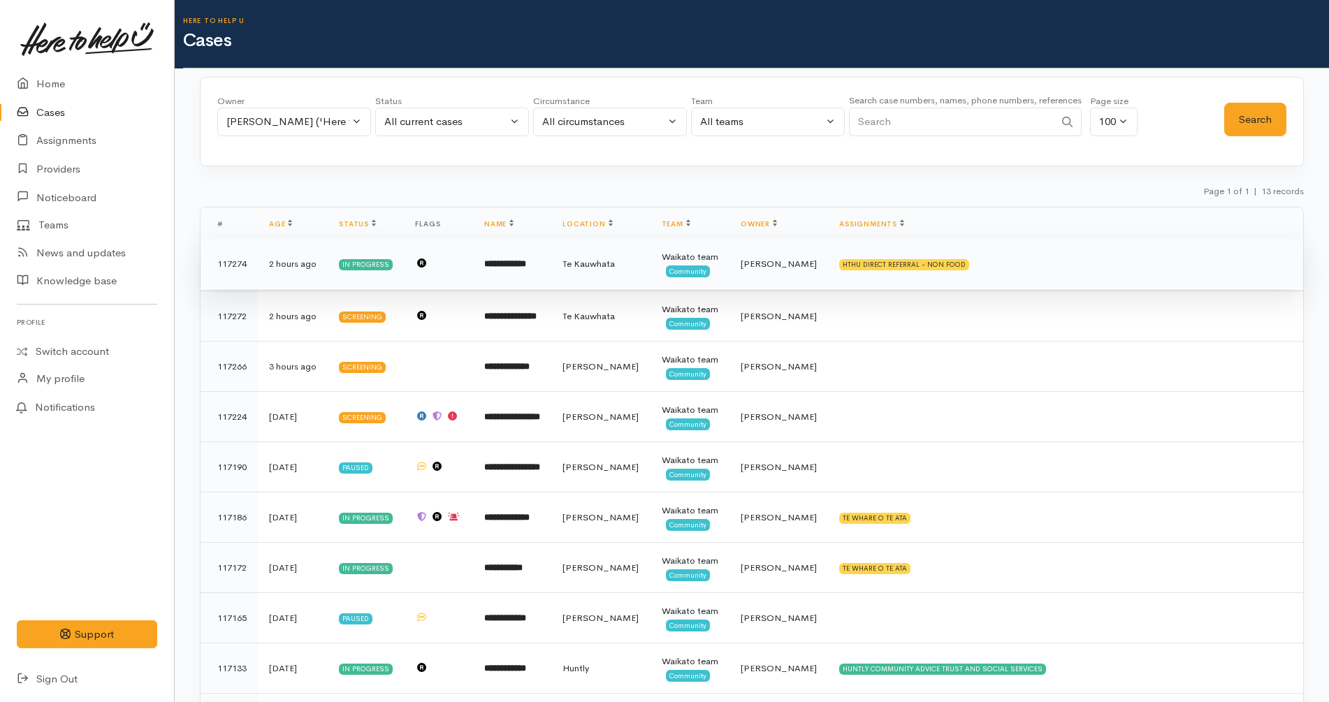
scroll to position [234, 0]
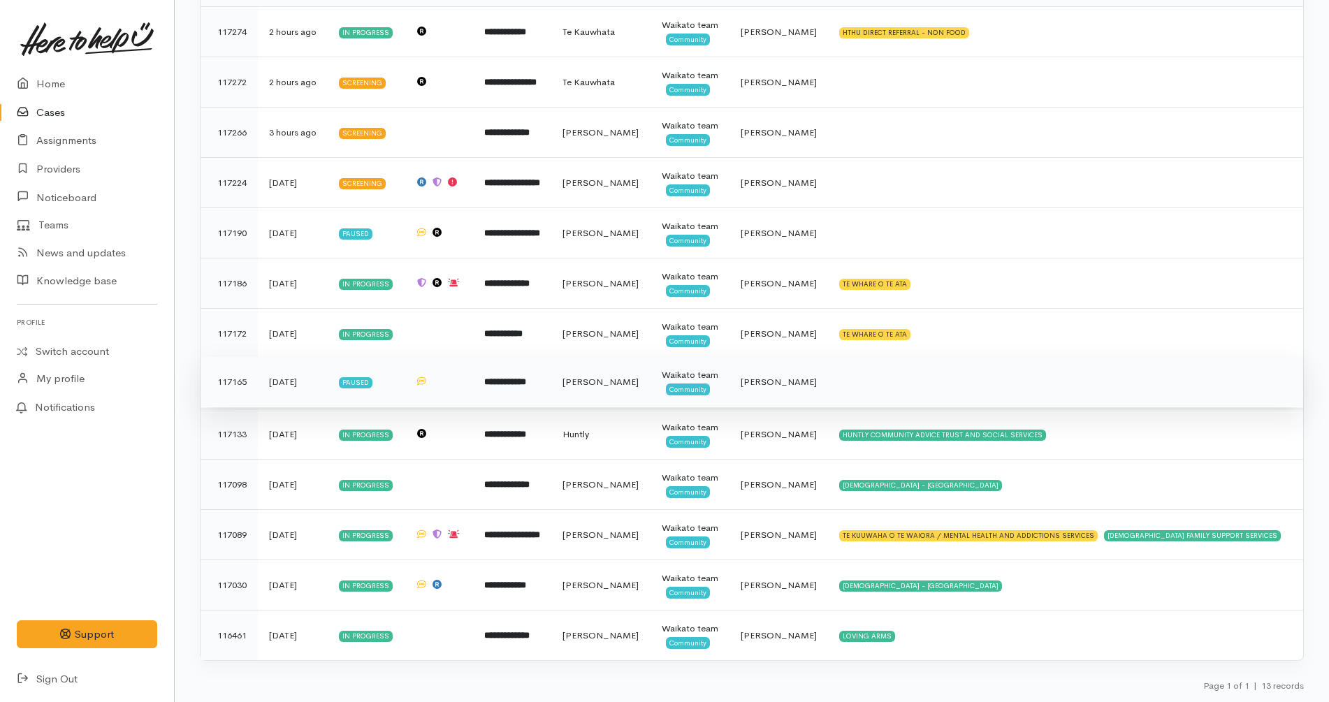
click at [729, 384] on td "Waikato team Community" at bounding box center [689, 382] width 79 height 50
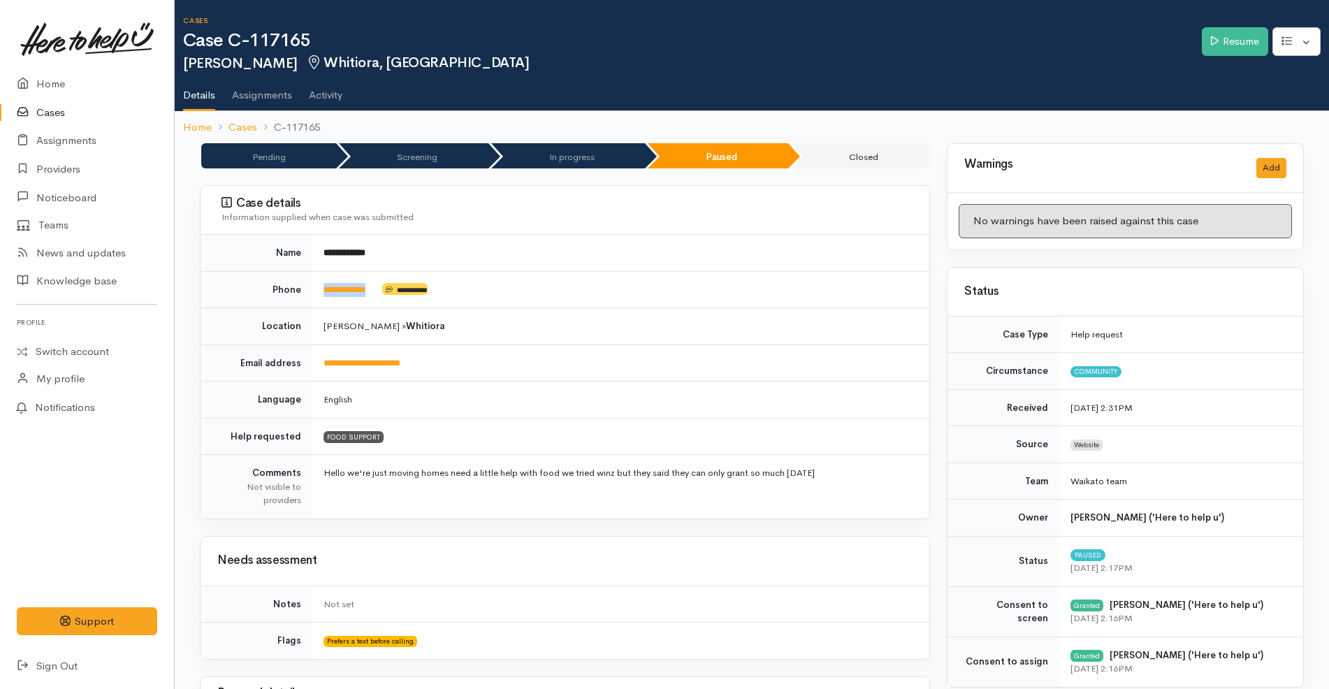
drag, startPoint x: 375, startPoint y: 293, endPoint x: 313, endPoint y: 289, distance: 62.3
click at [313, 289] on td "**********" at bounding box center [620, 289] width 617 height 37
copy td "**********"
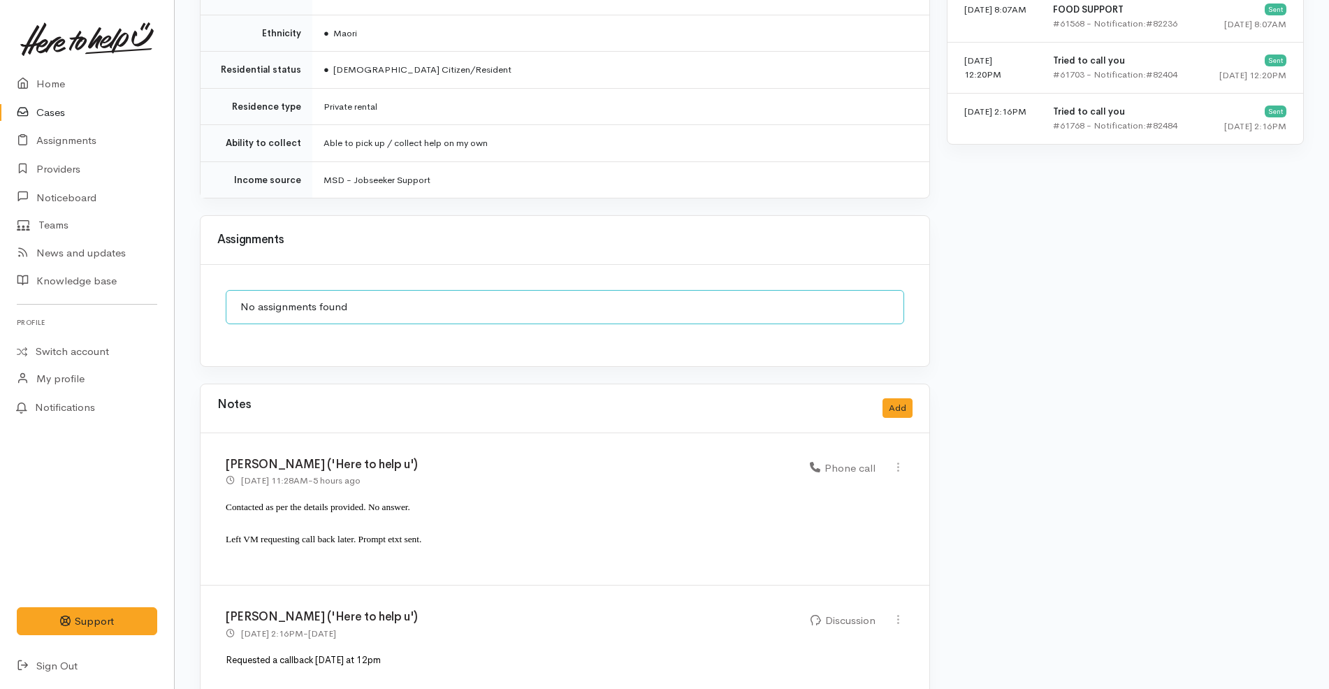
scroll to position [1126, 0]
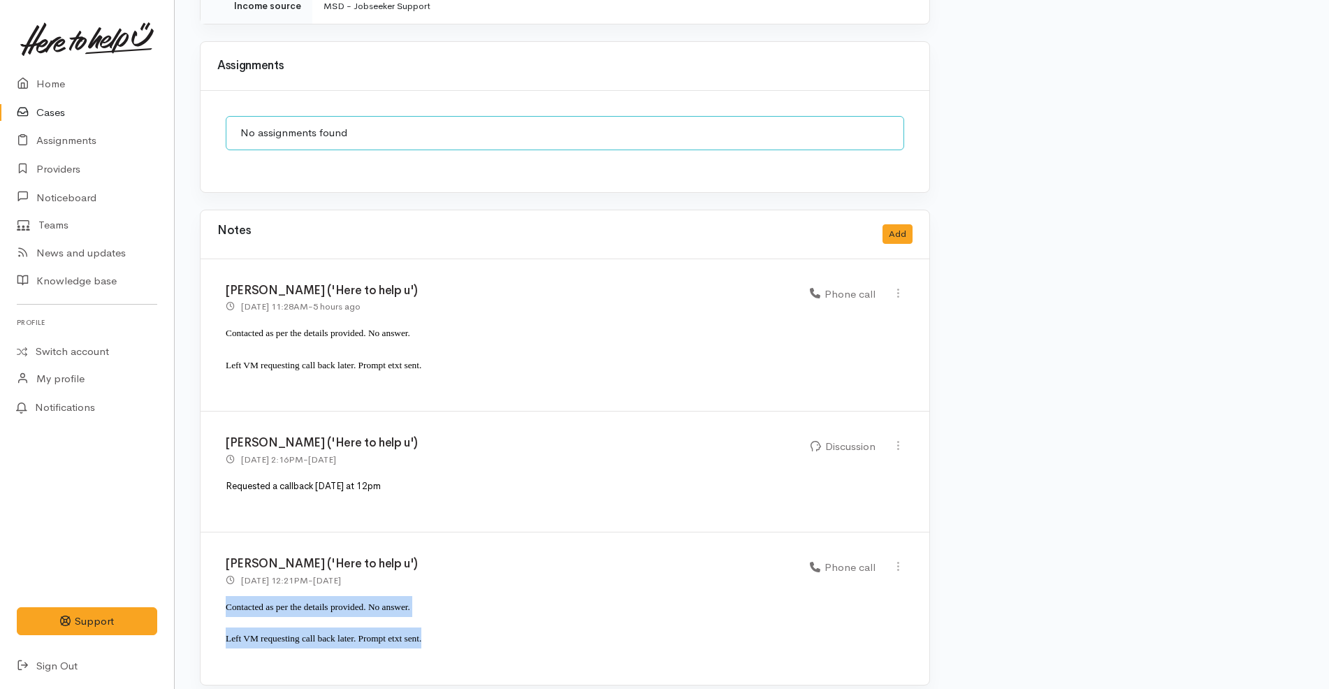
drag, startPoint x: 449, startPoint y: 631, endPoint x: 212, endPoint y: 593, distance: 240.0
click at [212, 593] on div "Katarina Daly ('Here to help u') 1 Sep 2025 12:21PM - yesterday Phone call" at bounding box center [565, 608] width 729 height 152
copy div "Contacted as per the details provided. No answer. Left VM requesting call back …"
click at [899, 229] on button "Add" at bounding box center [897, 234] width 30 height 20
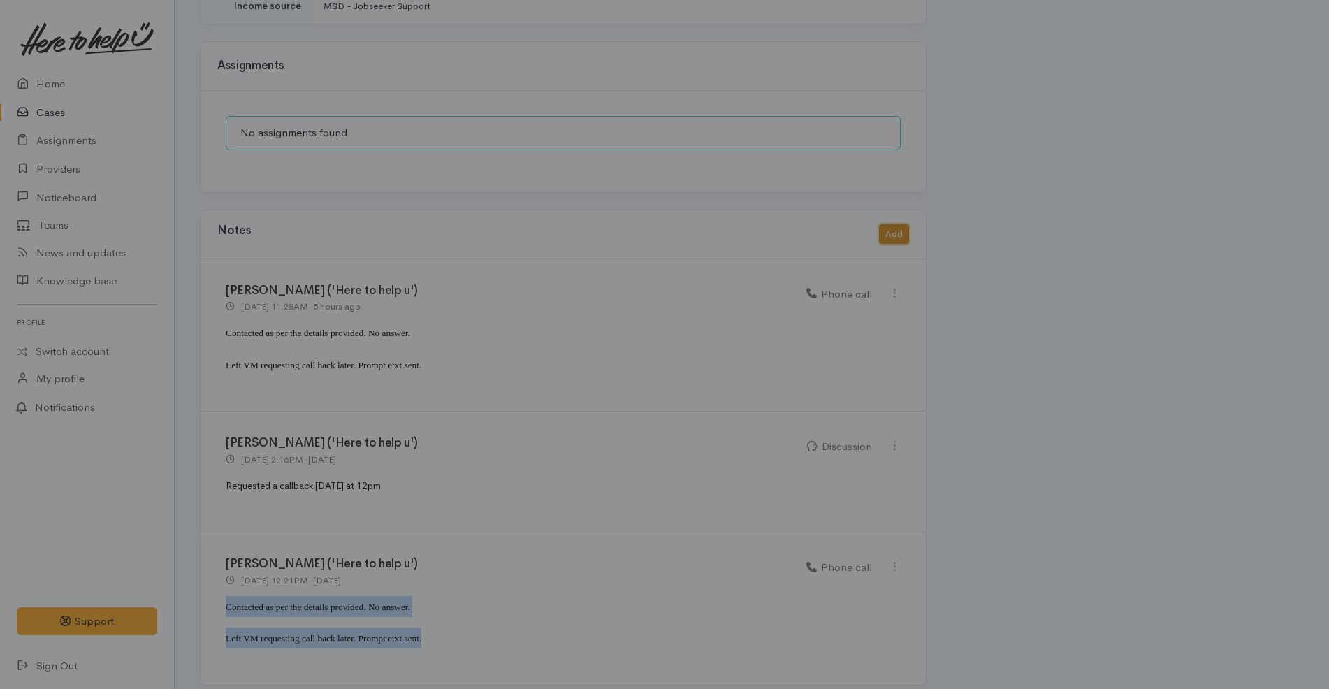
scroll to position [1113, 0]
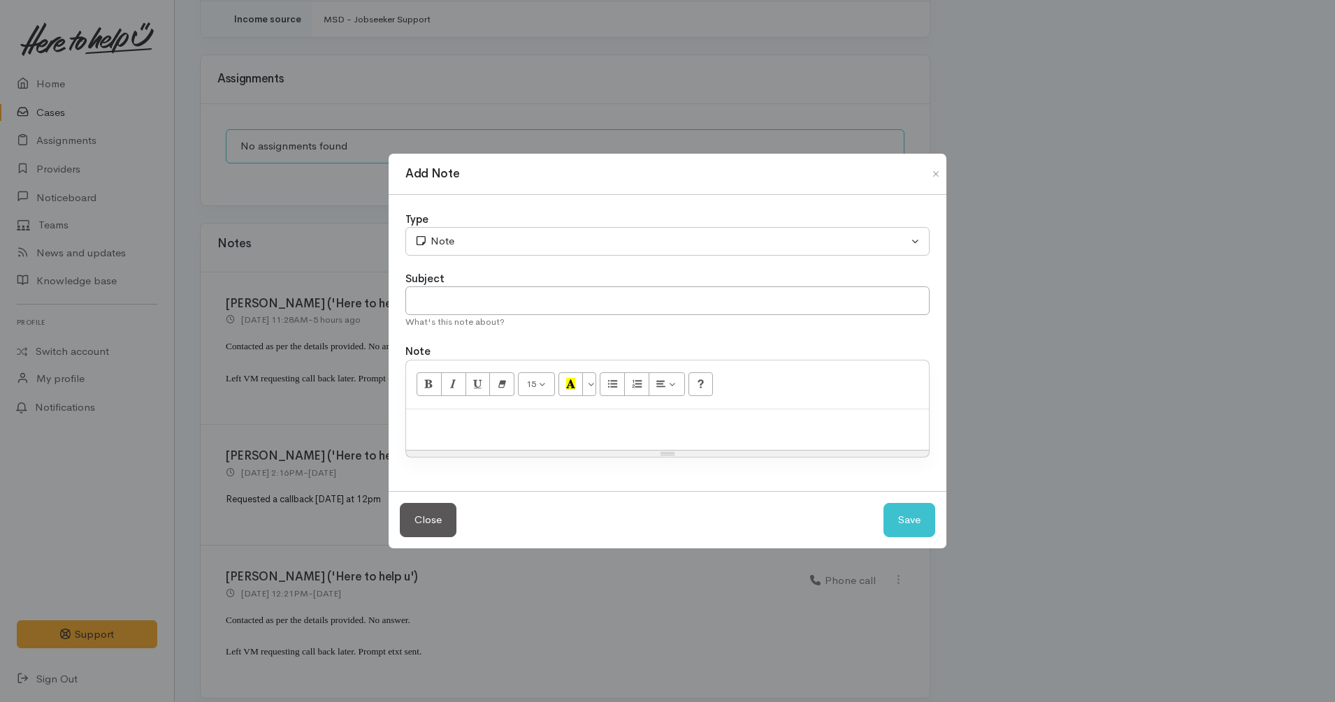
click at [625, 434] on div at bounding box center [667, 429] width 523 height 41
paste div
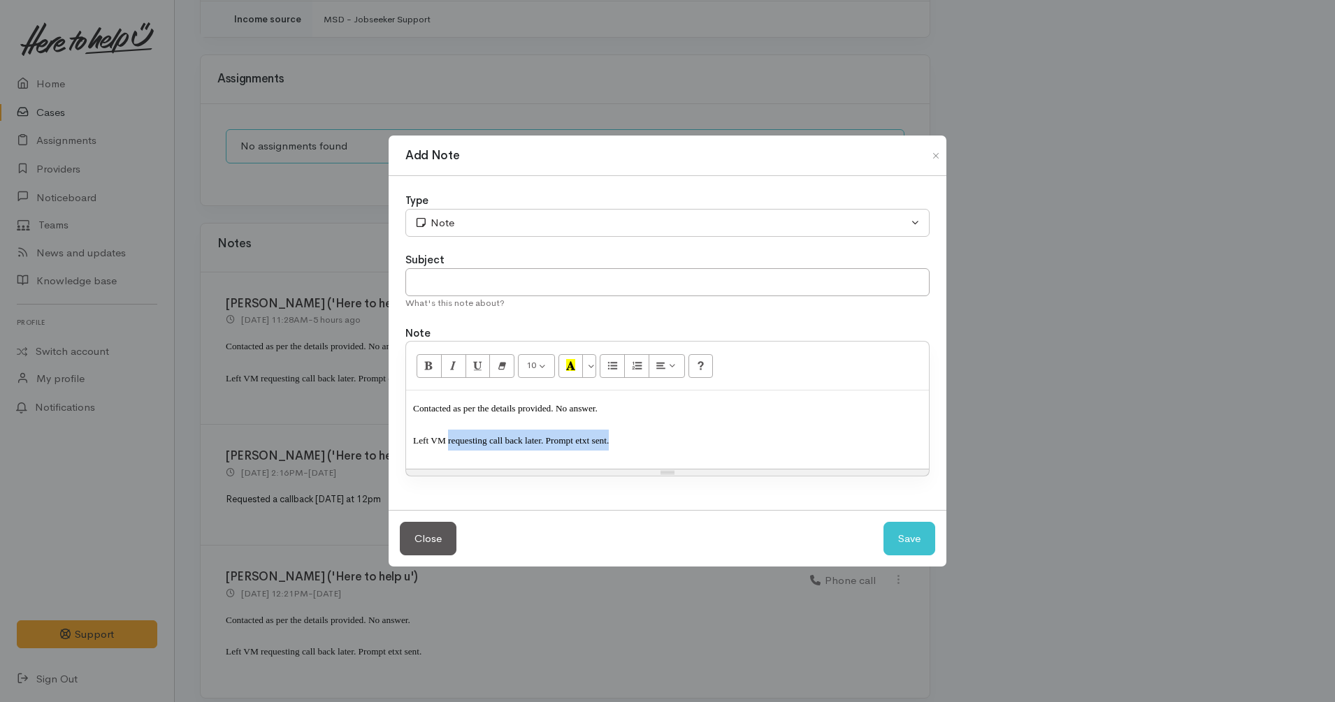
drag, startPoint x: 670, startPoint y: 448, endPoint x: 447, endPoint y: 439, distance: 223.0
click at [447, 439] on p "Left VM requesting call back later. Prompt etxt sent." at bounding box center [667, 446] width 509 height 32
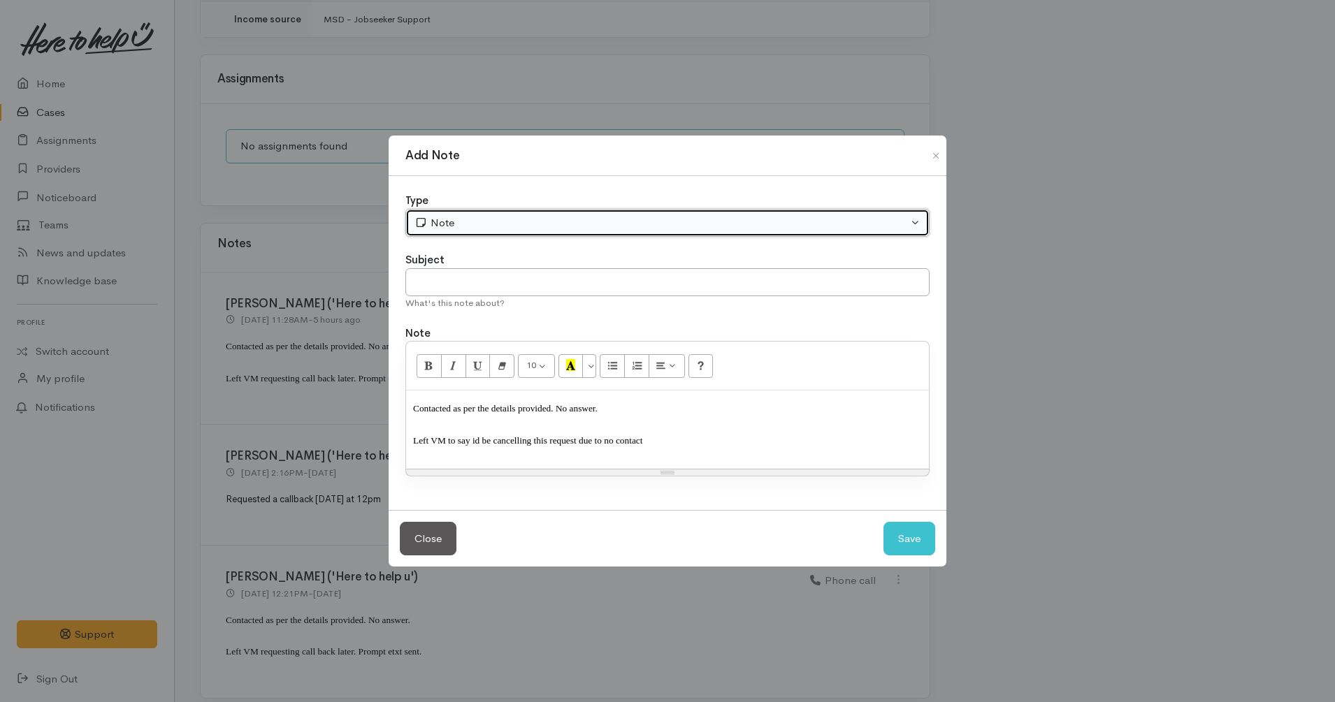
click at [538, 221] on div "Note" at bounding box center [660, 223] width 493 height 16
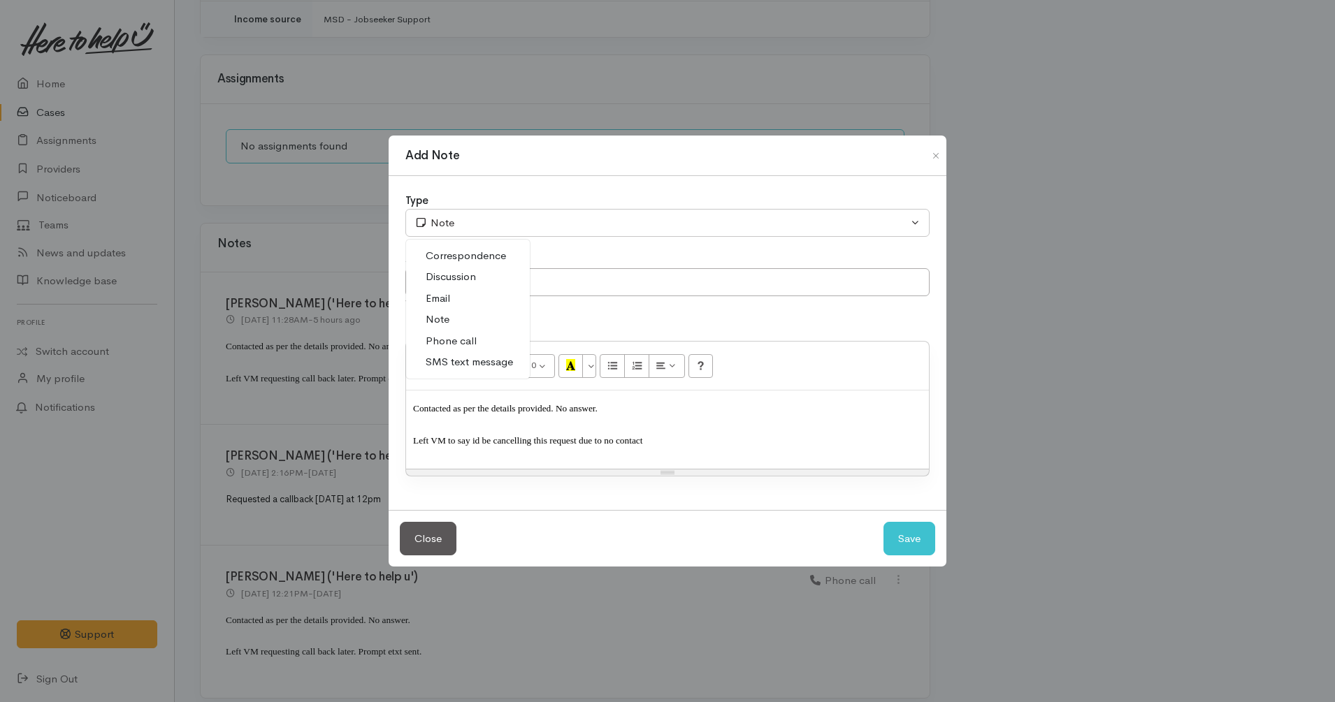
click at [464, 339] on span "Phone call" at bounding box center [451, 341] width 51 height 16
click at [906, 536] on button "Save" at bounding box center [909, 539] width 52 height 34
select select "1"
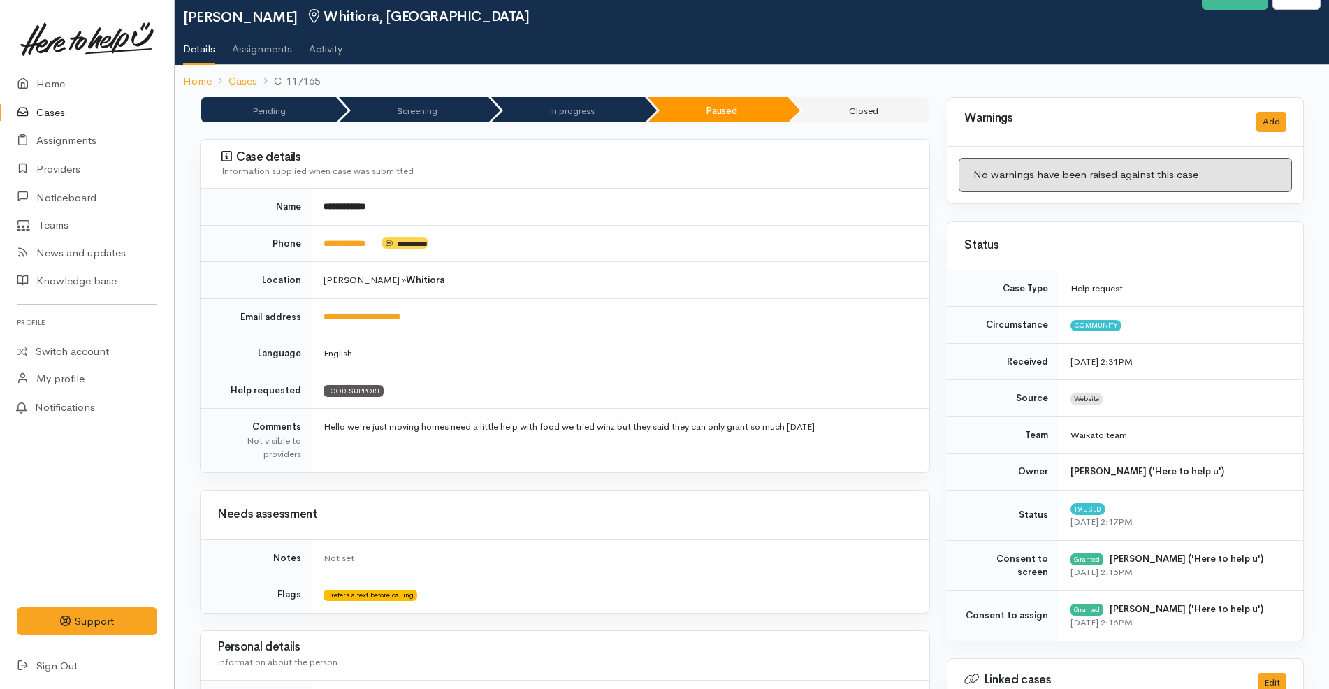
scroll to position [0, 0]
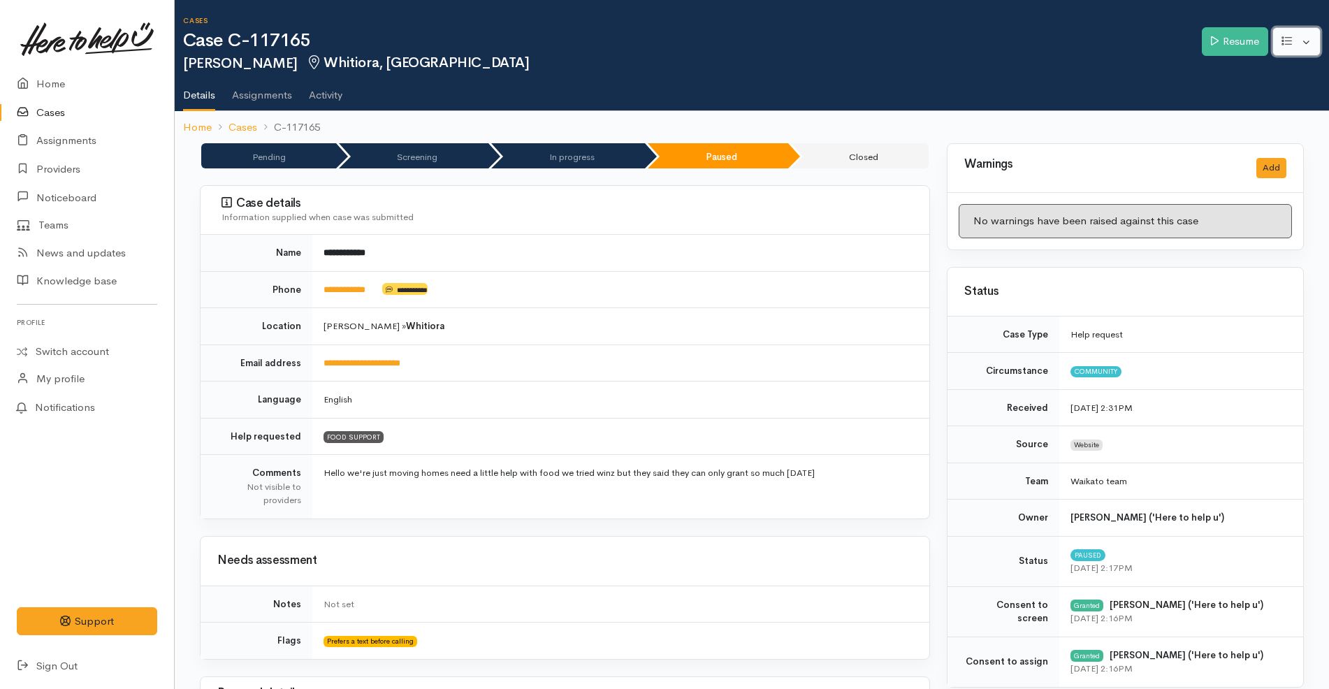
click at [1313, 44] on button "button" at bounding box center [1296, 41] width 48 height 29
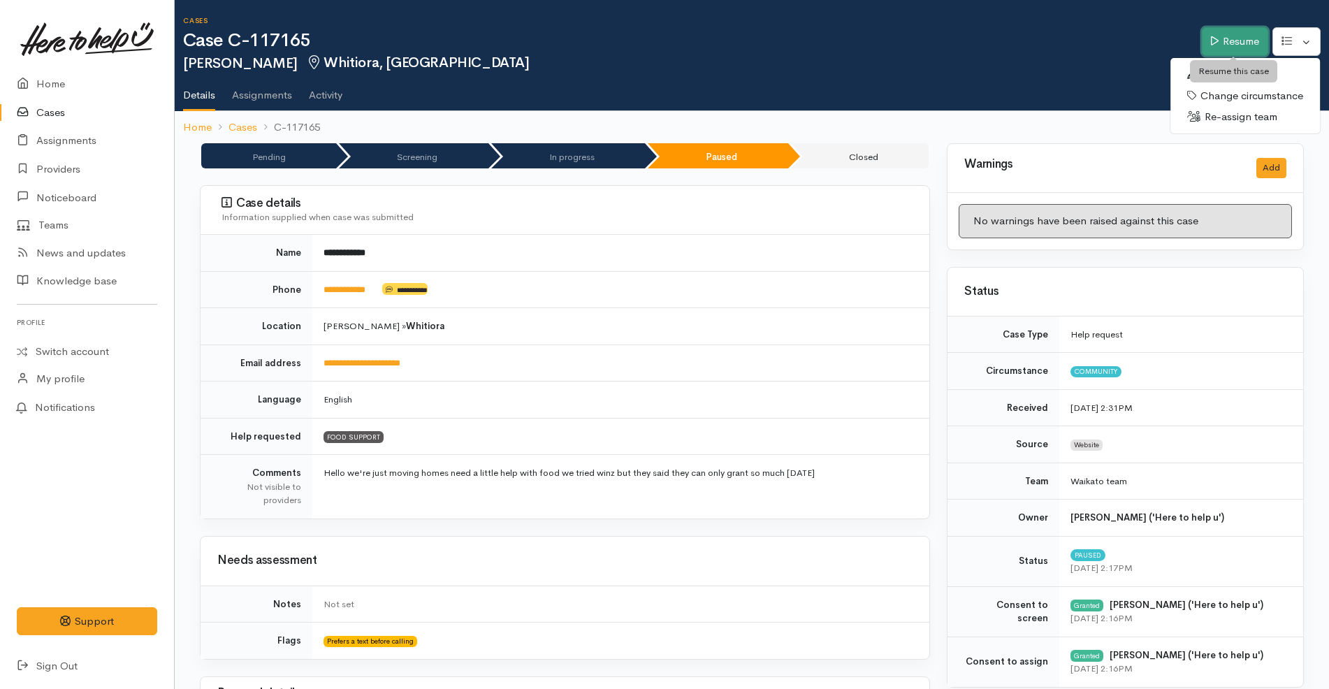
click at [1245, 43] on link "Resume" at bounding box center [1235, 41] width 66 height 29
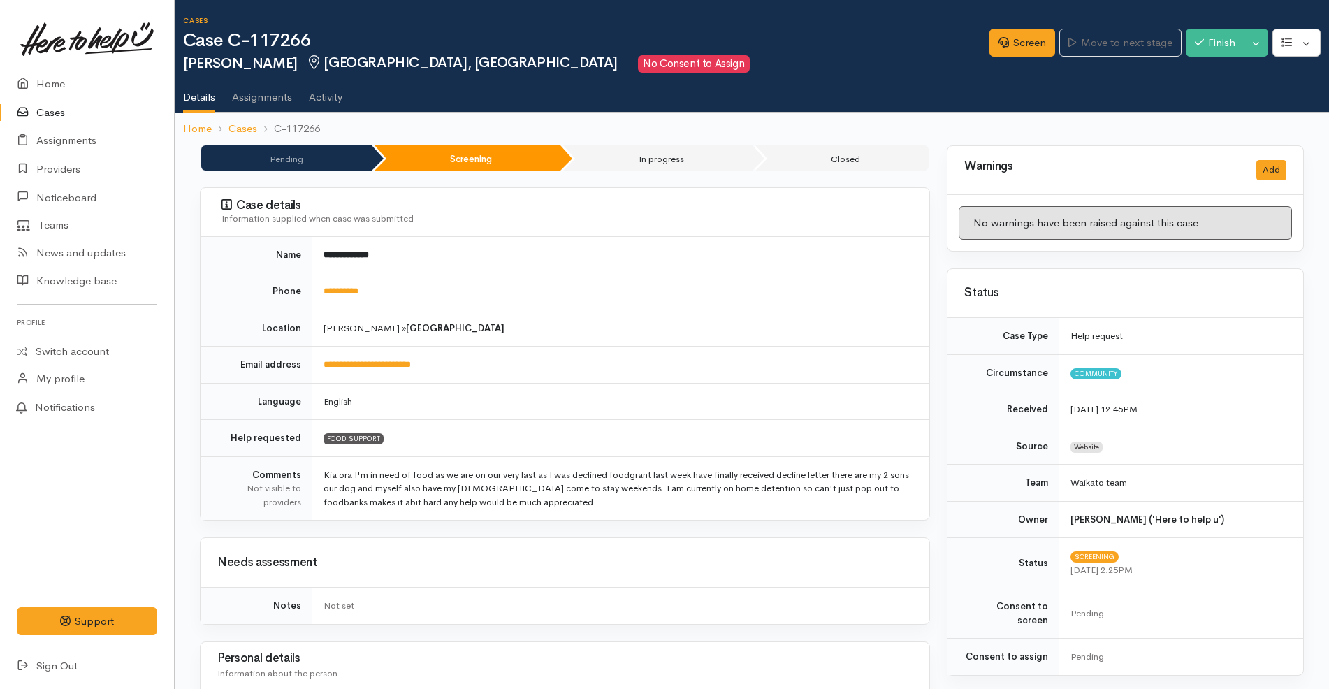
click at [554, 333] on td "[PERSON_NAME] » [GEOGRAPHIC_DATA]" at bounding box center [620, 328] width 617 height 37
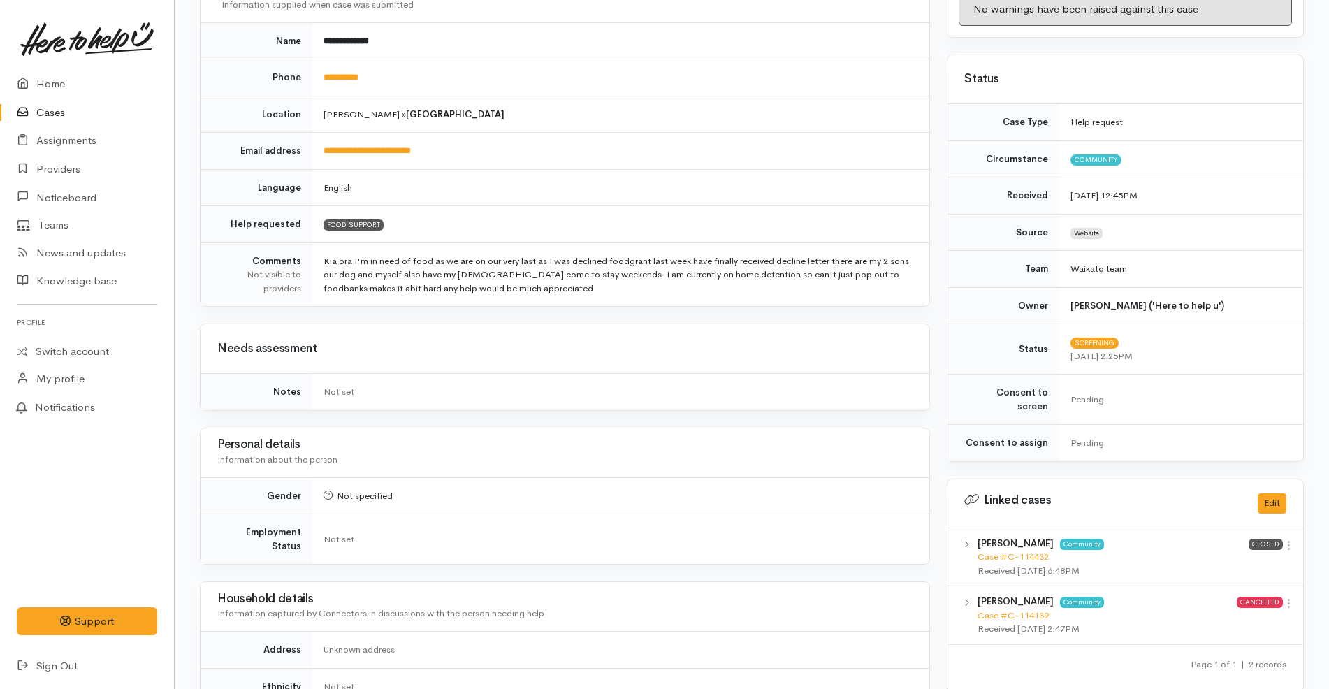
scroll to position [7, 0]
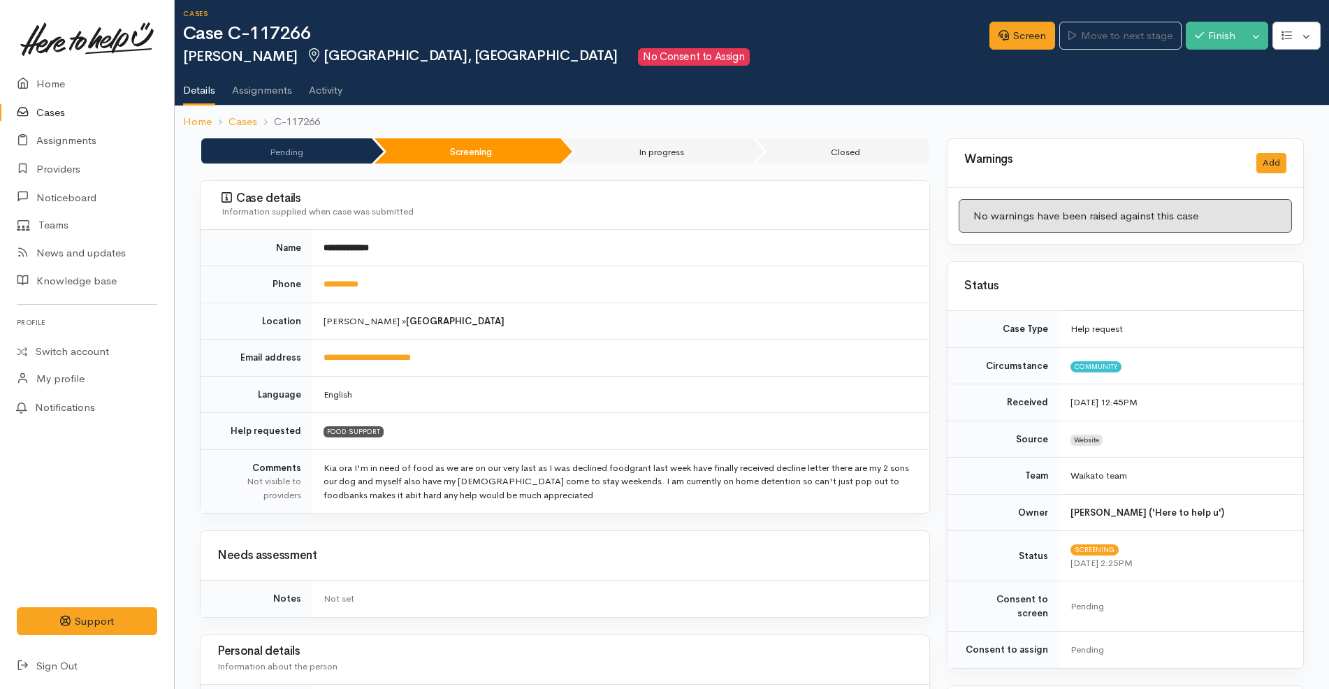
click at [411, 282] on td "**********" at bounding box center [620, 284] width 617 height 37
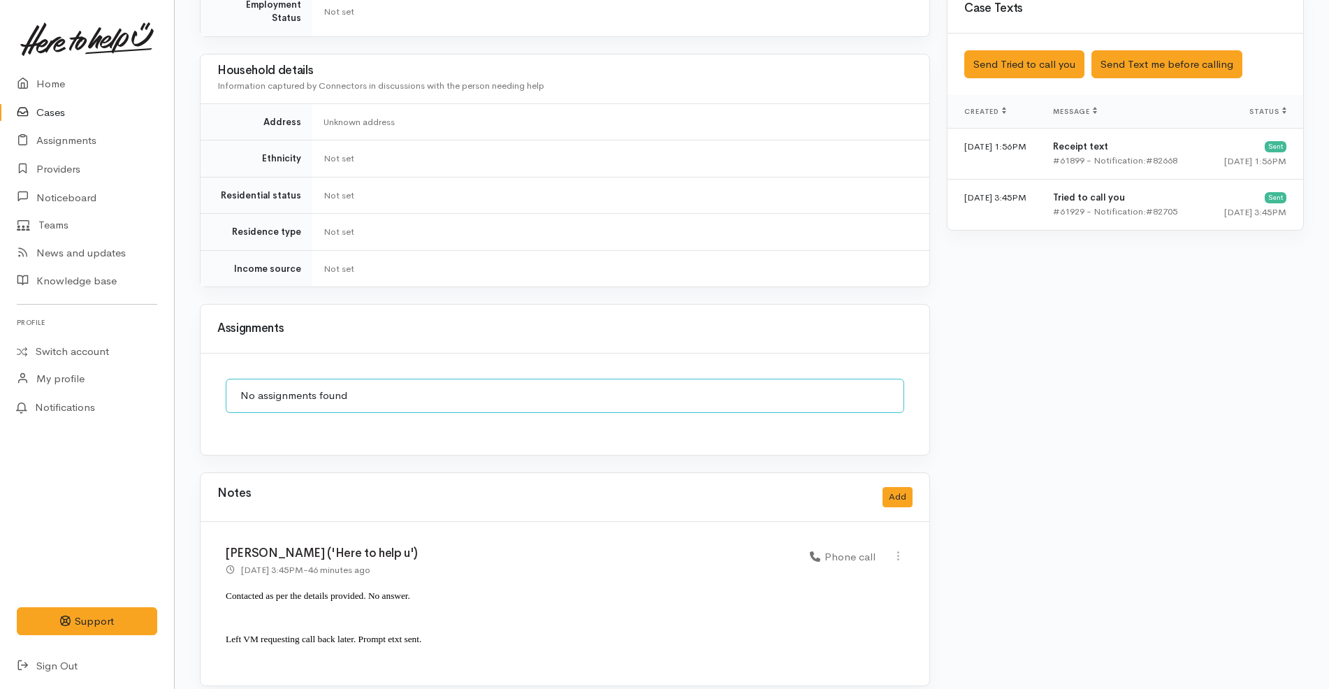
scroll to position [0, 8]
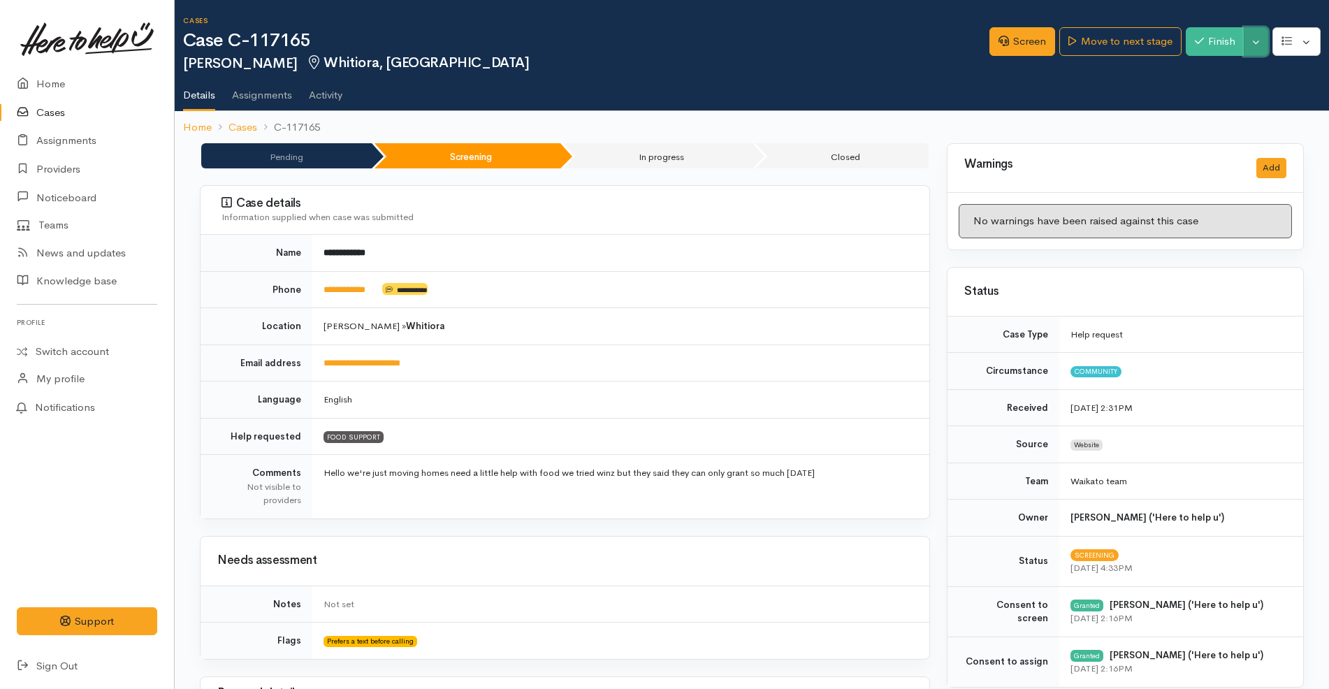
click at [1257, 48] on button "Toggle Dropdown" at bounding box center [1256, 41] width 24 height 29
click at [1219, 98] on link "Cancel" at bounding box center [1212, 96] width 110 height 22
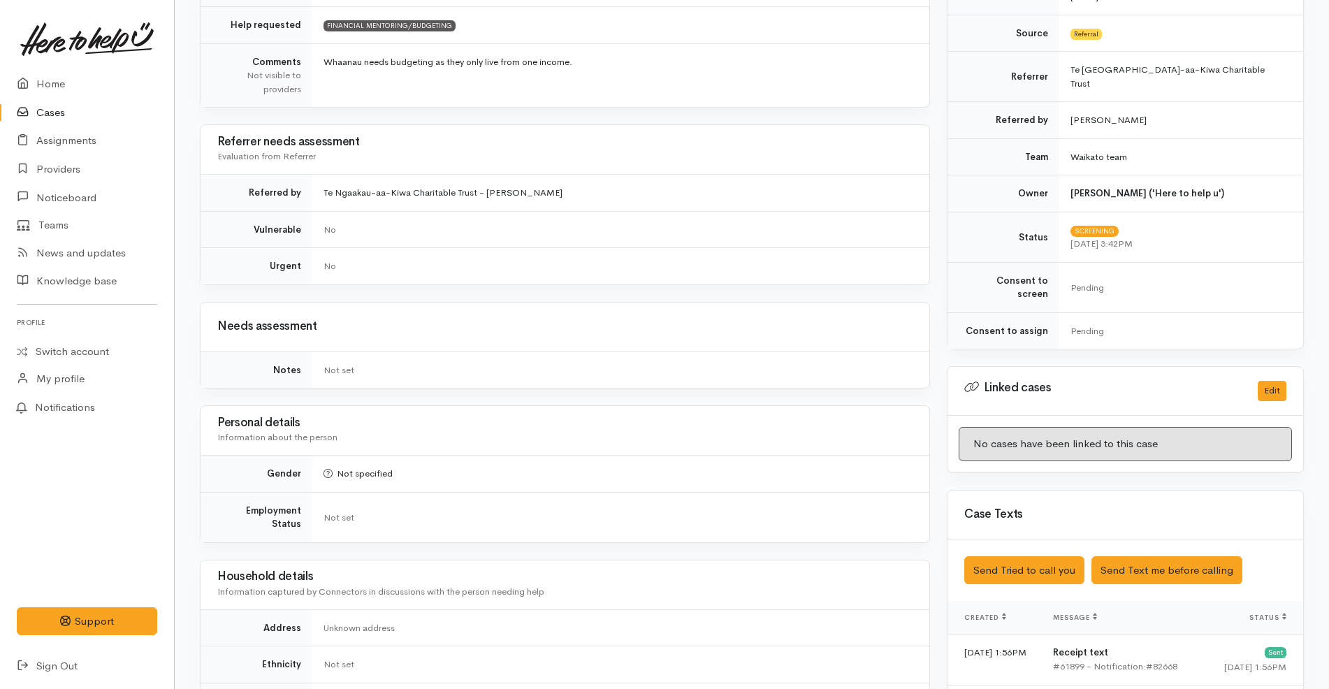
scroll to position [224, 0]
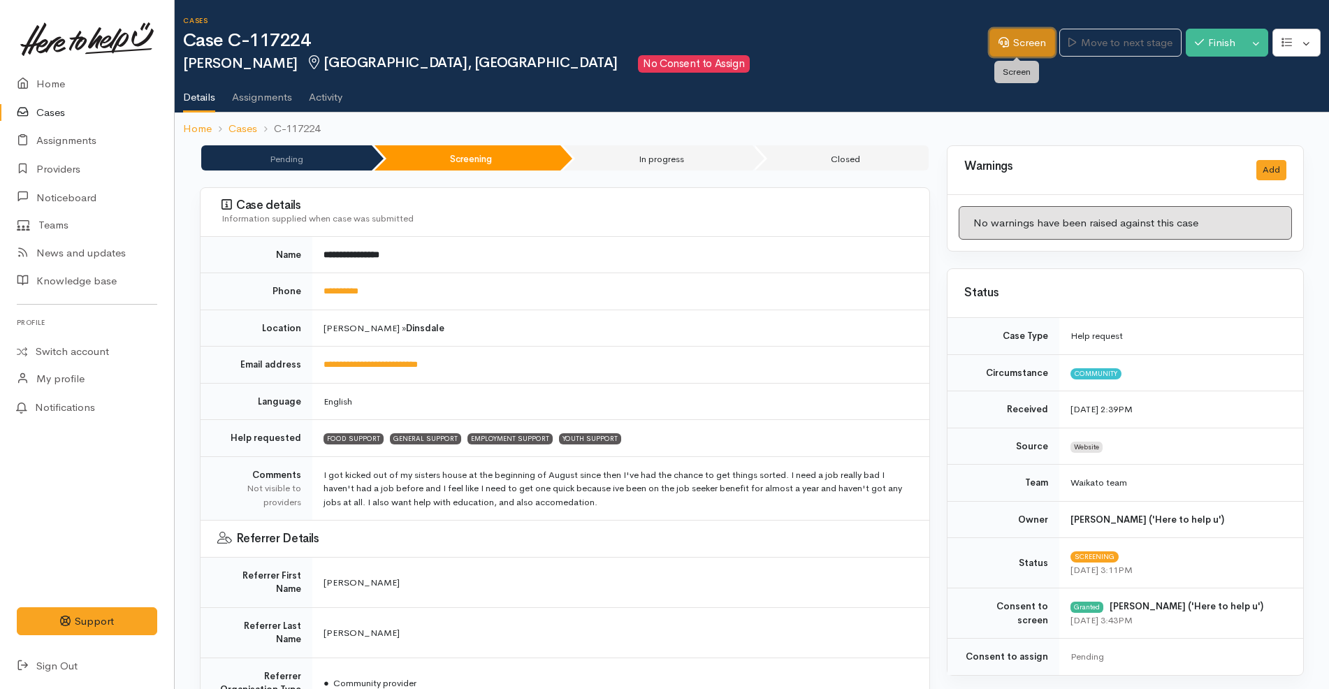
click at [998, 46] on icon at bounding box center [1003, 42] width 10 height 10
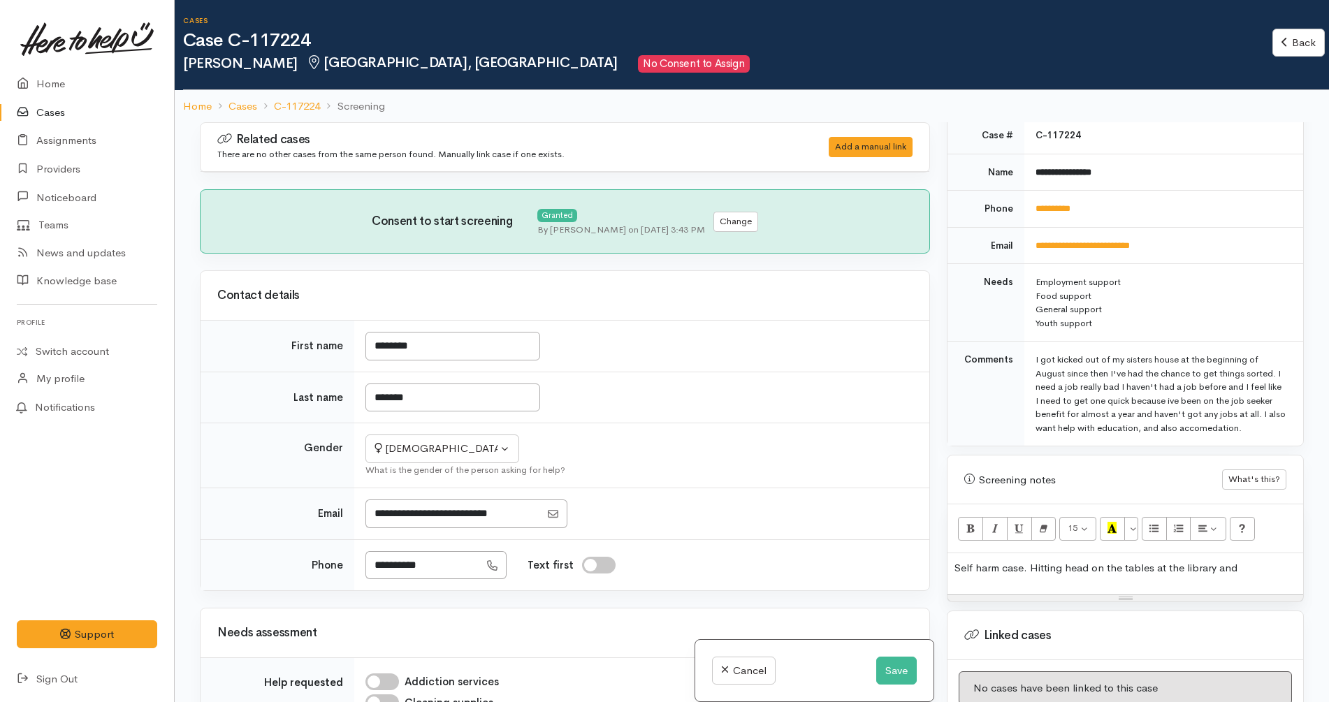
scroll to position [603, 0]
drag, startPoint x: 1108, startPoint y: 324, endPoint x: 1017, endPoint y: 284, distance: 100.1
click at [1017, 284] on tr "Needs Employment support Food support General support Youth support" at bounding box center [1125, 302] width 356 height 78
copy tr "Employment support Food support General support Youth support"
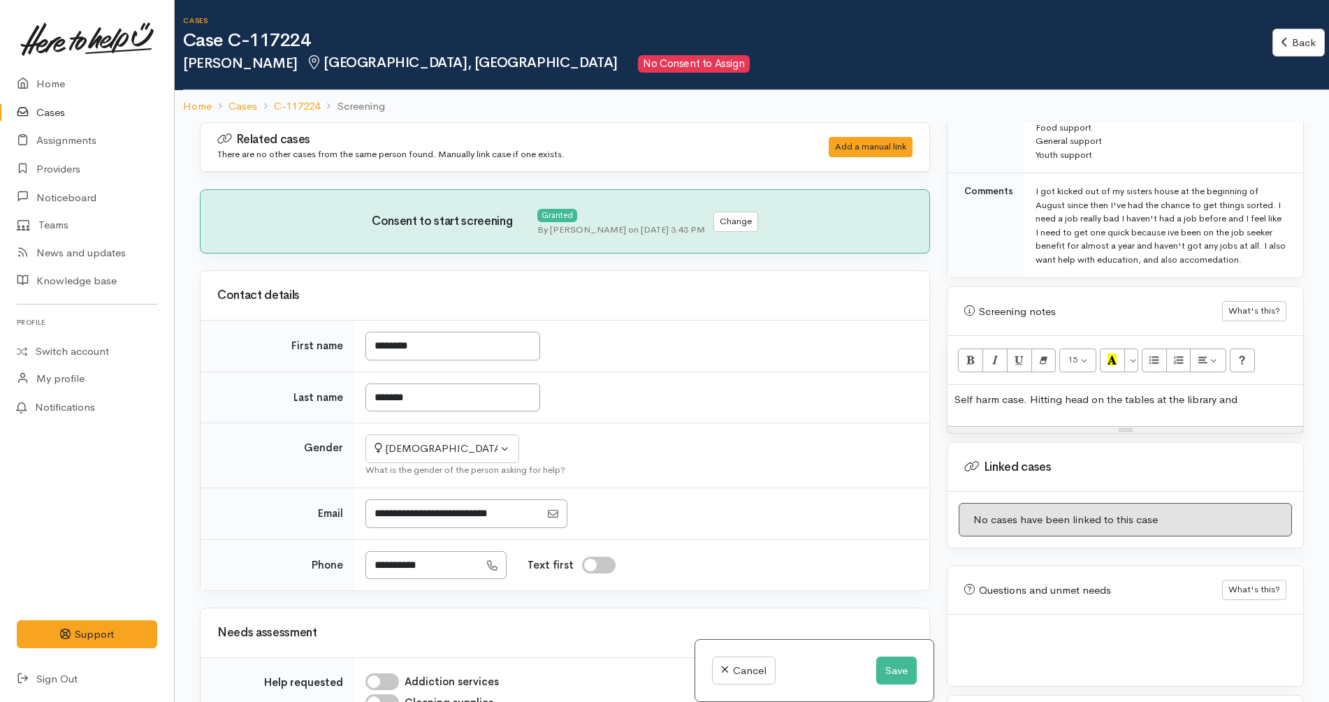
click at [1243, 395] on p "Self harm case. Hitting head on the tables at the library and" at bounding box center [1125, 400] width 342 height 16
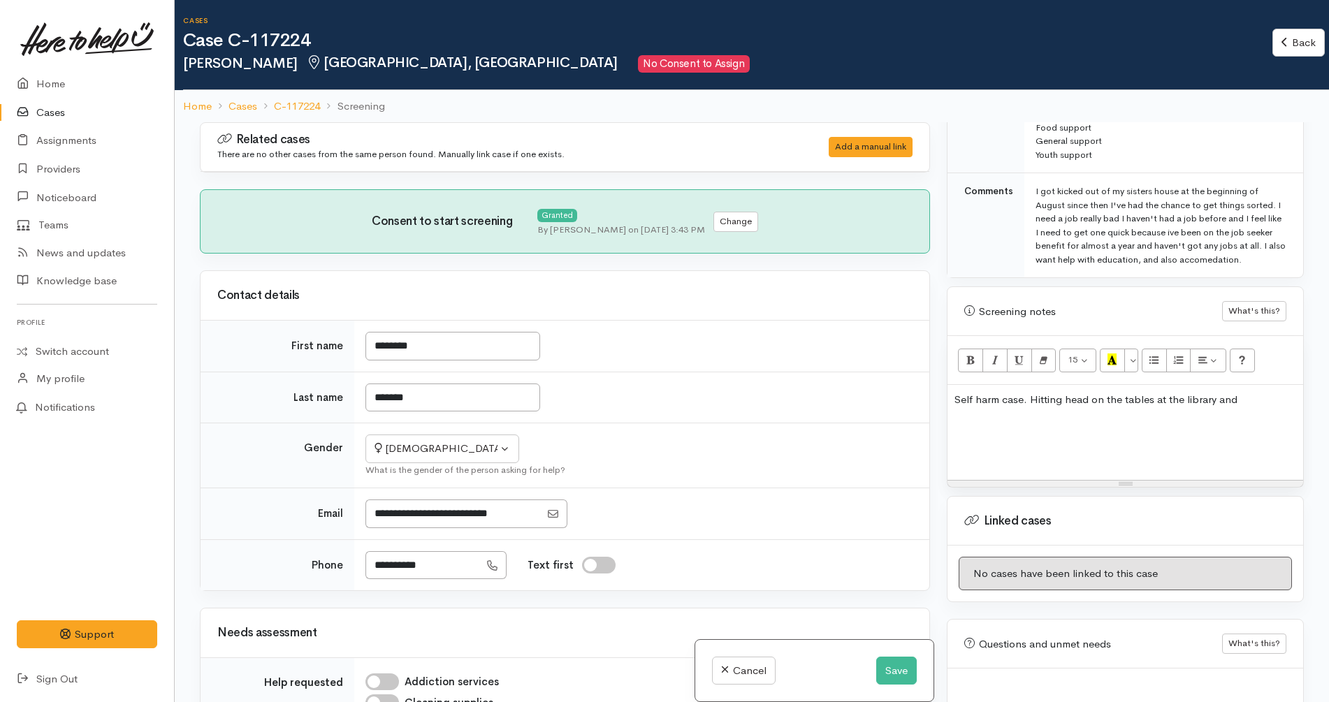
paste div
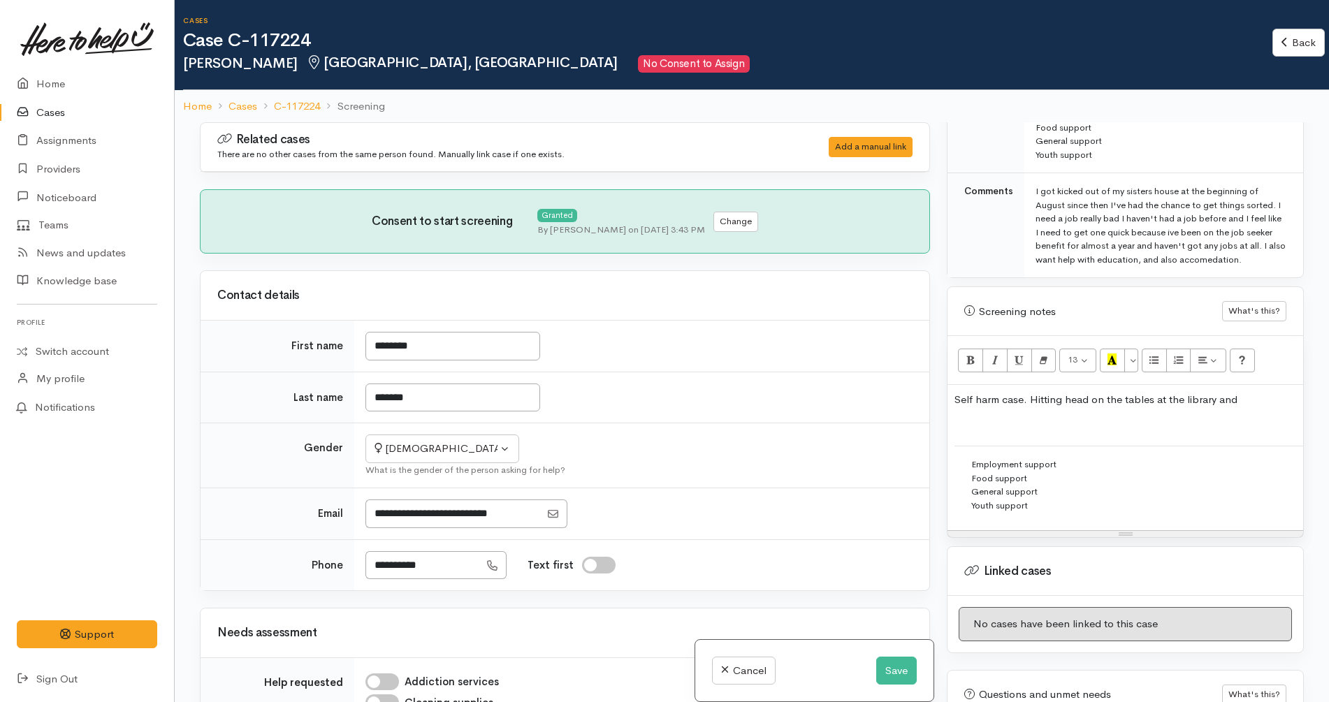
click at [968, 460] on td "Employment support Food support General support Youth support" at bounding box center [1129, 485] width 350 height 78
drag, startPoint x: 1045, startPoint y: 505, endPoint x: 955, endPoint y: 460, distance: 100.0
click at [955, 460] on td "Employment support Food support General support Youth support" at bounding box center [1129, 485] width 350 height 78
copy td "Employment support Food support General support Youth support"
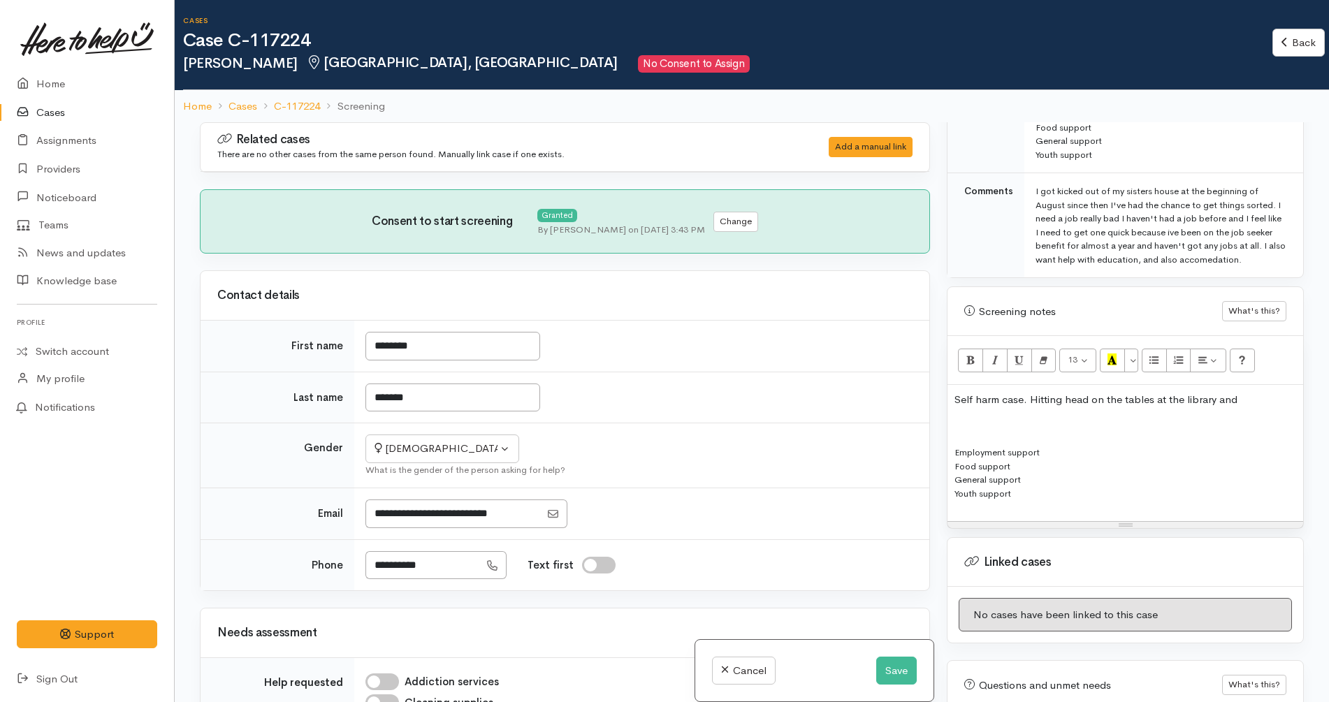
click at [1007, 430] on p at bounding box center [1125, 427] width 342 height 16
click at [897, 671] on button "Save" at bounding box center [896, 671] width 41 height 29
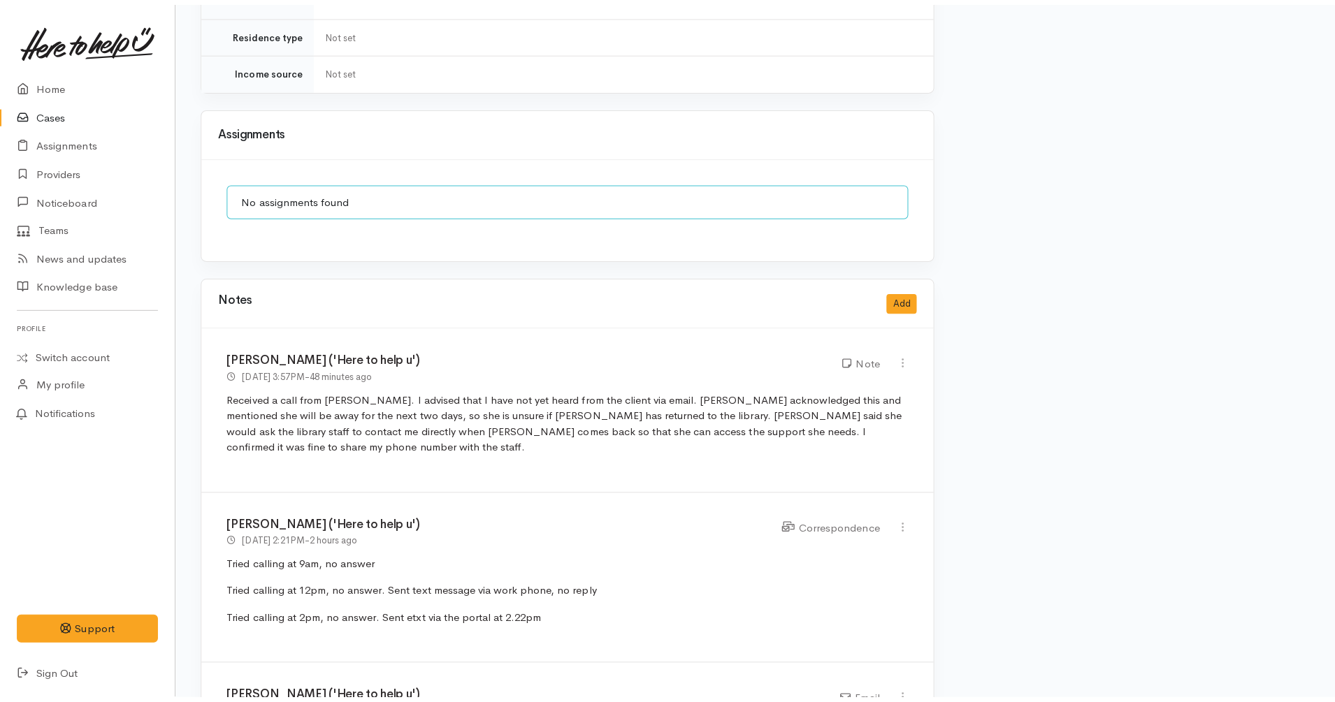
scroll to position [1393, 0]
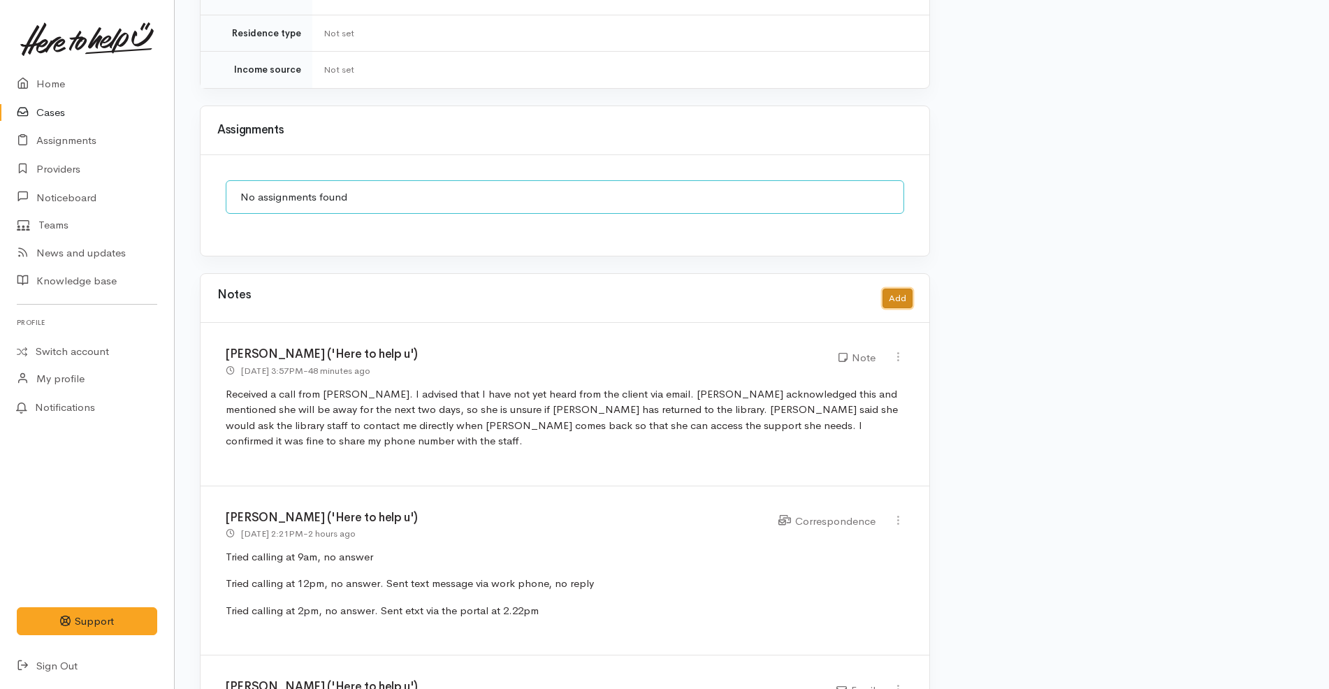
click at [896, 289] on button "Add" at bounding box center [897, 299] width 30 height 20
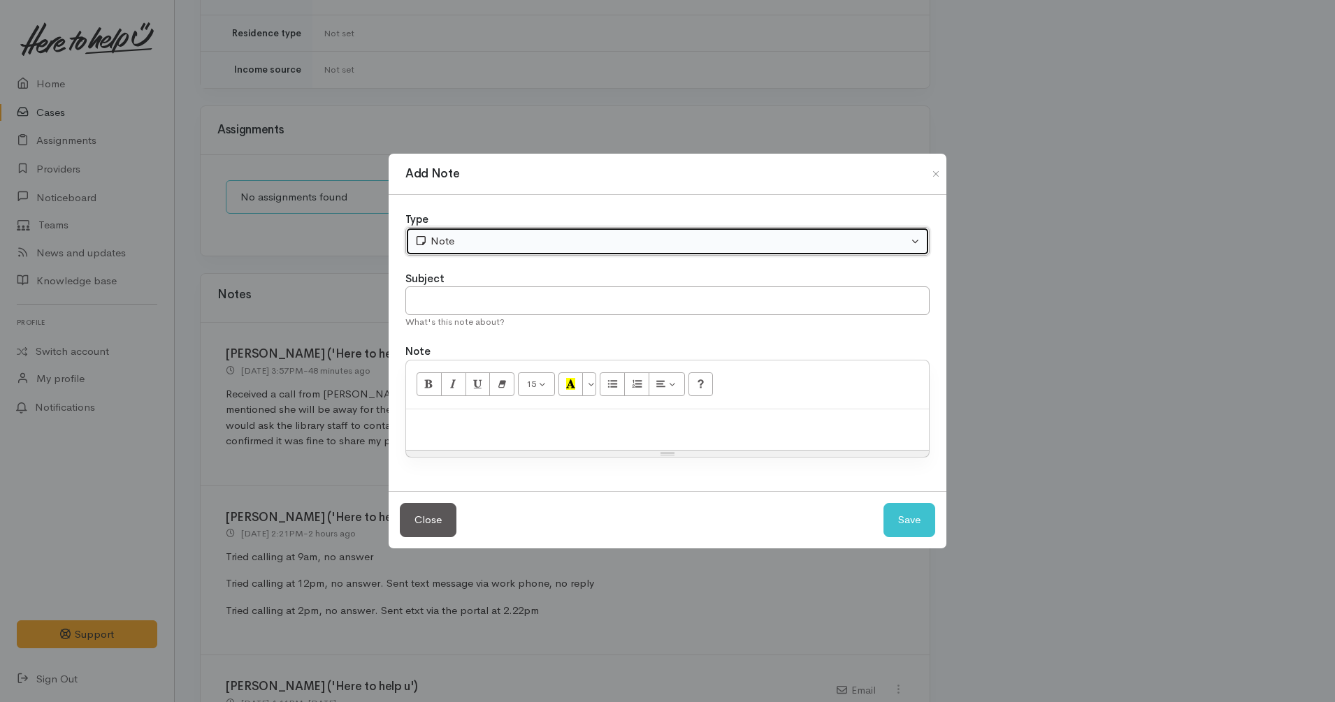
click at [484, 235] on div "Note" at bounding box center [660, 241] width 493 height 16
